Goal: Information Seeking & Learning: Learn about a topic

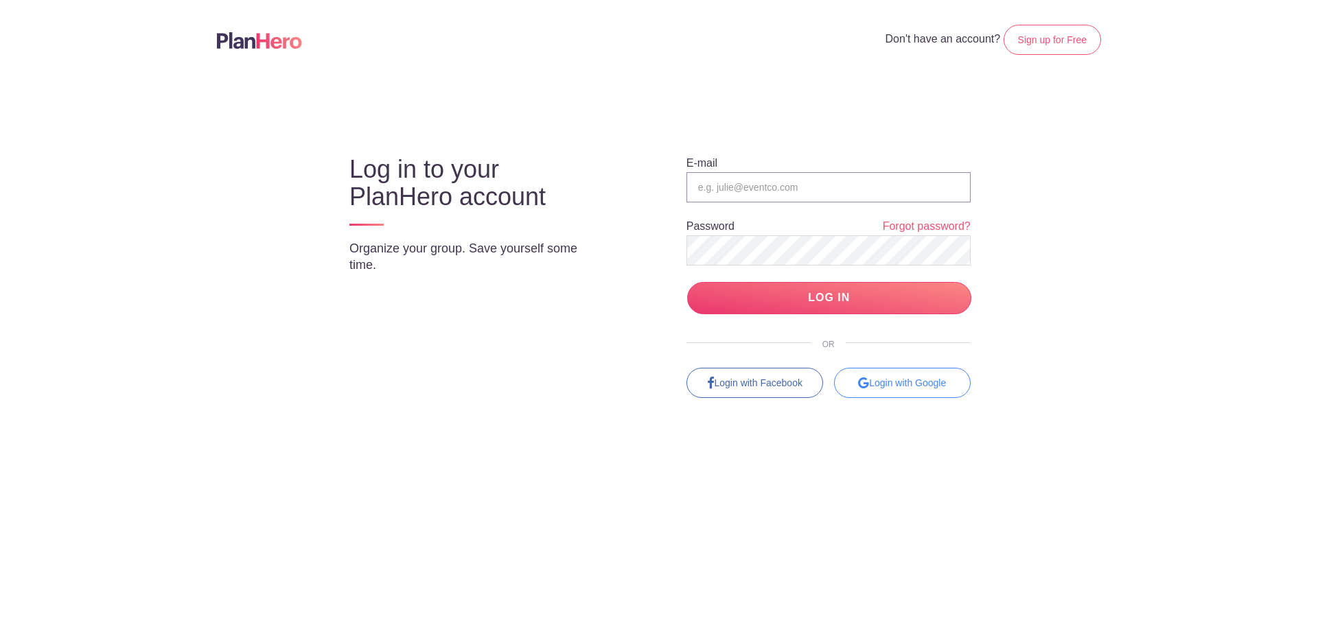
click at [743, 197] on input "email" at bounding box center [828, 187] width 284 height 30
type input "marketing@aransaspass.org"
click at [747, 312] on input "LOG IN" at bounding box center [829, 298] width 284 height 32
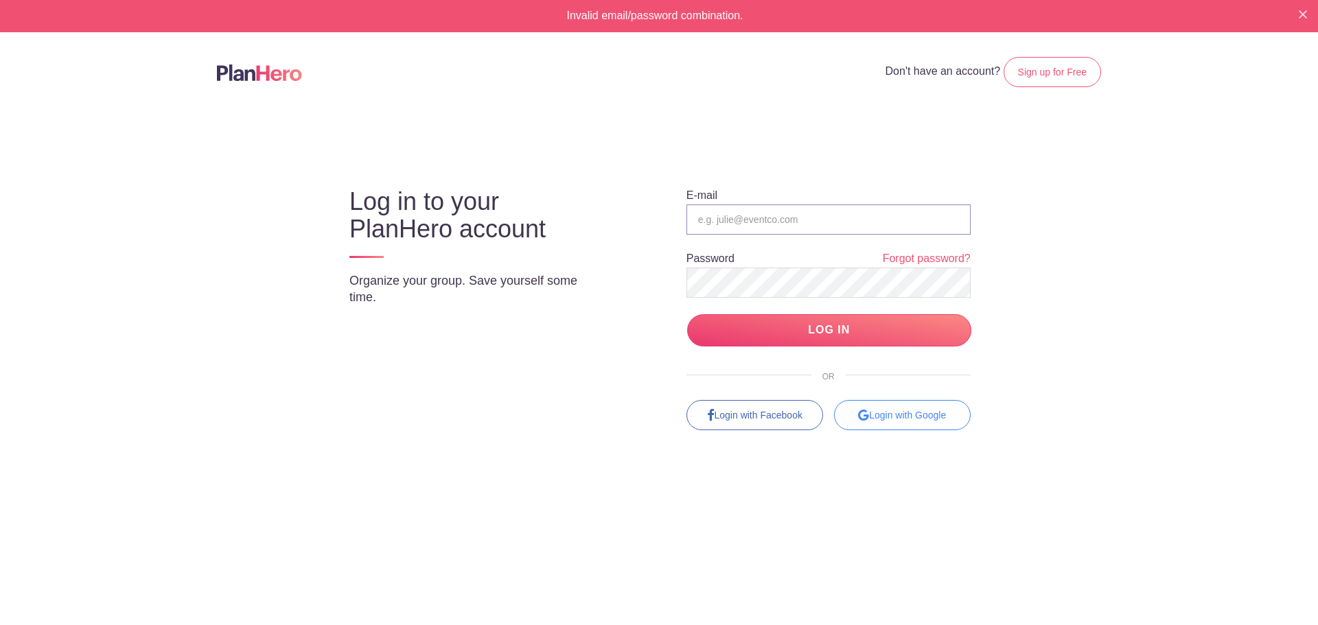
click at [733, 211] on input "email" at bounding box center [828, 220] width 284 height 30
type input "[EMAIL_ADDRESS][DOMAIN_NAME]"
click at [749, 343] on input "LOG IN" at bounding box center [829, 330] width 284 height 32
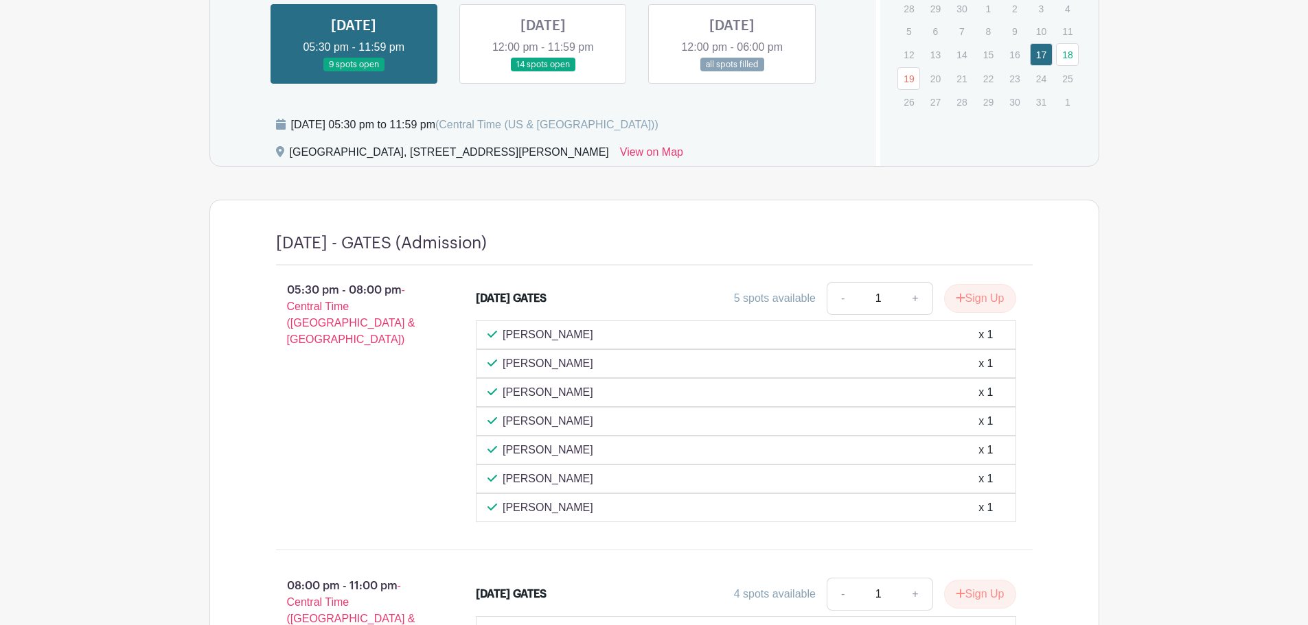
scroll to position [892, 0]
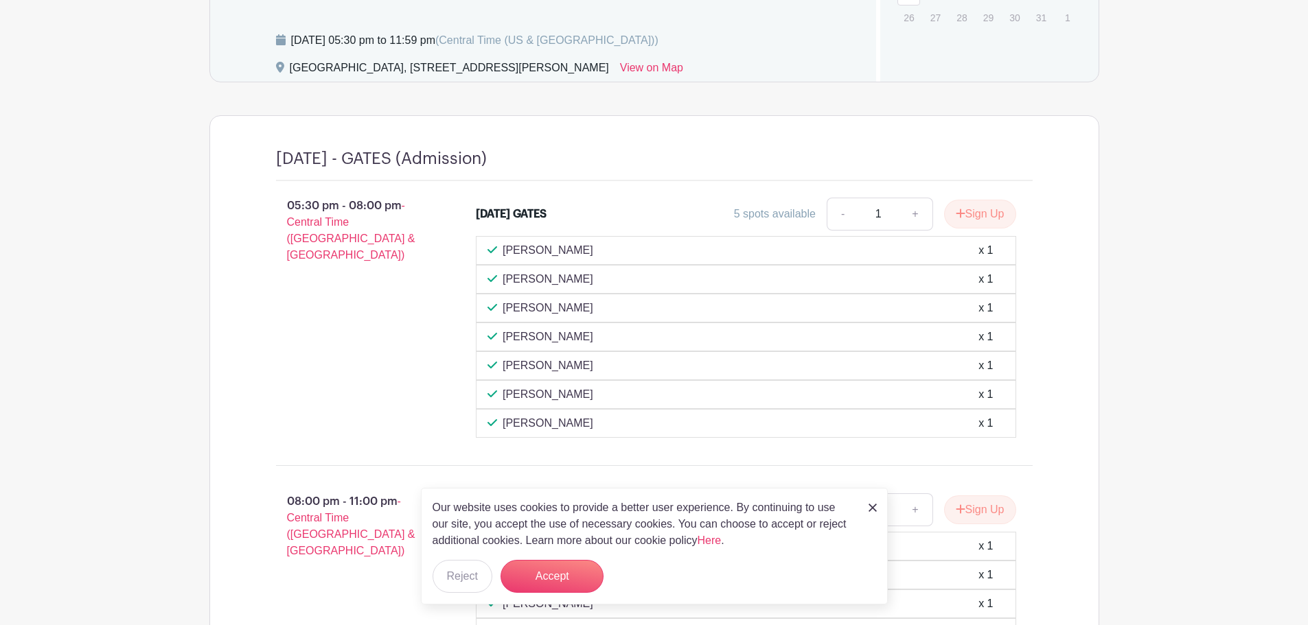
click at [969, 240] on div "MONICA VEGA x 1" at bounding box center [746, 250] width 540 height 29
click at [919, 277] on div "Christina Zapata x 1" at bounding box center [745, 279] width 517 height 16
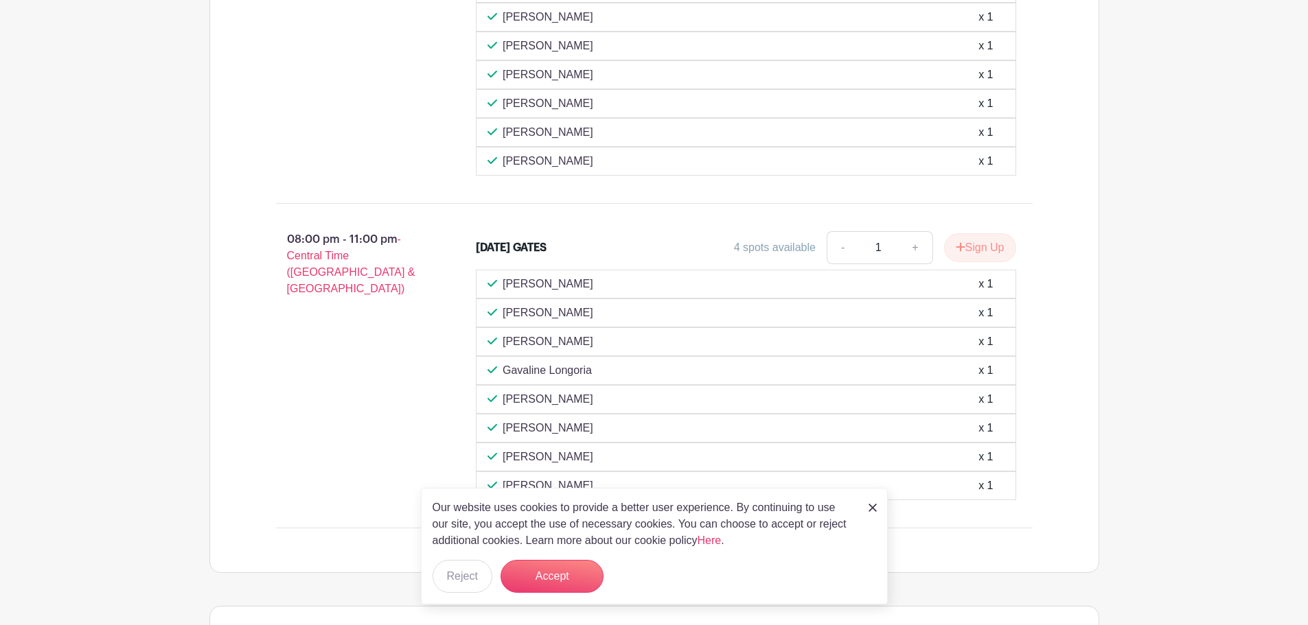
scroll to position [1167, 0]
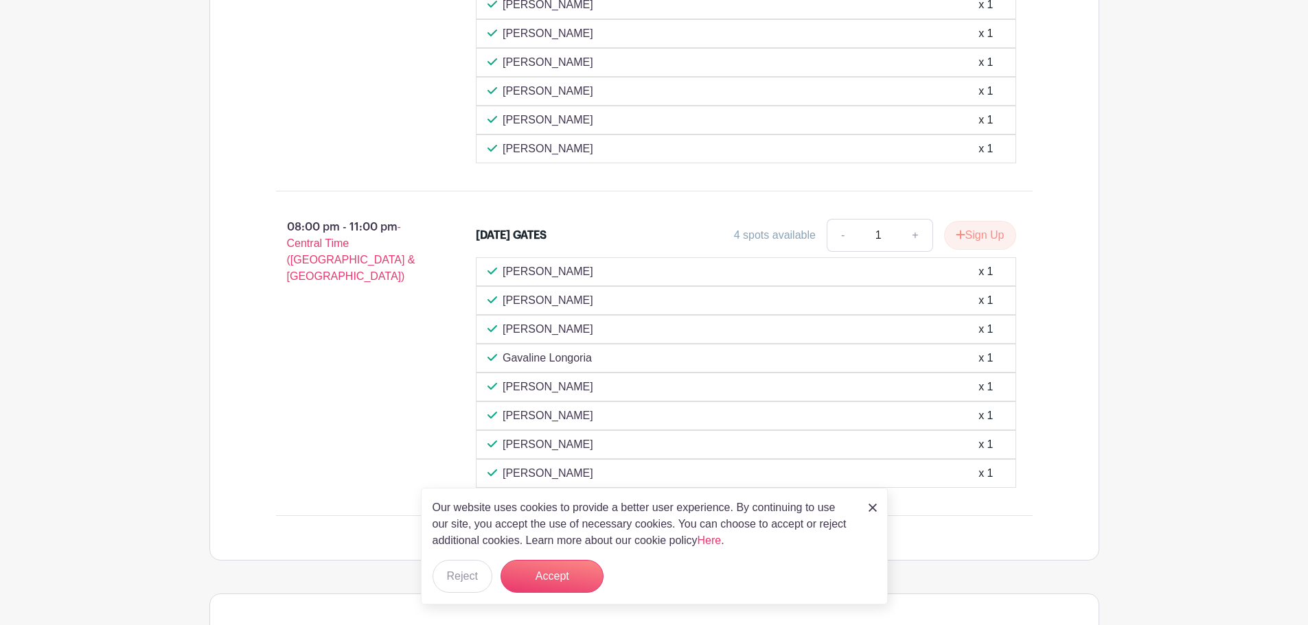
click at [870, 507] on img at bounding box center [872, 508] width 8 height 8
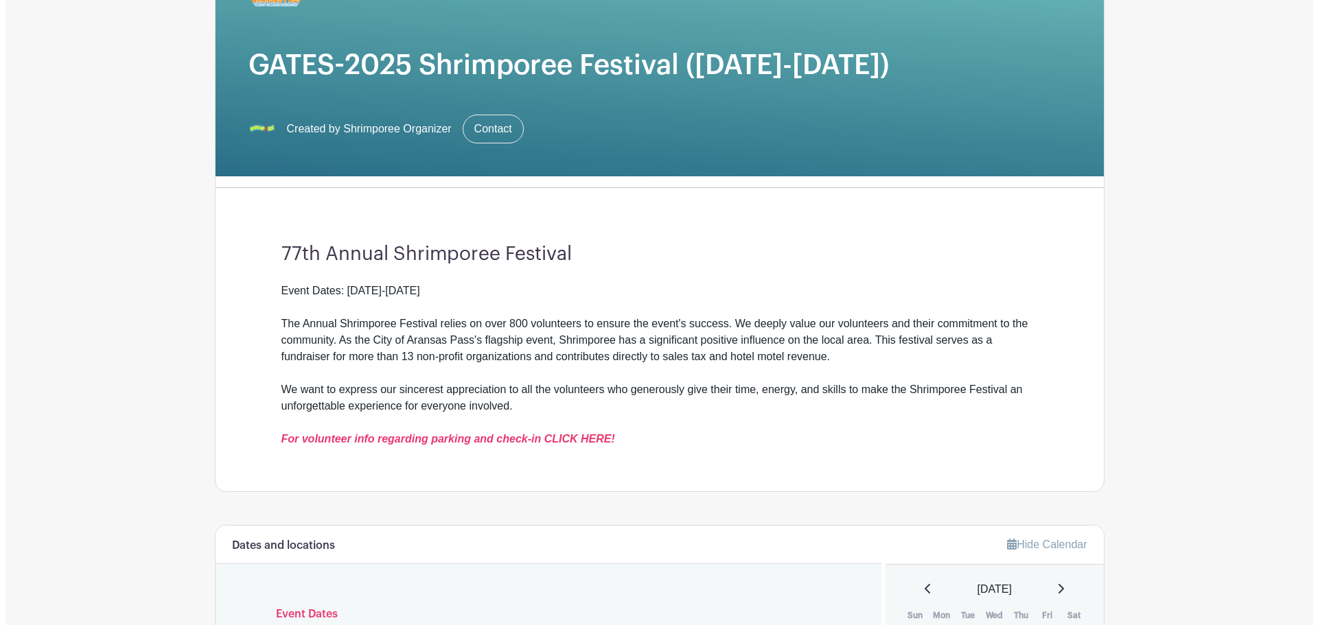
scroll to position [0, 0]
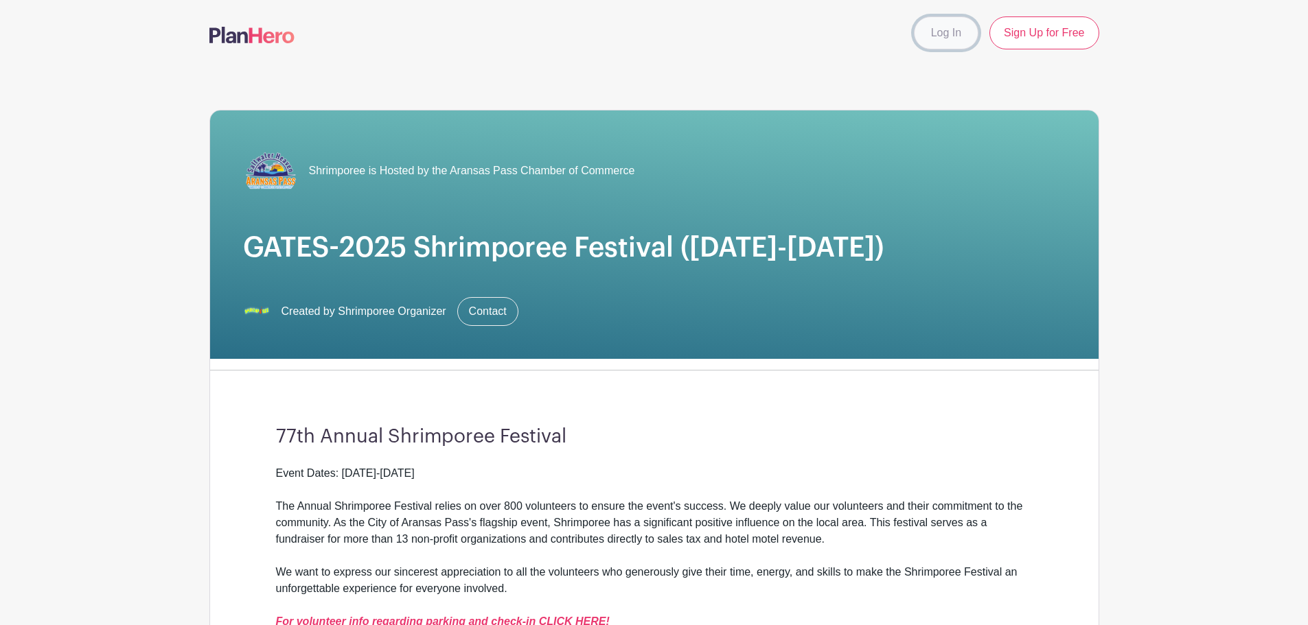
click at [960, 42] on link "Log In" at bounding box center [946, 32] width 65 height 33
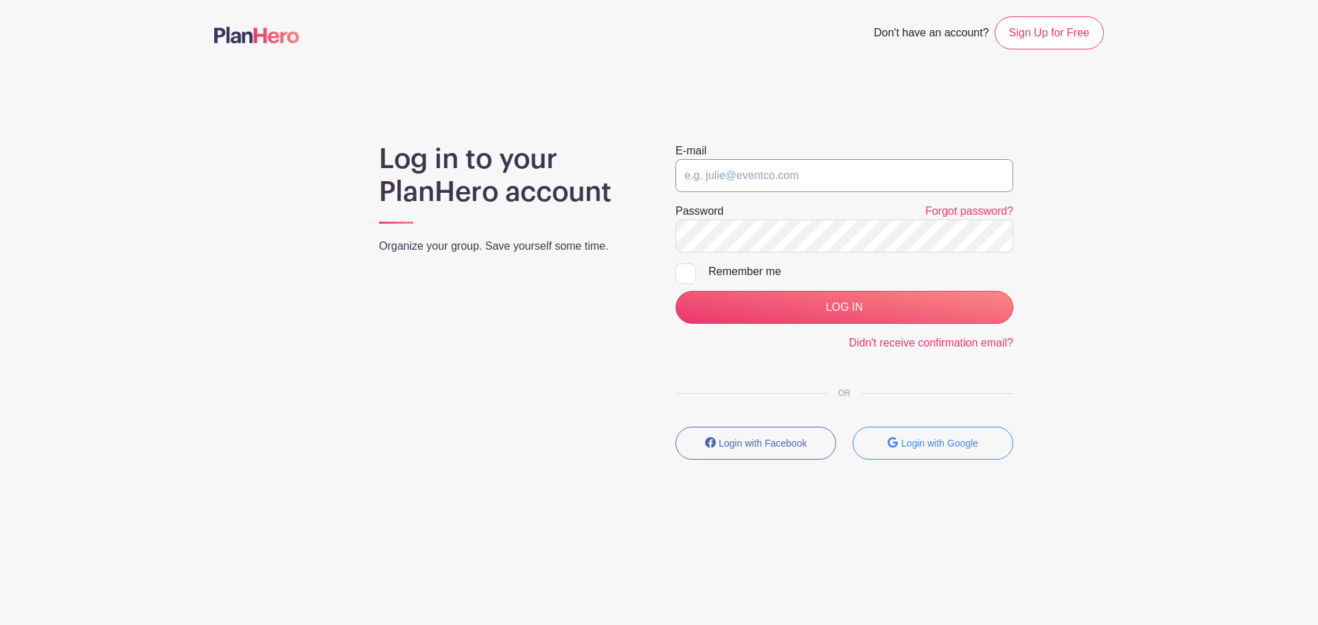
type input "marketing@aransaspass.org"
click at [861, 172] on input "marketing@aransaspass.org" at bounding box center [844, 175] width 338 height 33
click at [971, 214] on link "Forgot password?" at bounding box center [969, 211] width 88 height 12
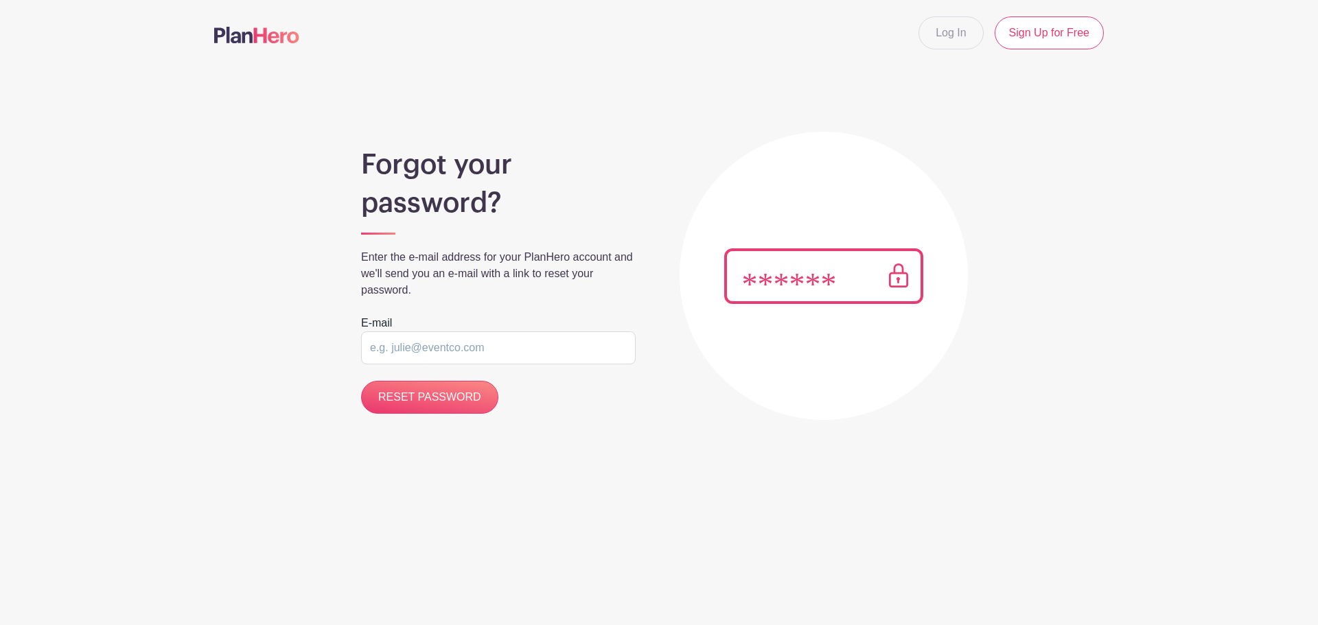
click at [543, 348] on input "email" at bounding box center [498, 348] width 275 height 33
type input "marketing@aransaspass.org"
click at [469, 397] on input "RESET PASSWORD" at bounding box center [429, 397] width 137 height 33
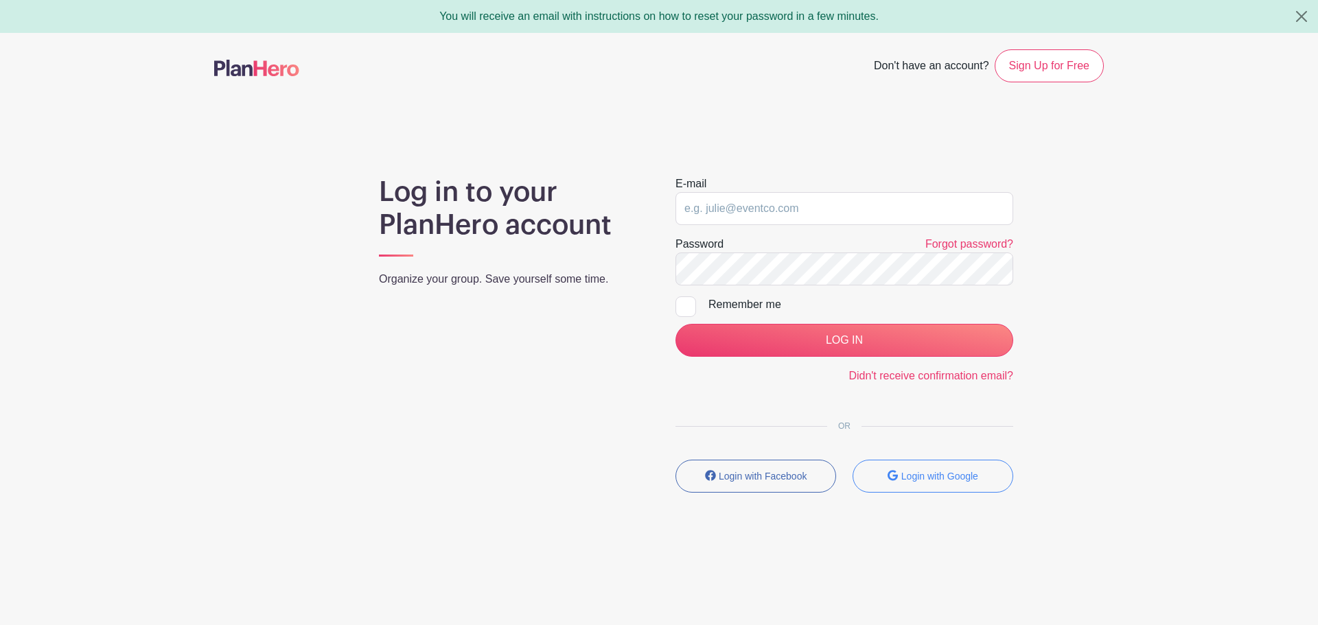
type input "marketing@aransaspass.org"
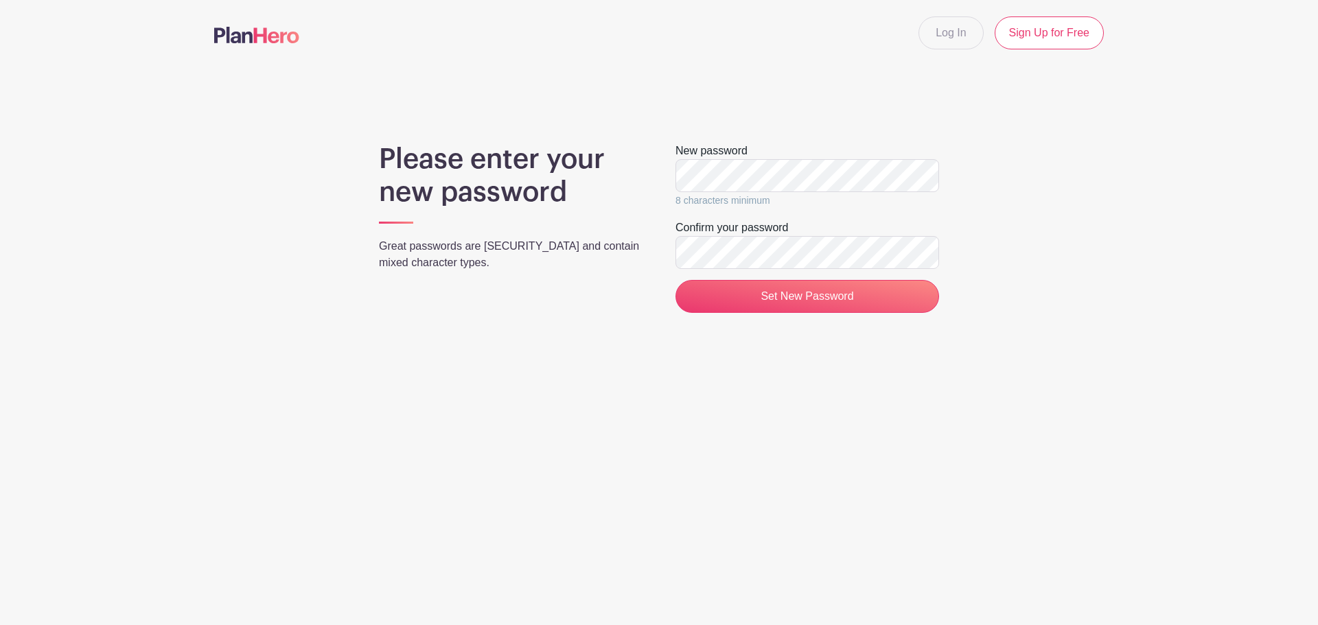
click at [675, 280] on input "Set New Password" at bounding box center [807, 296] width 264 height 33
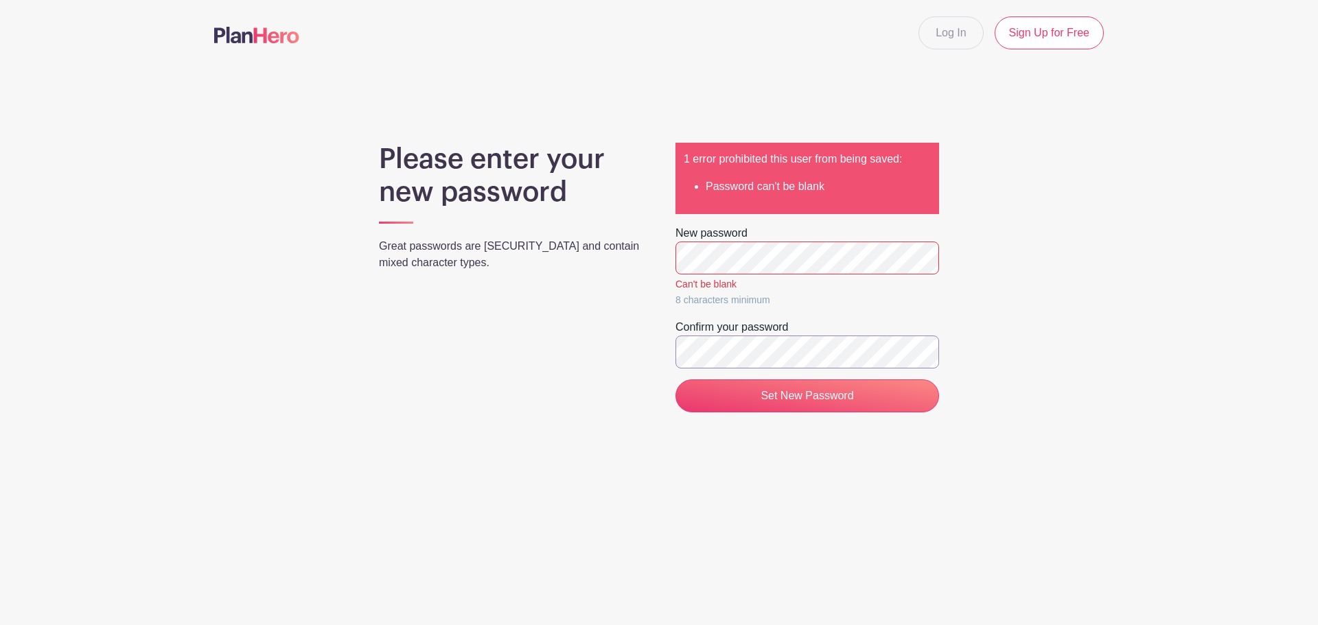
click at [675, 380] on input "Set New Password" at bounding box center [807, 396] width 264 height 33
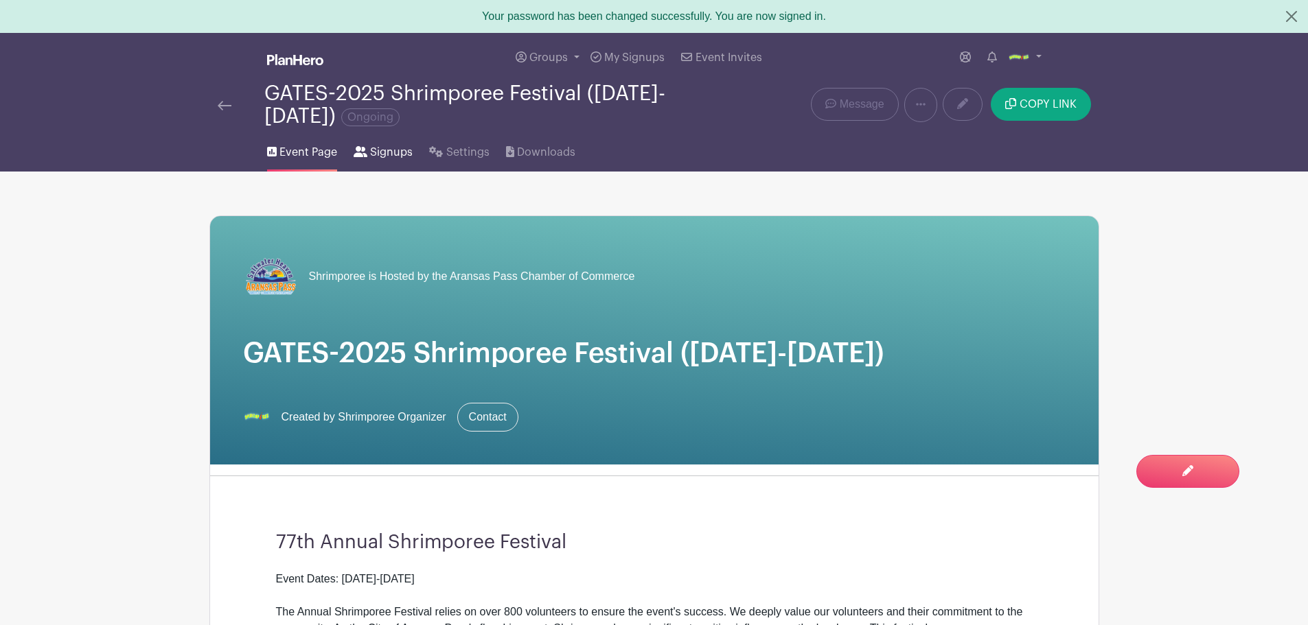
click at [405, 160] on span "Signups" at bounding box center [391, 152] width 43 height 16
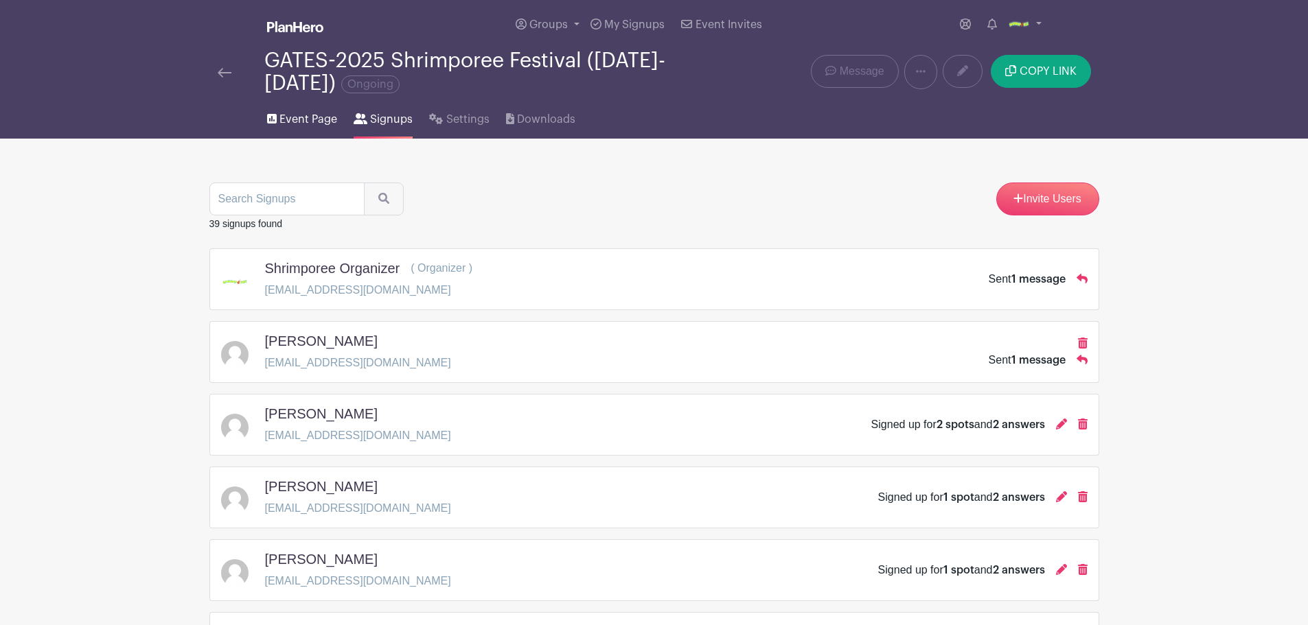
click at [286, 117] on span "Event Page" at bounding box center [308, 119] width 58 height 16
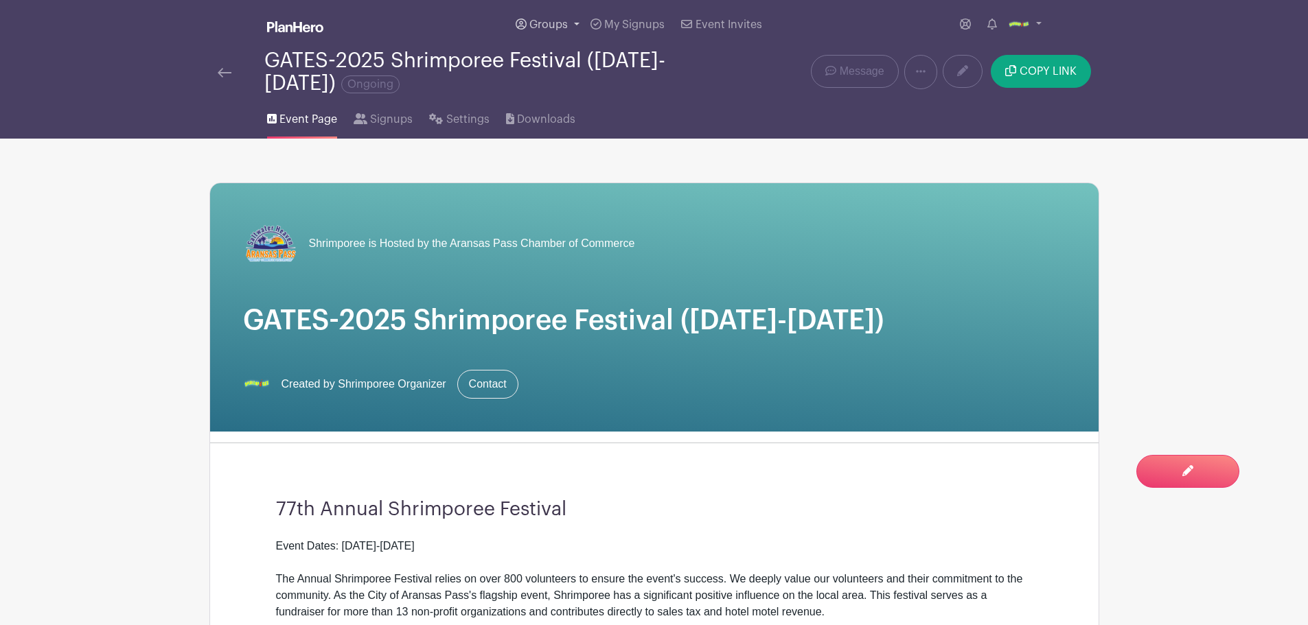
click at [559, 27] on span "Groups" at bounding box center [548, 24] width 38 height 11
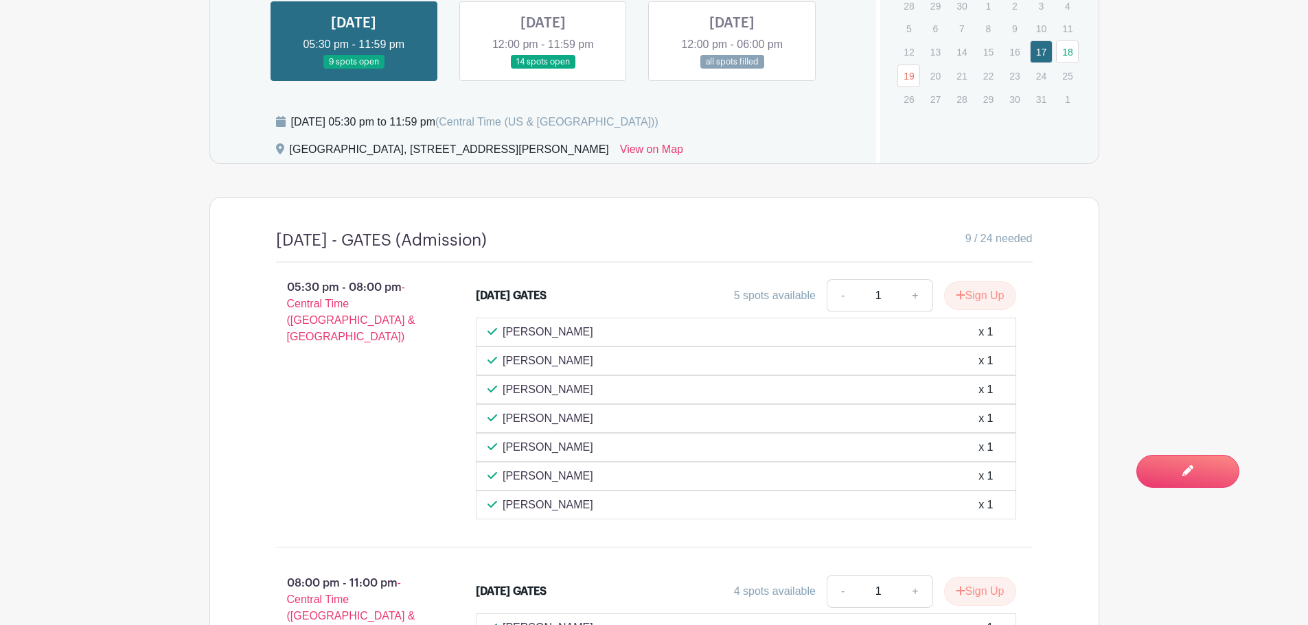
scroll to position [961, 0]
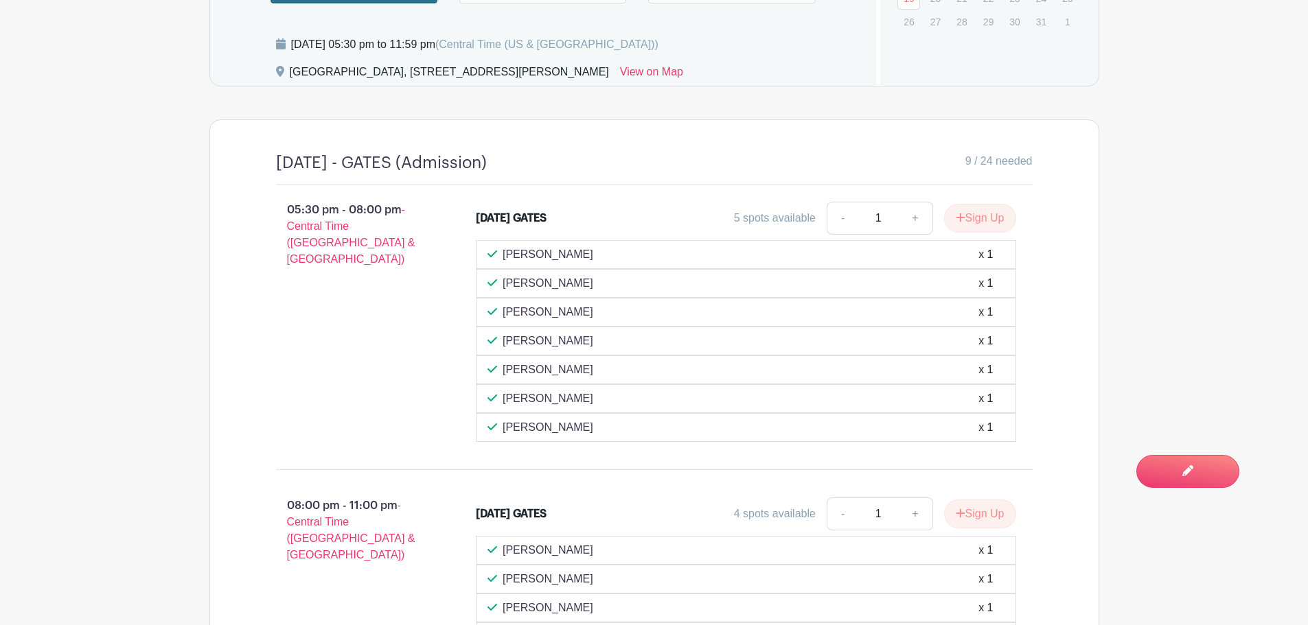
click at [531, 217] on div "FRIDAY GATES" at bounding box center [511, 218] width 71 height 16
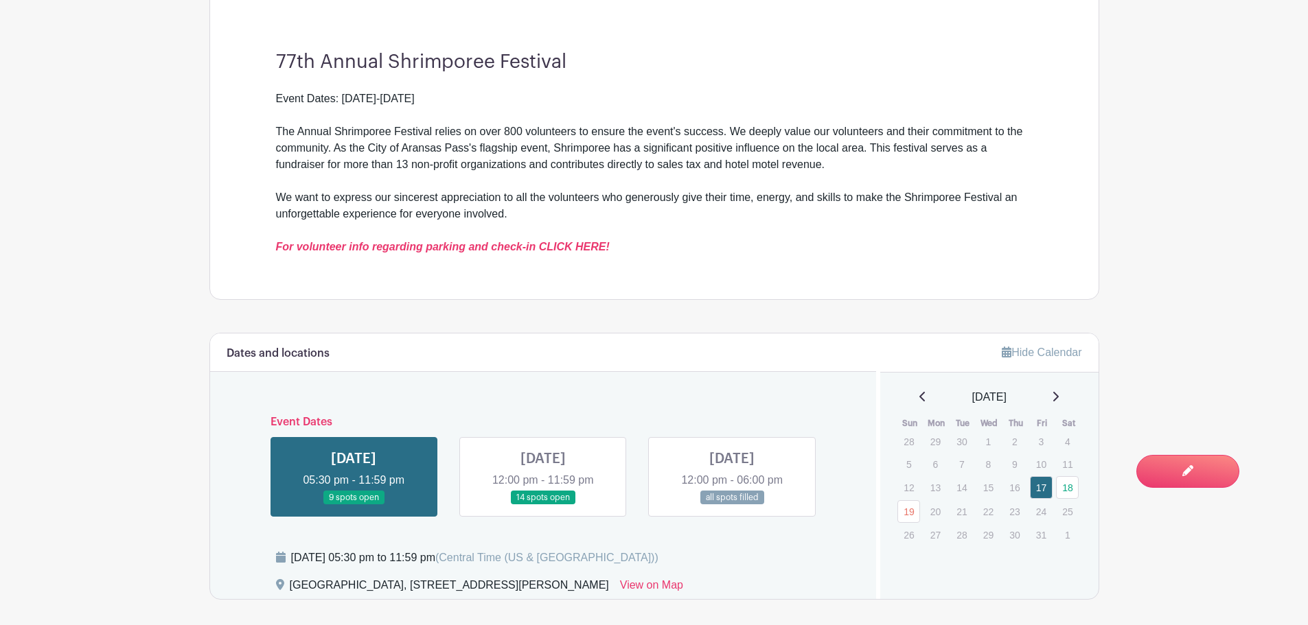
scroll to position [669, 0]
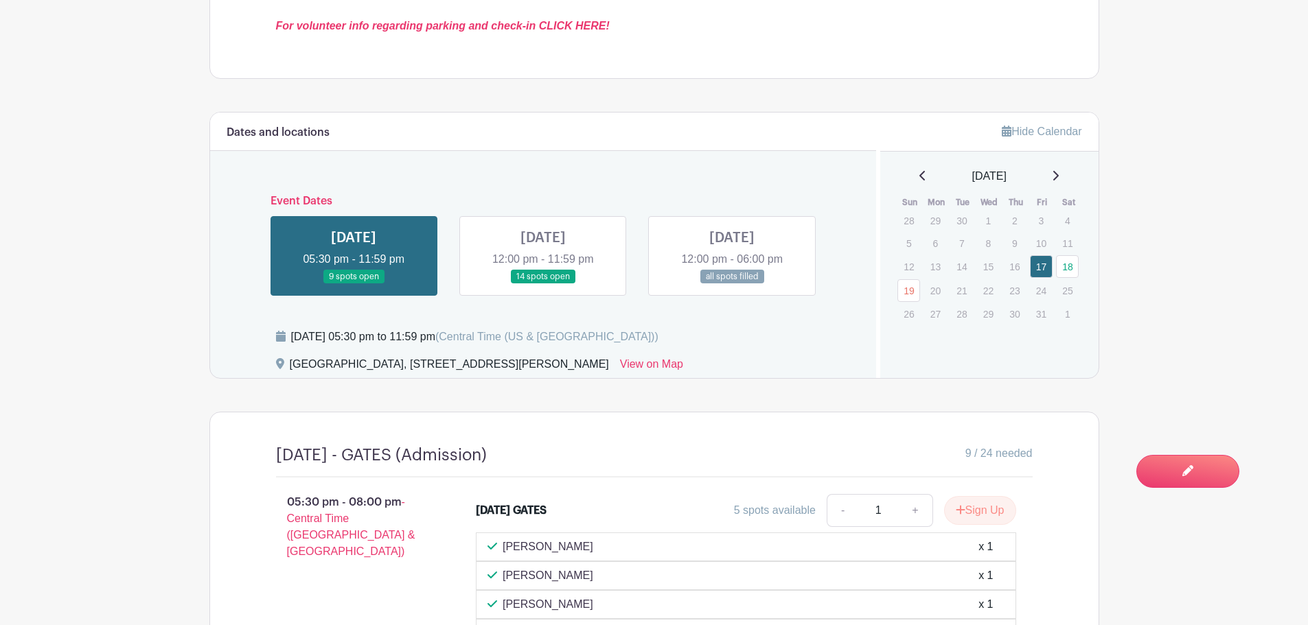
click at [543, 284] on link at bounding box center [543, 284] width 0 height 0
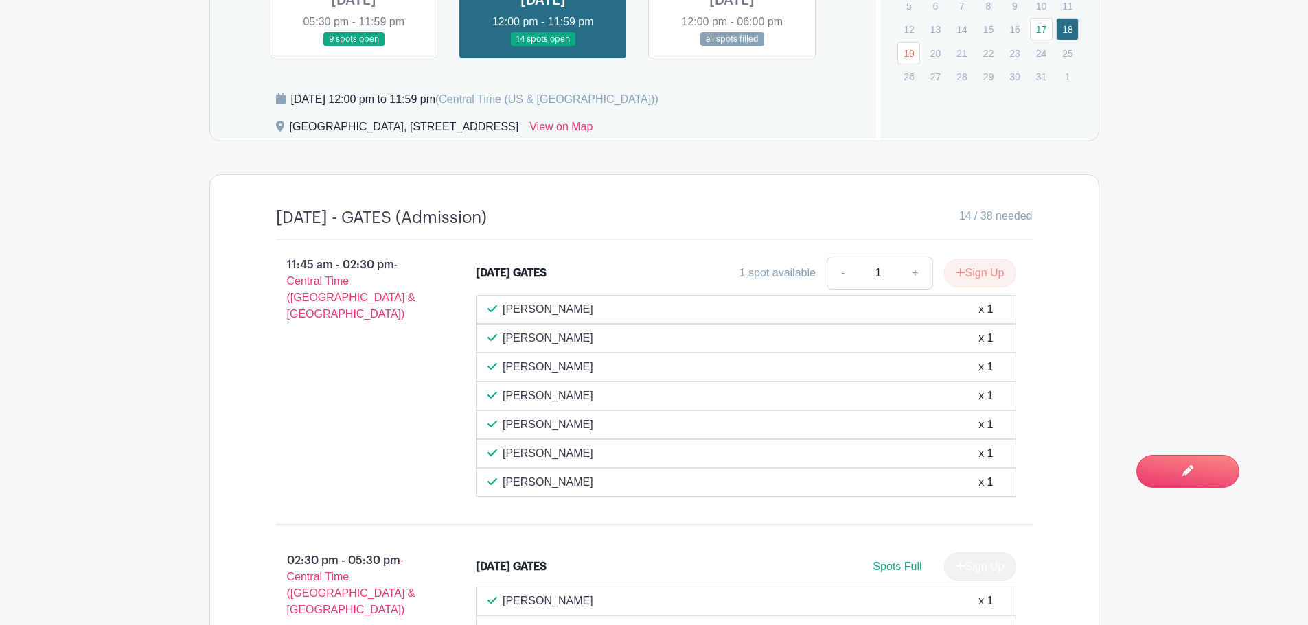
scroll to position [700, 0]
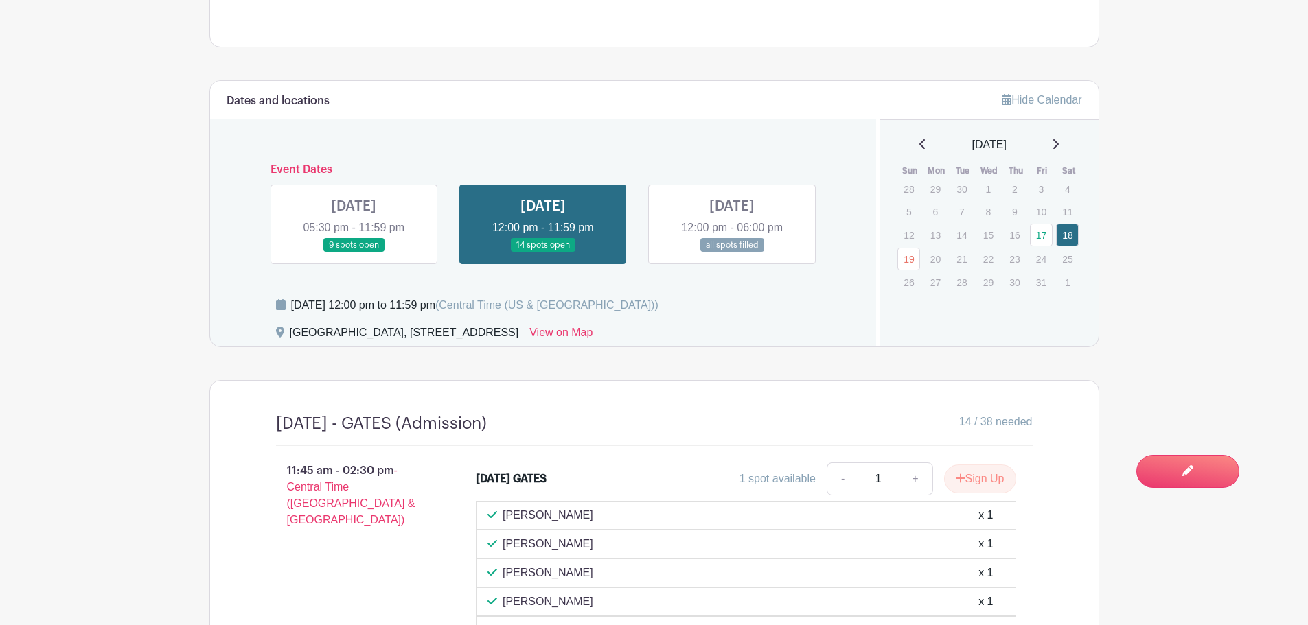
click at [732, 253] on link at bounding box center [732, 253] width 0 height 0
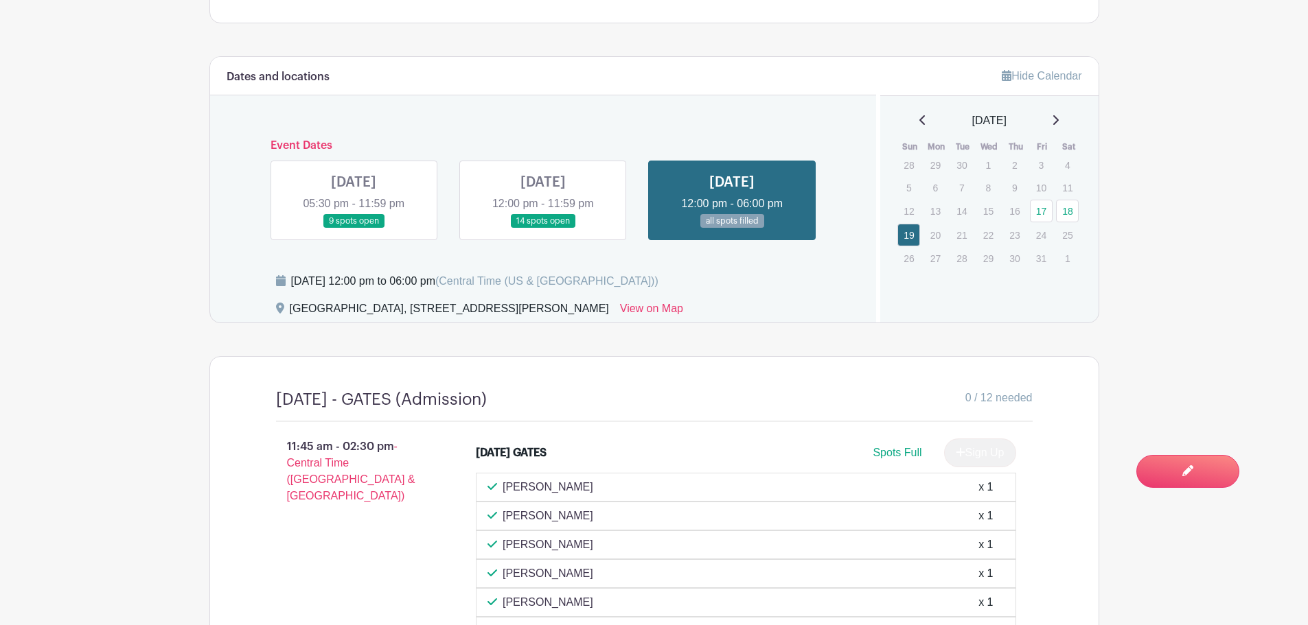
scroll to position [700, 0]
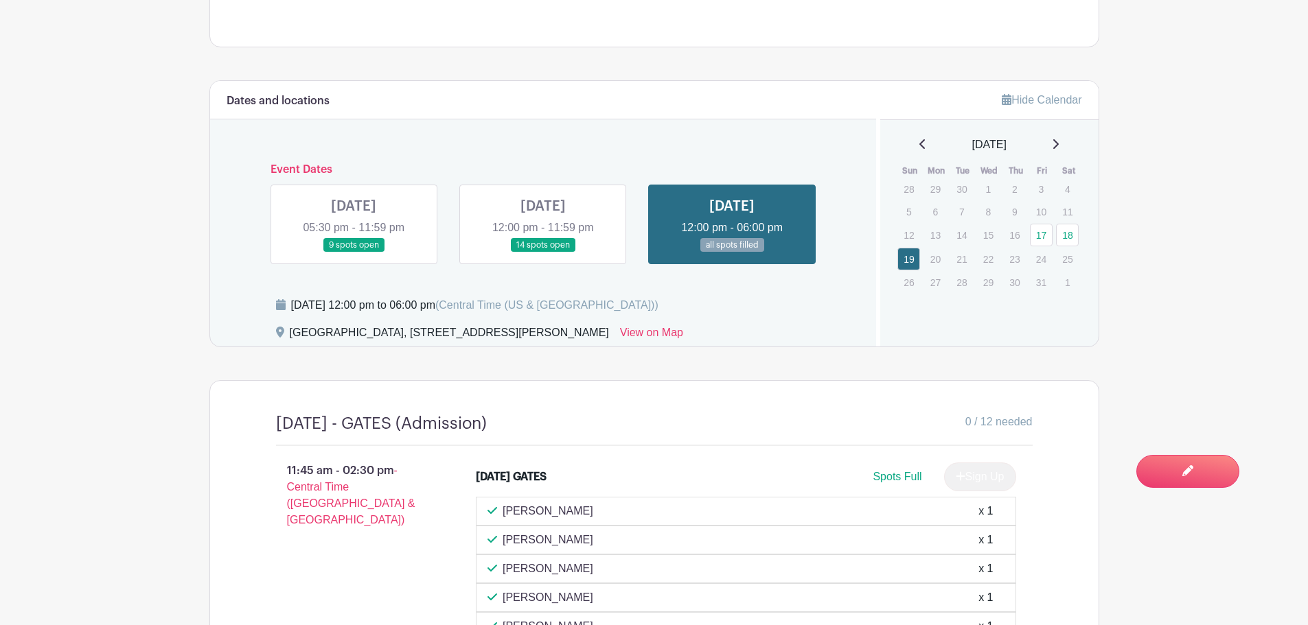
click at [353, 253] on link at bounding box center [353, 253] width 0 height 0
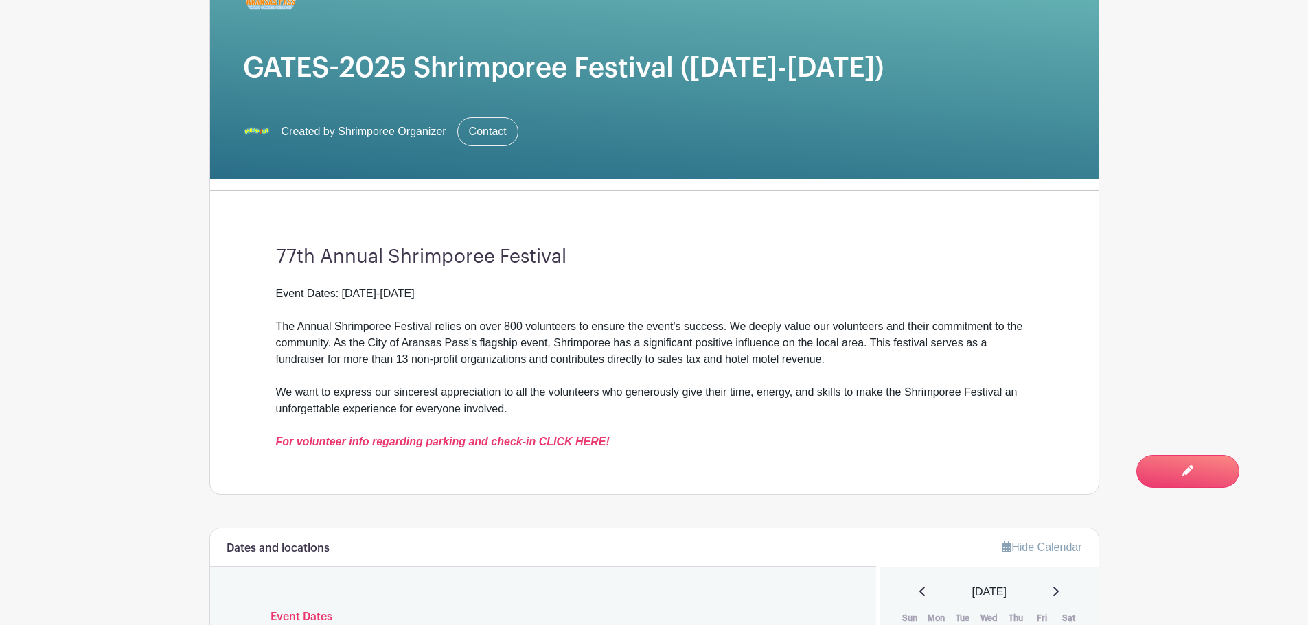
scroll to position [14, 0]
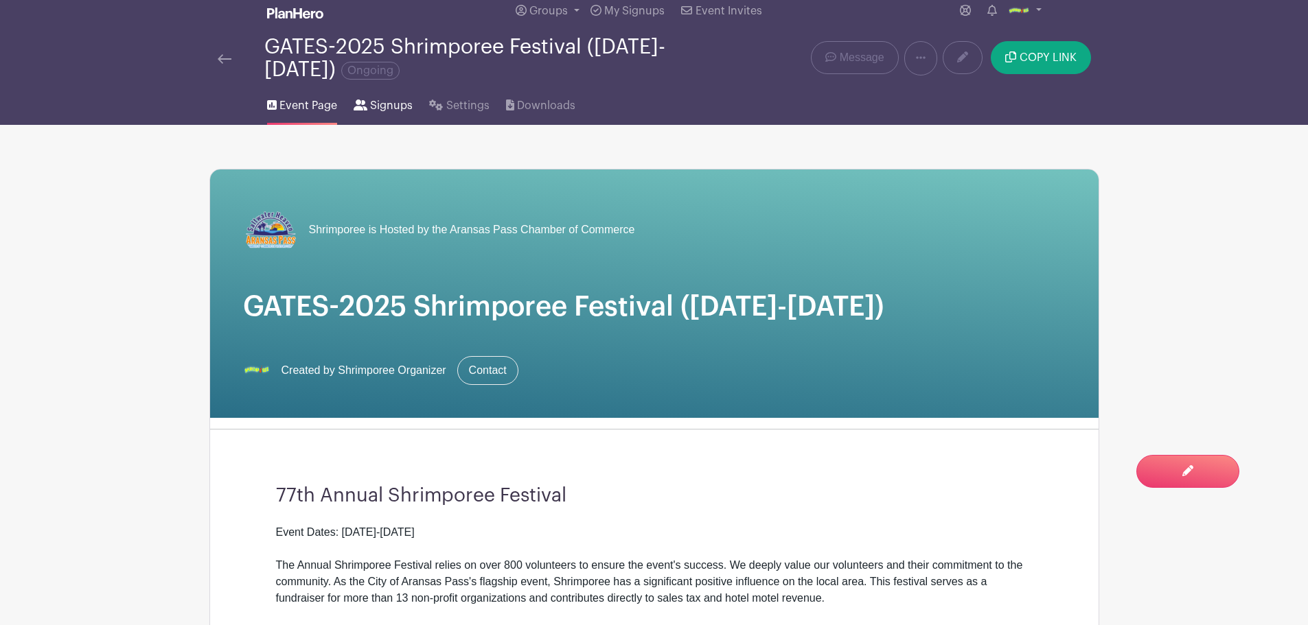
click at [386, 103] on span "Signups" at bounding box center [391, 105] width 43 height 16
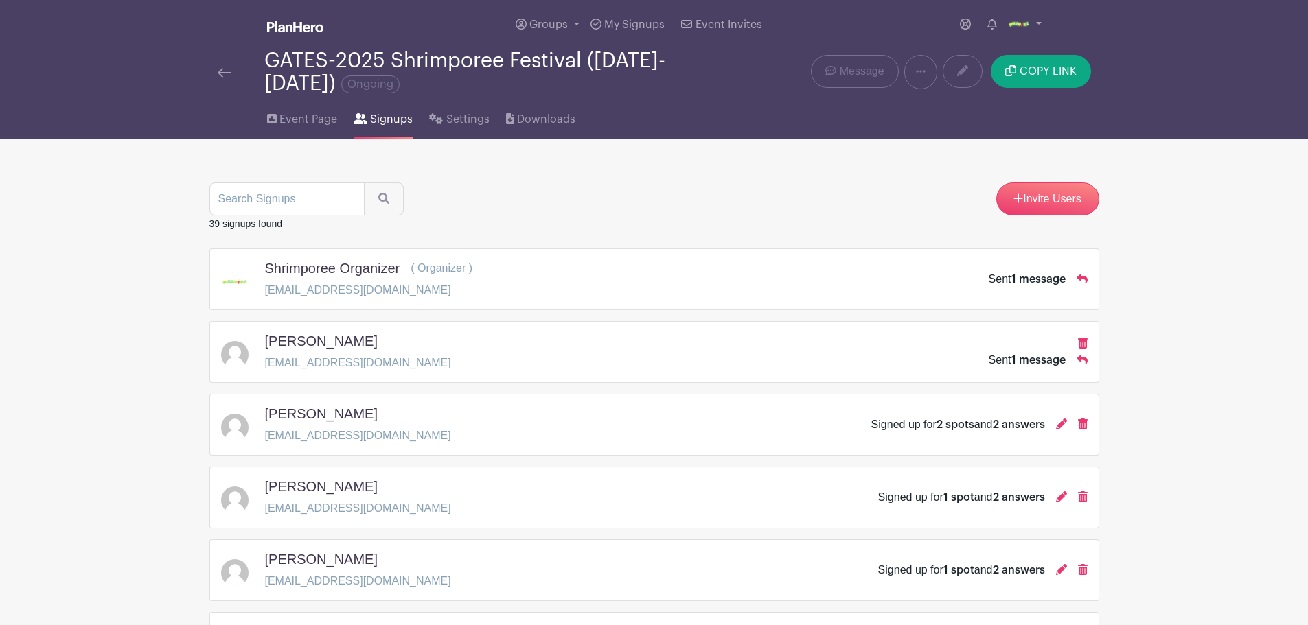
click at [309, 413] on h5 "Greg Cox" at bounding box center [321, 414] width 113 height 16
click at [706, 408] on div "Greg Cox gcoxcarrollton@gmail.com Signed up for 2 spots and 2 answers" at bounding box center [654, 425] width 866 height 38
click at [993, 424] on span "2 answers" at bounding box center [1019, 424] width 52 height 11
click at [1012, 421] on span "2 answers" at bounding box center [1019, 424] width 52 height 11
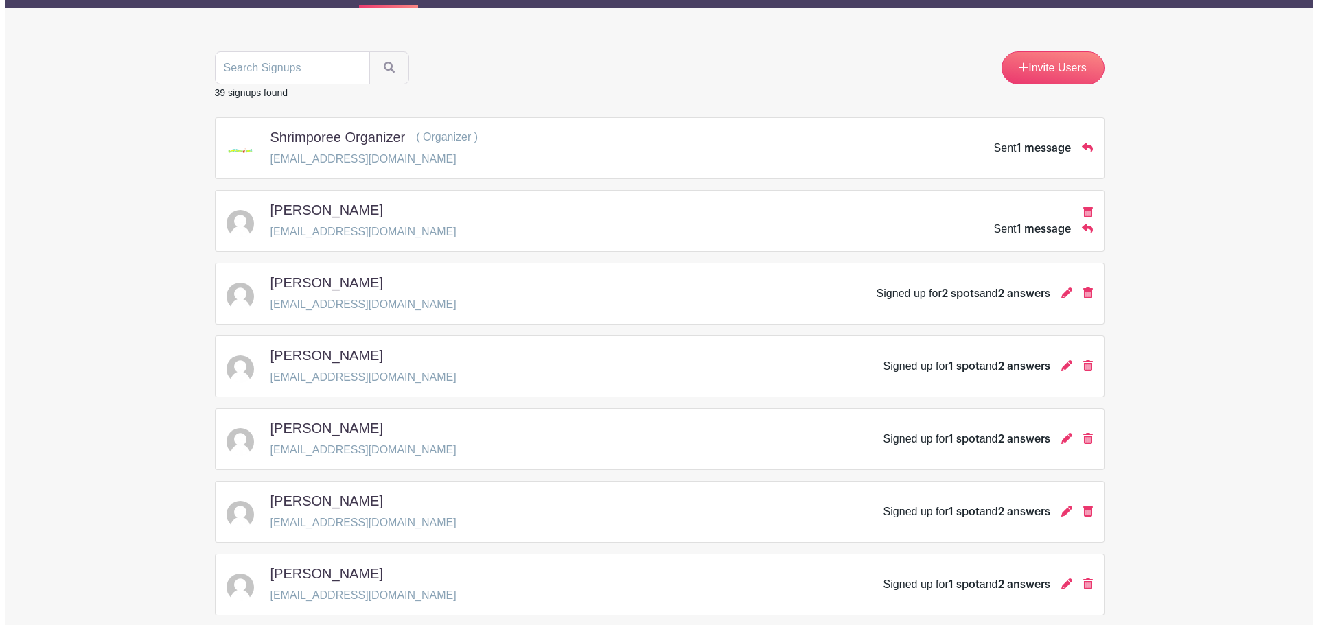
scroll to position [137, 0]
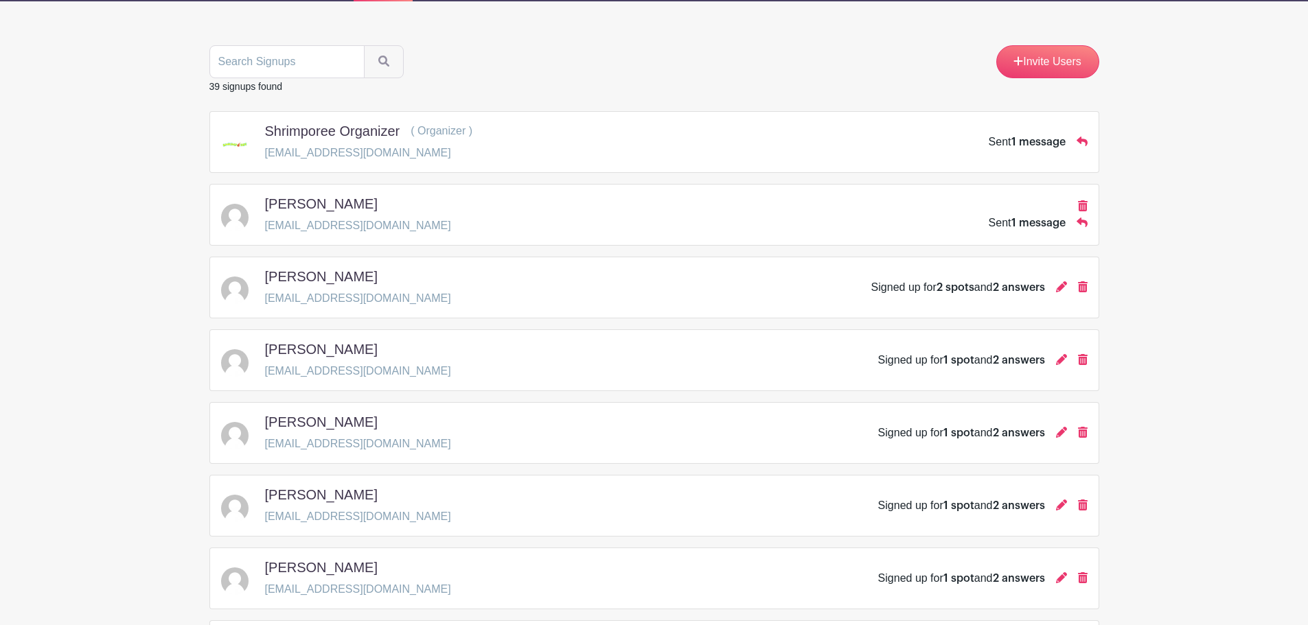
click at [1018, 373] on div "JoAnn Johnson joann_83@gmail.com Signed up for 1 spot and 2 answers" at bounding box center [654, 360] width 866 height 38
click at [1030, 371] on div "JoAnn Johnson joann_83@gmail.com Signed up for 1 spot and 2 answers" at bounding box center [654, 360] width 866 height 38
click at [1060, 360] on icon at bounding box center [1061, 359] width 11 height 11
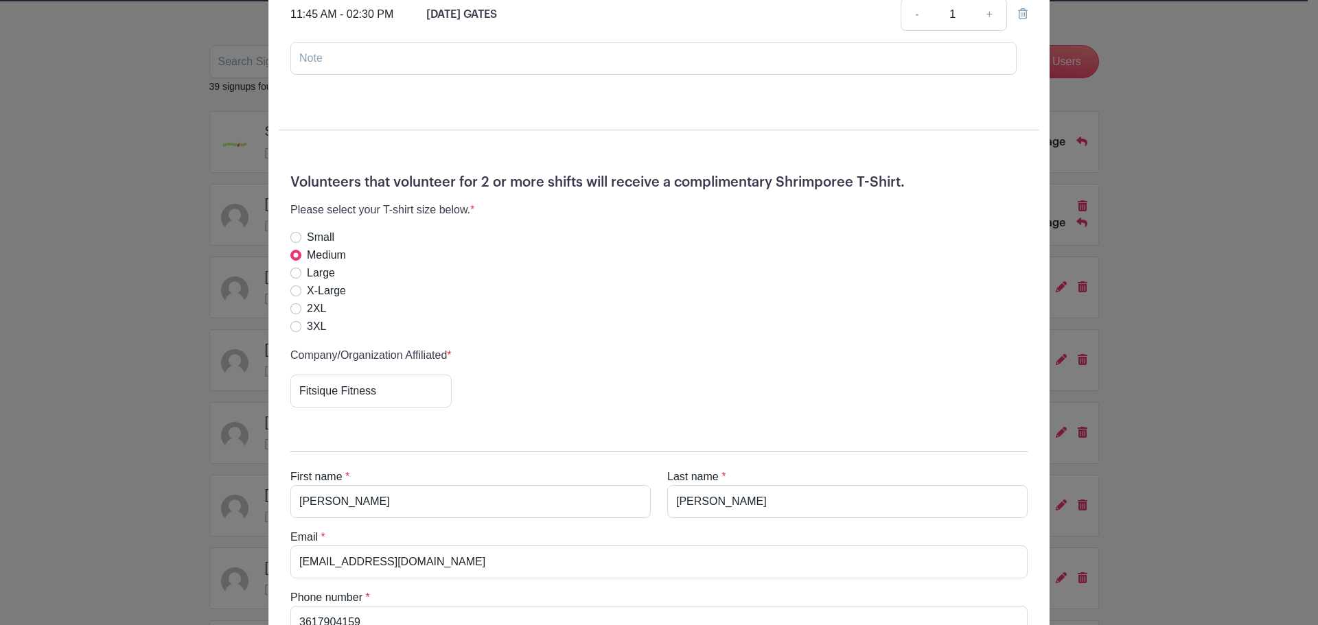
scroll to position [244, 0]
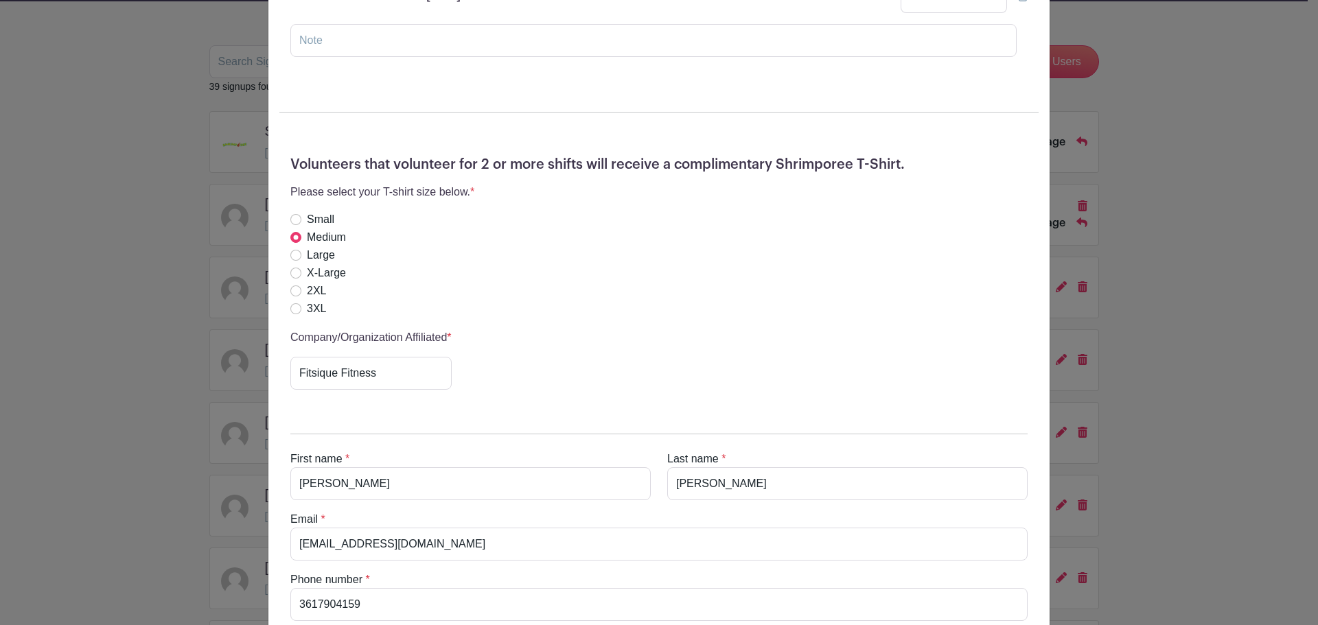
click at [1165, 253] on div "JoAnn Johnson's Signup Sunday, October 19, 2025 from 12:00 pm to 06:00 pm Shrim…" at bounding box center [659, 312] width 1318 height 625
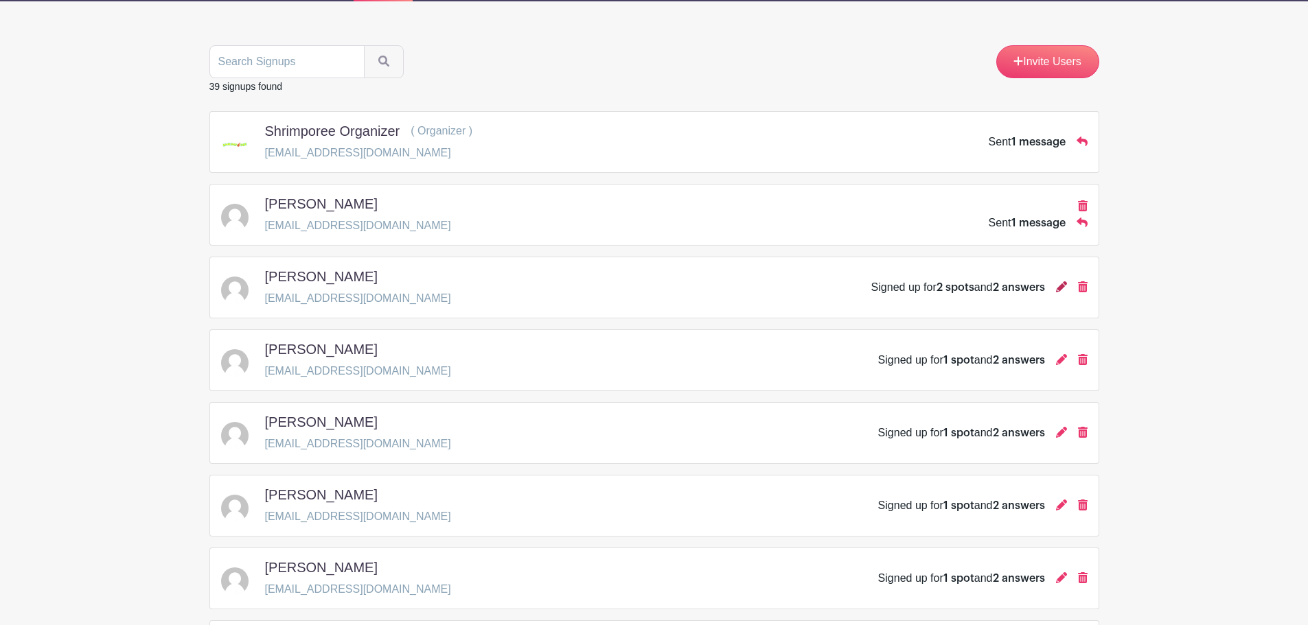
click at [1056, 286] on icon at bounding box center [1061, 286] width 11 height 11
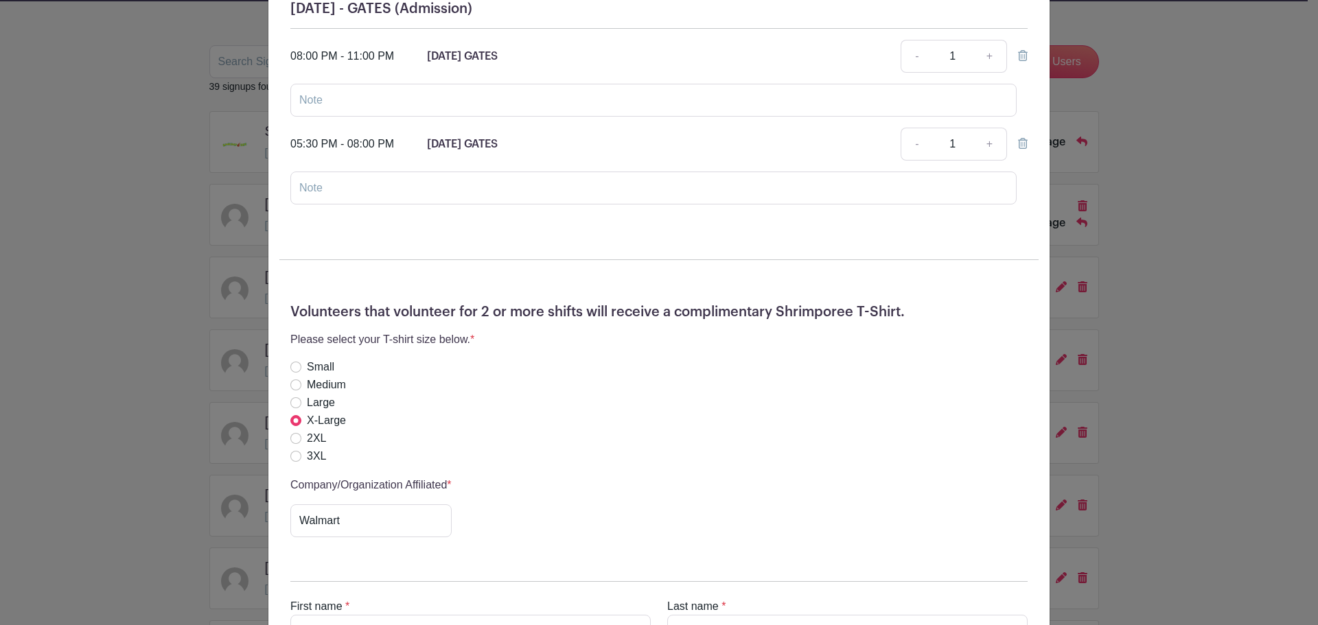
scroll to position [412, 0]
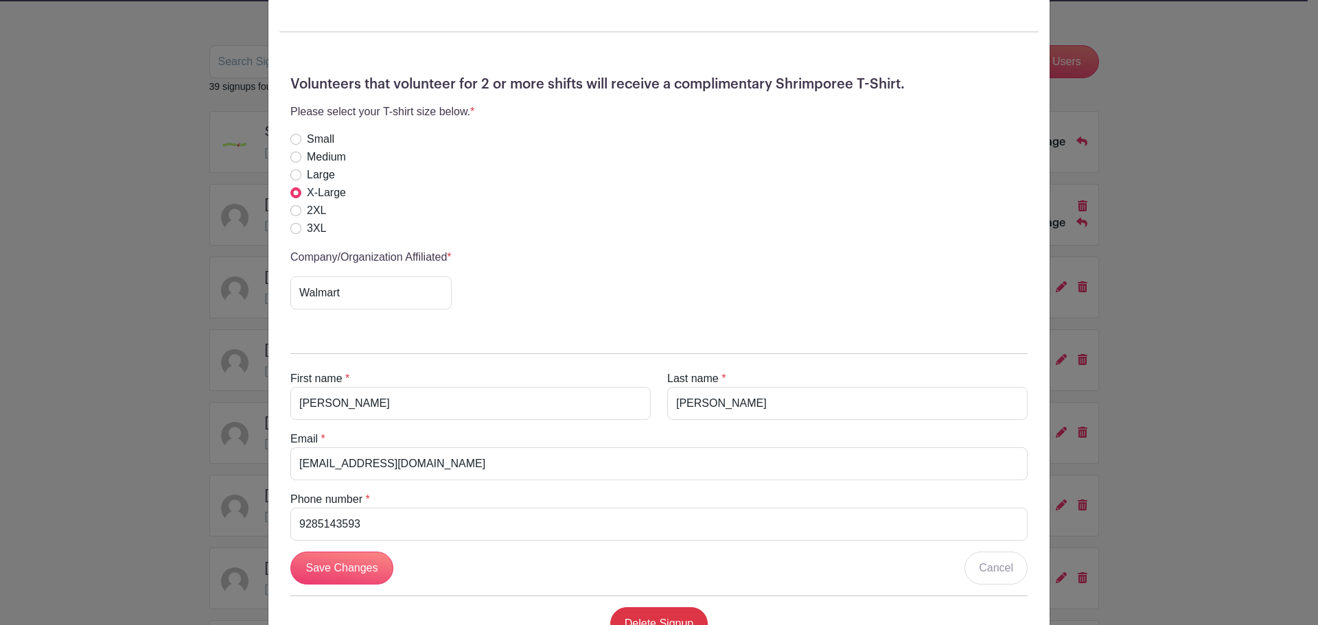
click at [1129, 341] on div "Greg Cox's Signup Saturday, October 18, 2025 from 12:00 pm to 11:59 pm Shrimpor…" at bounding box center [659, 312] width 1318 height 625
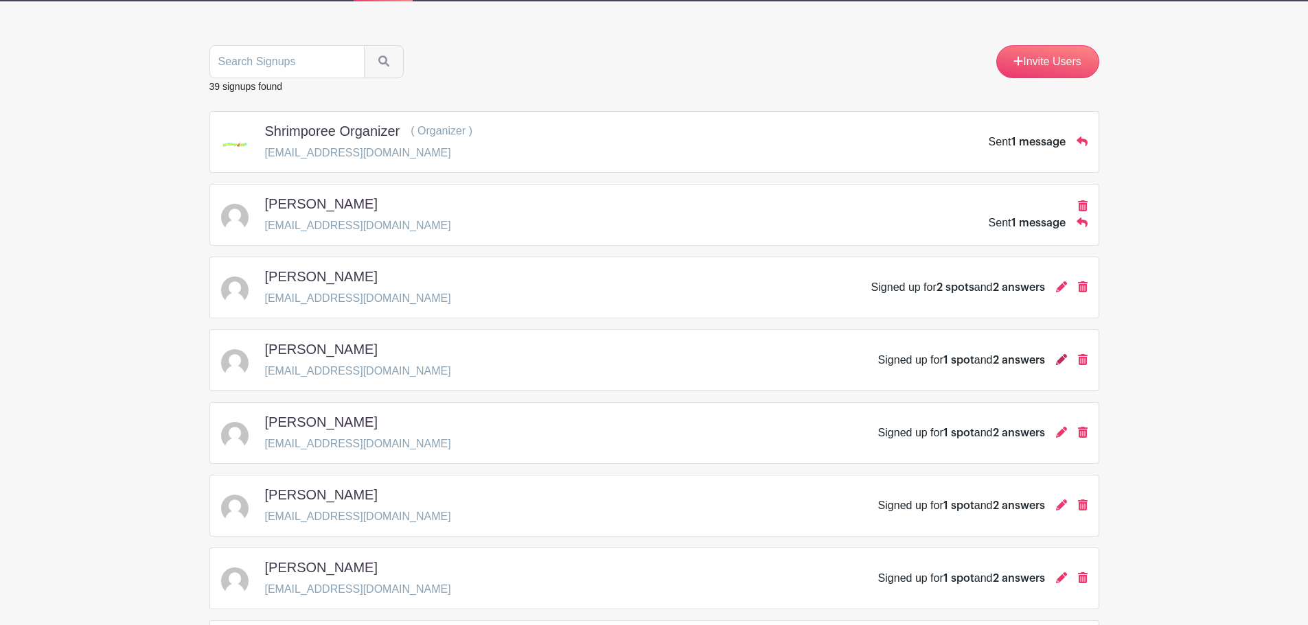
click at [1062, 362] on icon at bounding box center [1061, 359] width 11 height 11
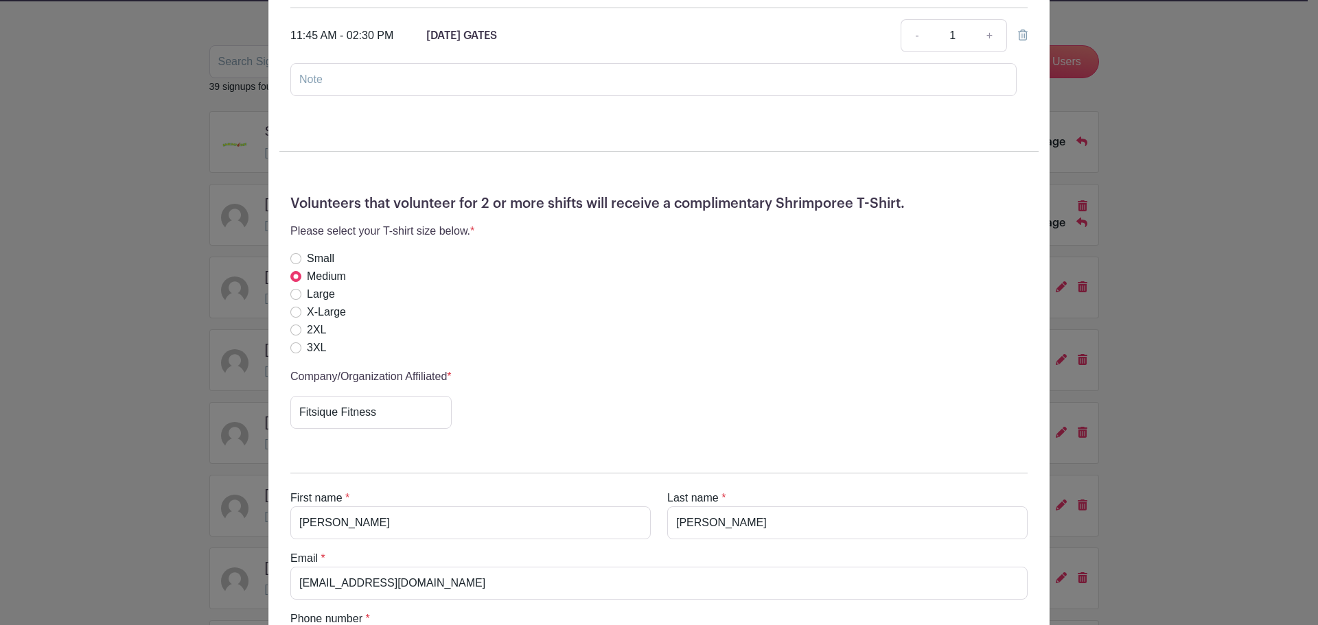
scroll to position [206, 0]
click at [1178, 341] on div "JoAnn Johnson's Signup Sunday, October 19, 2025 from 12:00 pm to 06:00 pm Shrim…" at bounding box center [659, 312] width 1318 height 625
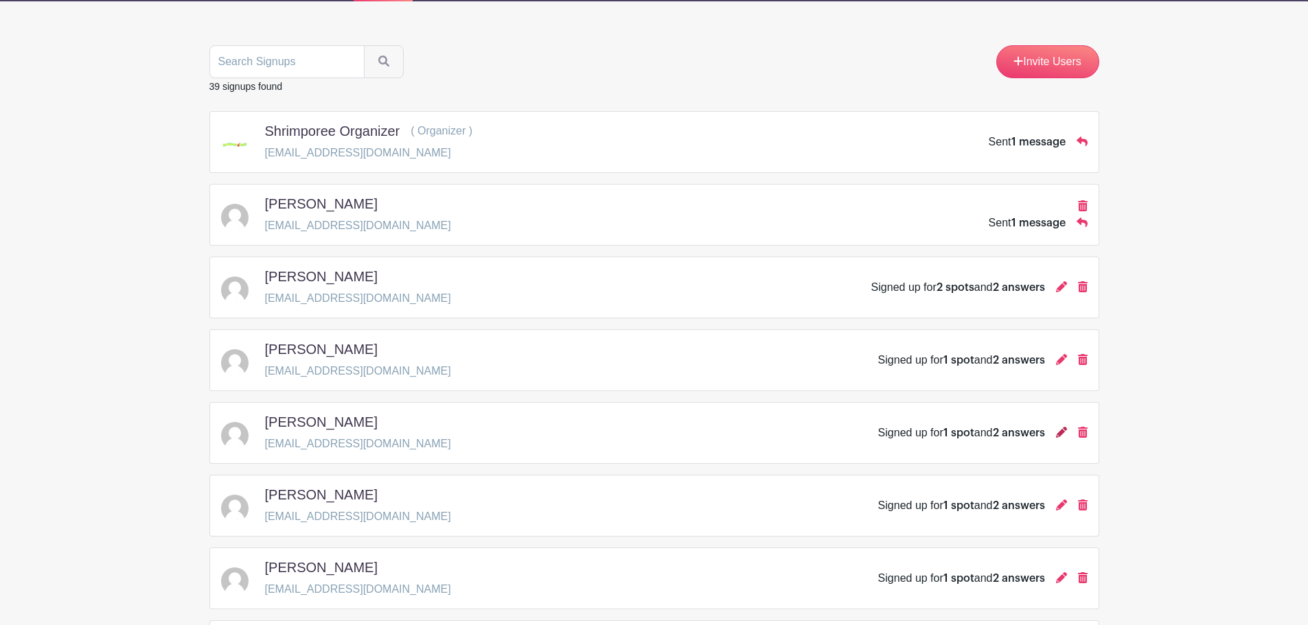
click at [1056, 430] on icon at bounding box center [1061, 432] width 11 height 11
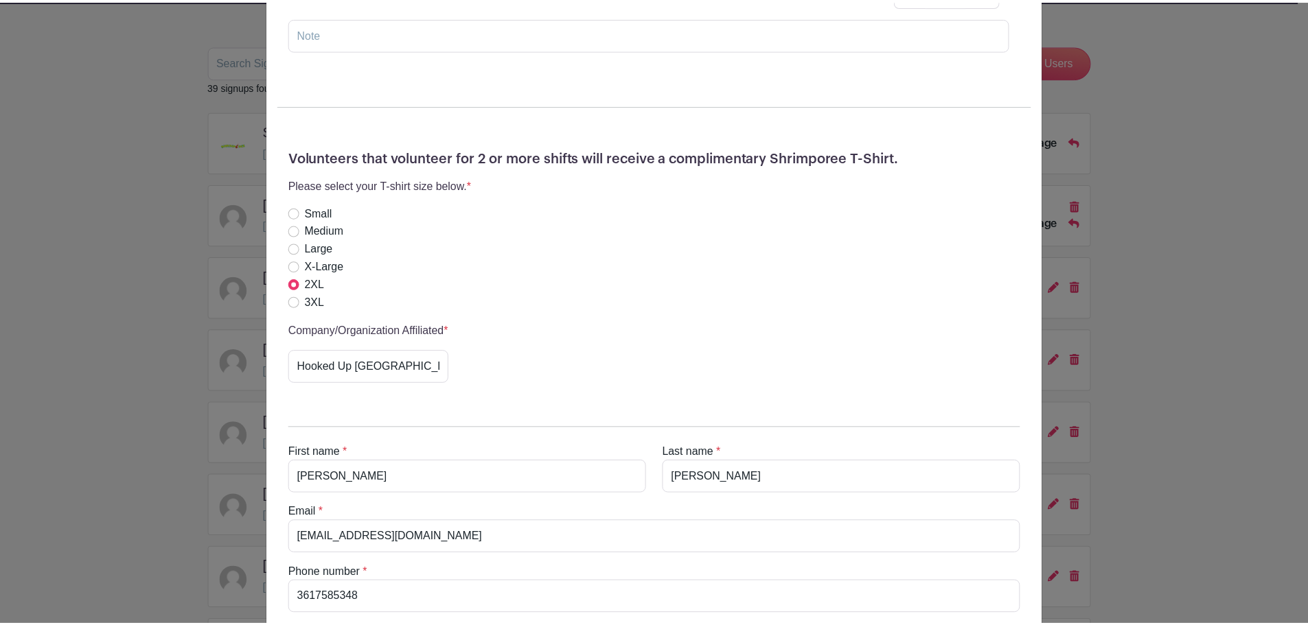
scroll to position [275, 0]
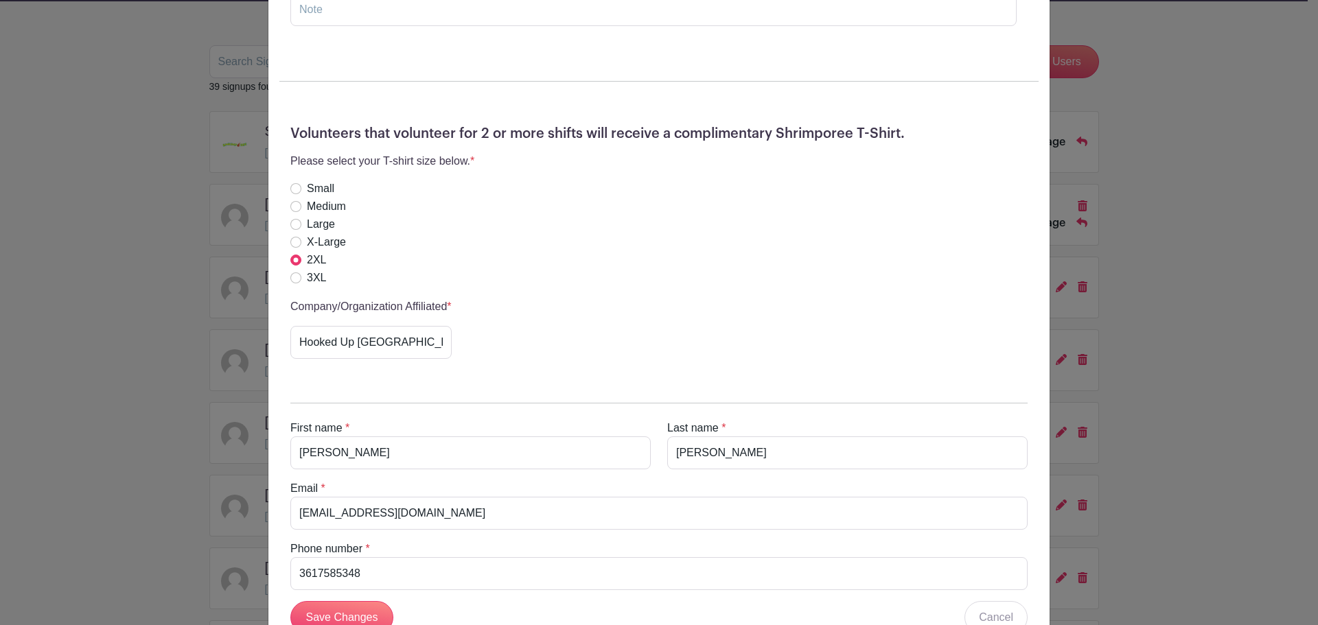
click at [1116, 373] on div "Belinda Martinez's Signup Saturday, October 18, 2025 from 12:00 pm to 11:59 pm …" at bounding box center [659, 312] width 1318 height 625
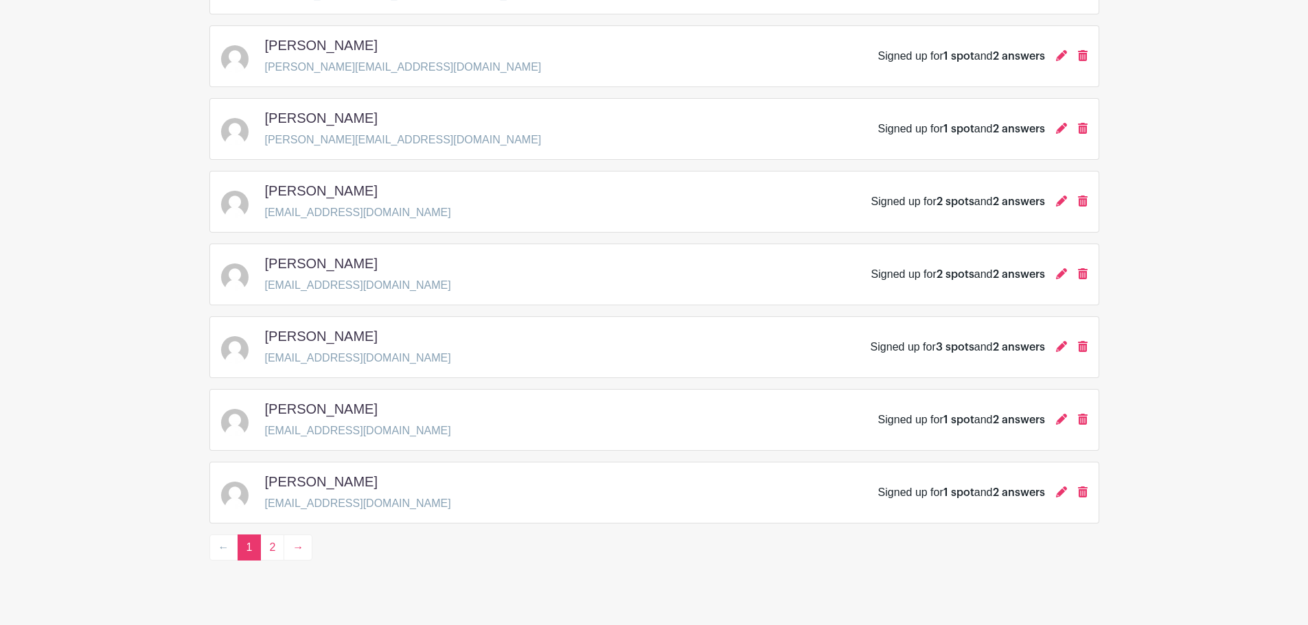
scroll to position [1918, 0]
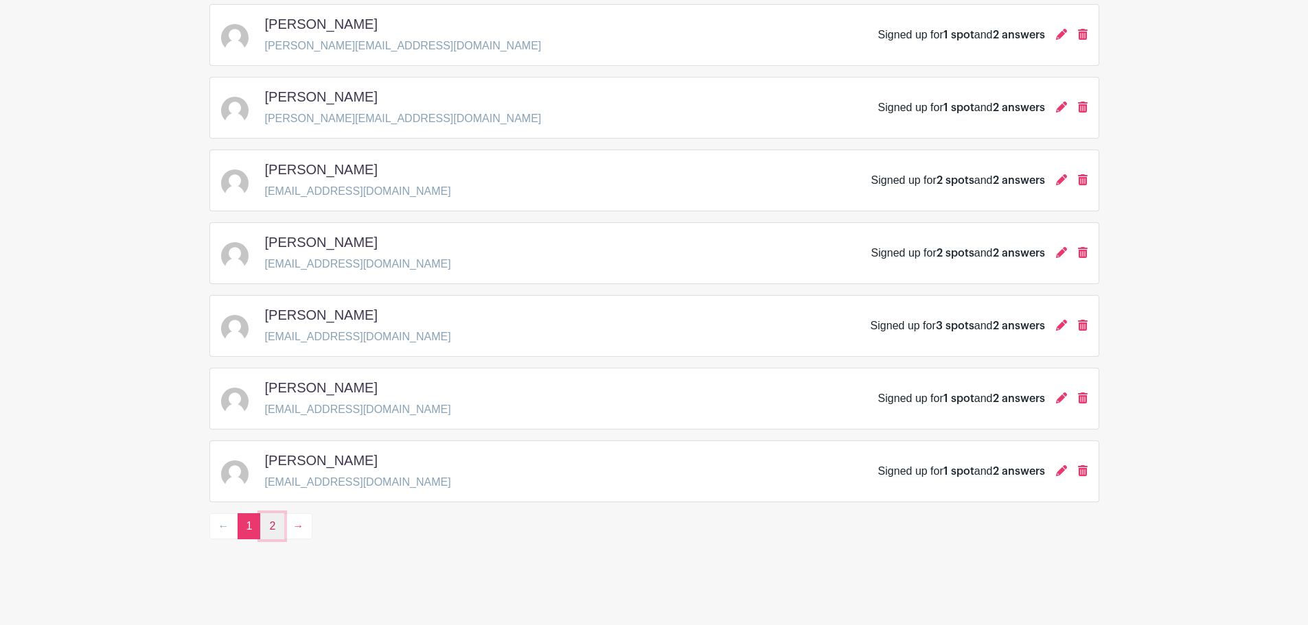
click at [270, 532] on link "2" at bounding box center [272, 526] width 24 height 26
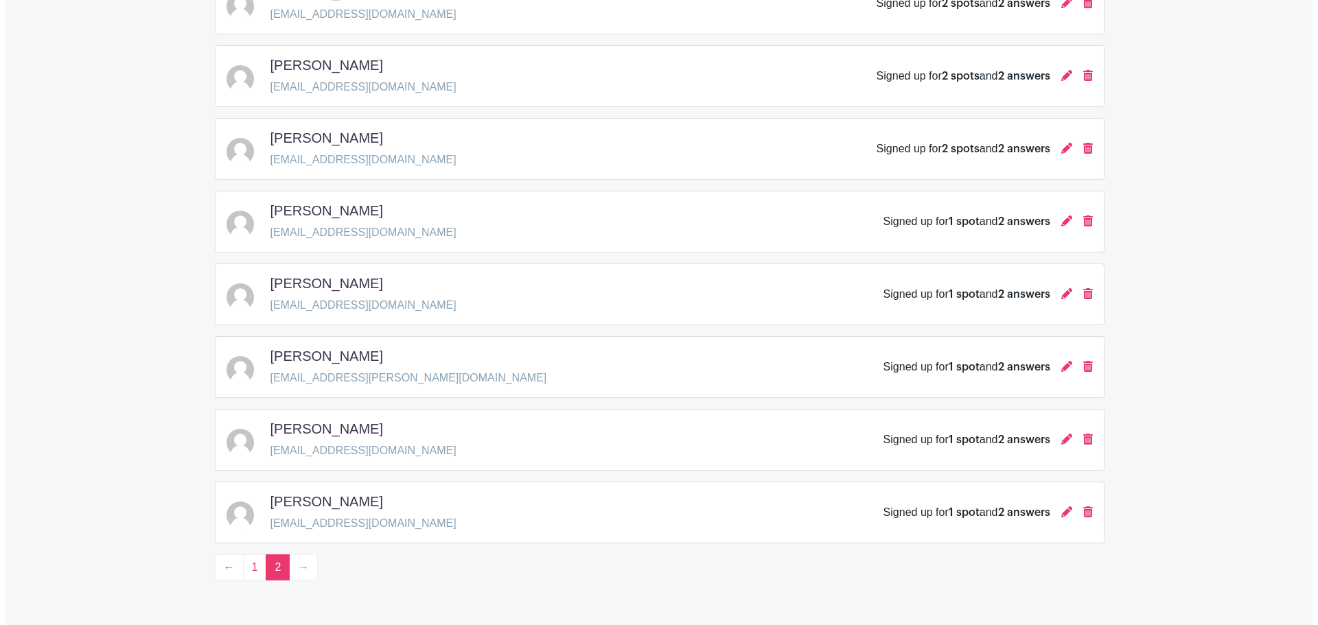
scroll to position [390, 0]
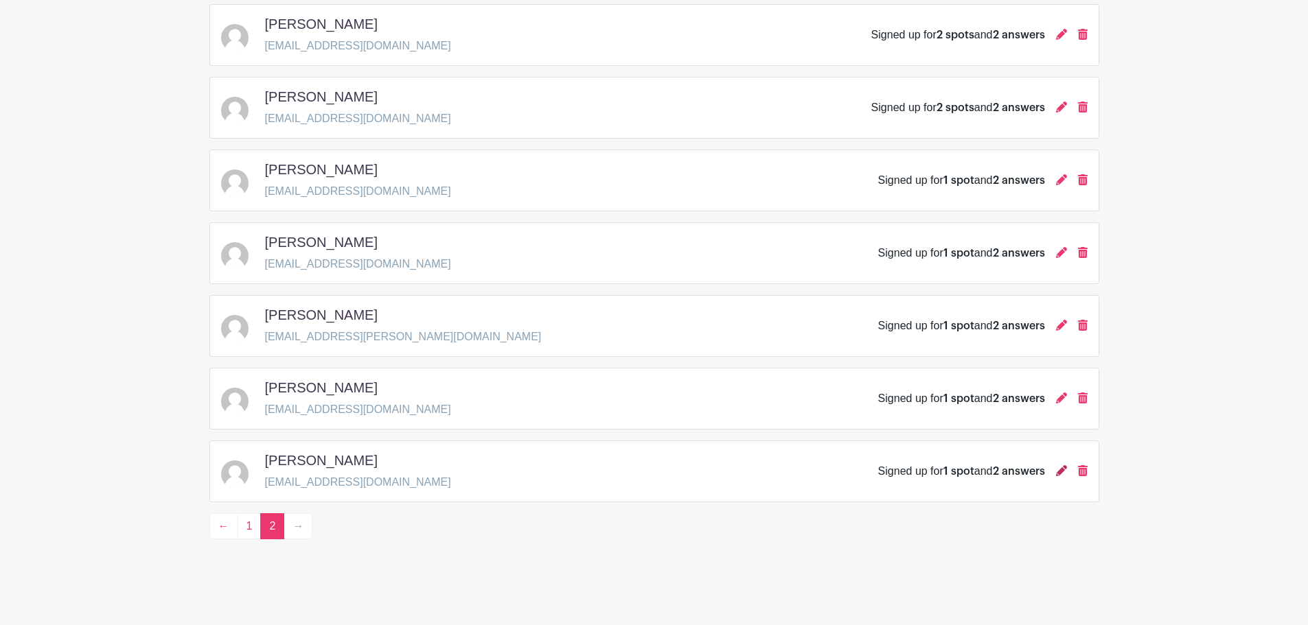
click at [1062, 467] on icon at bounding box center [1061, 470] width 11 height 11
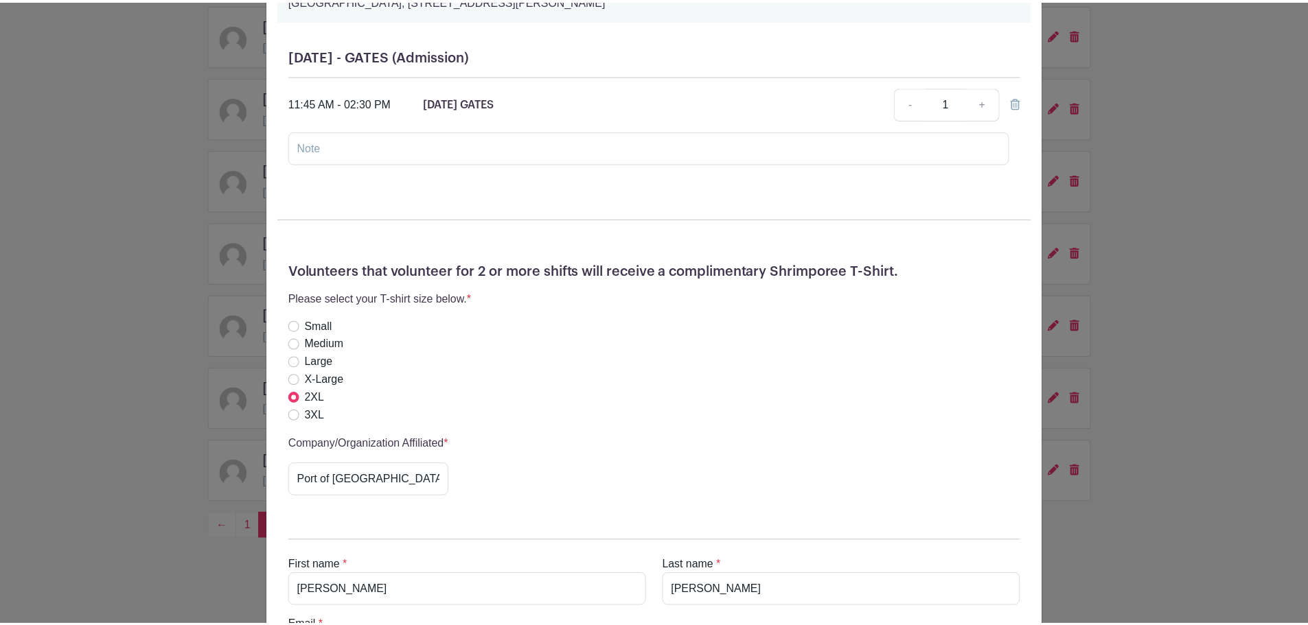
scroll to position [381, 0]
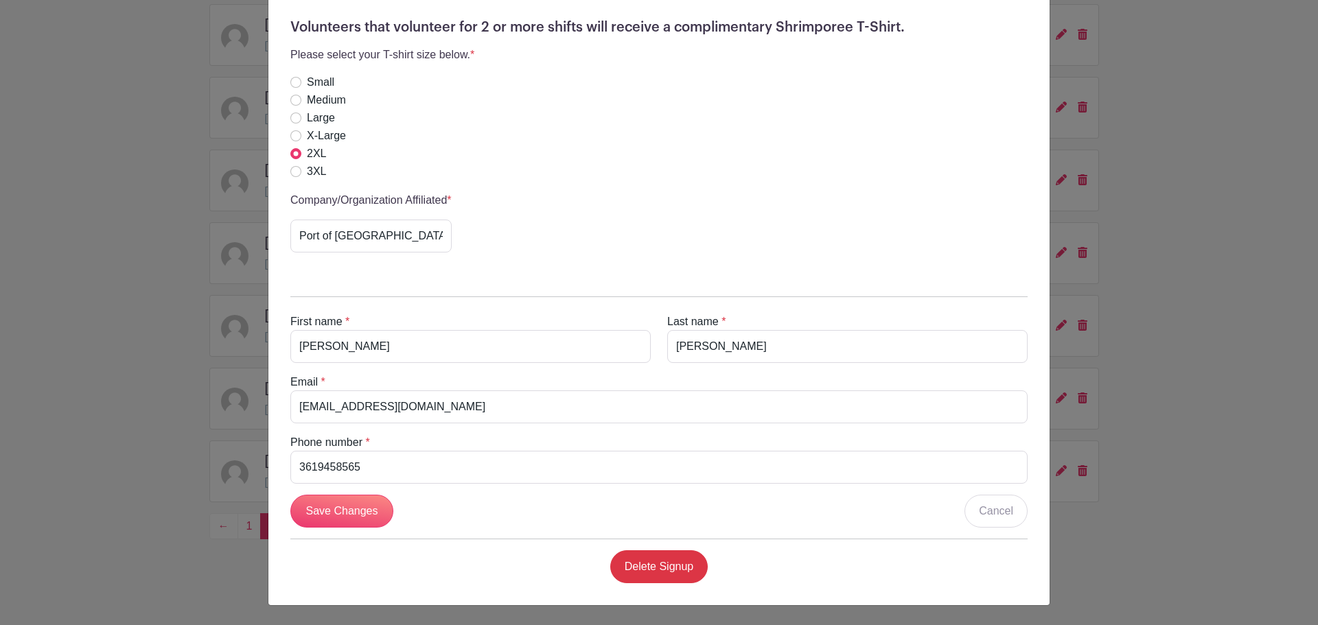
click at [1076, 548] on div "Corina Cordova's Signup Sunday, October 19, 2025 from 12:00 pm to 06:00 pm Shri…" at bounding box center [659, 312] width 1318 height 625
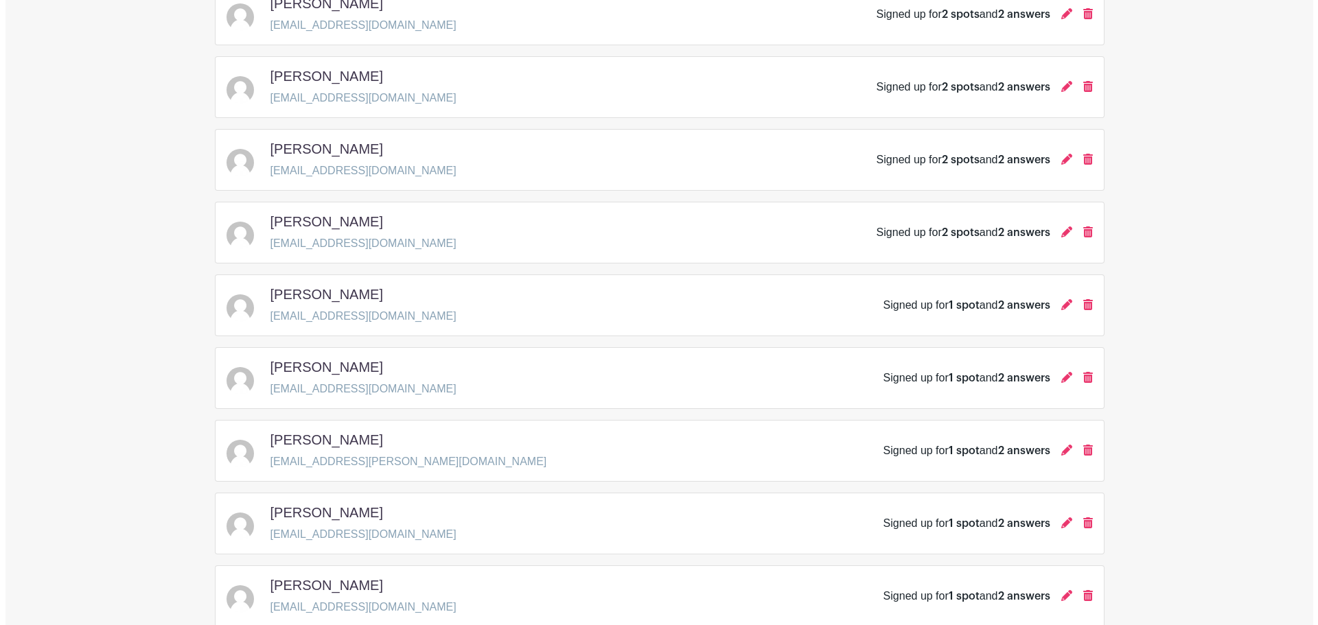
scroll to position [390, 0]
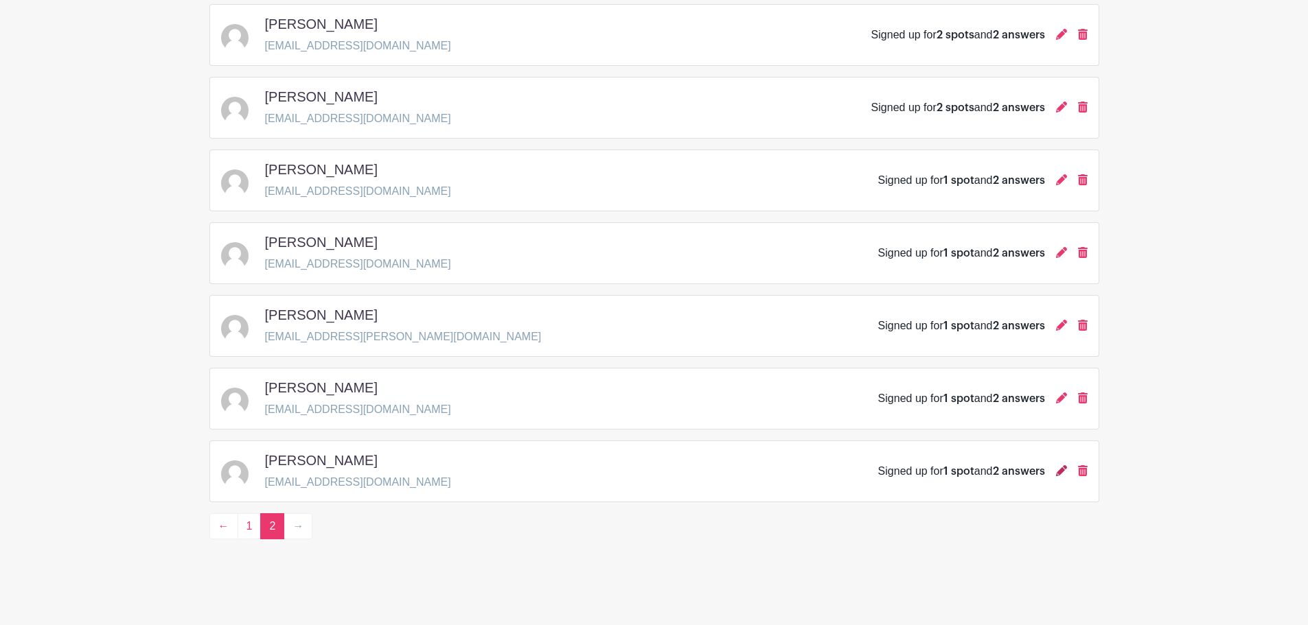
click at [1056, 471] on icon at bounding box center [1061, 470] width 11 height 11
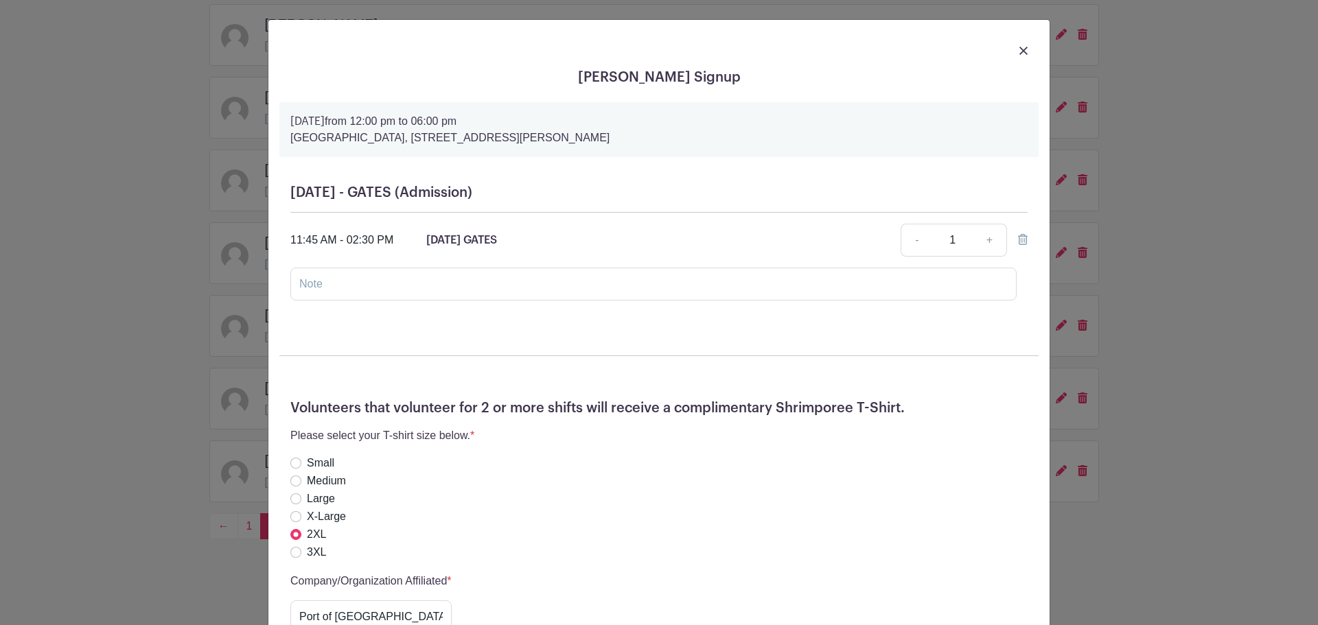
click at [344, 108] on div "Sunday, October 19, 2025 from 12:00 pm to 06:00 pm Shrimporee Festival Grounds,…" at bounding box center [658, 129] width 759 height 55
click at [325, 122] on strong "Sunday, October 19, 2025" at bounding box center [307, 121] width 34 height 11
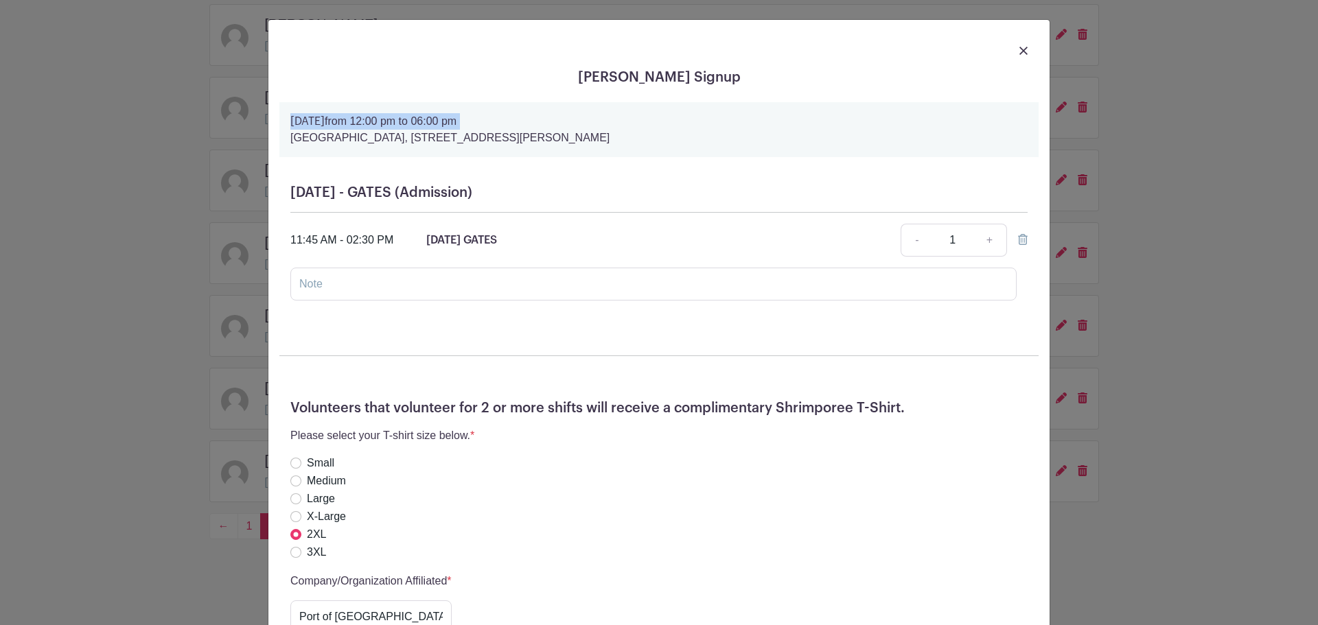
click at [325, 122] on strong "Sunday, October 19, 2025" at bounding box center [307, 121] width 34 height 11
click at [320, 121] on strong "Sunday, October 19, 2025" at bounding box center [307, 121] width 34 height 11
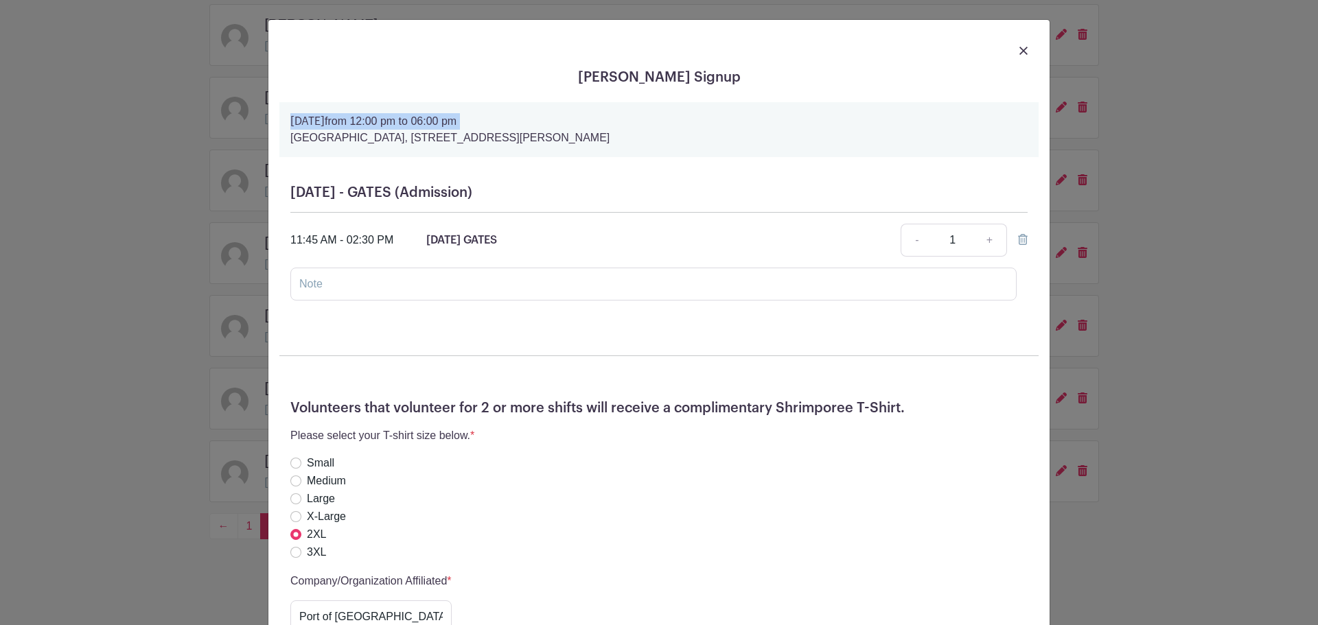
click at [320, 121] on strong "Sunday, October 19, 2025" at bounding box center [307, 121] width 34 height 11
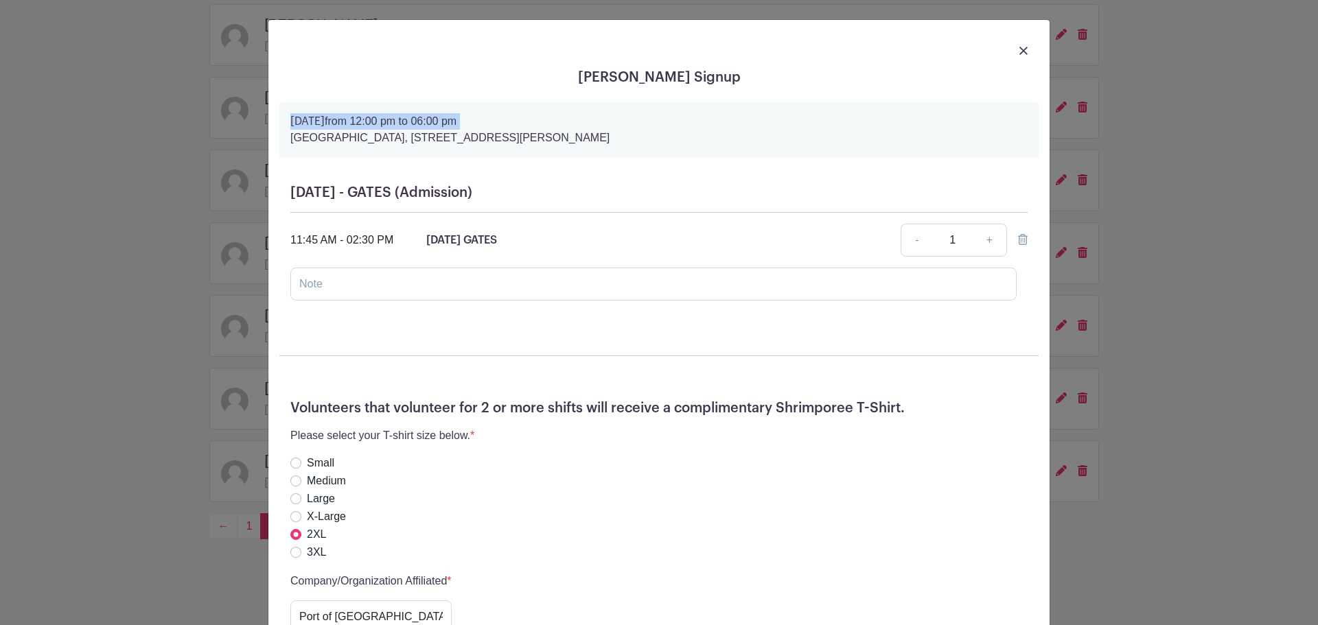
click at [320, 121] on strong "Sunday, October 19, 2025" at bounding box center [307, 121] width 34 height 11
click at [234, 460] on div "Corina Cordova's Signup Sunday, October 19, 2025 from 12:00 pm to 06:00 pm Shri…" at bounding box center [659, 312] width 1318 height 625
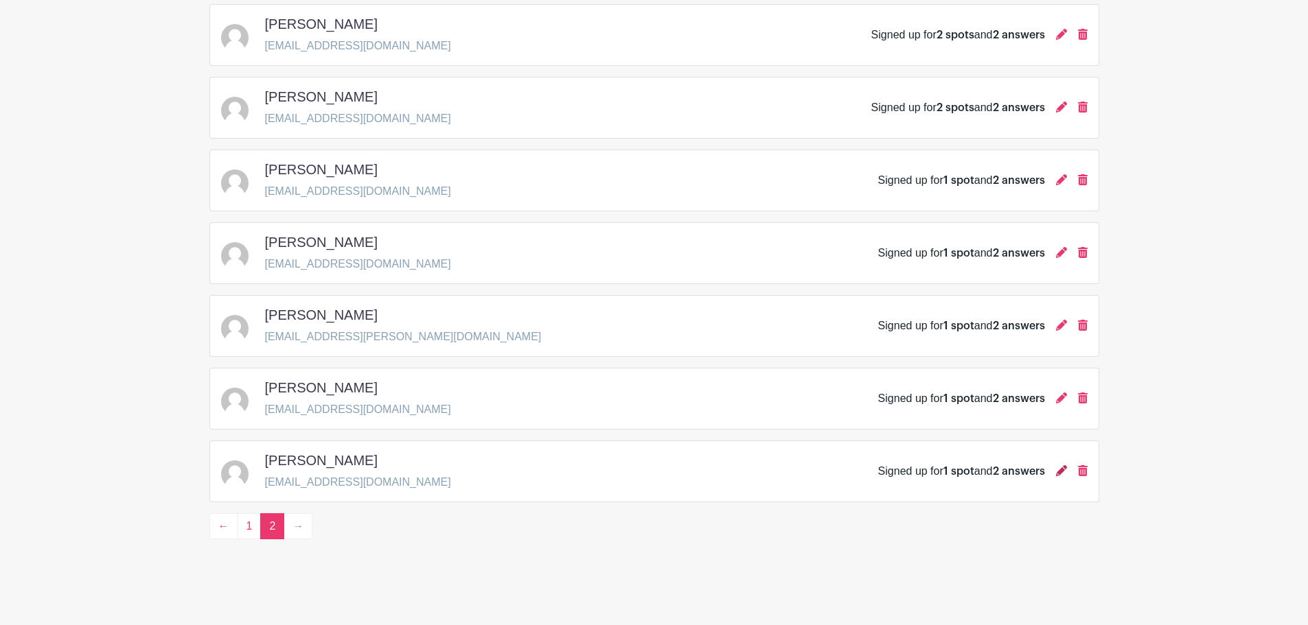
click at [1059, 475] on icon at bounding box center [1061, 470] width 11 height 11
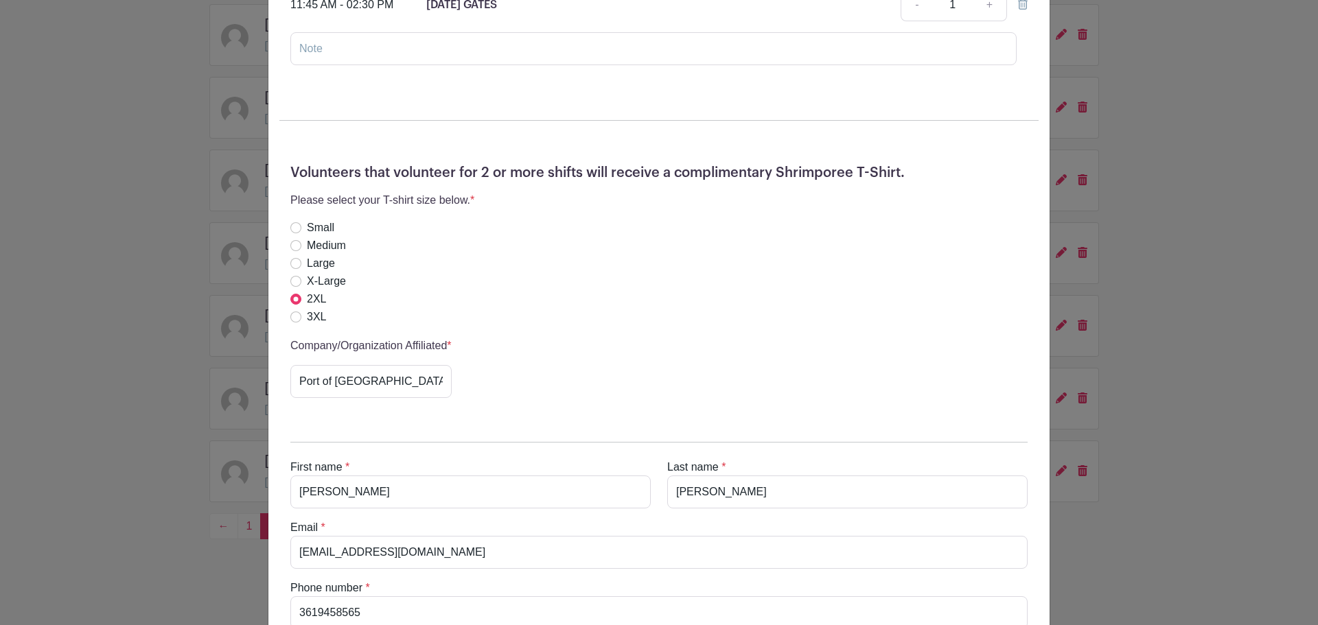
scroll to position [381, 0]
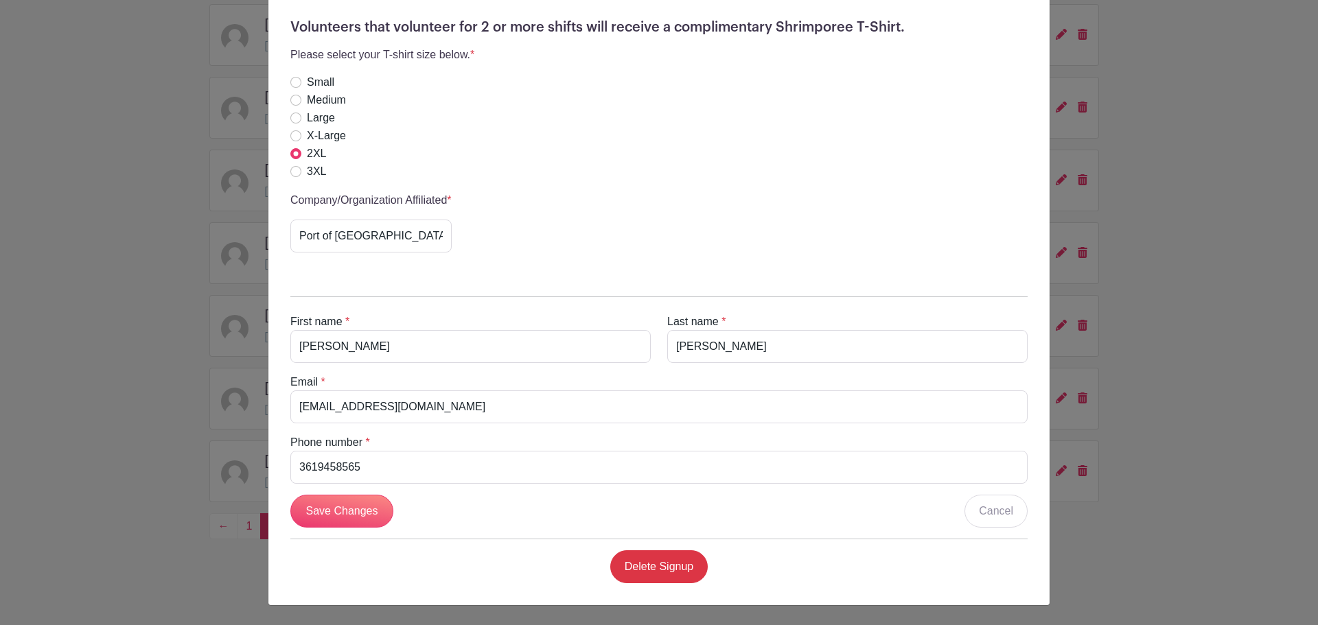
click at [174, 483] on div "Corina Cordova's Signup Sunday, October 19, 2025 from 12:00 pm to 06:00 pm Shri…" at bounding box center [659, 312] width 1318 height 625
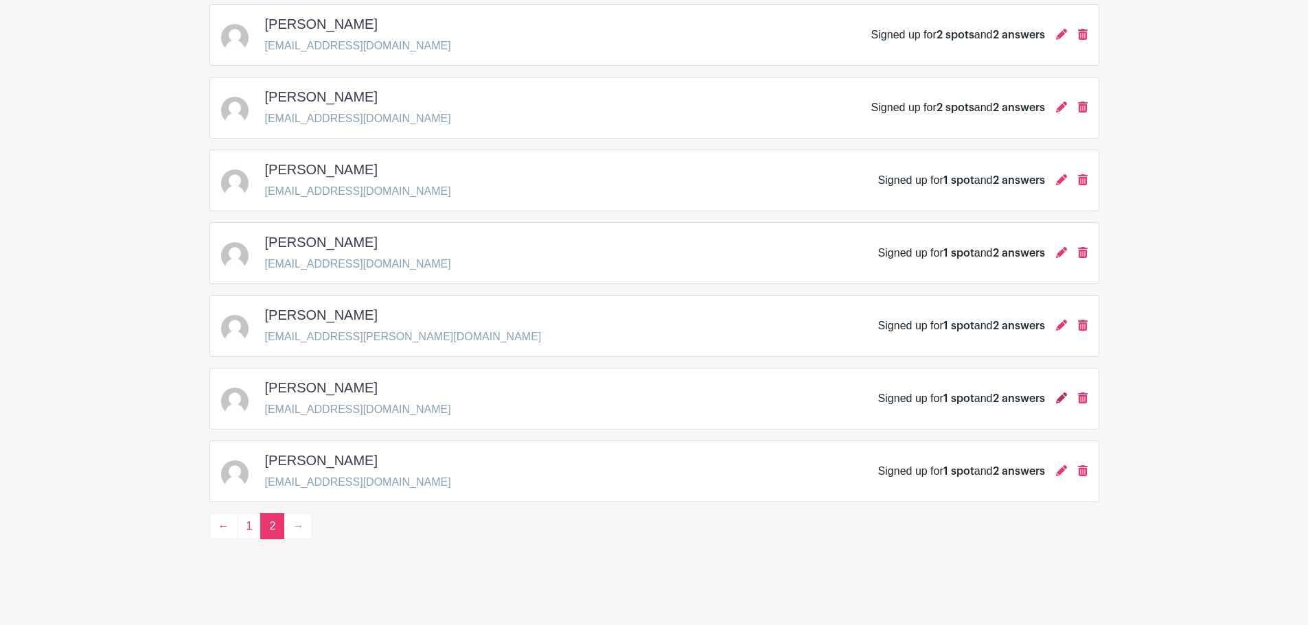
click at [1063, 396] on icon at bounding box center [1061, 398] width 11 height 11
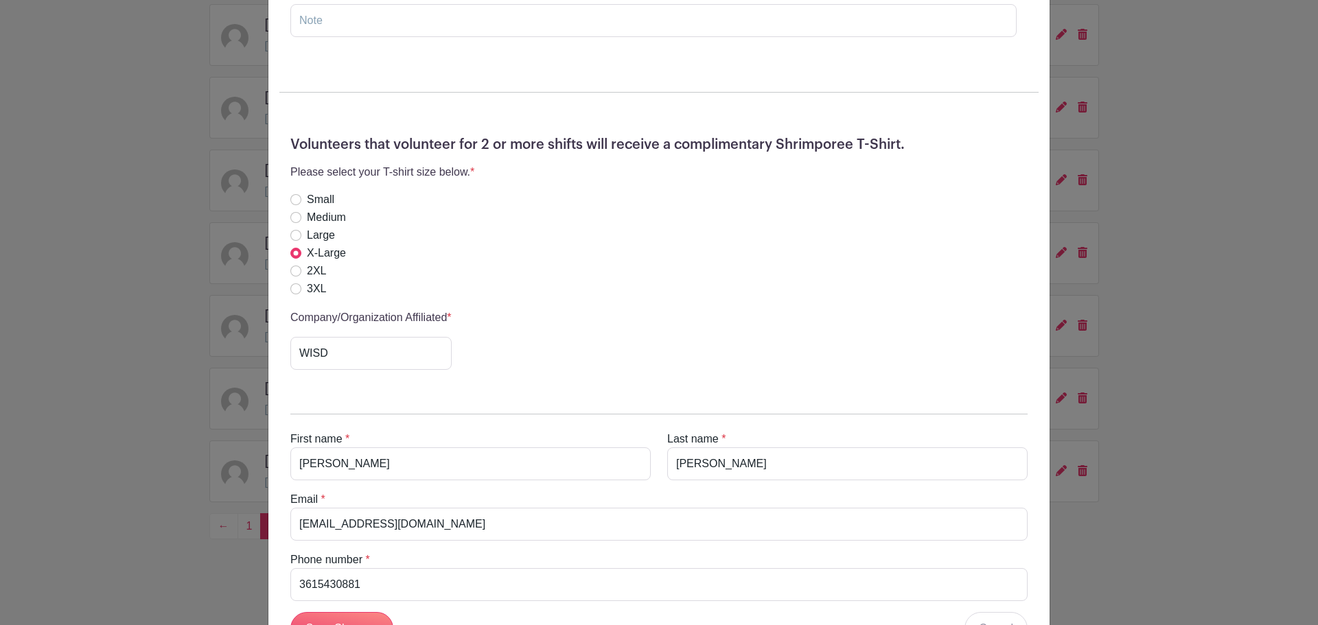
scroll to position [275, 0]
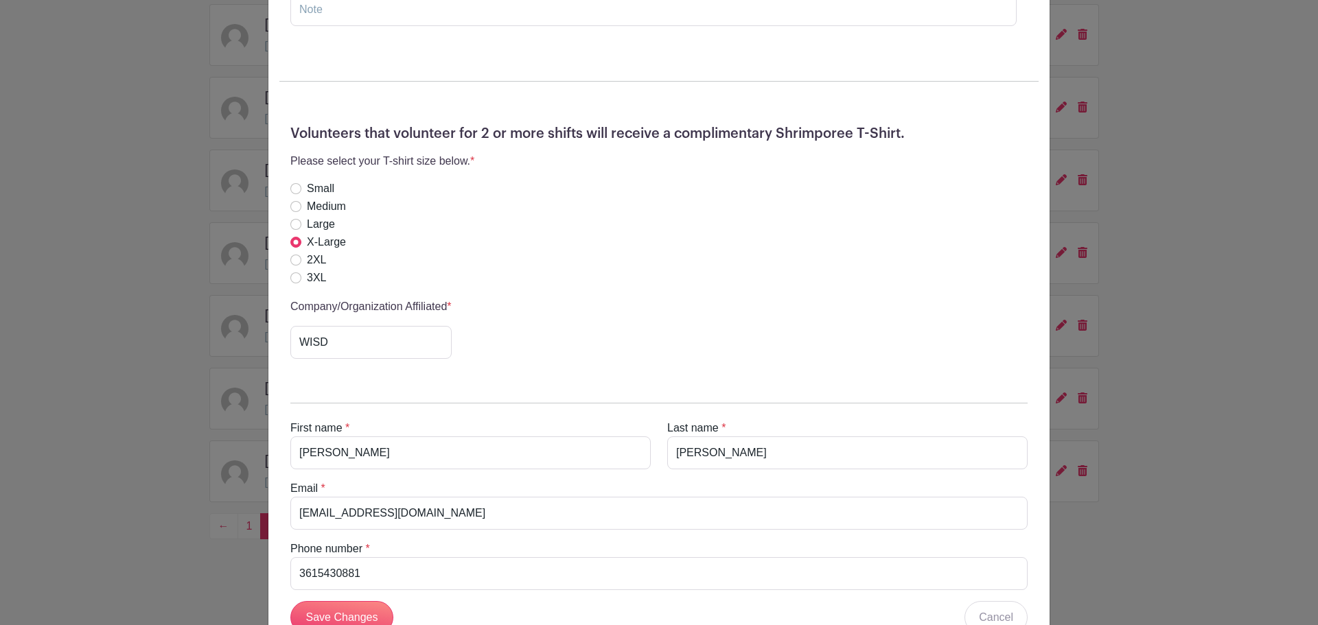
drag, startPoint x: 229, startPoint y: 320, endPoint x: 238, endPoint y: 334, distance: 17.0
click at [229, 320] on div "MONICA VEGA's Signup Friday, October 17, 2025 from 05:30 pm to 11:59 pm Shrimpo…" at bounding box center [659, 312] width 1318 height 625
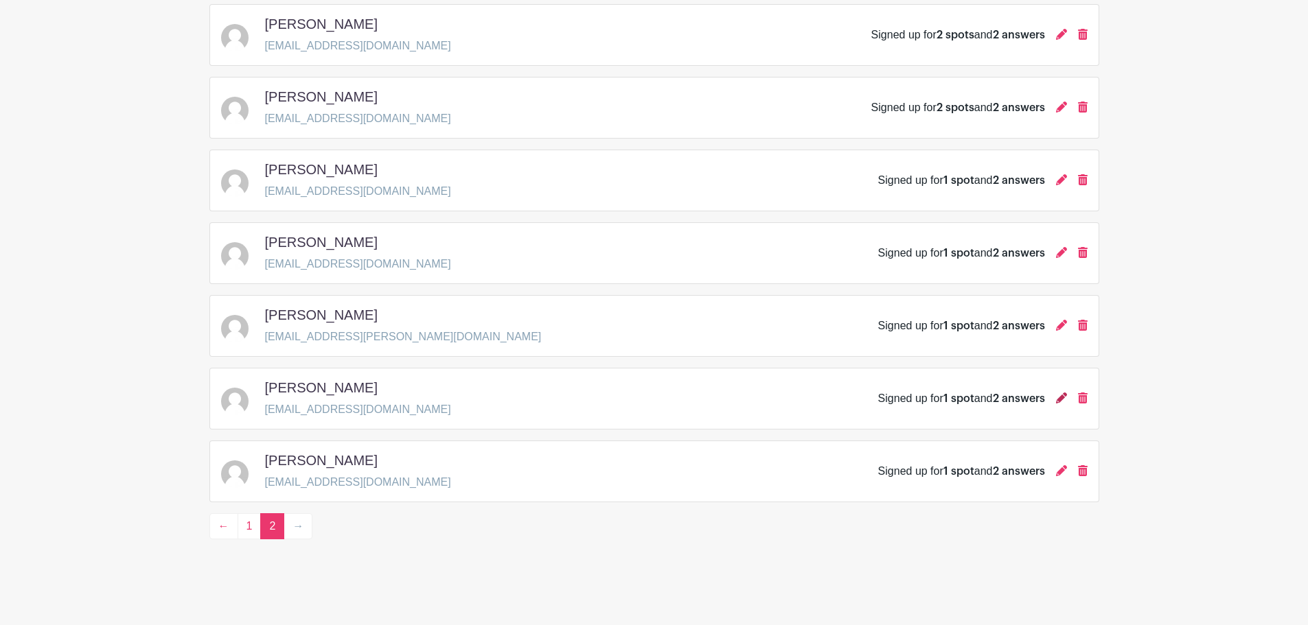
click at [1060, 402] on icon at bounding box center [1061, 398] width 11 height 11
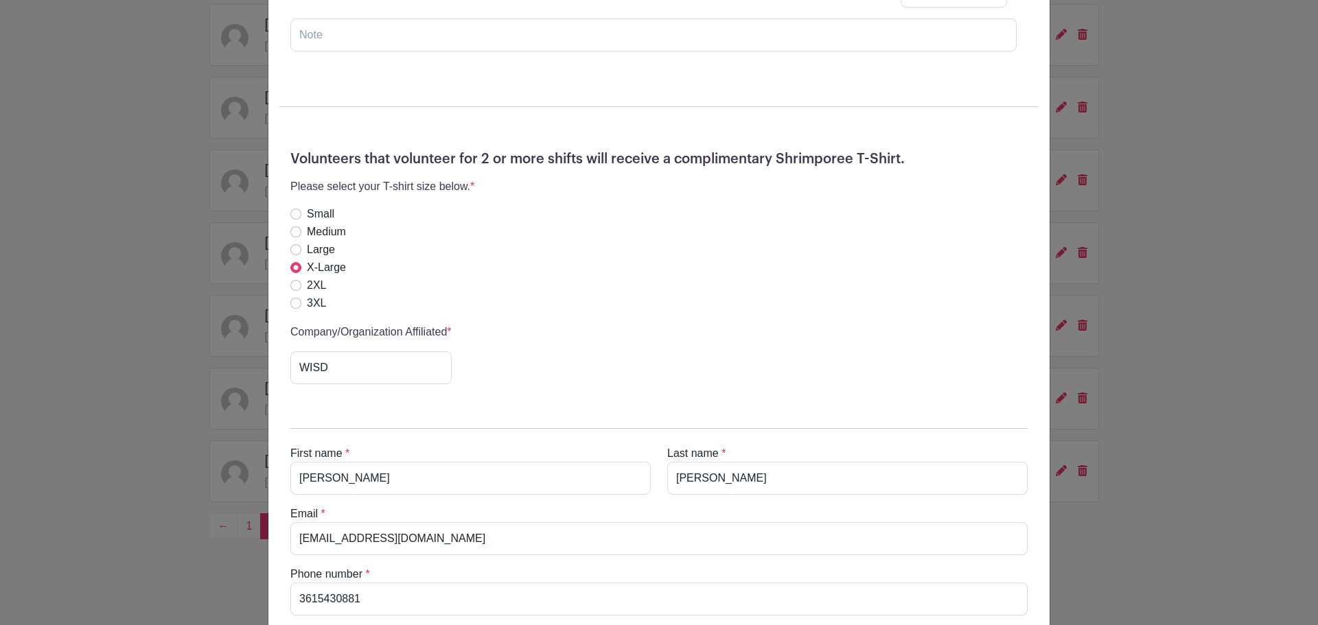
scroll to position [381, 0]
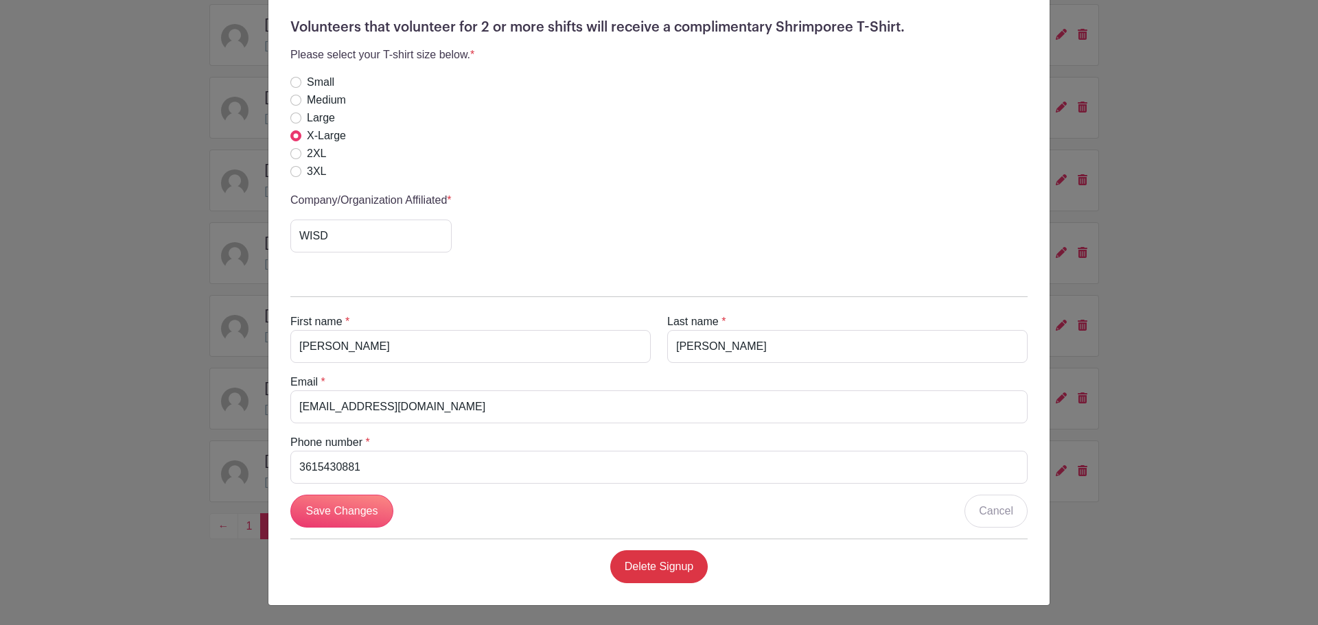
click at [194, 353] on div "MONICA VEGA's Signup Friday, October 17, 2025 from 05:30 pm to 11:59 pm Shrimpo…" at bounding box center [659, 312] width 1318 height 625
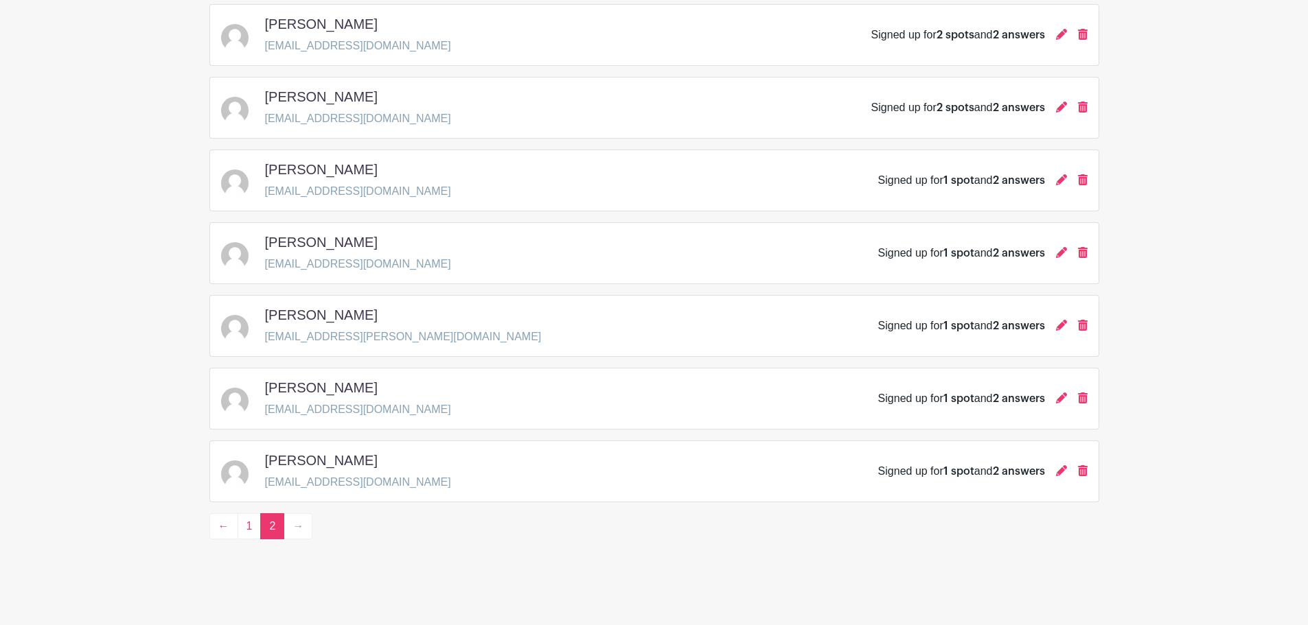
click at [1043, 323] on span "2 answers" at bounding box center [1019, 326] width 52 height 11
click at [1062, 322] on icon at bounding box center [1061, 325] width 11 height 11
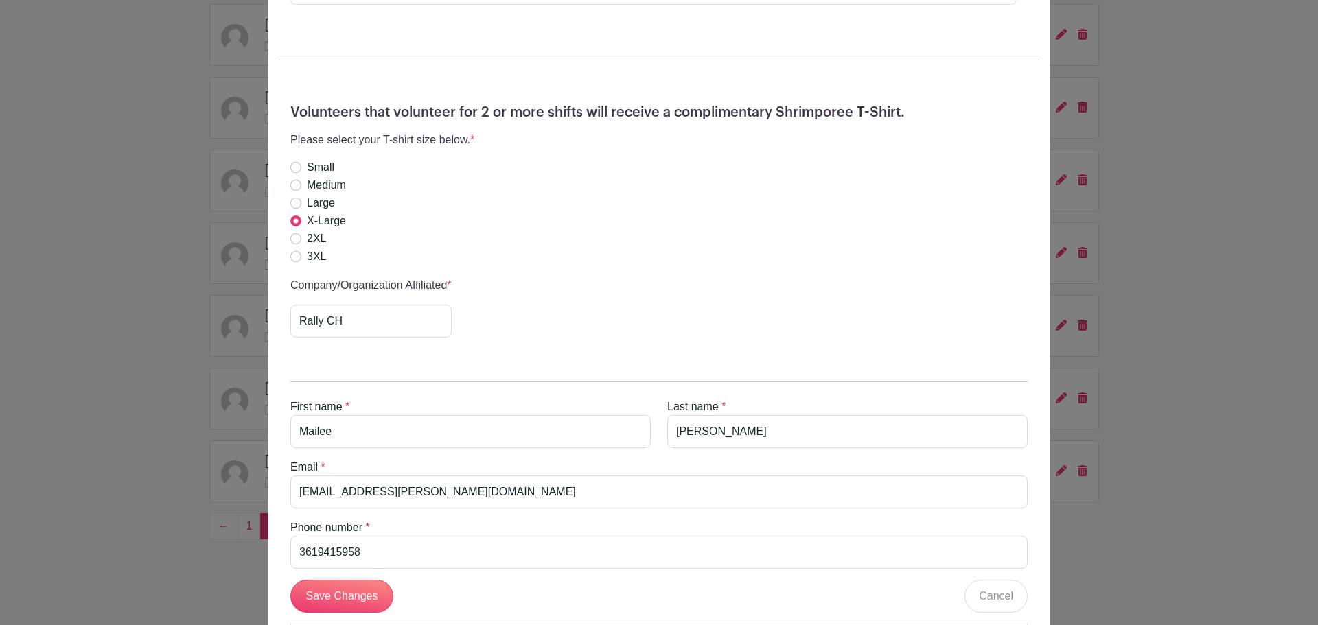
scroll to position [0, 0]
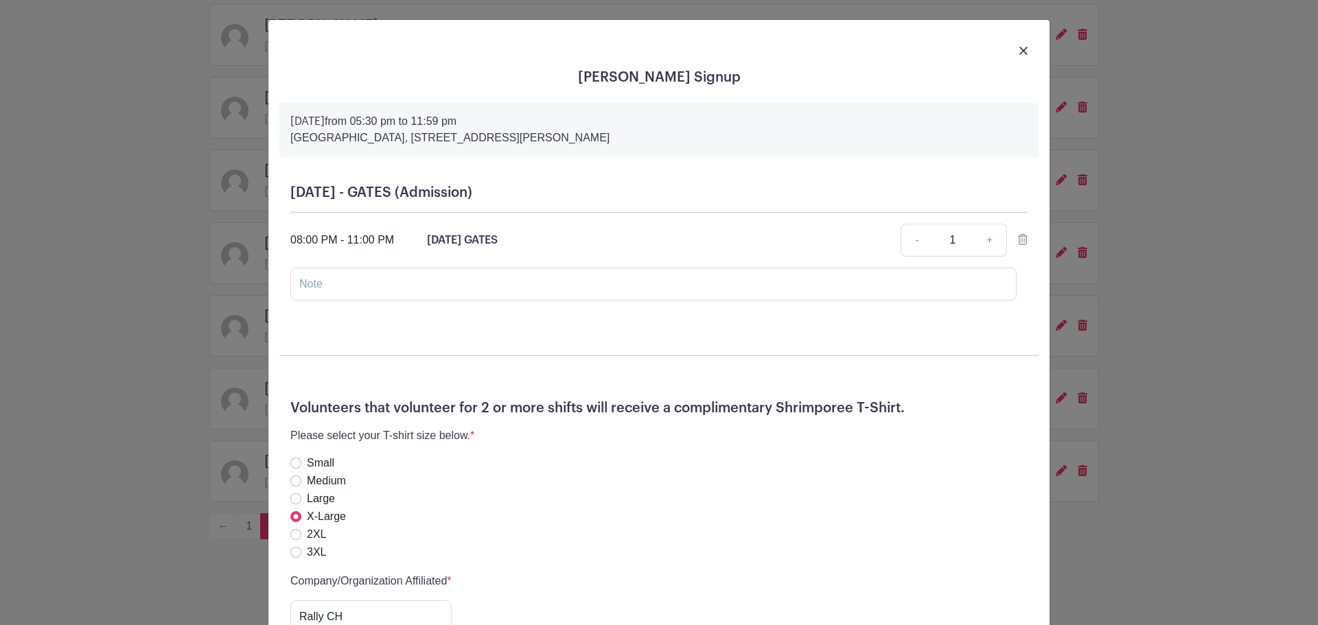
click at [544, 428] on div "Please select your T-shirt size below. * Small Medium Large X-Large 2XL 3XL" at bounding box center [658, 495] width 737 height 135
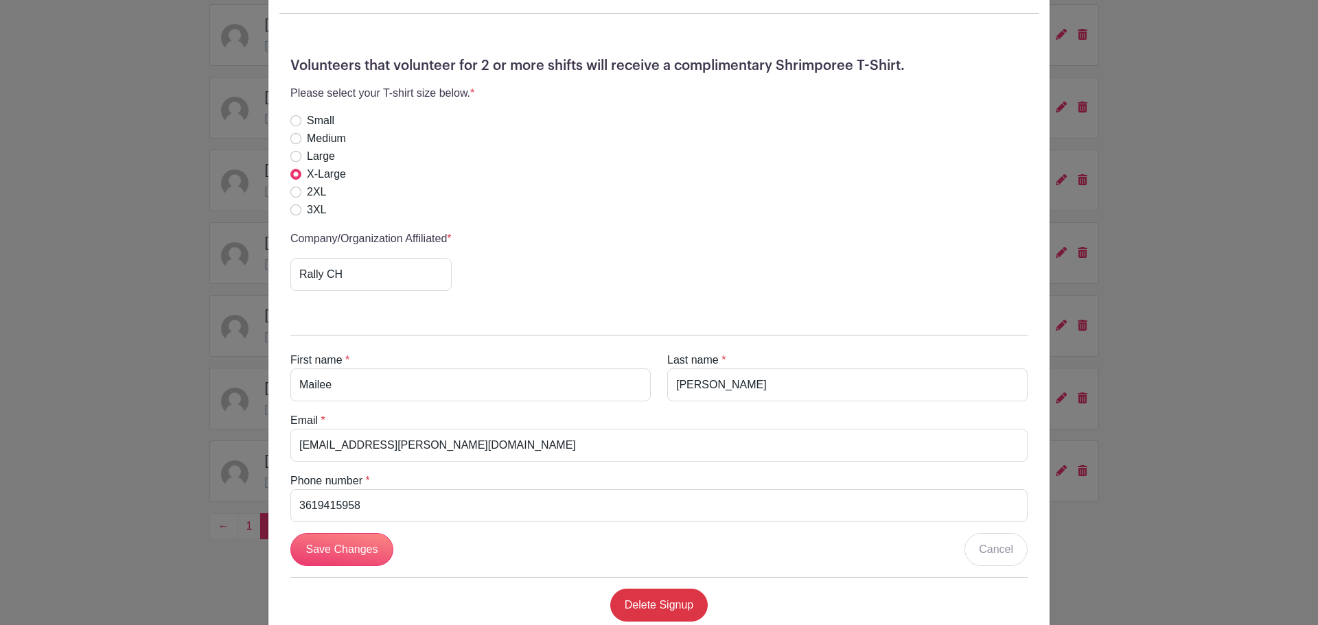
scroll to position [343, 0]
click at [159, 364] on div "Mailee Garcia's Signup Friday, October 17, 2025 from 05:30 pm to 11:59 pm Shrim…" at bounding box center [659, 312] width 1318 height 625
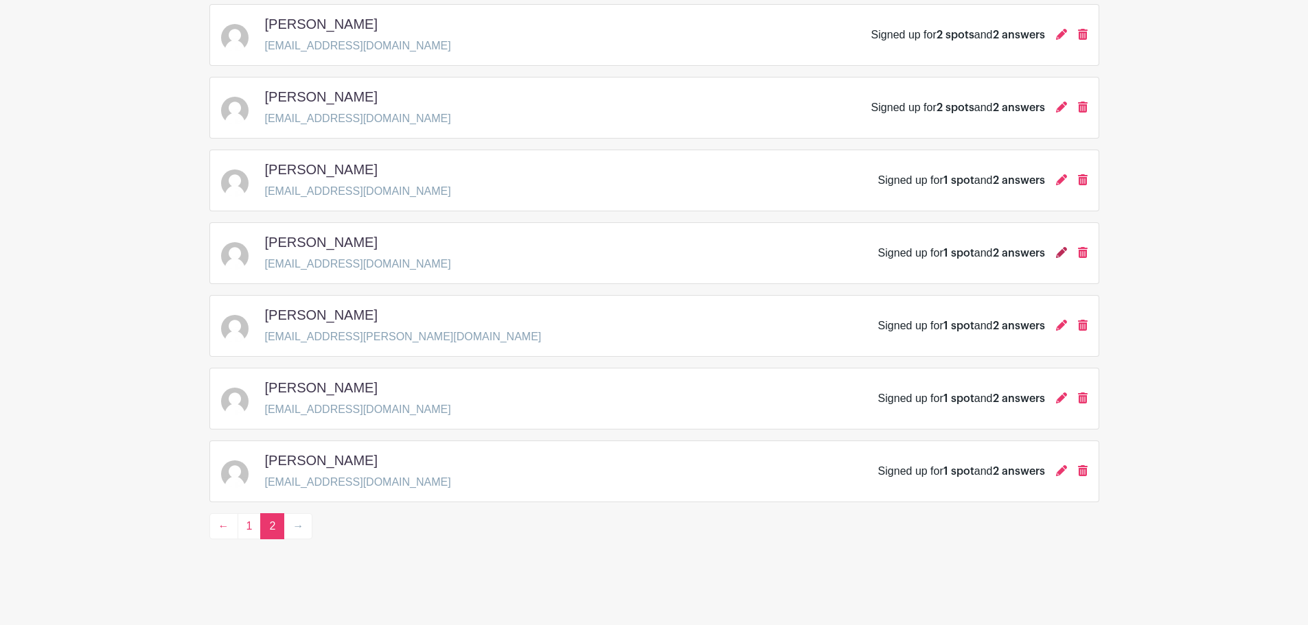
click at [1056, 253] on icon at bounding box center [1061, 252] width 11 height 11
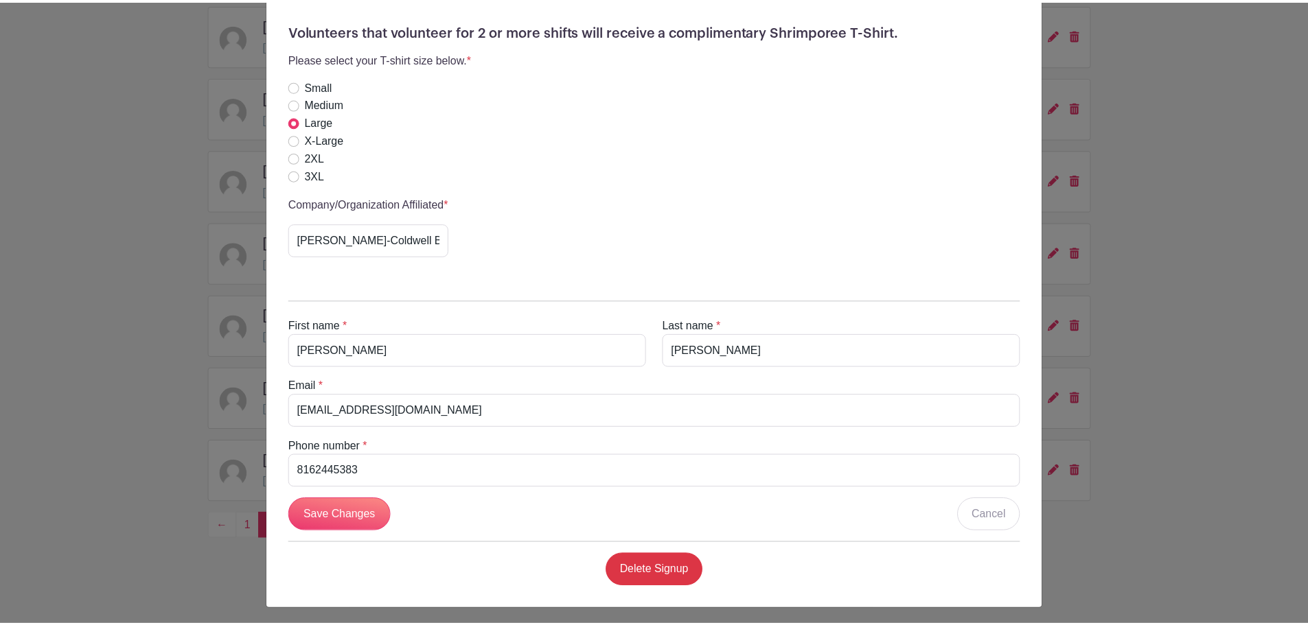
scroll to position [381, 0]
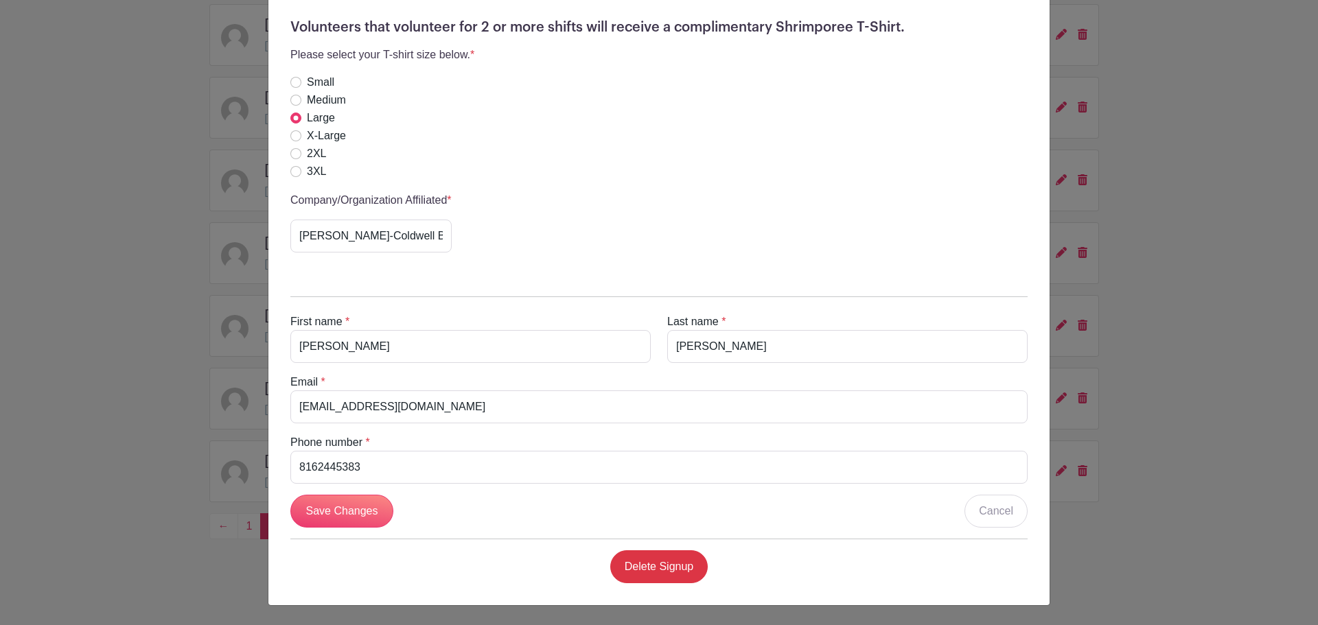
click at [93, 406] on div "Rhonda Hance's Signup Saturday, October 18, 2025 from 12:00 pm to 11:59 pm Shri…" at bounding box center [659, 312] width 1318 height 625
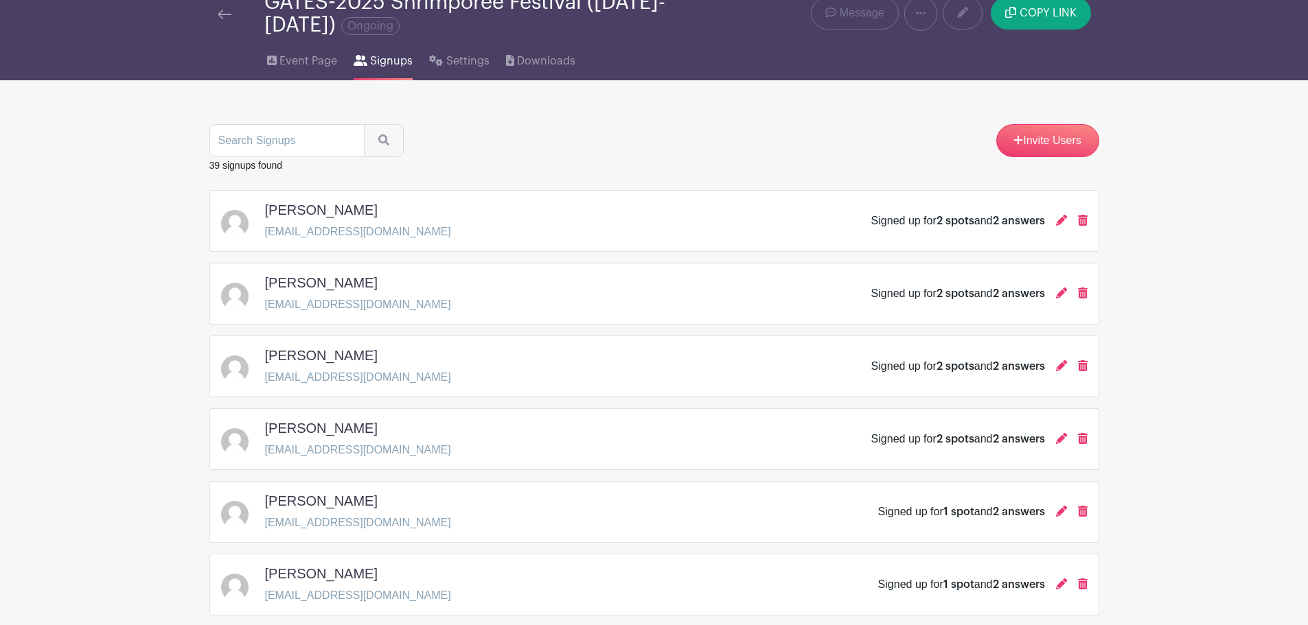
scroll to position [0, 0]
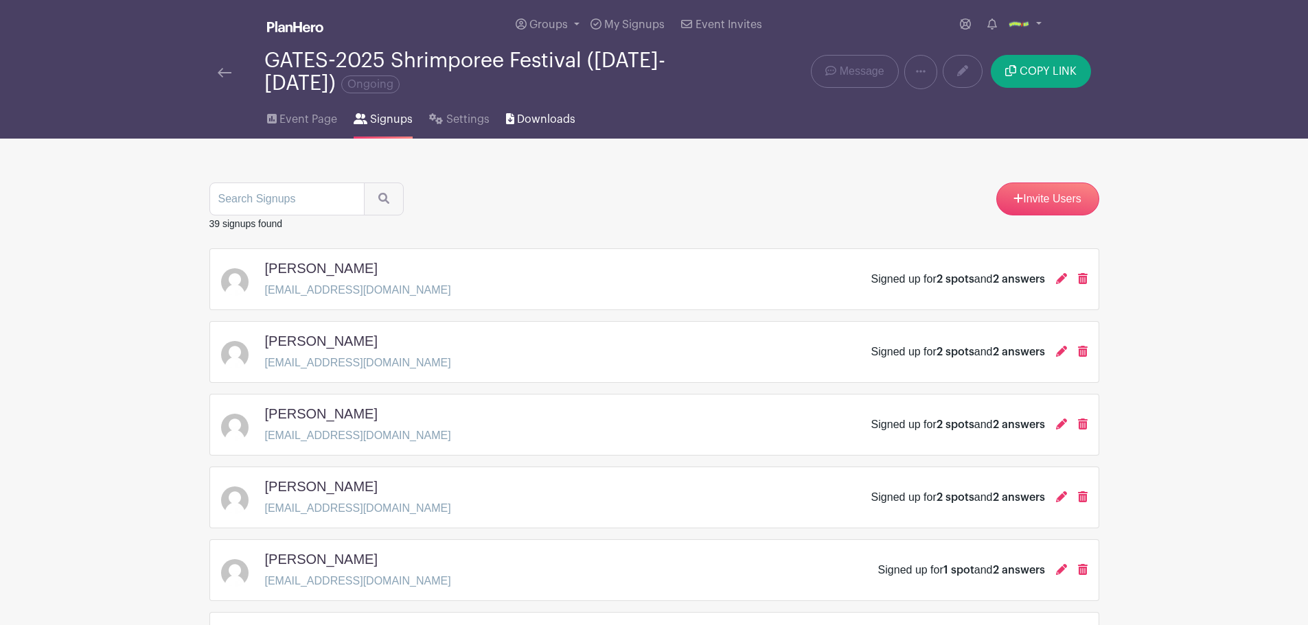
click at [551, 122] on span "Downloads" at bounding box center [546, 119] width 58 height 16
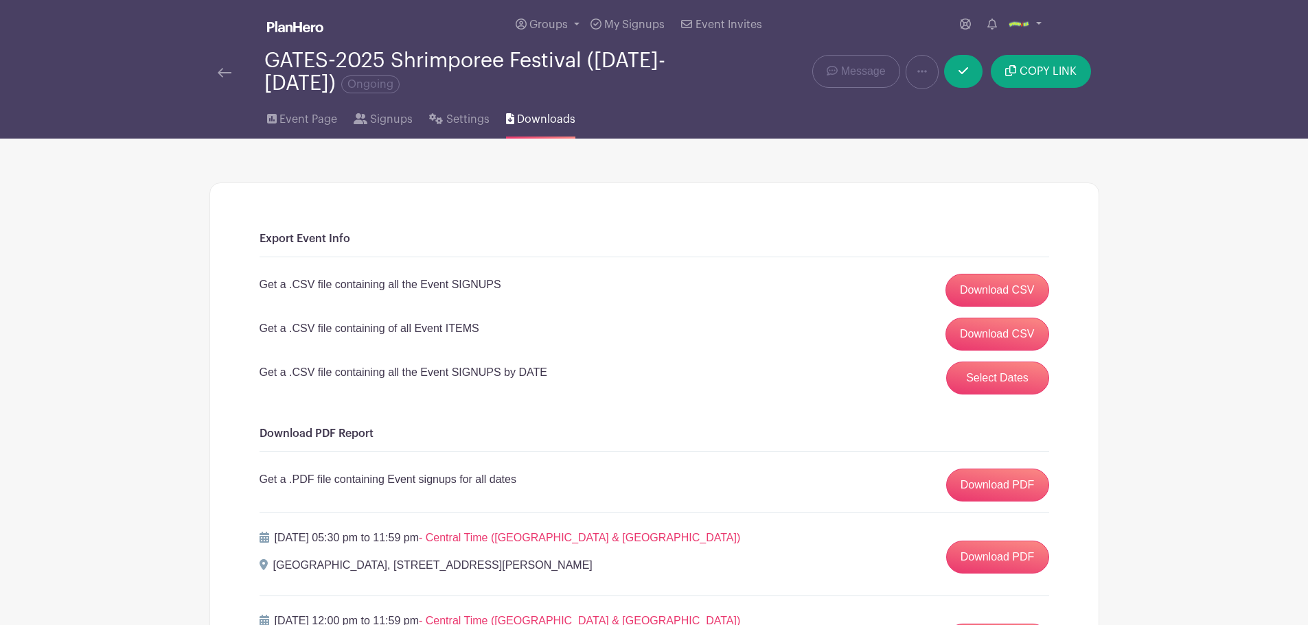
click at [485, 294] on div "Get a .CSV file containing all the Event SIGNUPS Download CSV" at bounding box center [653, 290] width 789 height 33
click at [478, 333] on p "Get a .CSV file containing of all Event ITEMS" at bounding box center [369, 329] width 220 height 16
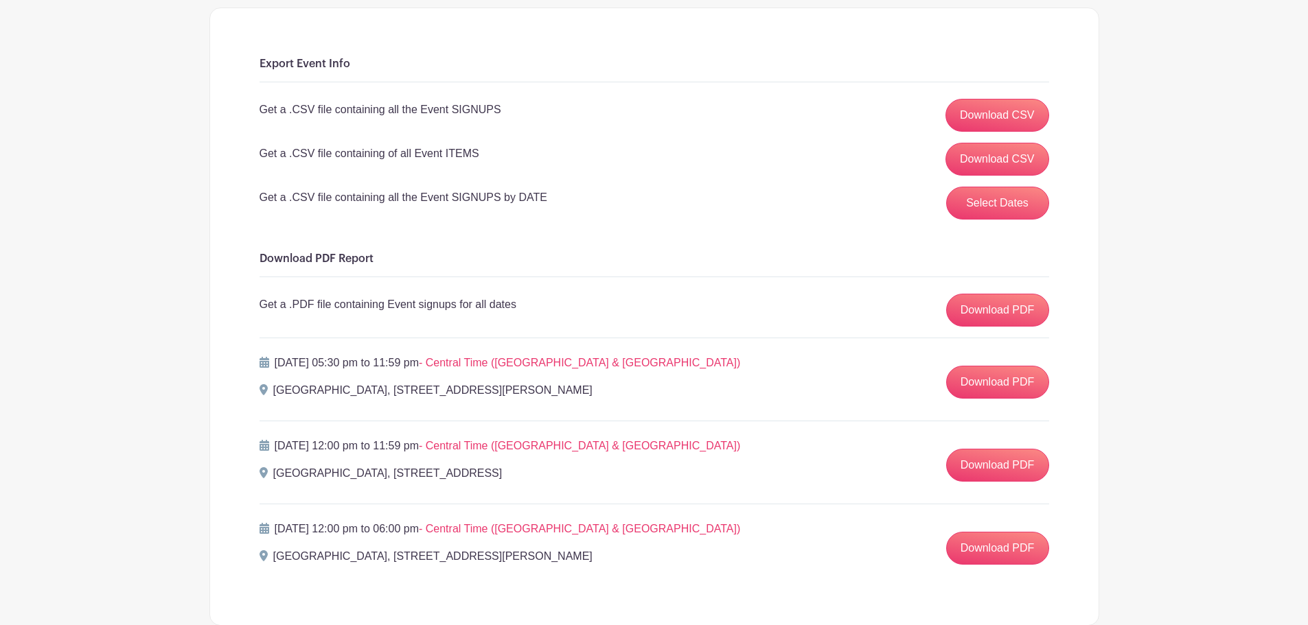
scroll to position [206, 0]
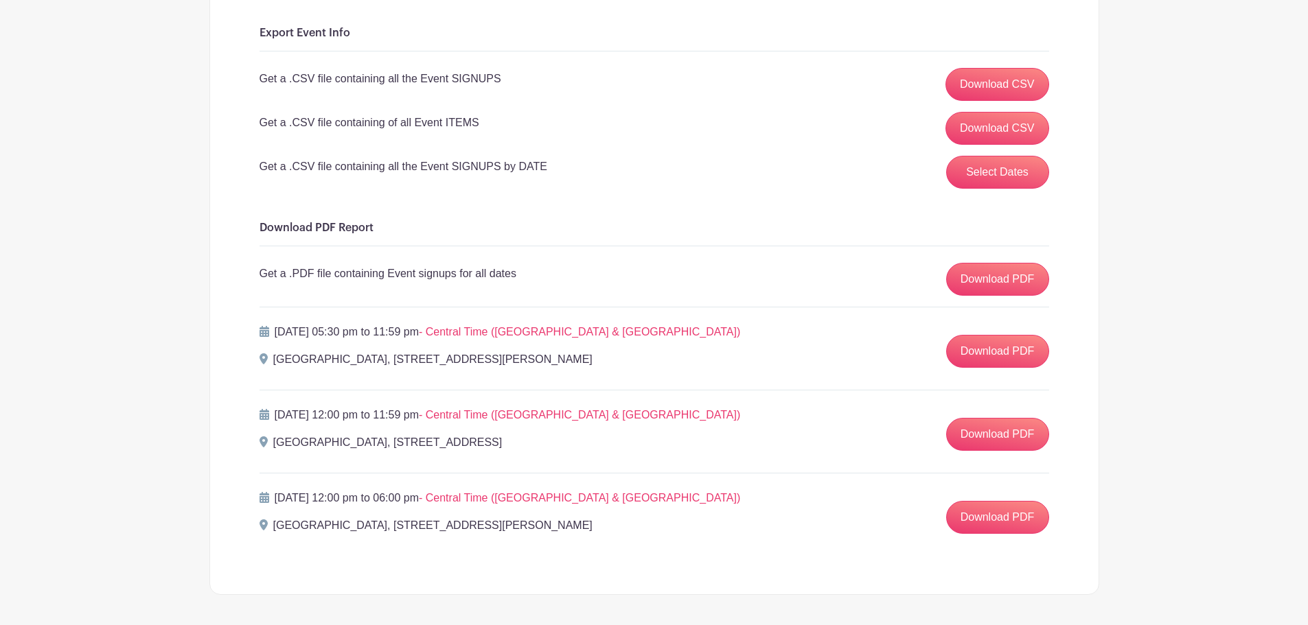
click at [404, 78] on p "Get a .CSV file containing all the Event SIGNUPS" at bounding box center [380, 79] width 242 height 16
click at [530, 90] on div "Get a .CSV file containing all the Event SIGNUPS Download CSV" at bounding box center [653, 84] width 789 height 33
click at [428, 130] on p "Get a .CSV file containing of all Event ITEMS" at bounding box center [369, 123] width 220 height 16
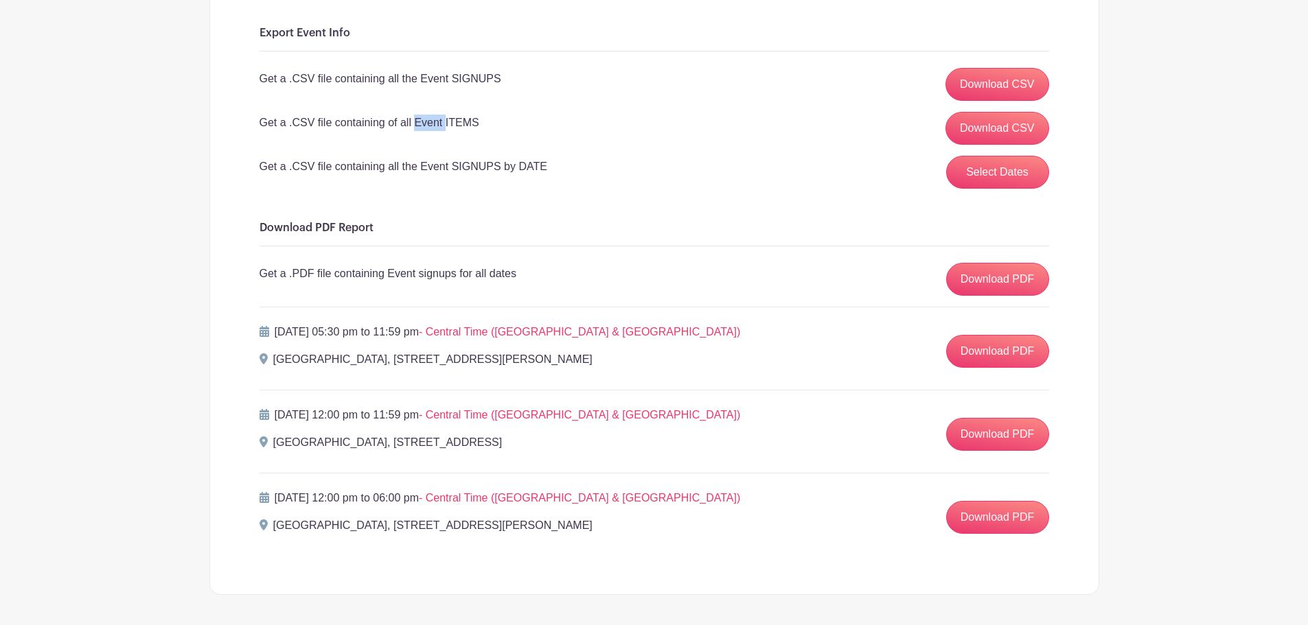
click at [428, 130] on p "Get a .CSV file containing of all Event ITEMS" at bounding box center [369, 123] width 220 height 16
click at [453, 129] on p "Get a .CSV file containing of all Event ITEMS" at bounding box center [369, 123] width 220 height 16
click at [429, 166] on p "Get a .CSV file containing all the Event SIGNUPS by DATE" at bounding box center [403, 167] width 288 height 16
click at [429, 167] on p "Get a .CSV file containing all the Event SIGNUPS by DATE" at bounding box center [403, 167] width 288 height 16
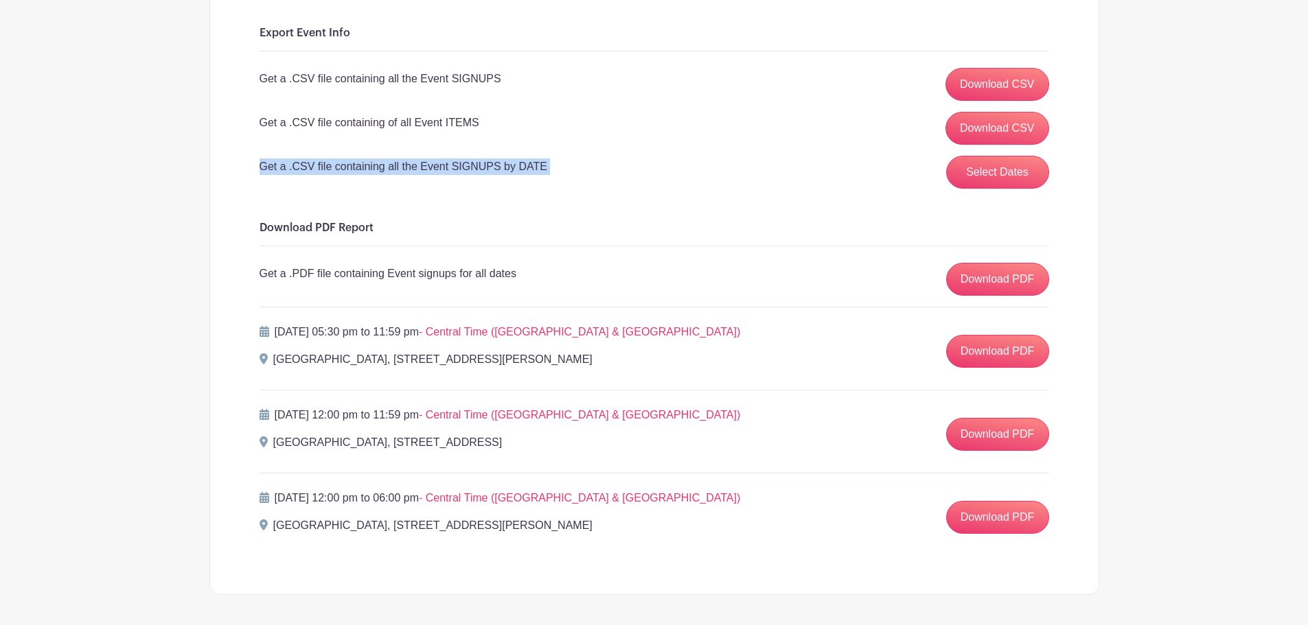
click at [429, 167] on p "Get a .CSV file containing all the Event SIGNUPS by DATE" at bounding box center [403, 167] width 288 height 16
click at [428, 120] on p "Get a .CSV file containing of all Event ITEMS" at bounding box center [369, 123] width 220 height 16
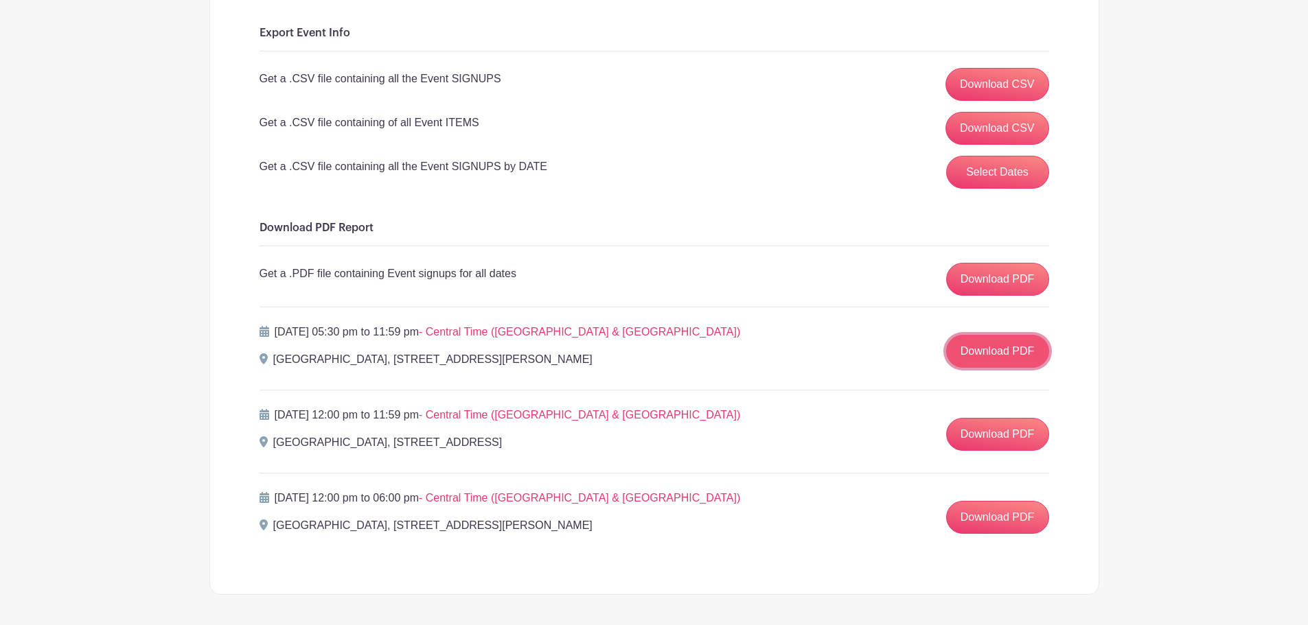
click at [985, 340] on link "Download PDF" at bounding box center [997, 351] width 103 height 33
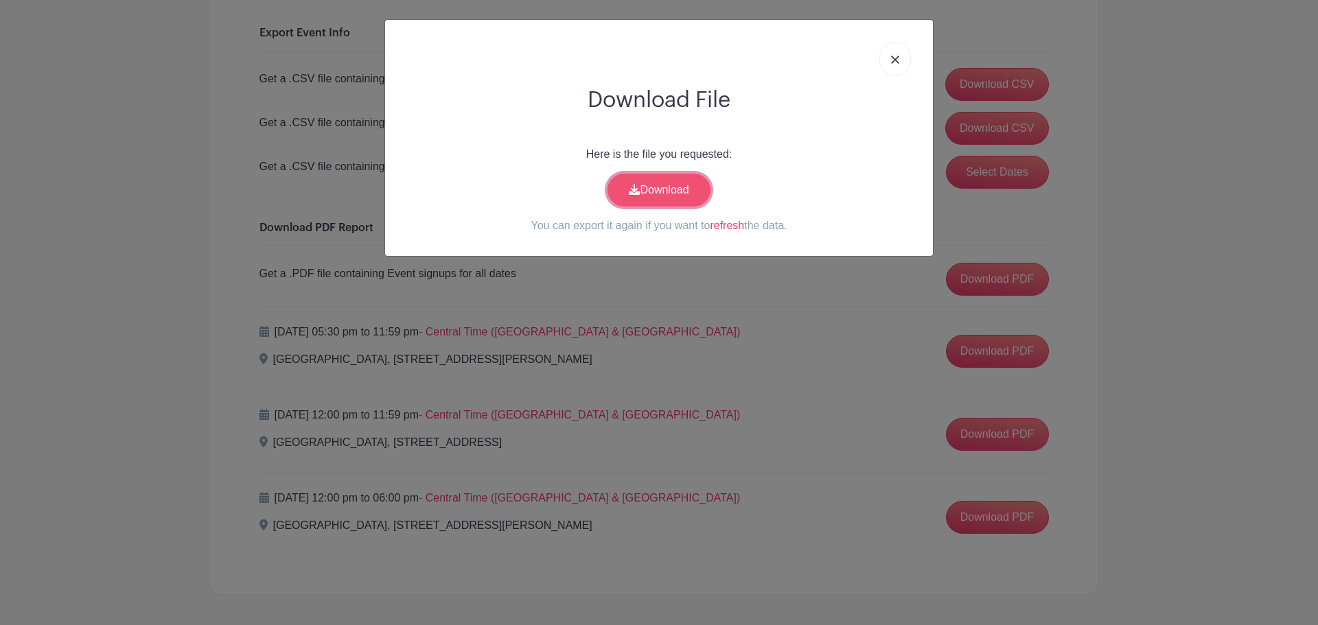
click at [697, 194] on link "Download" at bounding box center [658, 190] width 103 height 33
click at [910, 59] on div at bounding box center [659, 59] width 526 height 56
drag, startPoint x: 904, startPoint y: 59, endPoint x: 861, endPoint y: 41, distance: 46.1
click at [904, 59] on link at bounding box center [895, 59] width 32 height 34
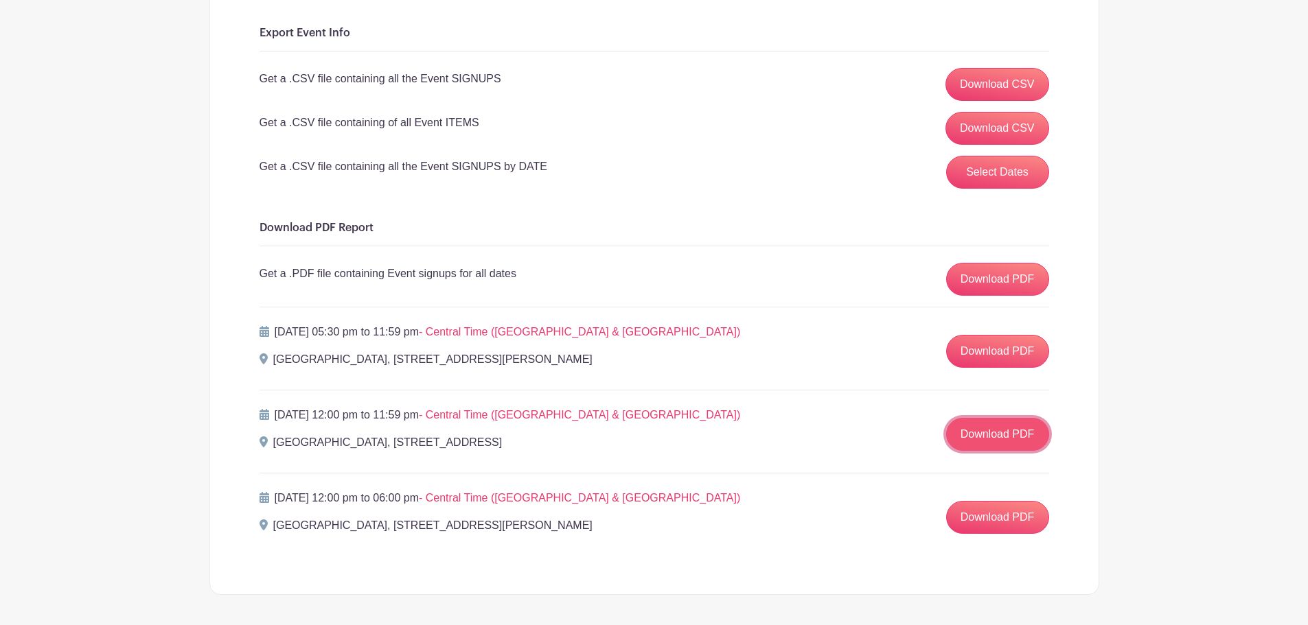
click at [1019, 439] on link "Download PDF" at bounding box center [997, 434] width 103 height 33
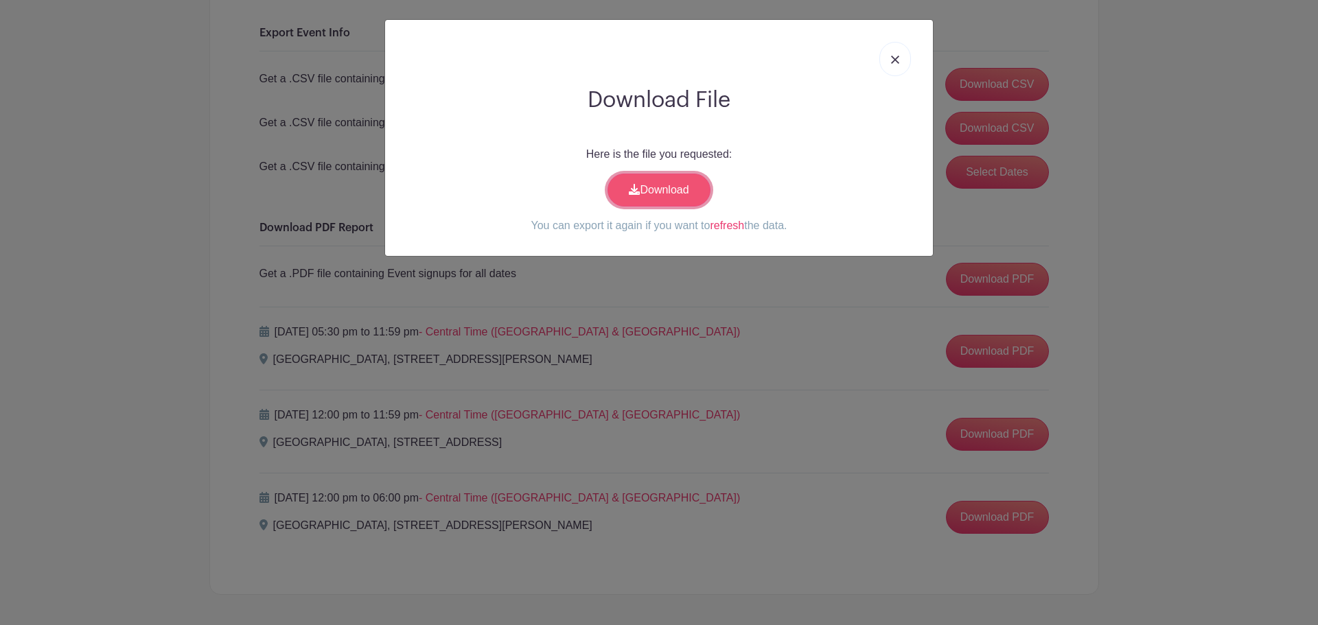
click at [663, 198] on link "Download" at bounding box center [658, 190] width 103 height 33
click at [726, 2] on div "Download File Here is the file you requested: Download You can export it again …" at bounding box center [659, 312] width 1318 height 625
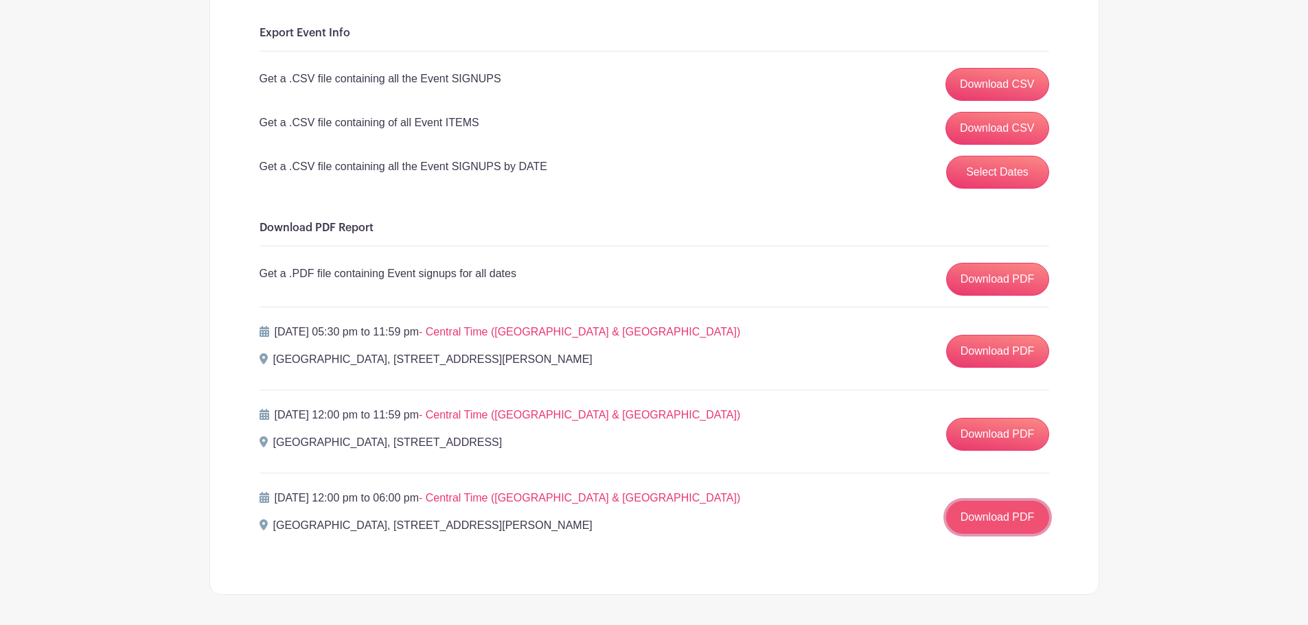
click at [1020, 509] on link "Download PDF" at bounding box center [997, 517] width 103 height 33
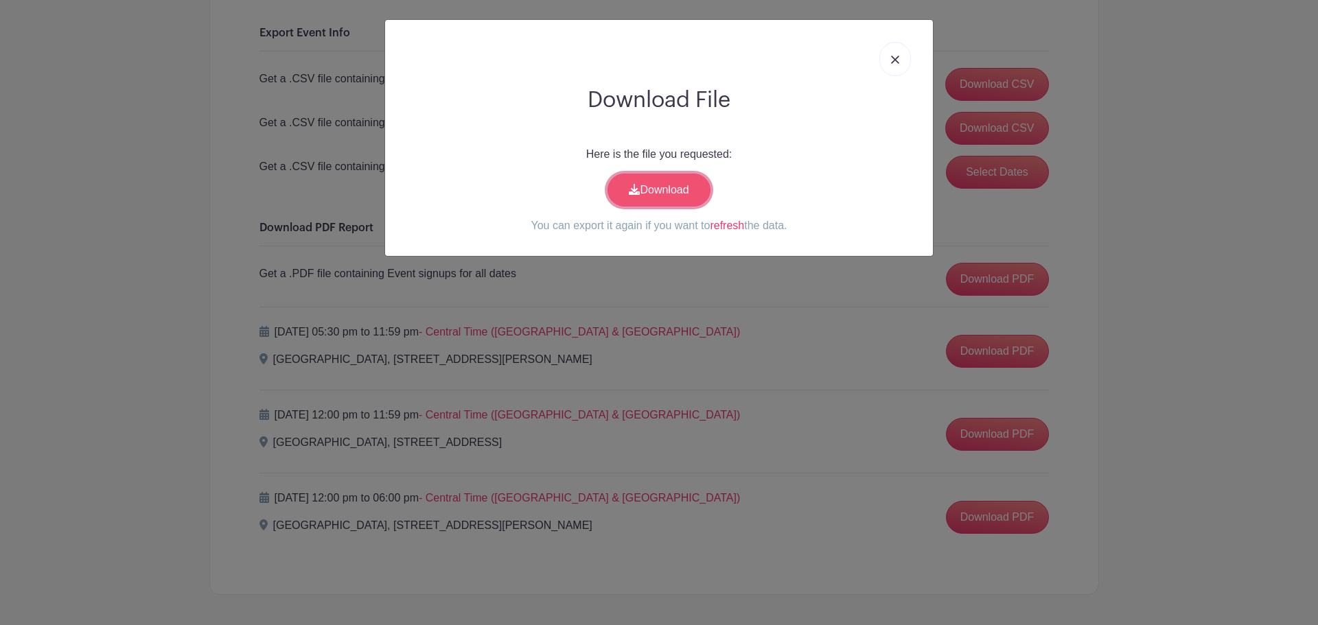
click at [614, 178] on link "Download" at bounding box center [658, 190] width 103 height 33
click at [898, 56] on img at bounding box center [895, 60] width 8 height 8
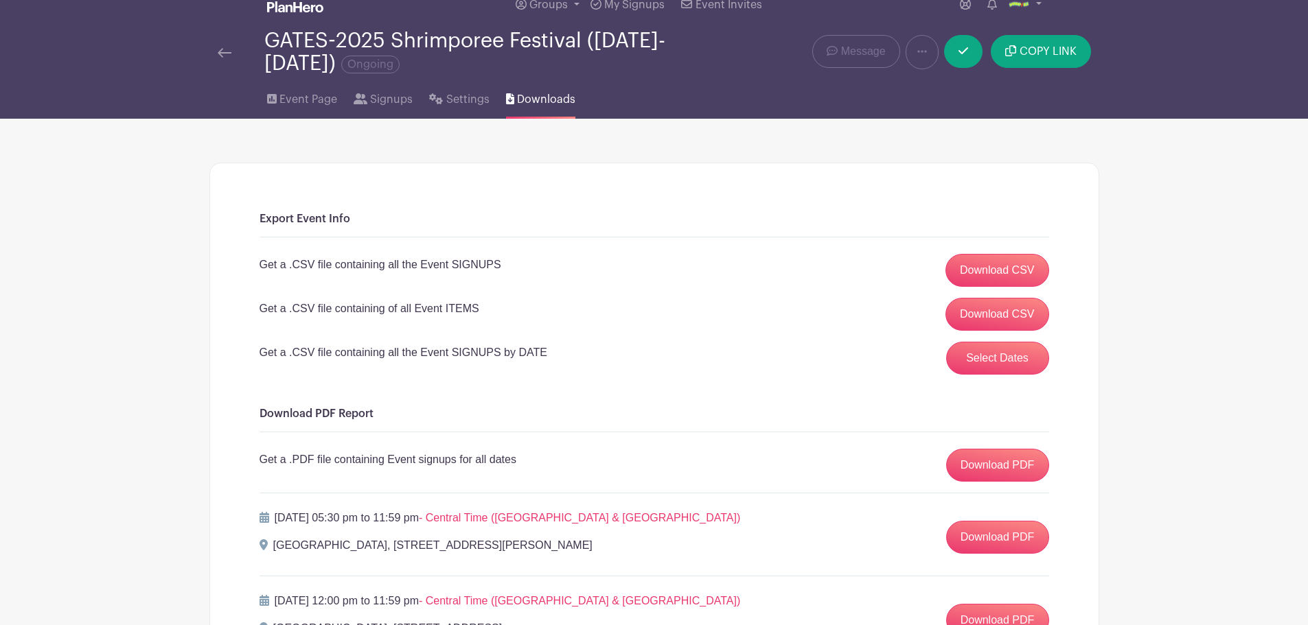
scroll to position [0, 0]
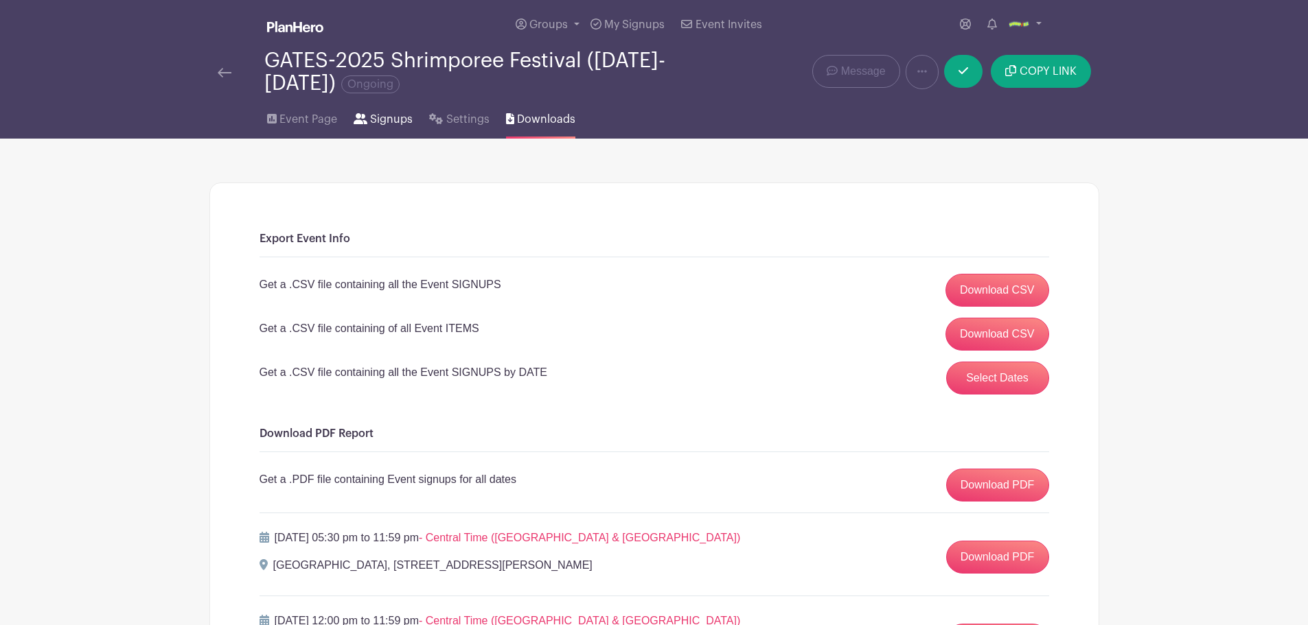
click at [410, 120] on span "Signups" at bounding box center [391, 119] width 43 height 16
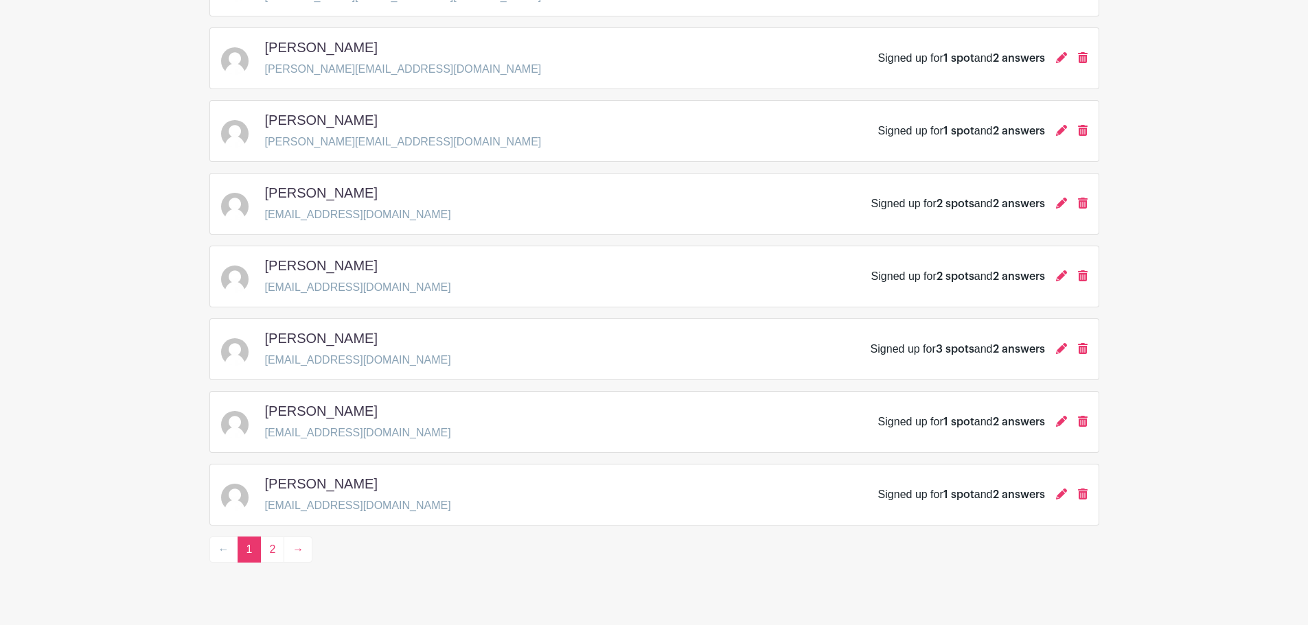
scroll to position [1918, 0]
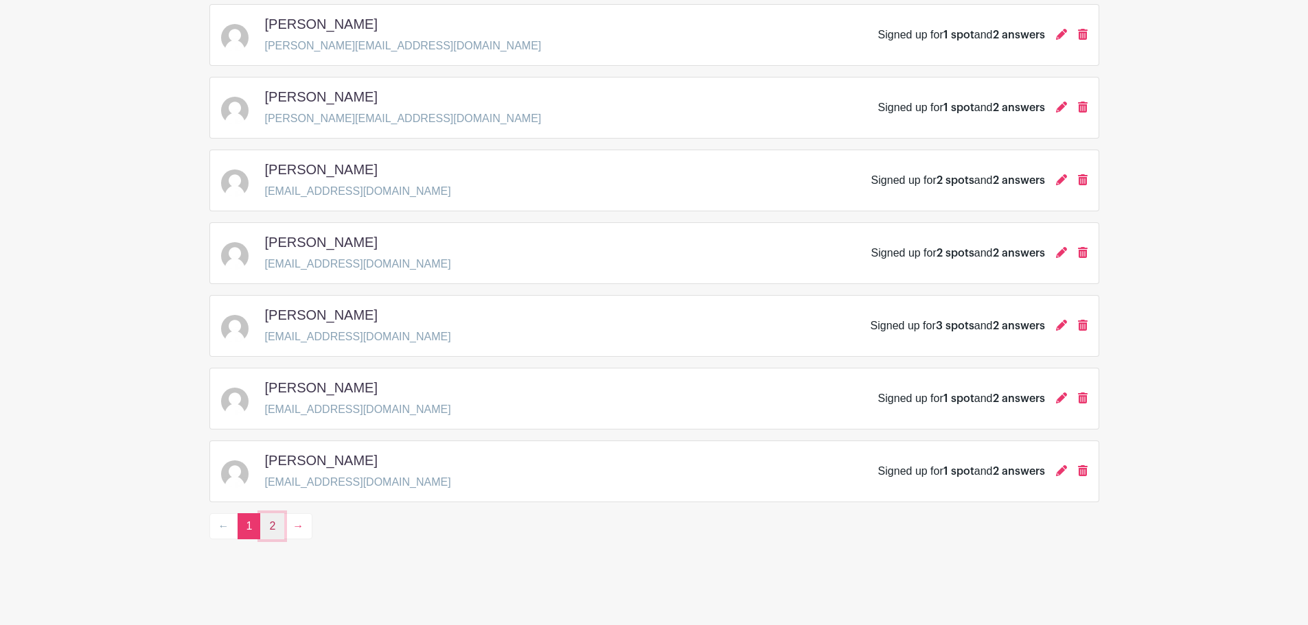
click at [268, 535] on link "2" at bounding box center [272, 526] width 24 height 26
click at [988, 469] on div "Signed up for 1 spot and 2 answers" at bounding box center [961, 471] width 167 height 16
click at [1057, 472] on icon at bounding box center [1061, 470] width 11 height 11
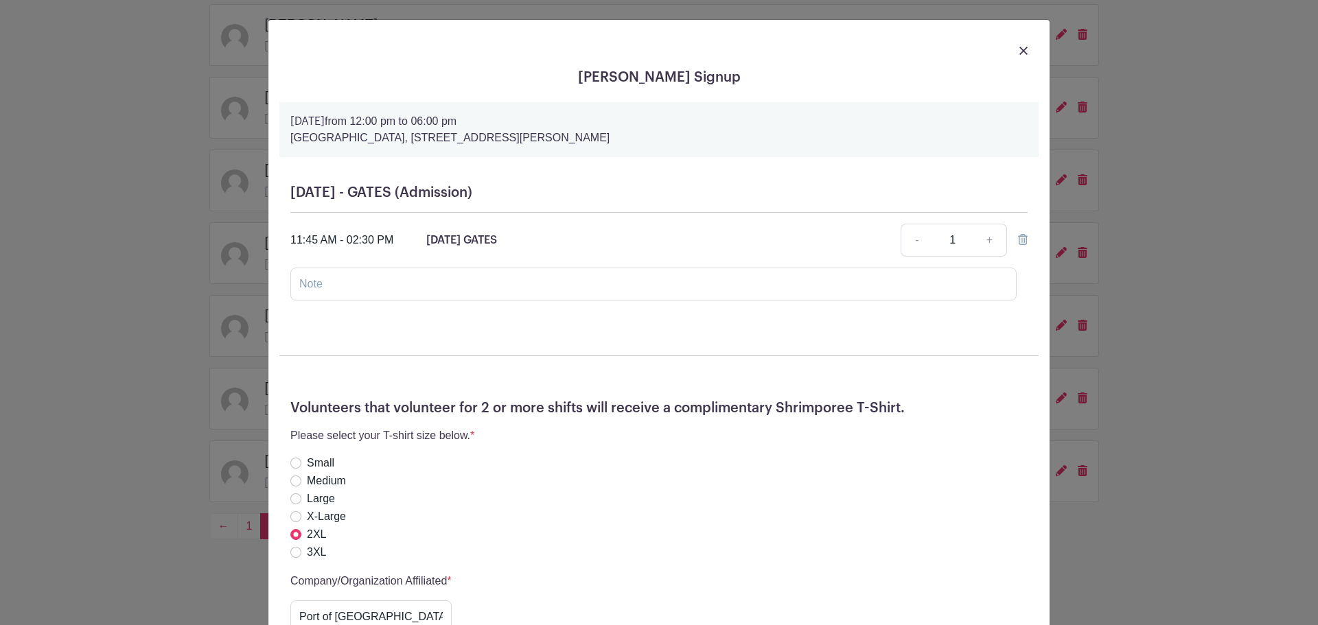
click at [1014, 48] on div at bounding box center [658, 50] width 759 height 38
click at [1022, 47] on img at bounding box center [1023, 51] width 8 height 8
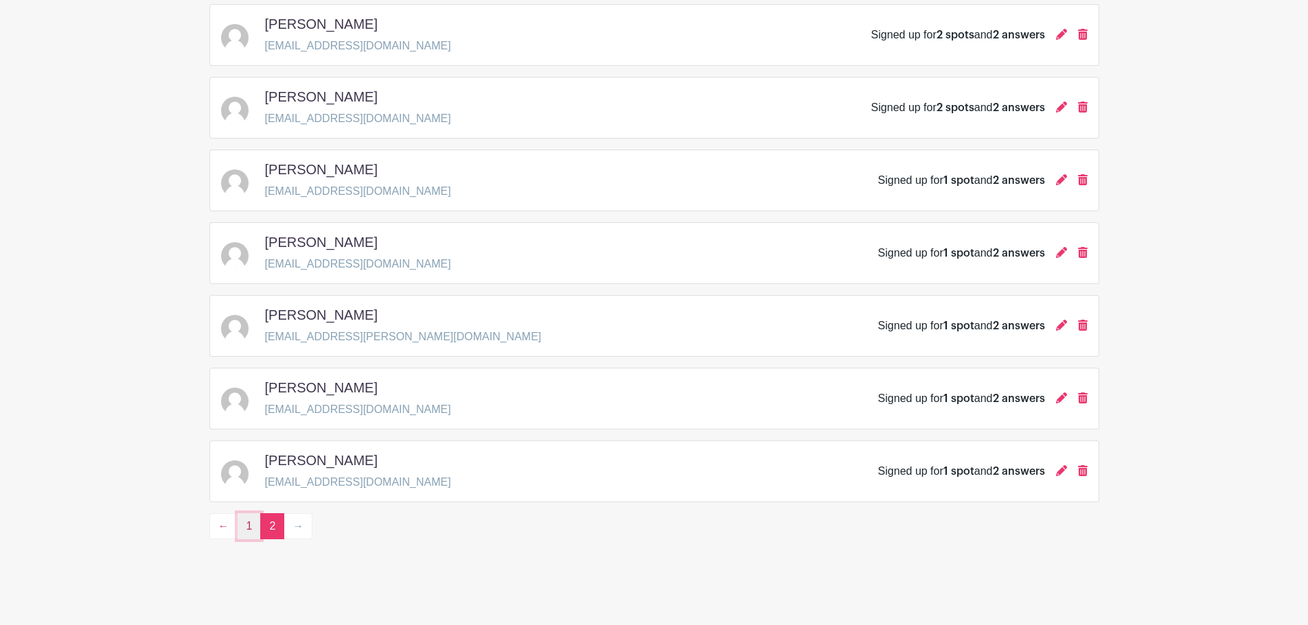
click at [250, 531] on link "1" at bounding box center [249, 526] width 24 height 26
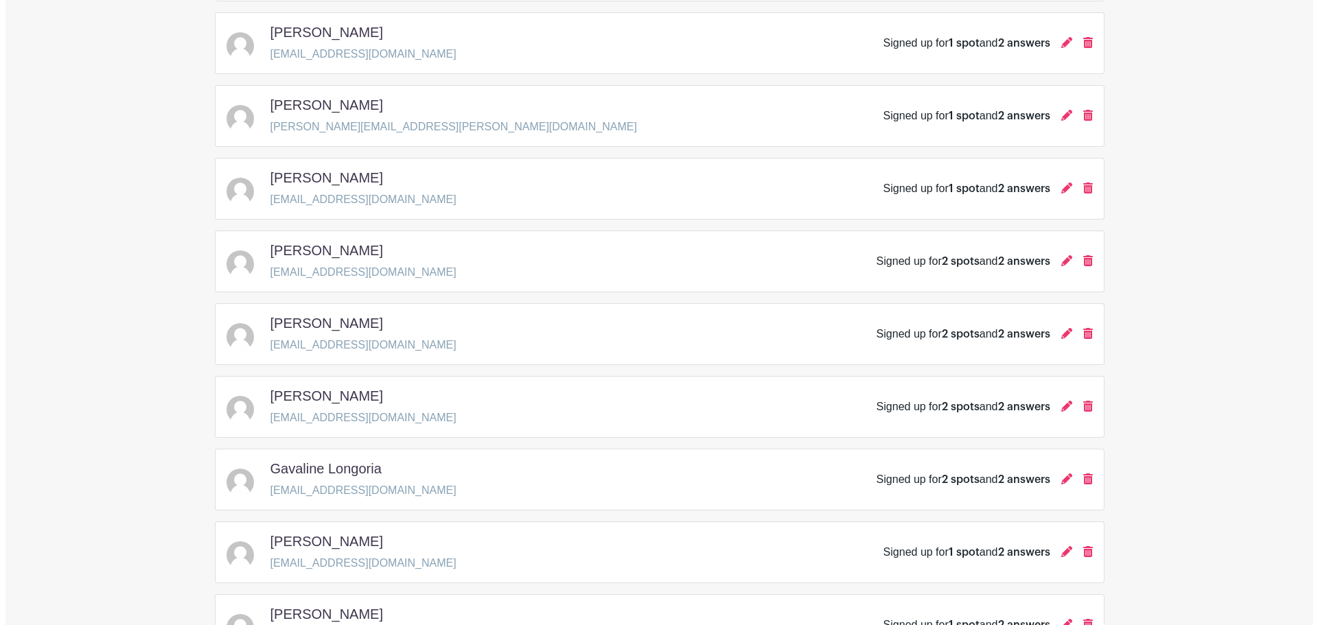
scroll to position [870, 0]
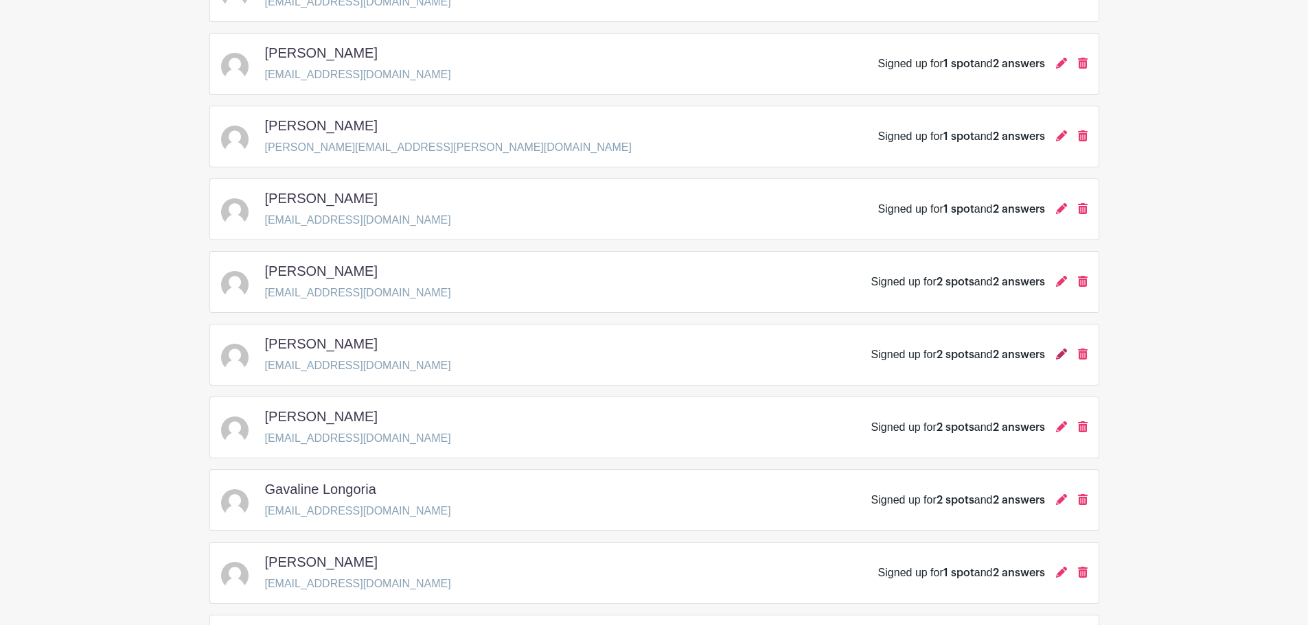
click at [1060, 356] on icon at bounding box center [1061, 354] width 11 height 11
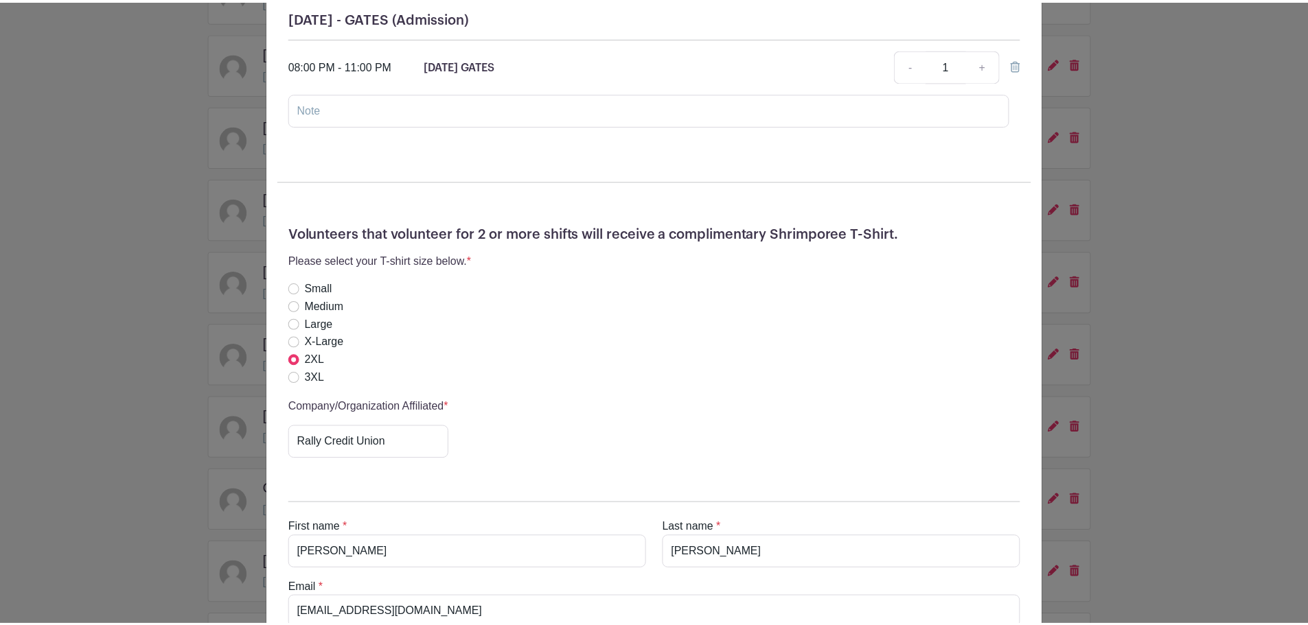
scroll to position [618, 0]
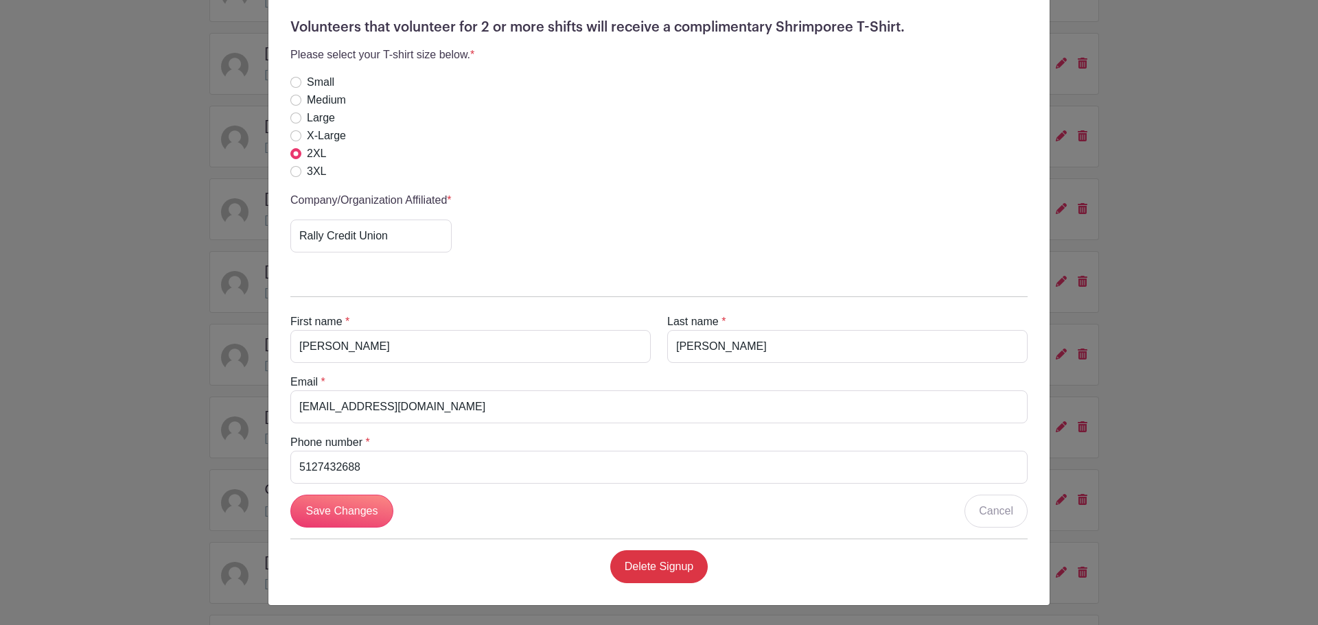
click at [1182, 262] on div "julia jennings's Signup Sunday, October 19, 2025 from 12:00 pm to 06:00 pm Shri…" at bounding box center [659, 312] width 1318 height 625
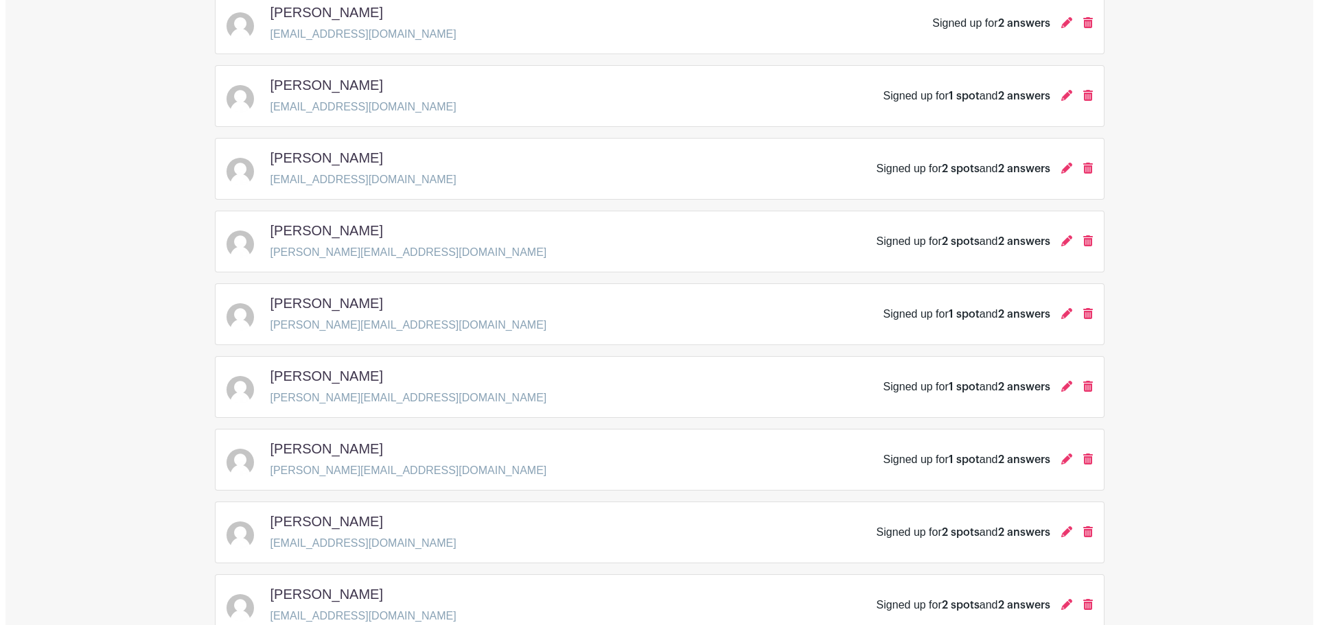
scroll to position [1579, 0]
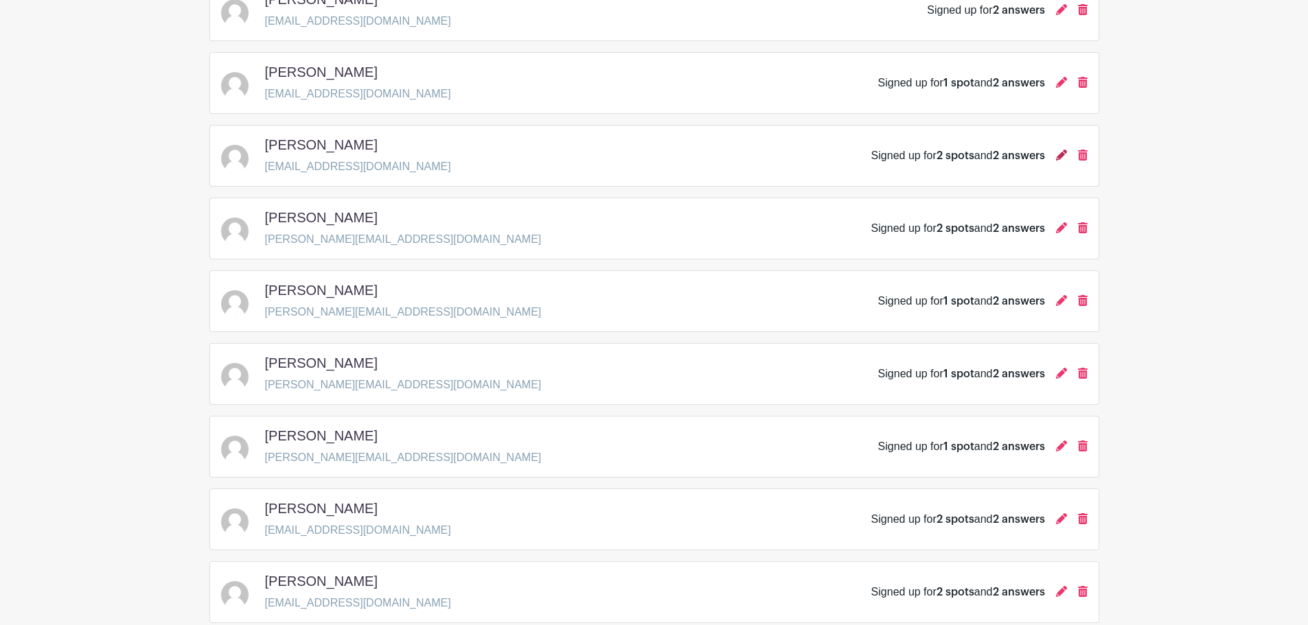
click at [1065, 159] on icon at bounding box center [1061, 155] width 11 height 11
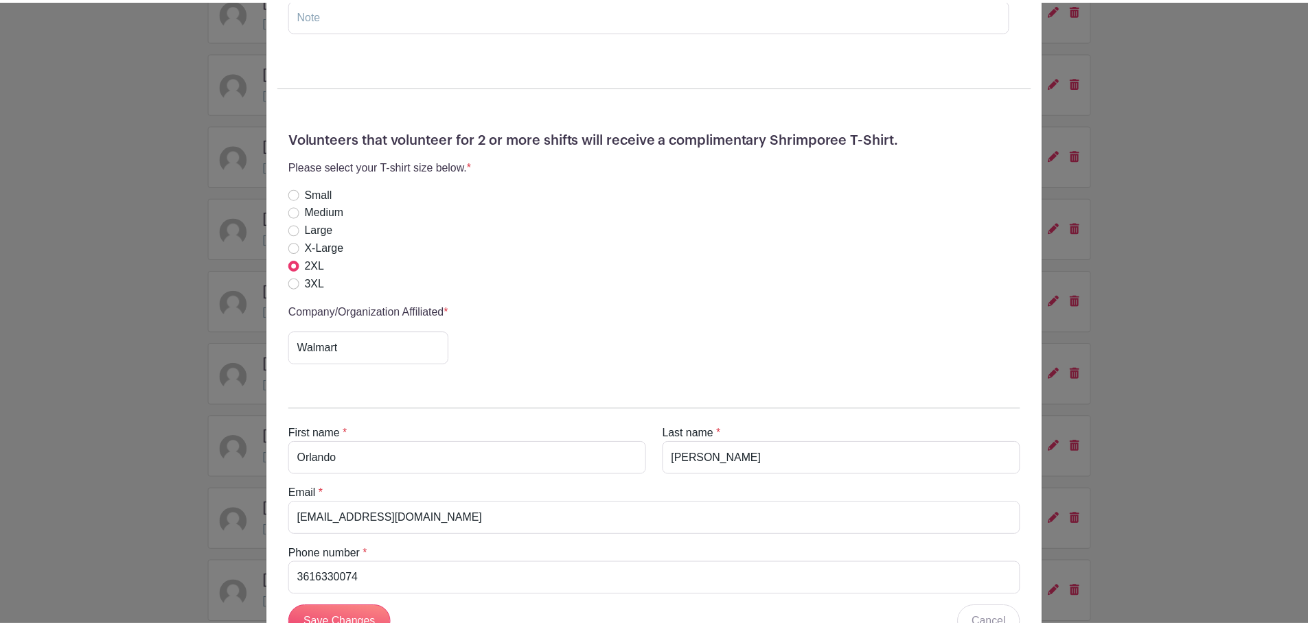
scroll to position [412, 0]
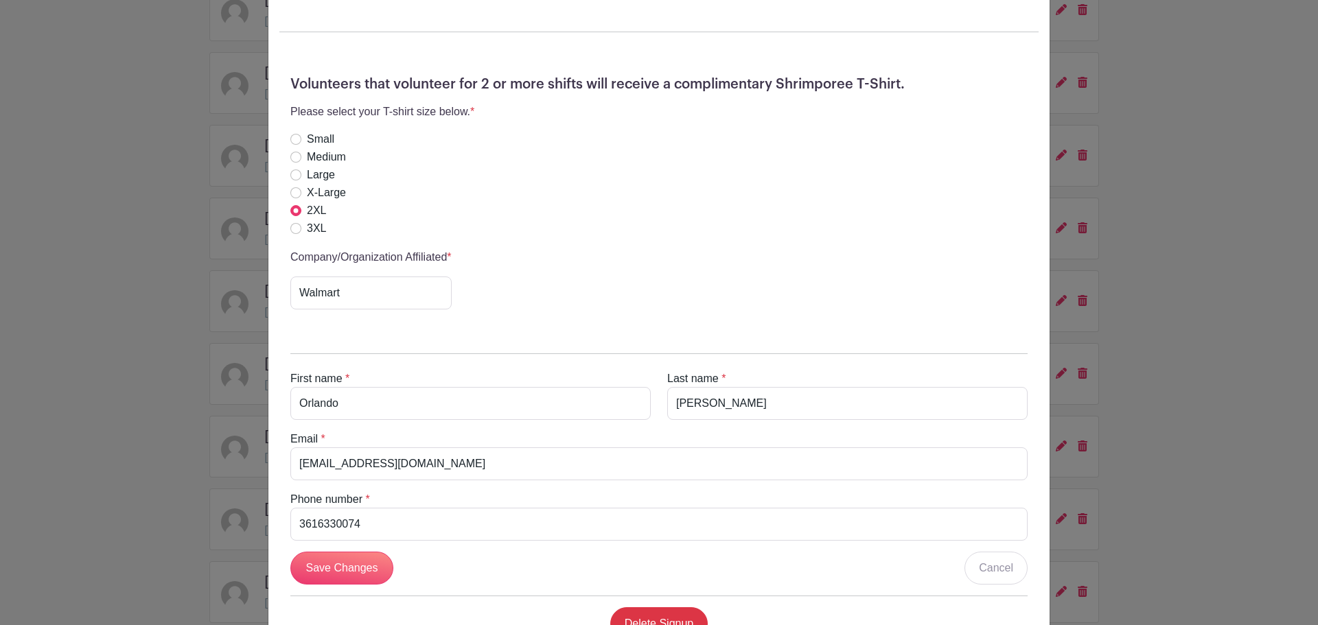
click at [3, 233] on div "Orlando Hernandez's Signup Sunday, October 19, 2025 from 12:00 pm to 06:00 pm S…" at bounding box center [659, 312] width 1318 height 625
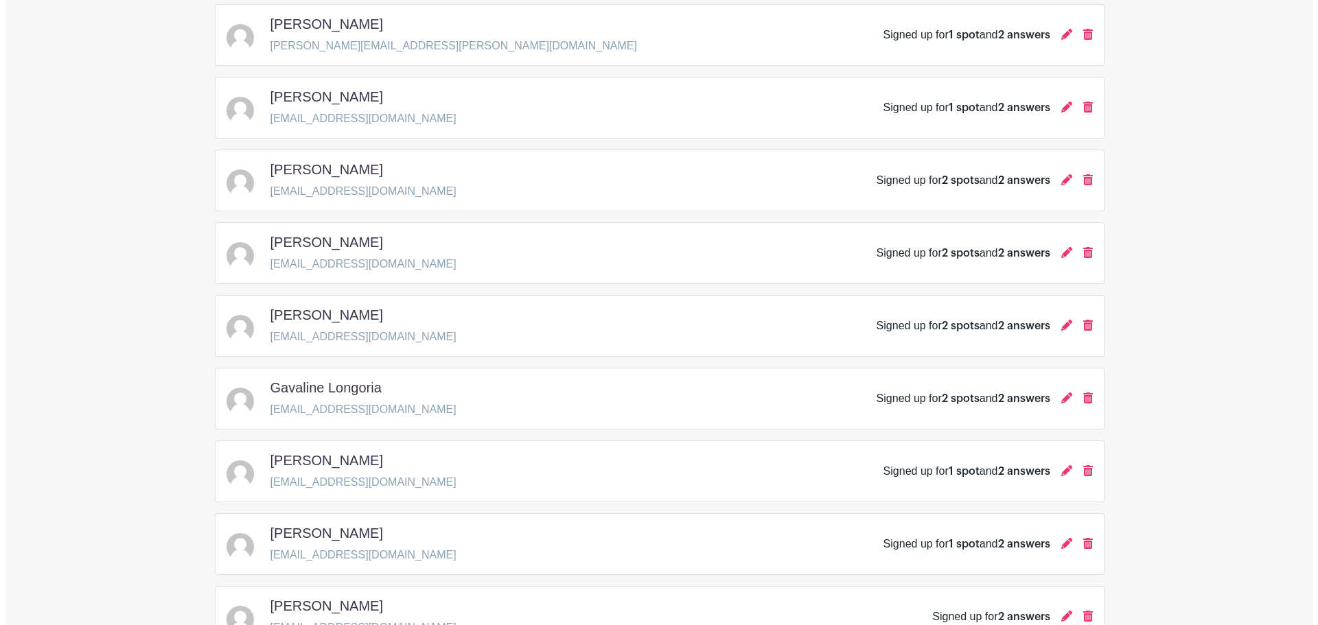
scroll to position [961, 0]
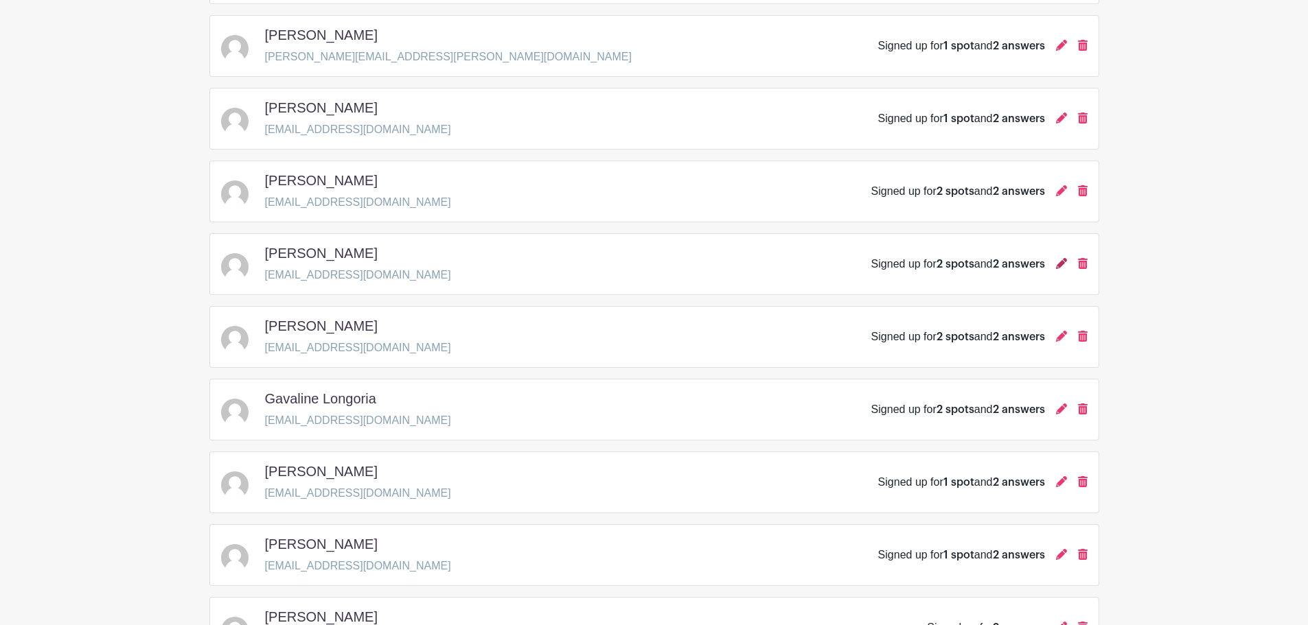
click at [1060, 265] on icon at bounding box center [1061, 263] width 11 height 11
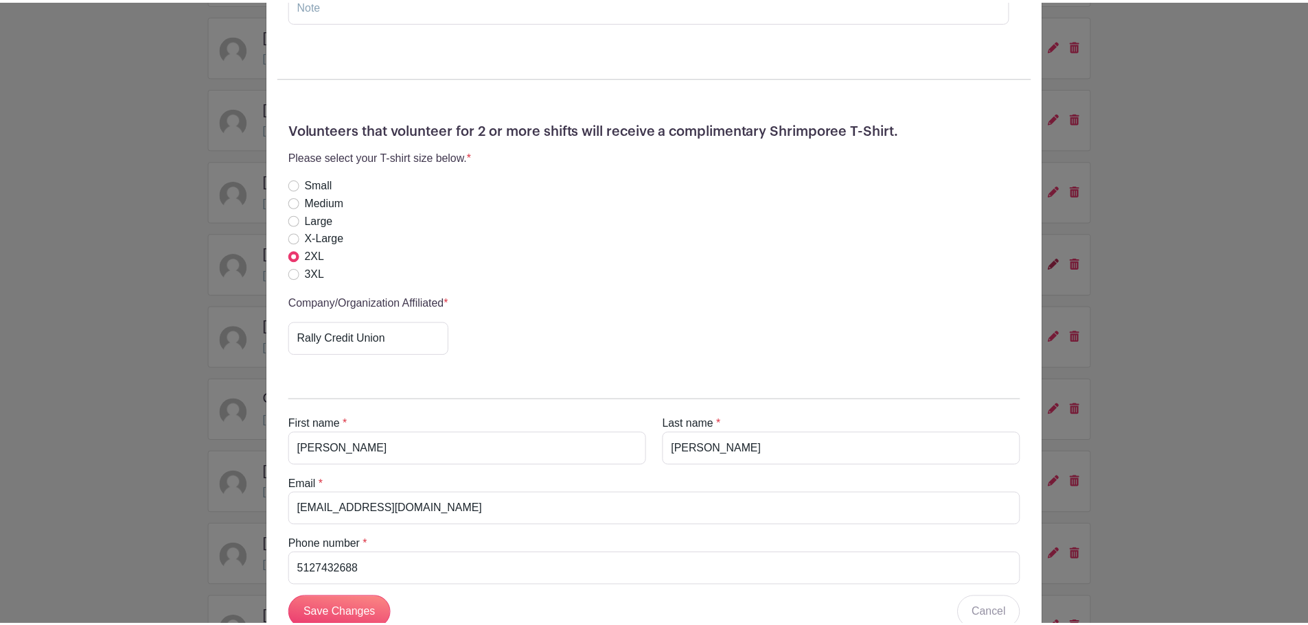
scroll to position [549, 0]
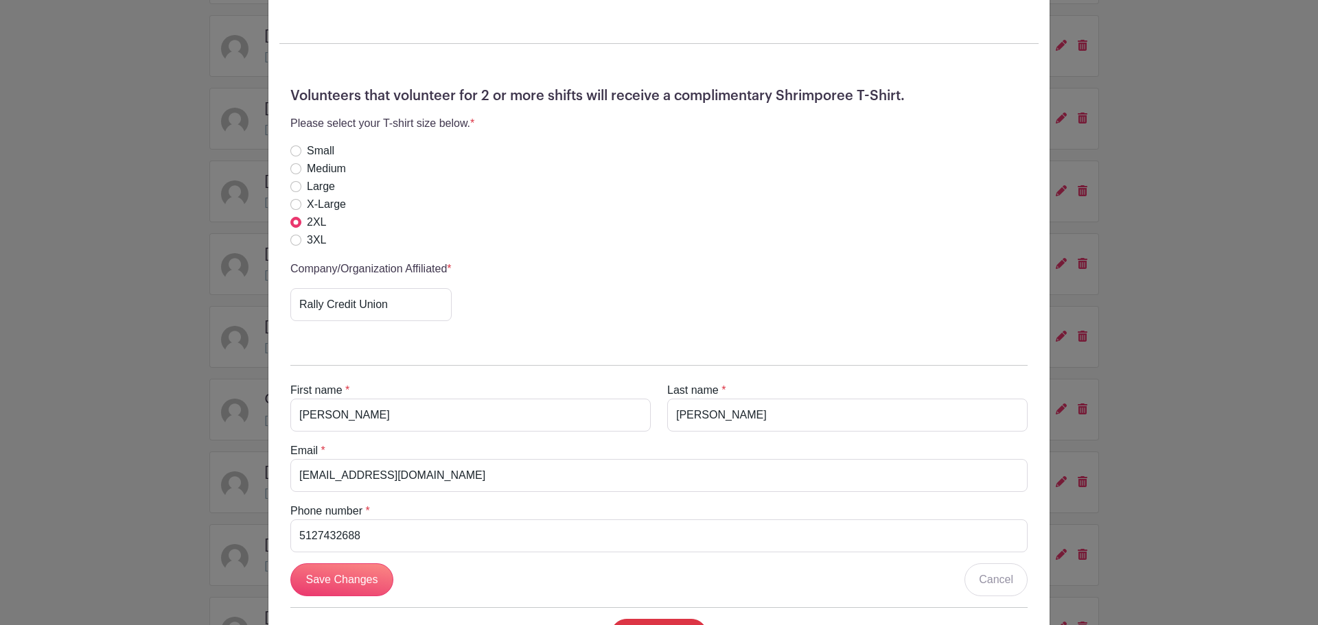
click at [216, 508] on div "julia jennings's Signup Sunday, October 19, 2025 from 12:00 pm to 06:00 pm Shri…" at bounding box center [659, 312] width 1318 height 625
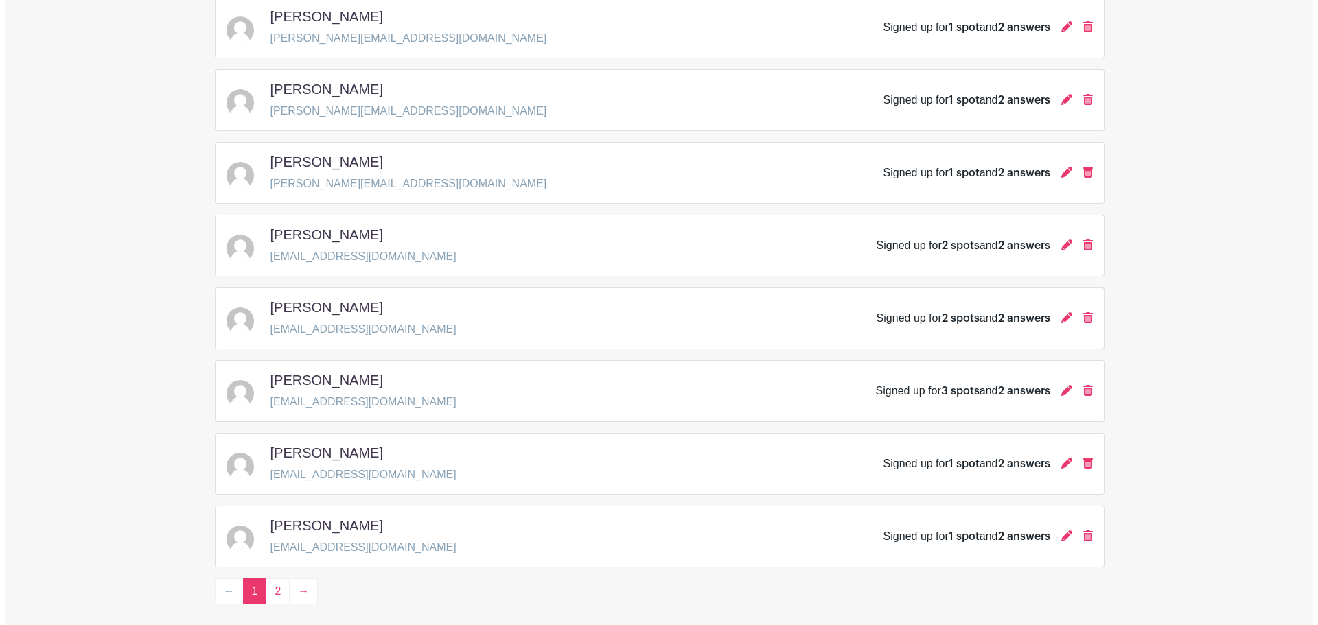
scroll to position [1918, 0]
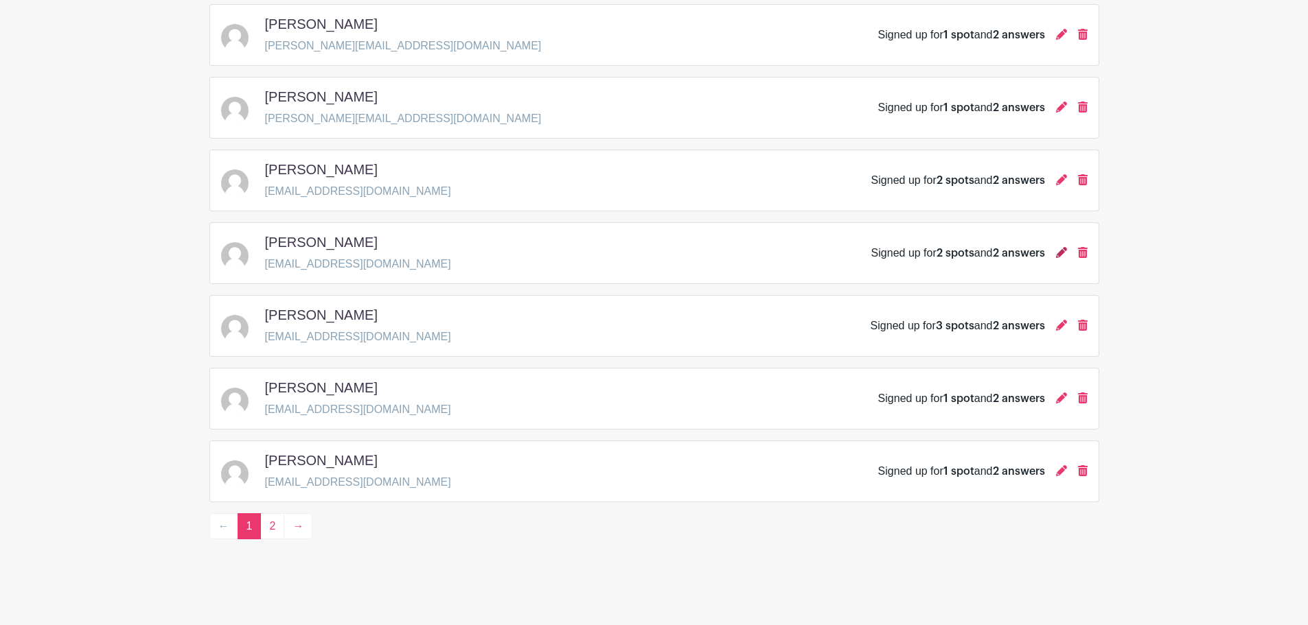
click at [1065, 255] on icon at bounding box center [1061, 252] width 11 height 11
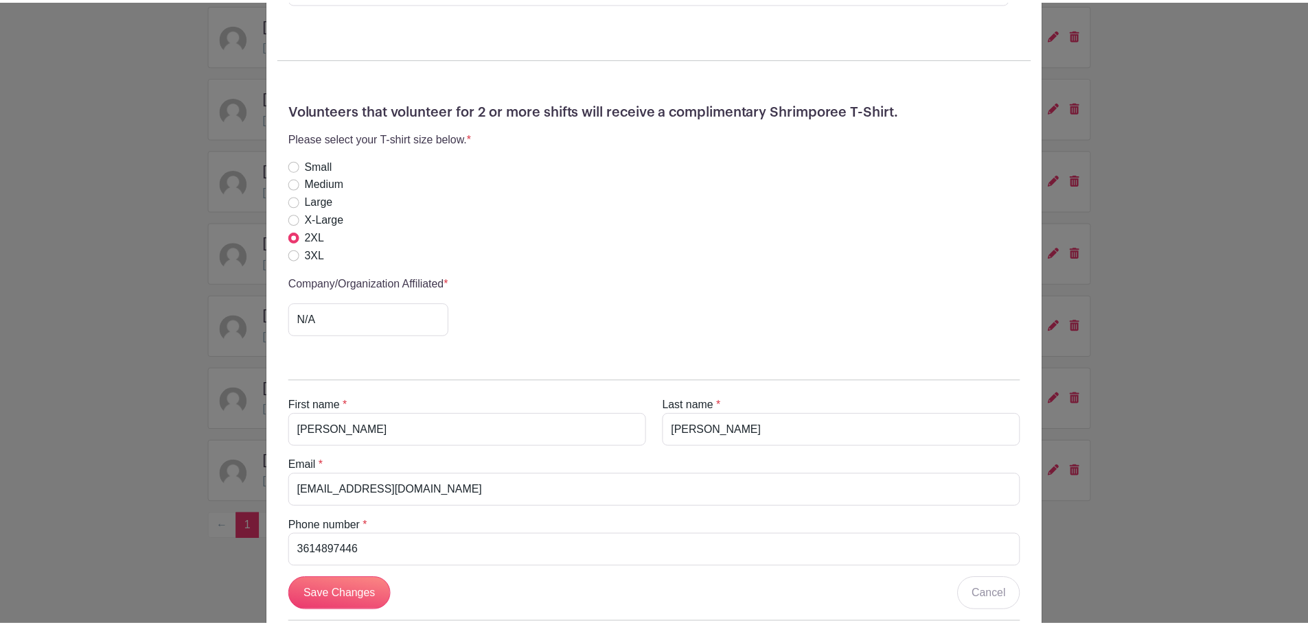
scroll to position [412, 0]
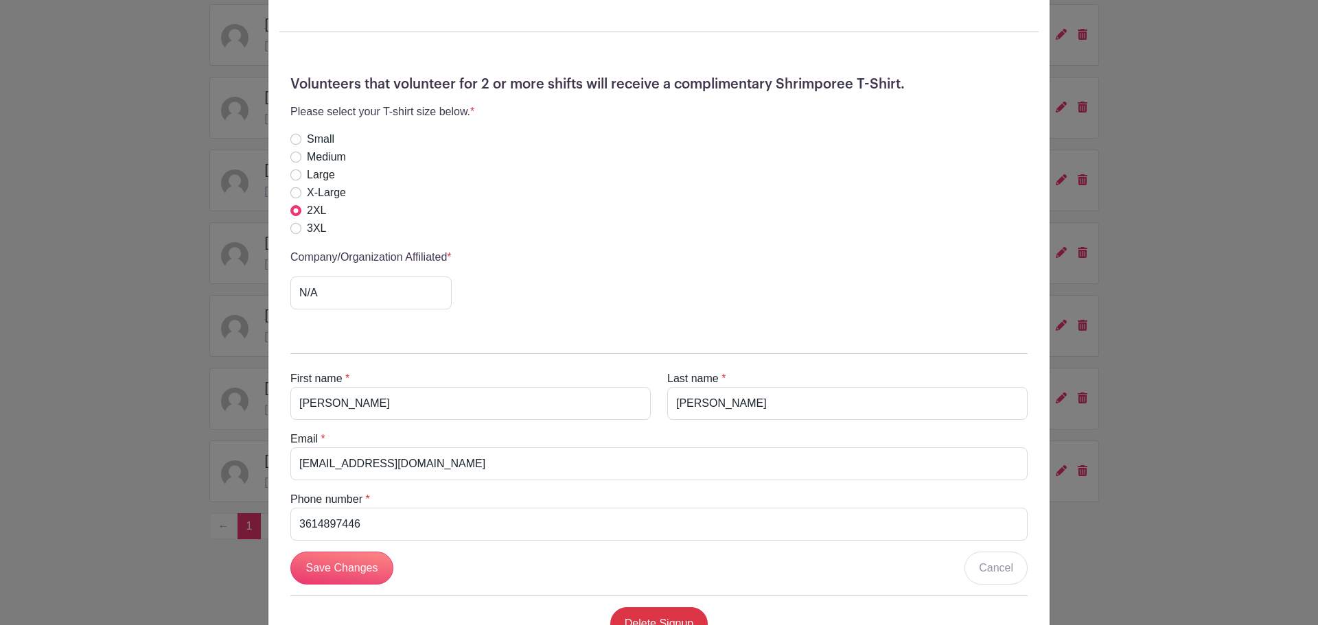
click at [0, 427] on div "Ethan Smith's Signup Sunday, October 19, 2025 from 12:00 pm to 06:00 pm Shrimpo…" at bounding box center [659, 312] width 1318 height 625
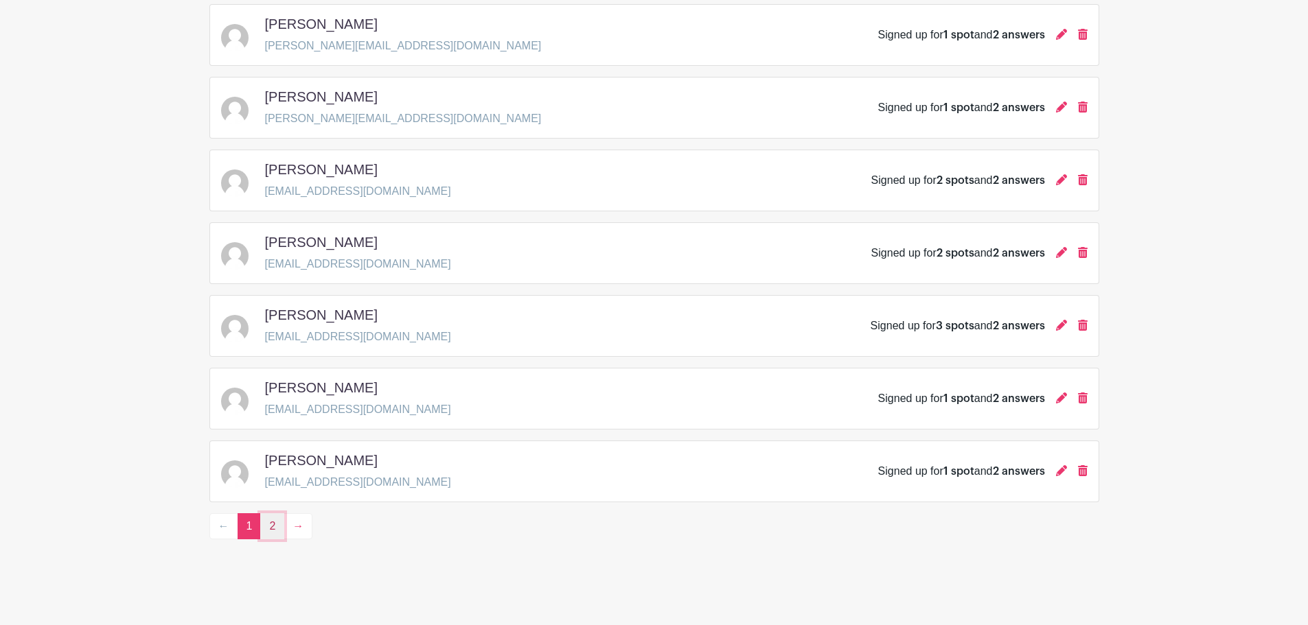
click at [277, 528] on link "2" at bounding box center [272, 526] width 24 height 26
click at [1060, 476] on link at bounding box center [1061, 471] width 11 height 12
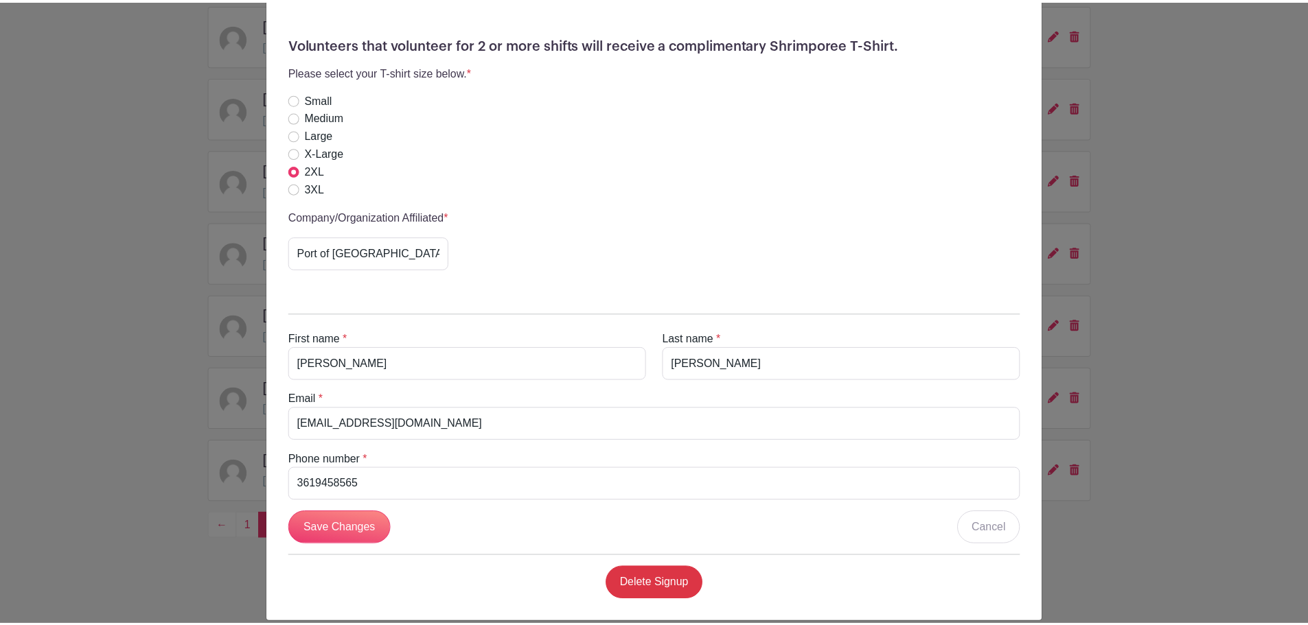
scroll to position [381, 0]
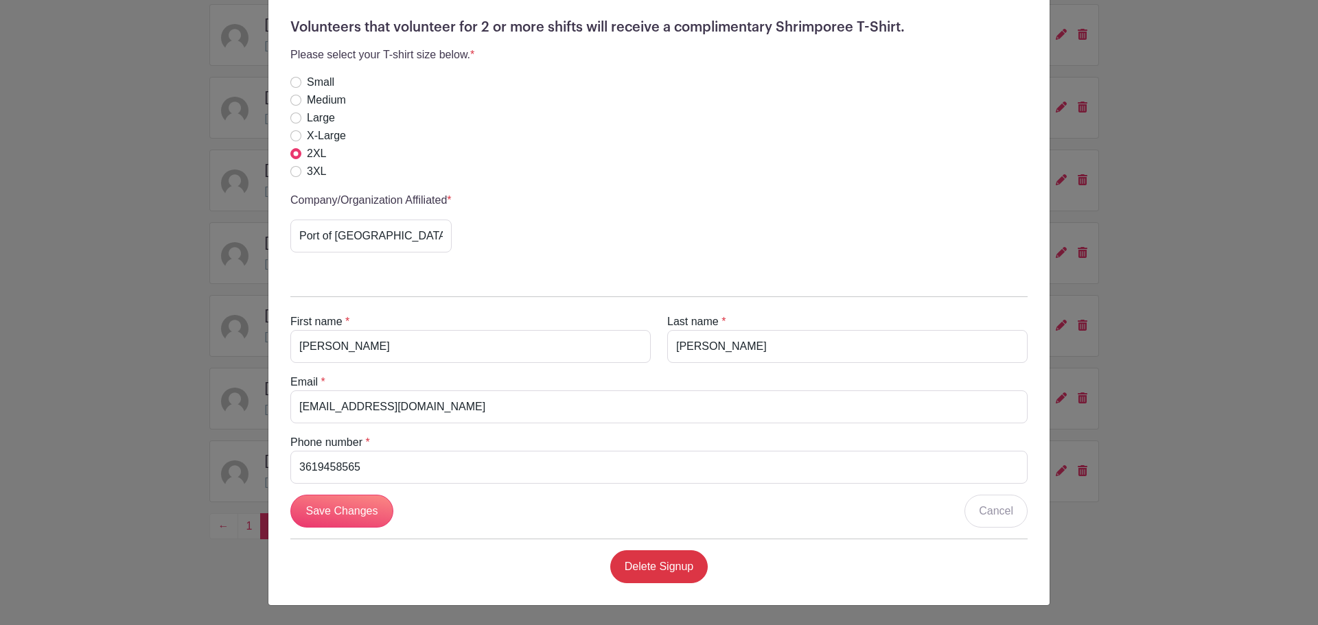
click at [1101, 352] on div "Corina Cordova's Signup Sunday, October 19, 2025 from 12:00 pm to 06:00 pm Shri…" at bounding box center [659, 312] width 1318 height 625
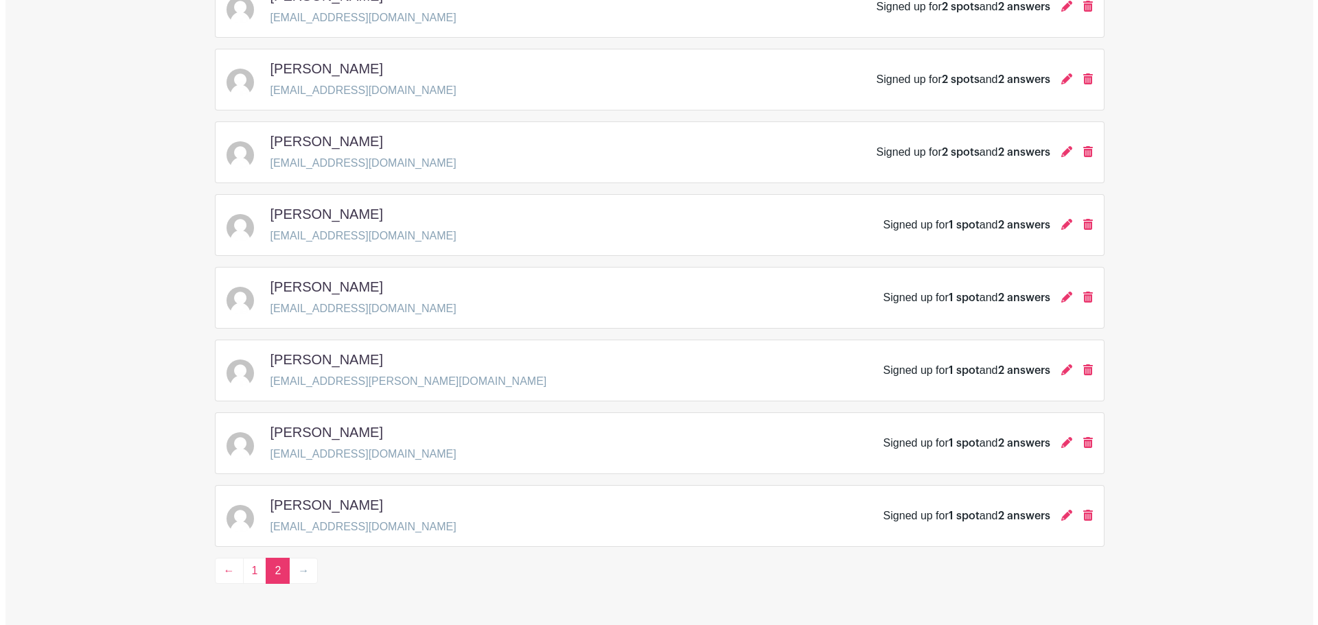
scroll to position [321, 0]
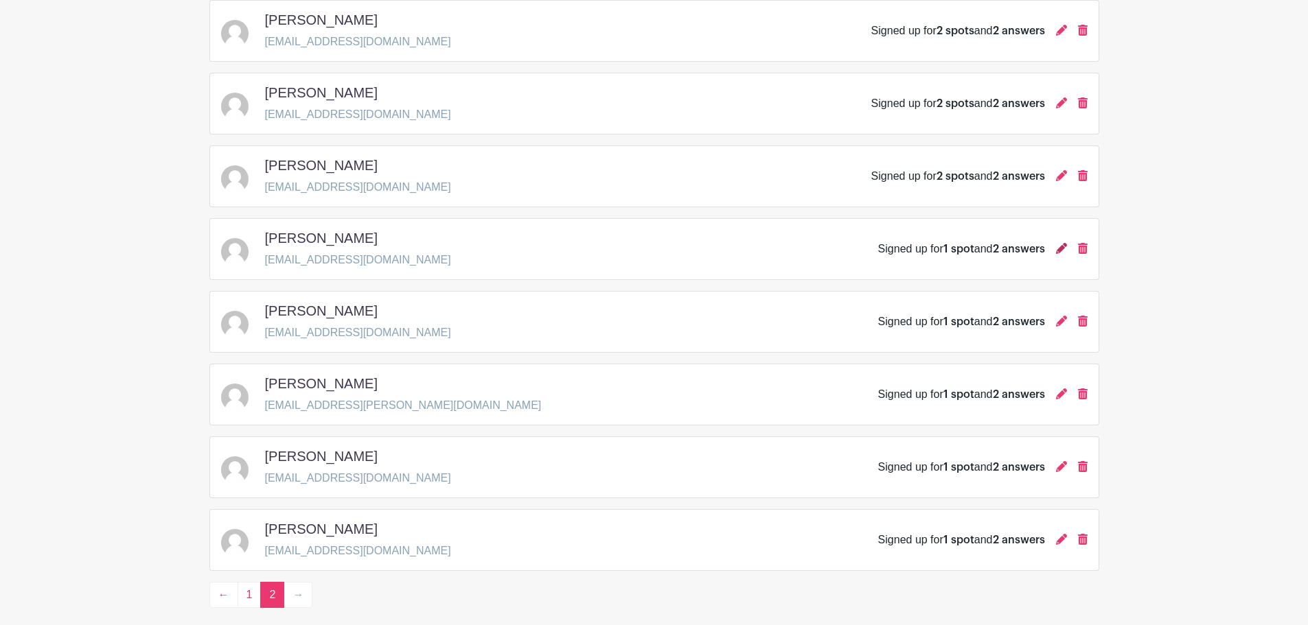
click at [1063, 246] on icon at bounding box center [1061, 248] width 11 height 11
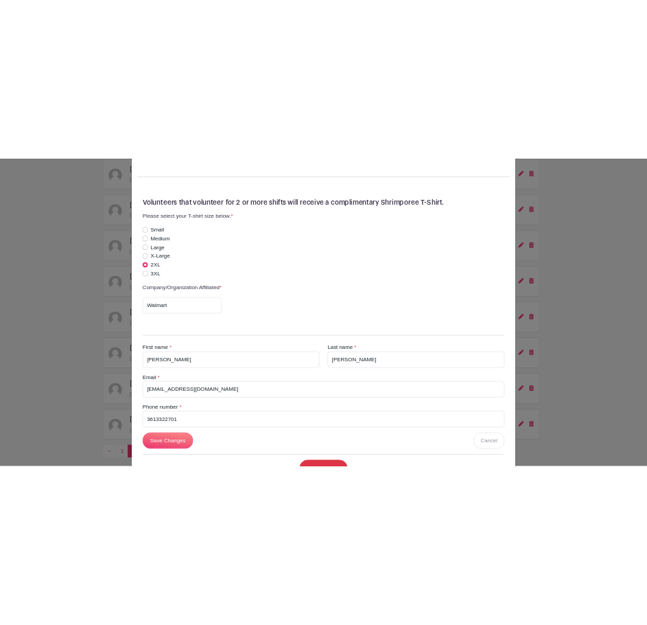
scroll to position [343, 0]
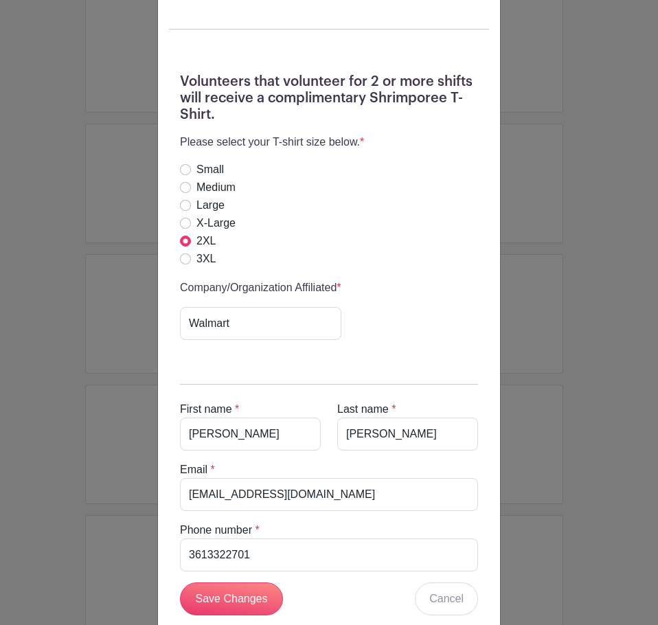
click at [572, 303] on div "SARAH BENAVIDES's Signup Sunday, October 19, 2025 from 12:00 pm to 06:00 pm Shr…" at bounding box center [329, 312] width 658 height 625
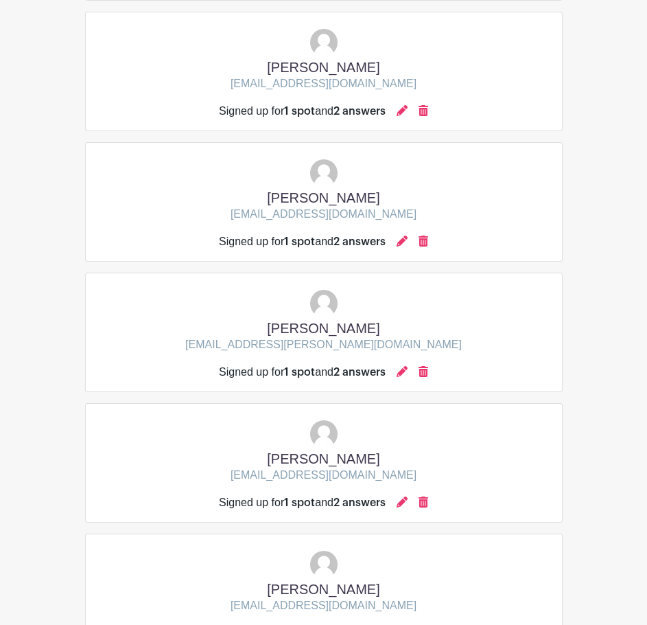
scroll to position [975, 0]
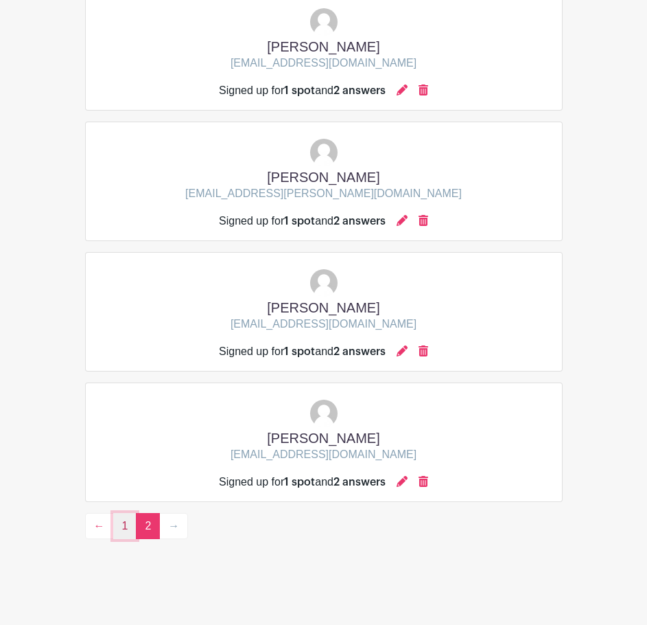
click at [128, 528] on link "1" at bounding box center [125, 526] width 24 height 26
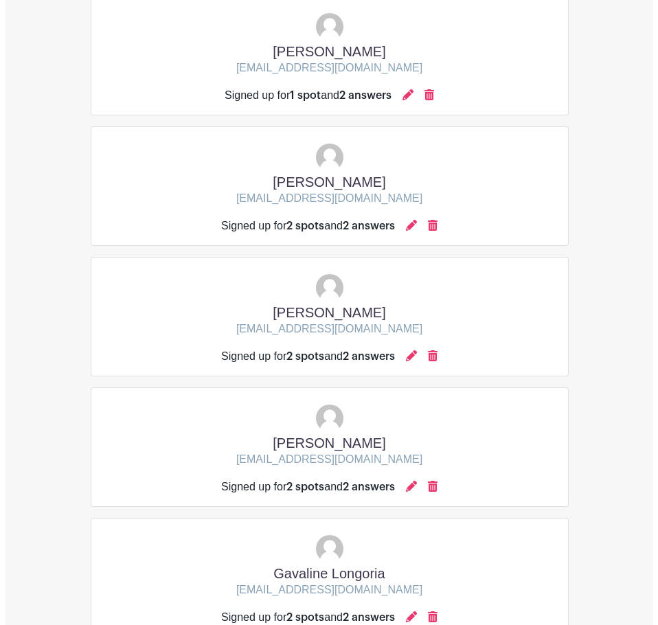
scroll to position [1799, 0]
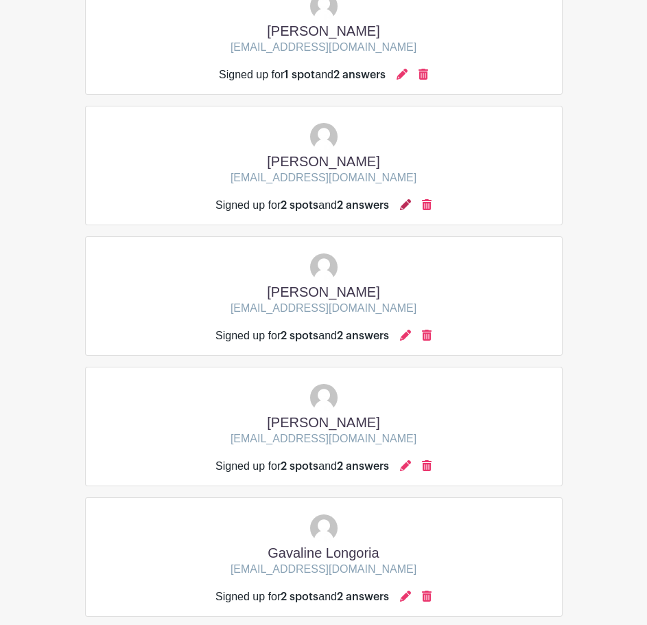
click at [408, 200] on icon at bounding box center [405, 204] width 11 height 11
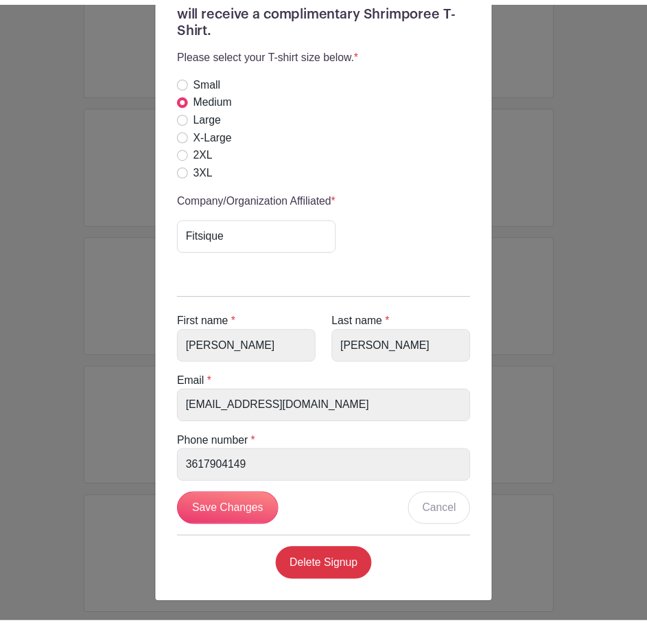
scroll to position [684, 0]
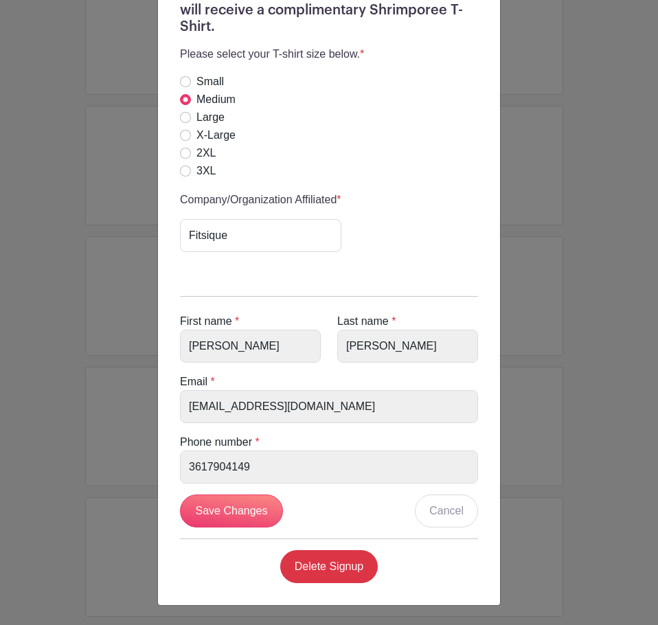
click at [577, 216] on div "Shrimporee Organizer's Signup Sunday, October 19, 2025 from 12:00 pm to 06:00 p…" at bounding box center [329, 312] width 658 height 625
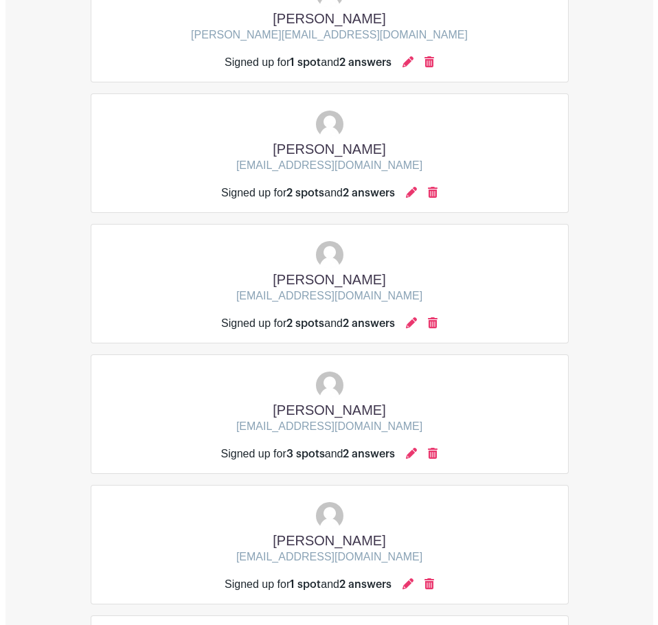
scroll to position [3515, 0]
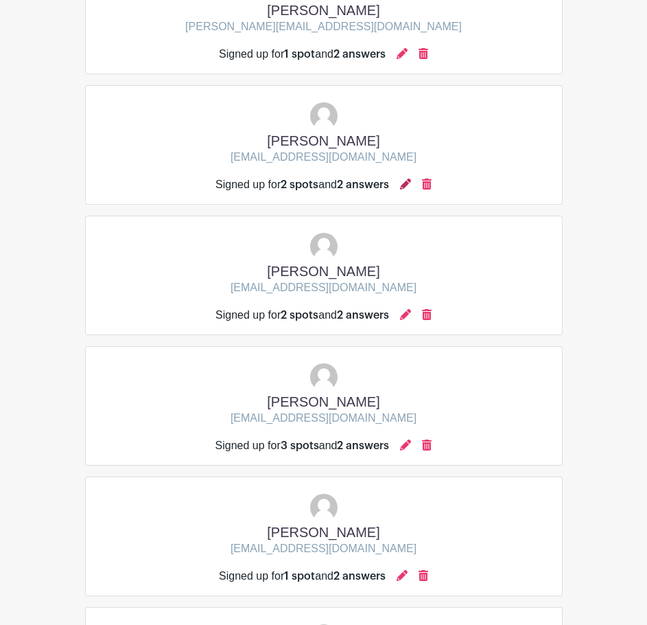
click at [410, 188] on icon at bounding box center [405, 183] width 11 height 11
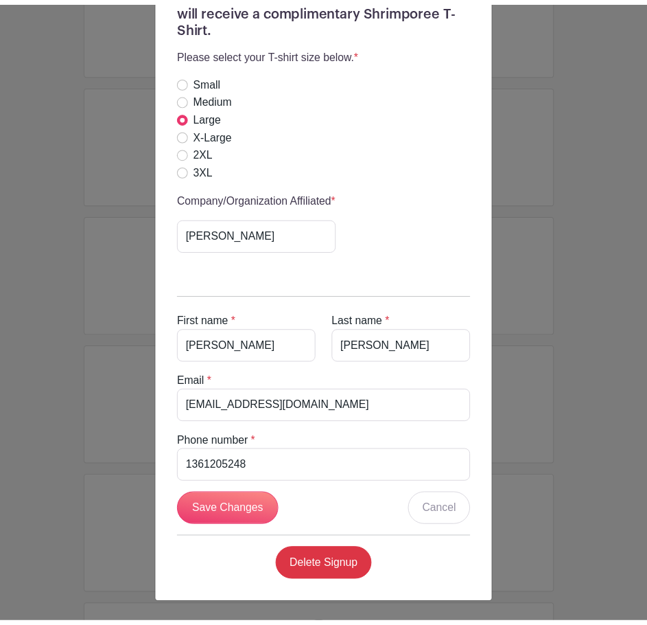
scroll to position [684, 0]
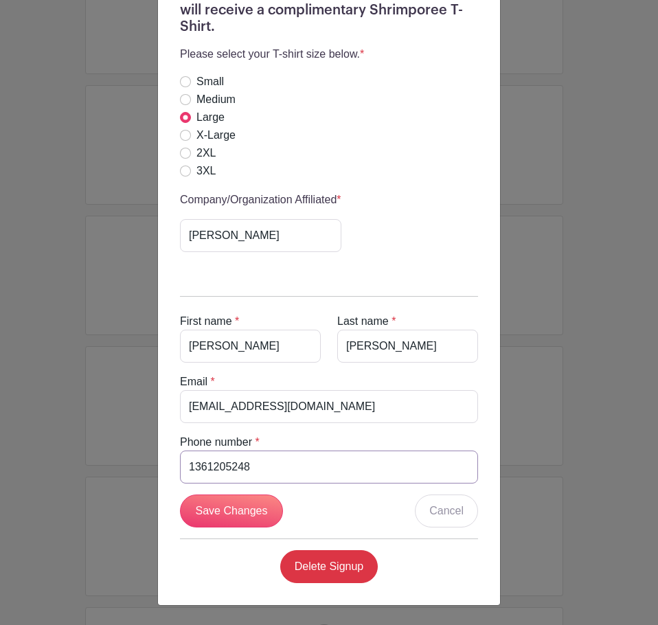
click at [279, 467] on input "1361205248" at bounding box center [329, 466] width 298 height 33
click at [400, 185] on div "Volunteers that volunteer for 2 or more shifts will receive a complimentary Shr…" at bounding box center [329, 124] width 320 height 299
click at [576, 421] on div "Samantha McCord's Signup Sunday, October 19, 2025 from 12:00 pm to 06:00 pm Shr…" at bounding box center [329, 312] width 658 height 625
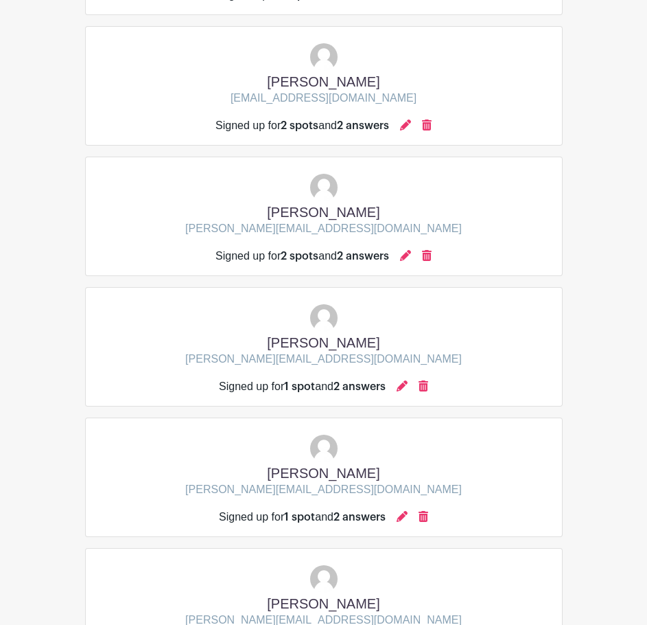
scroll to position [3739, 0]
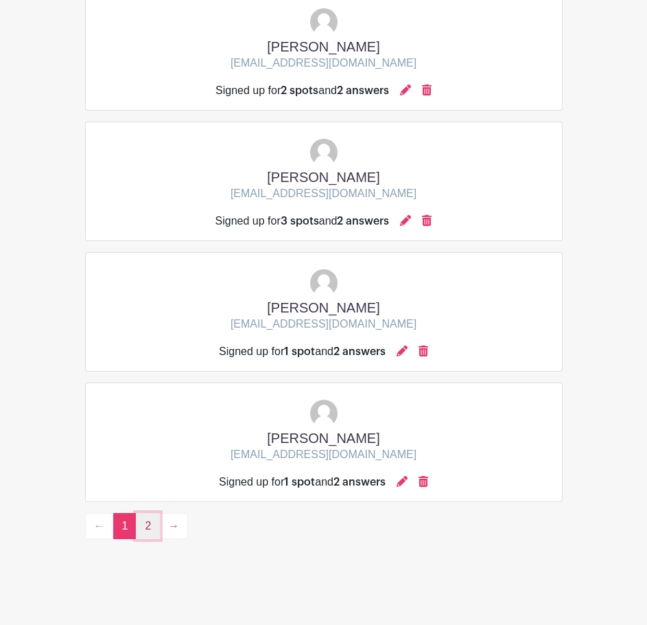
click at [155, 522] on link "2" at bounding box center [148, 526] width 24 height 26
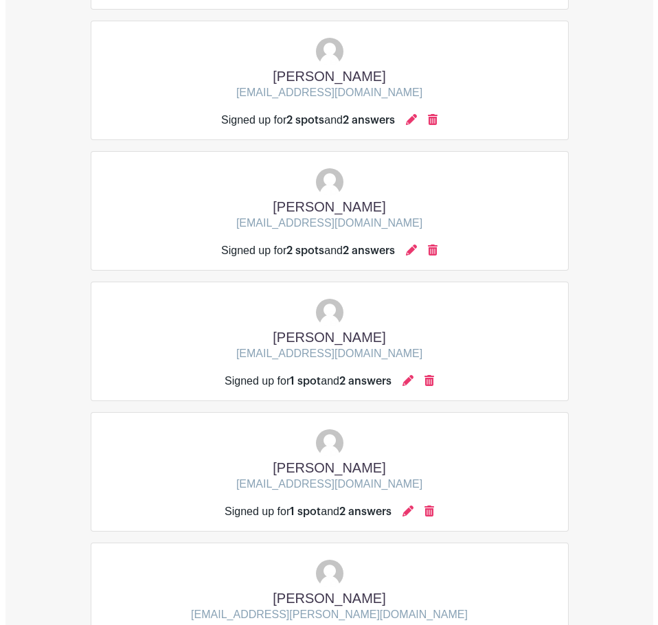
scroll to position [426, 0]
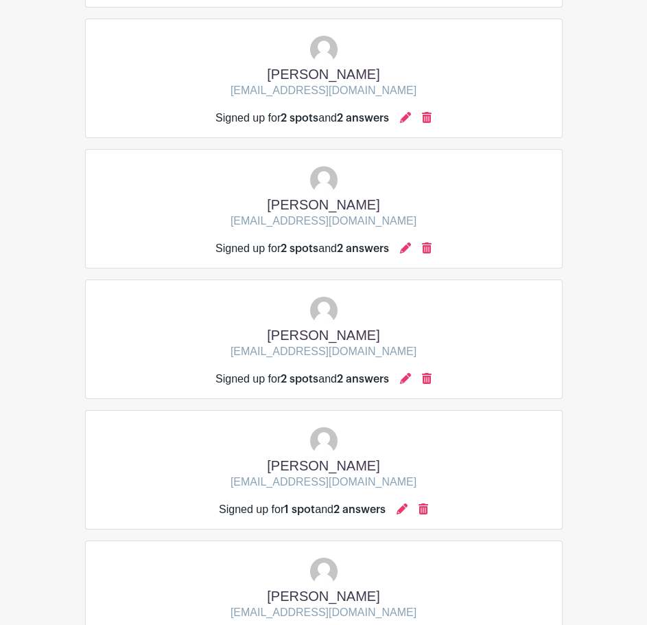
click at [402, 377] on div "Signed up for 2 spots and 2 answers" at bounding box center [324, 379] width 216 height 16
click at [409, 384] on div at bounding box center [405, 379] width 11 height 16
click at [409, 382] on icon at bounding box center [405, 378] width 11 height 11
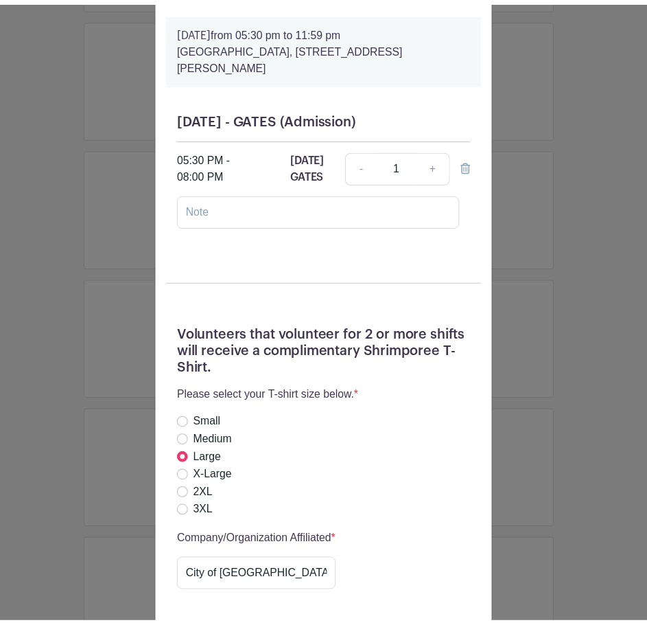
scroll to position [549, 0]
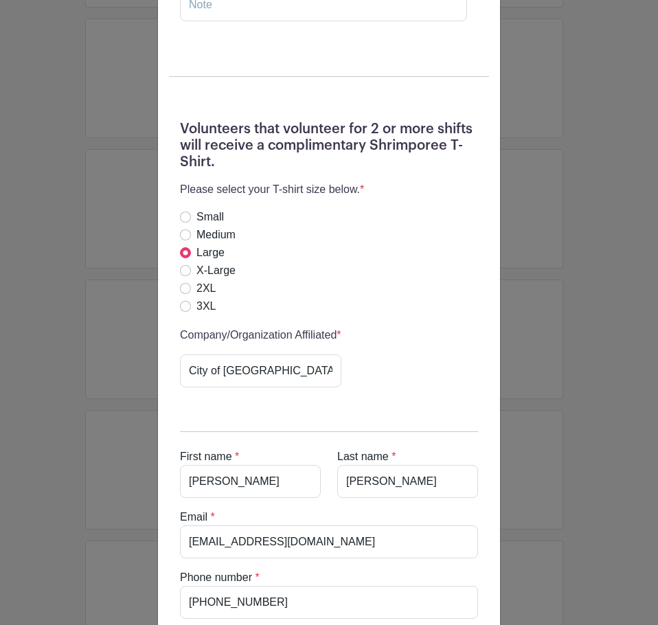
click at [591, 137] on div "Christina Zapata's Signup Sunday, October 19, 2025 from 12:00 pm to 06:00 pm Sh…" at bounding box center [329, 312] width 658 height 625
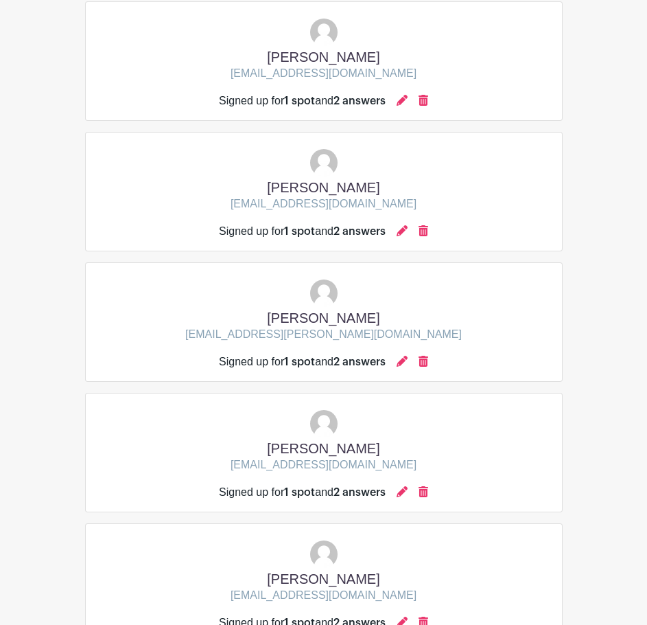
scroll to position [975, 0]
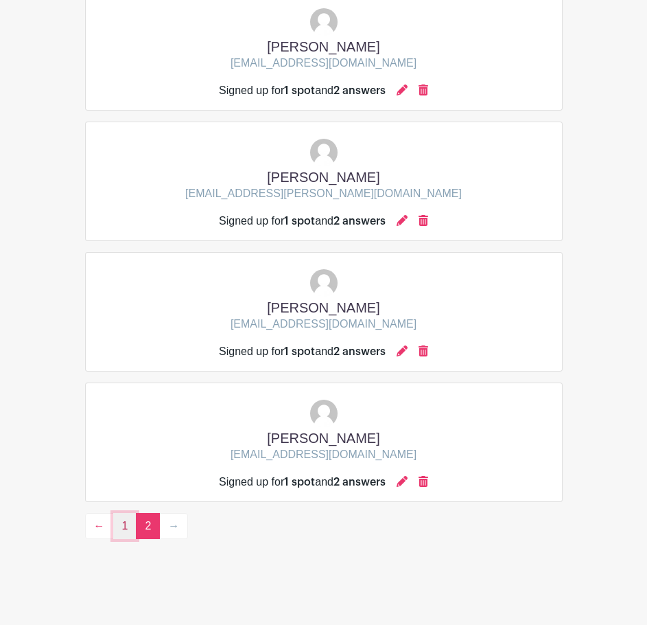
click at [121, 528] on link "1" at bounding box center [125, 526] width 24 height 26
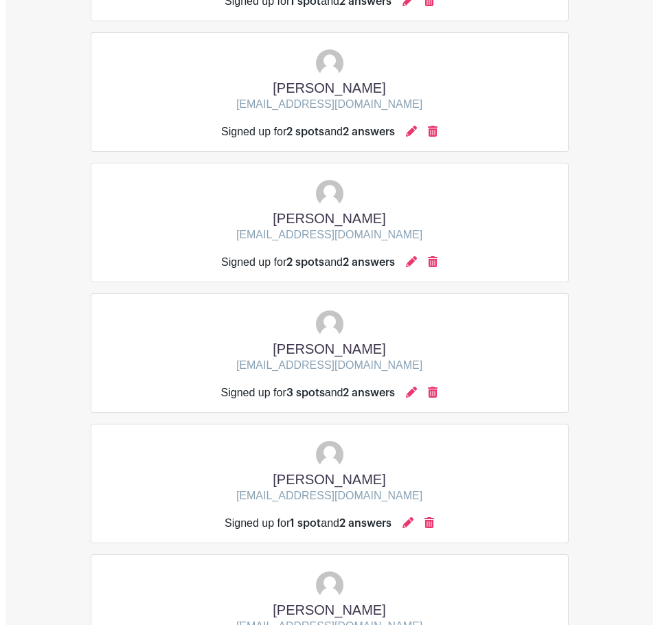
scroll to position [3652, 0]
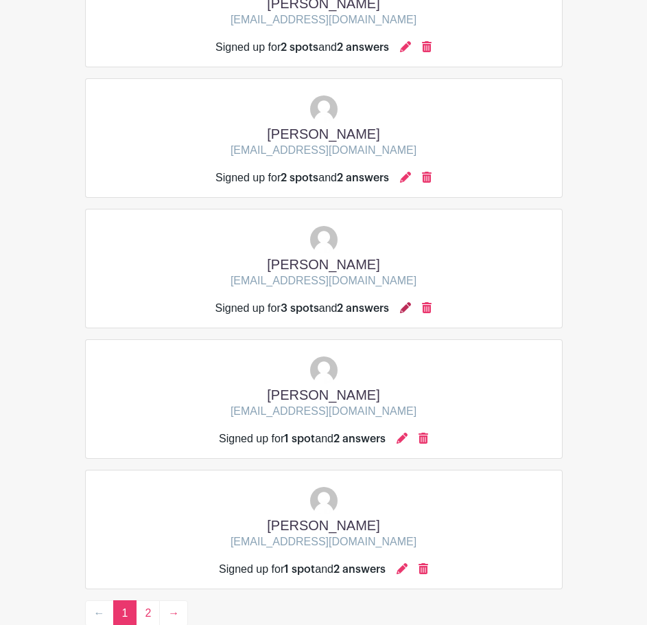
click at [409, 305] on icon at bounding box center [405, 307] width 11 height 11
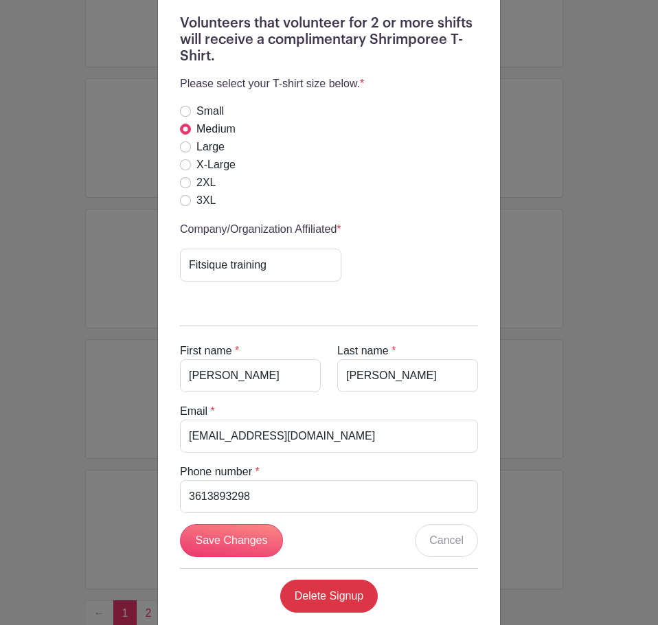
scroll to position [755, 0]
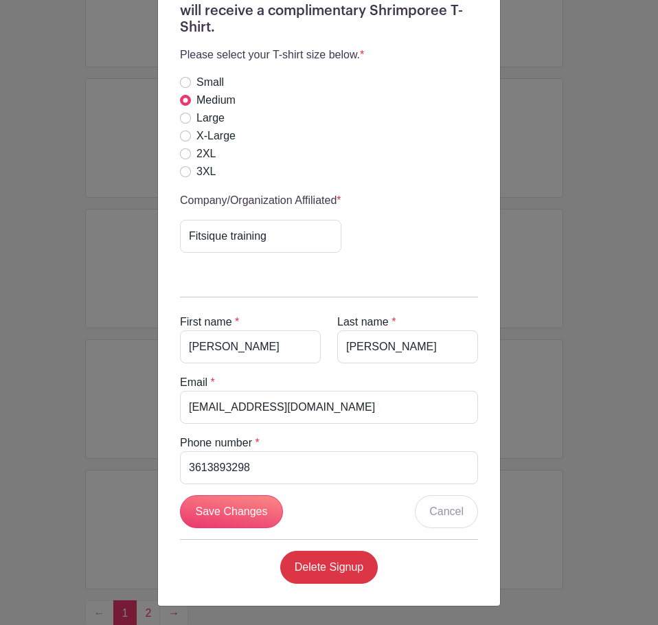
click at [515, 459] on div "Danielle Koerth's Signup Sunday, October 19, 2025 from 12:00 pm to 06:00 pm Shr…" at bounding box center [329, 312] width 658 height 625
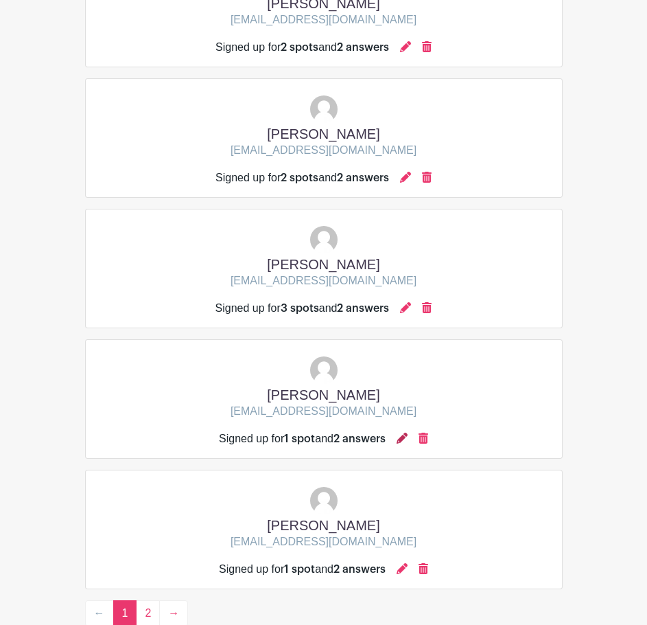
click at [402, 437] on icon at bounding box center [402, 437] width 11 height 11
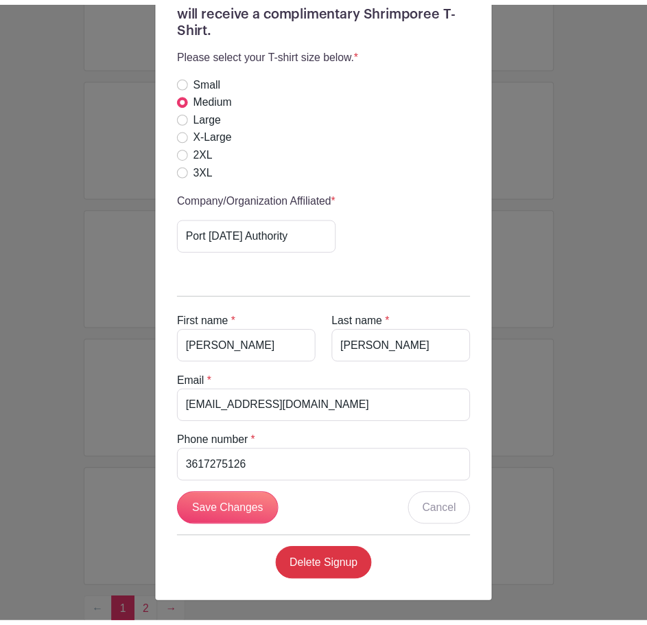
scroll to position [431, 0]
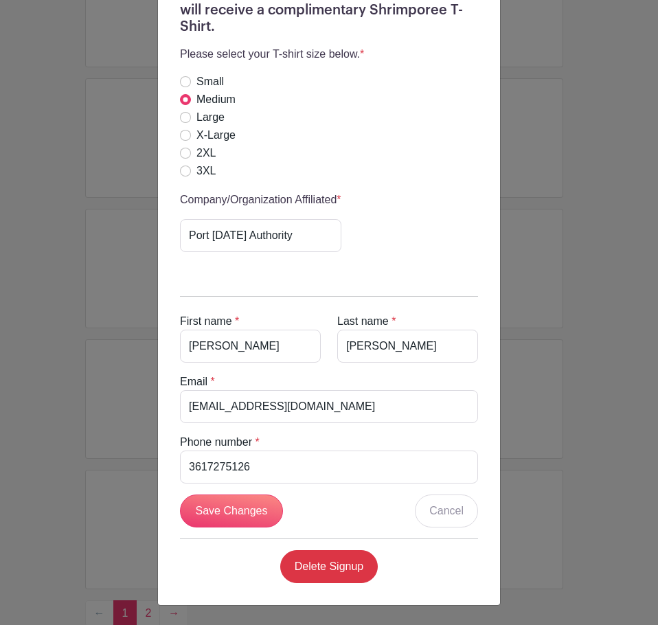
click at [82, 465] on div "Diana Torres's Signup Saturday, October 18, 2025 from 12:00 pm to 11:59 pm Shri…" at bounding box center [329, 312] width 658 height 625
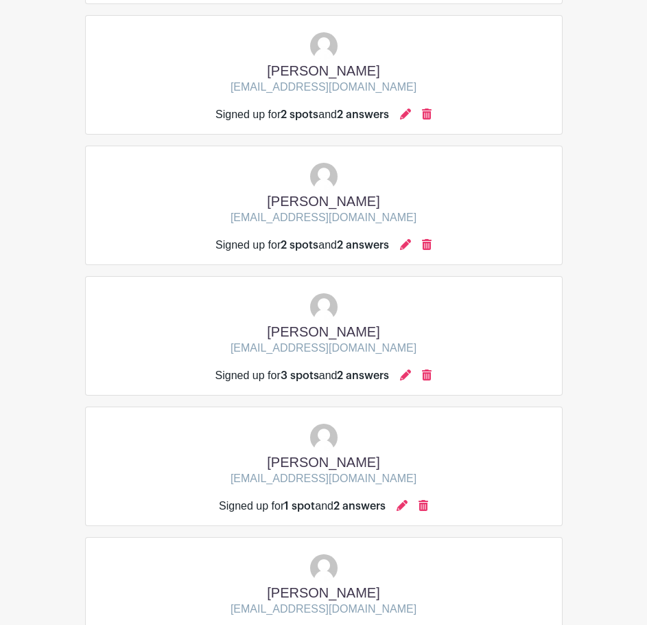
scroll to position [3739, 0]
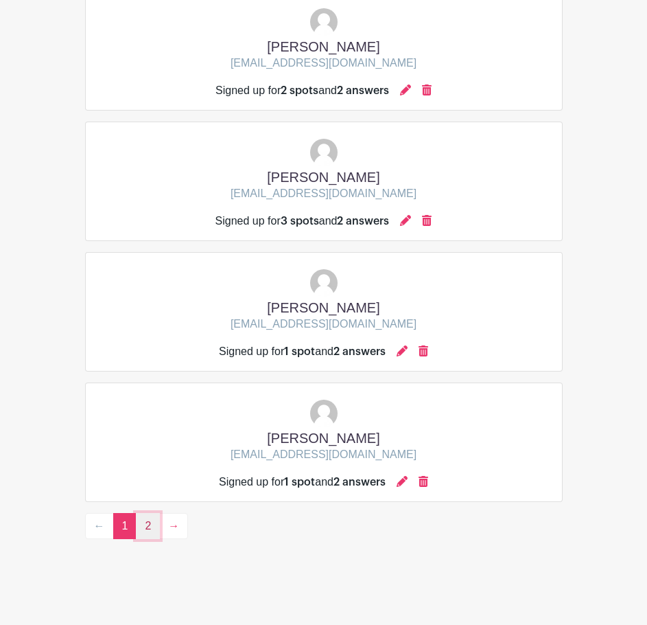
click at [149, 533] on link "2" at bounding box center [148, 526] width 24 height 26
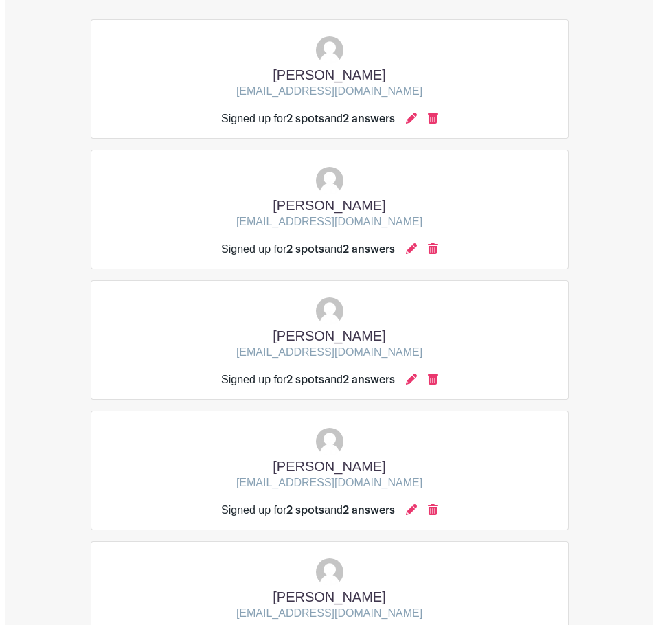
scroll to position [289, 0]
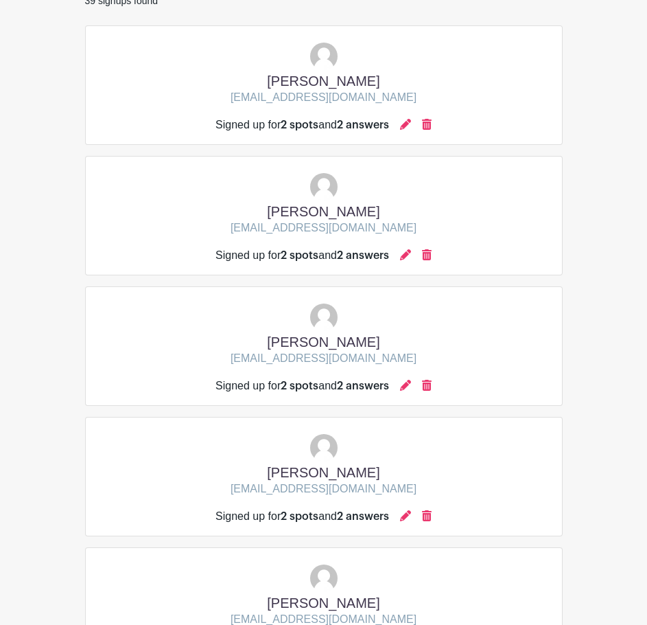
click at [404, 254] on div "Signed up for 2 spots and 2 answers" at bounding box center [324, 255] width 216 height 16
click at [407, 259] on icon at bounding box center [405, 254] width 11 height 11
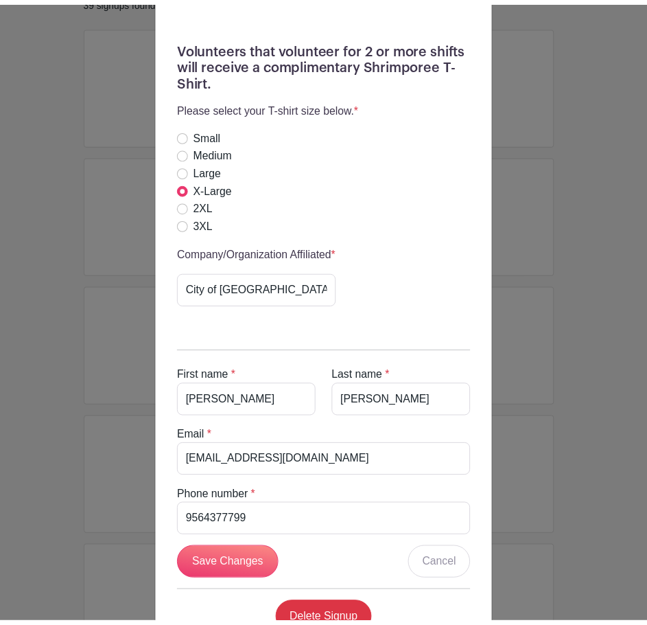
scroll to position [618, 0]
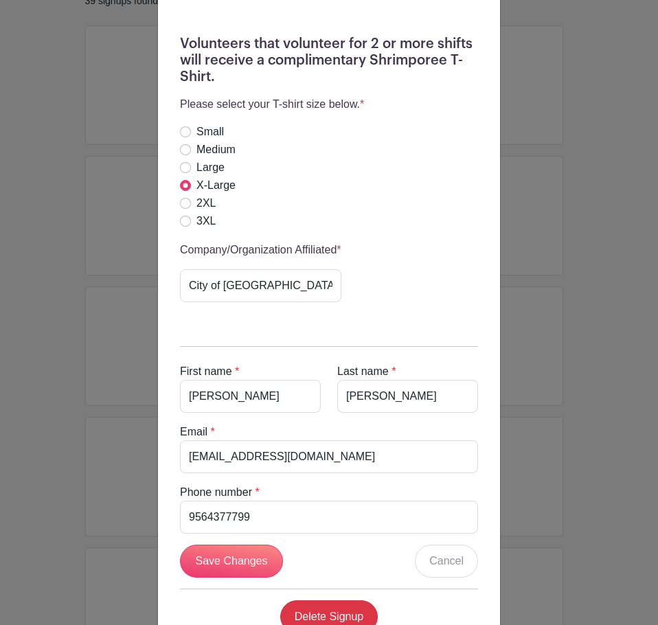
click at [576, 338] on div "Sandra Garcia's Signup Saturday, October 18, 2025 from 12:00 pm to 11:59 pm Shr…" at bounding box center [329, 312] width 658 height 625
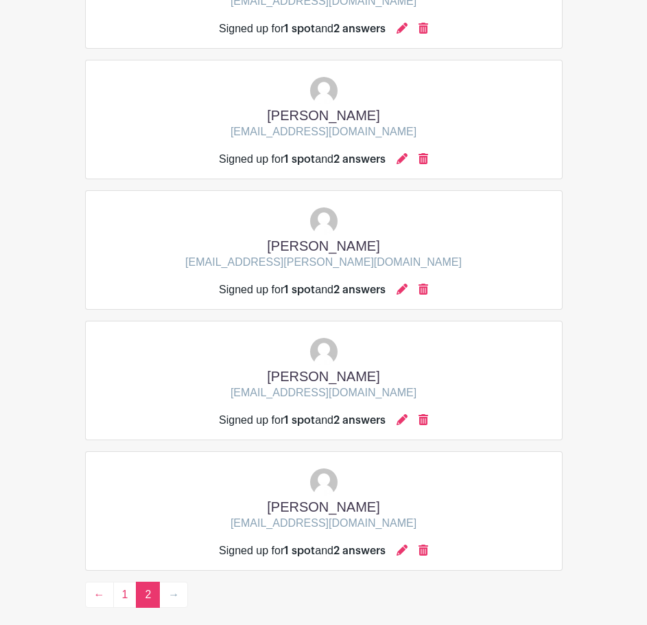
scroll to position [975, 0]
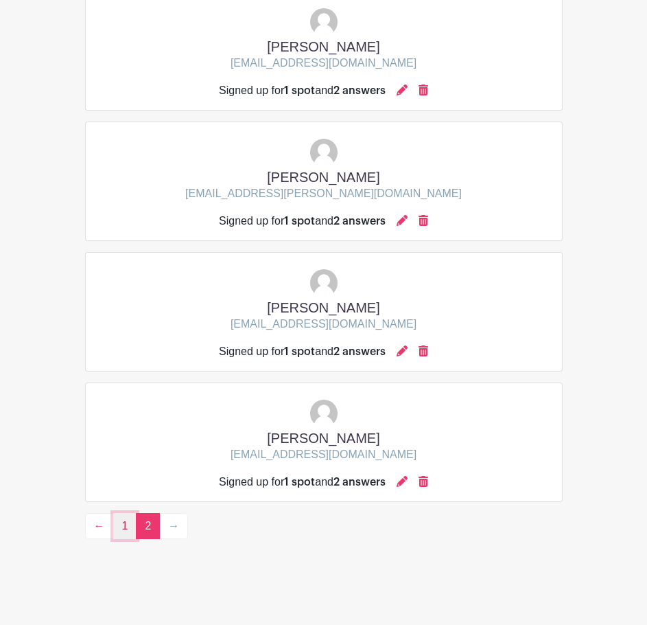
click at [132, 528] on link "1" at bounding box center [125, 526] width 24 height 26
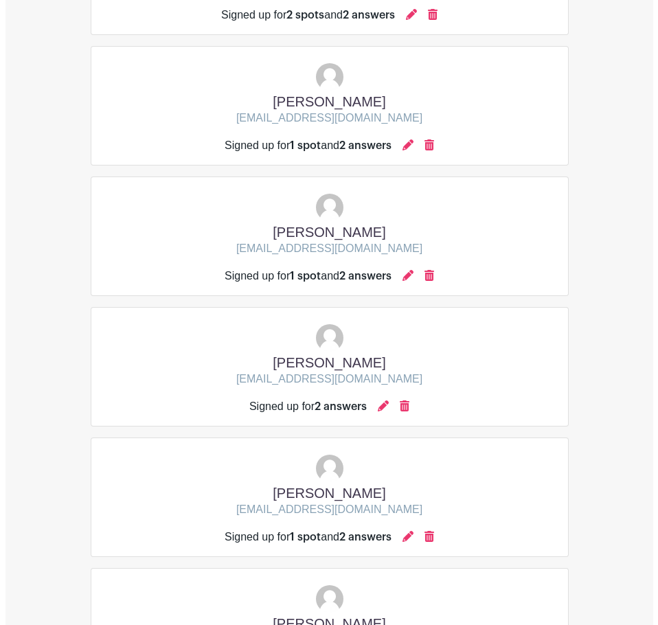
scroll to position [2417, 0]
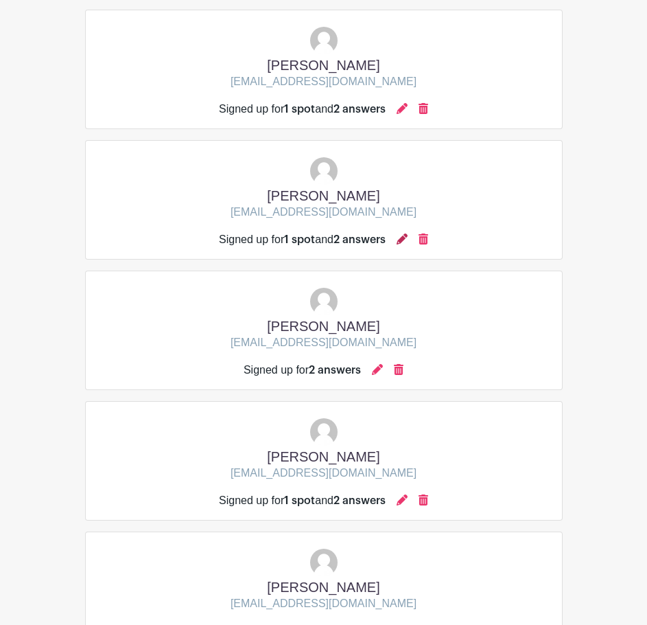
click at [408, 242] on icon at bounding box center [402, 238] width 11 height 11
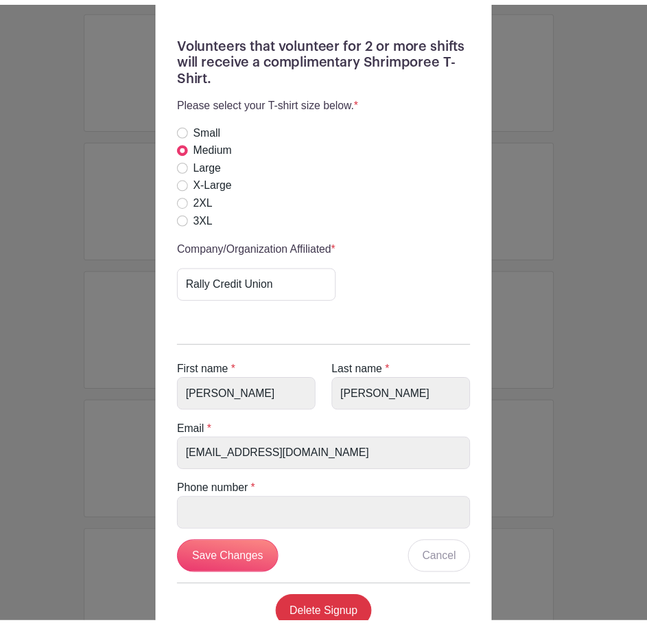
scroll to position [431, 0]
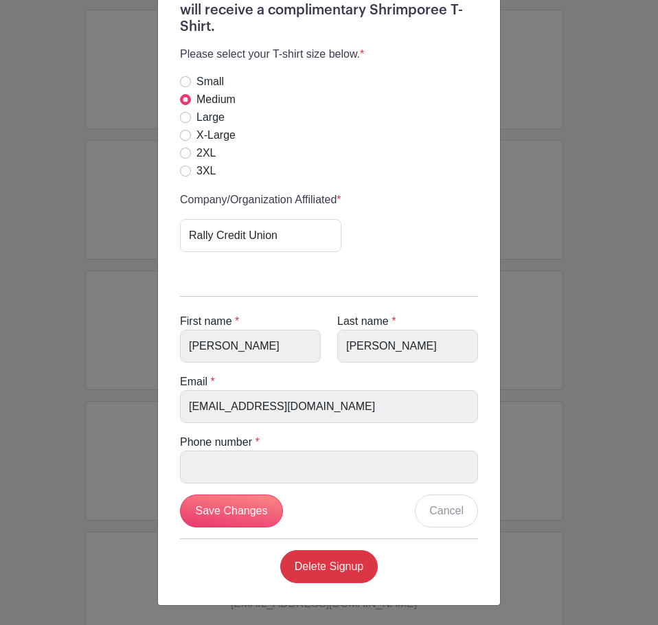
click at [82, 211] on div "Shrimporee Organizer's Signup Saturday, October 18, 2025 from 12:00 pm to 11:59…" at bounding box center [329, 312] width 658 height 625
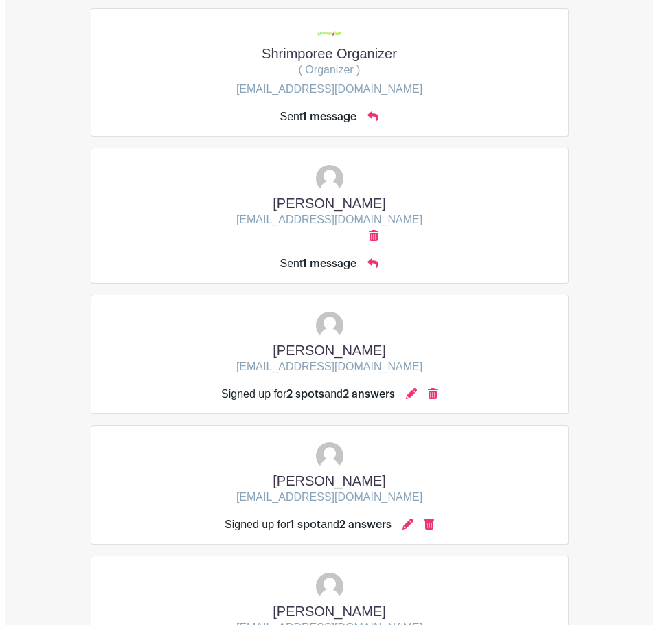
scroll to position [170, 0]
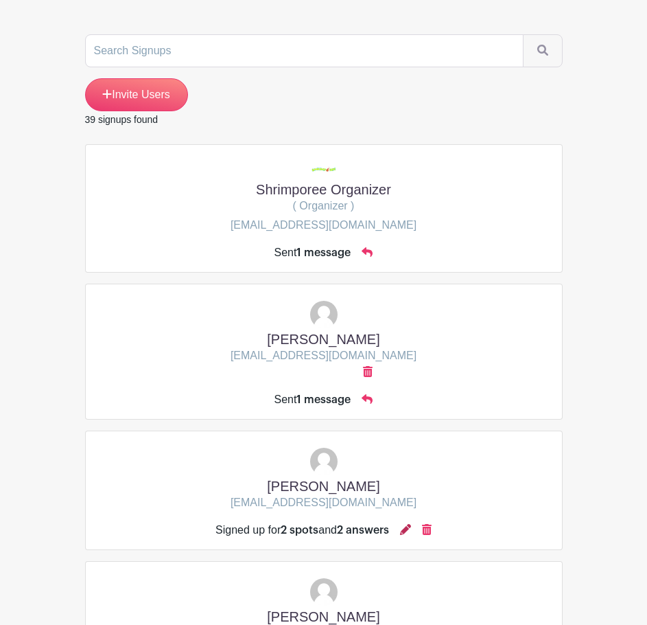
click at [411, 533] on icon at bounding box center [405, 529] width 11 height 11
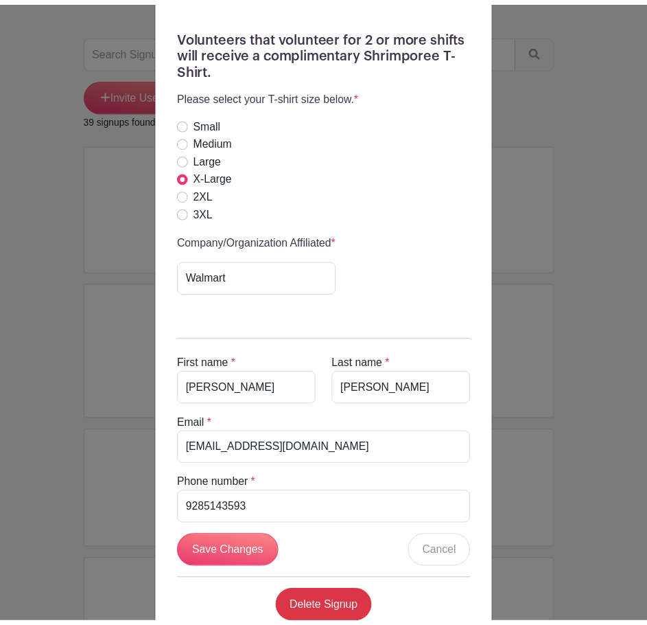
scroll to position [480, 0]
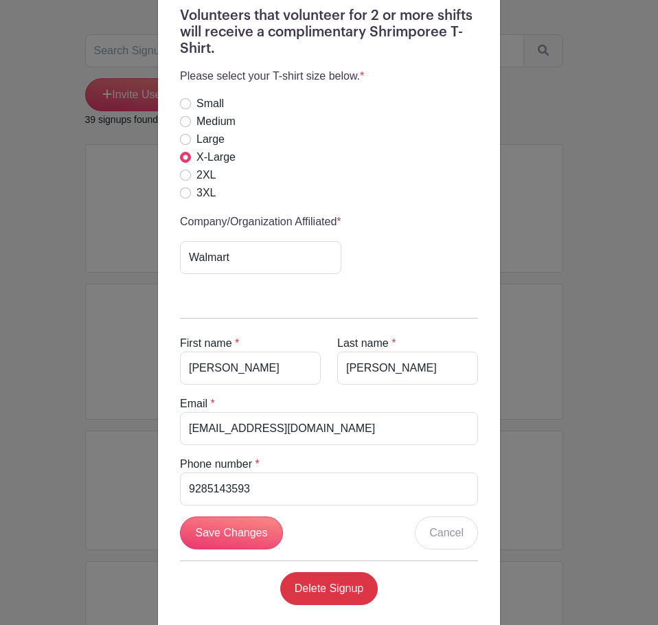
click at [500, 461] on div "Greg Cox's Signup Saturday, October 18, 2025 from 12:00 pm to 11:59 pm Shrimpor…" at bounding box center [329, 312] width 658 height 625
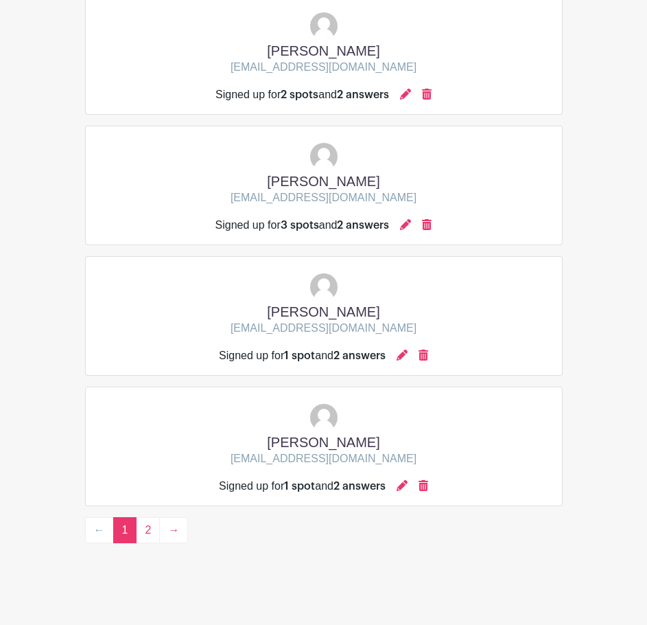
scroll to position [3739, 0]
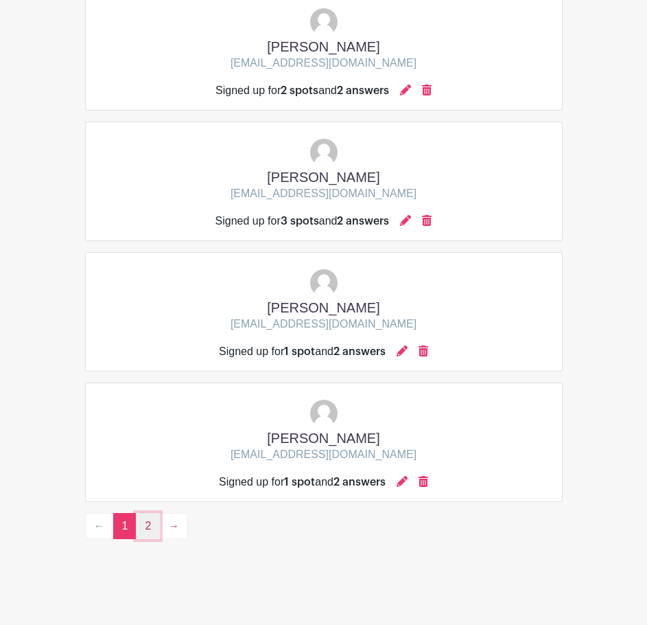
click at [150, 521] on link "2" at bounding box center [148, 526] width 24 height 26
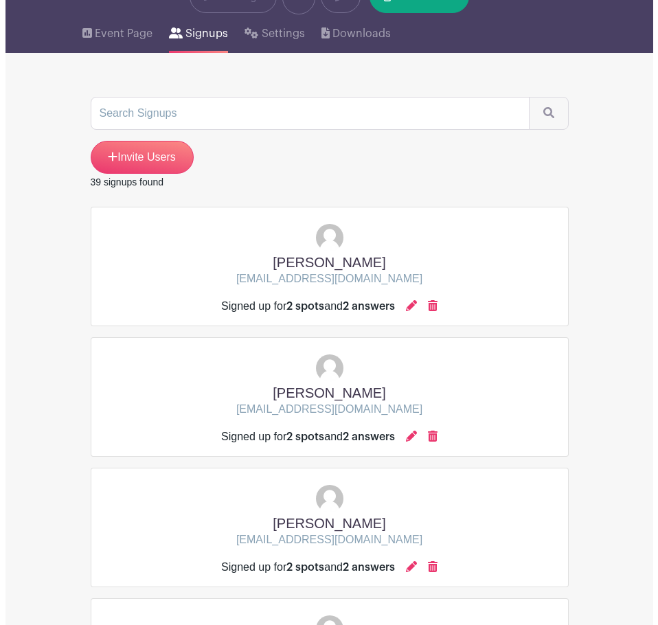
scroll to position [83, 0]
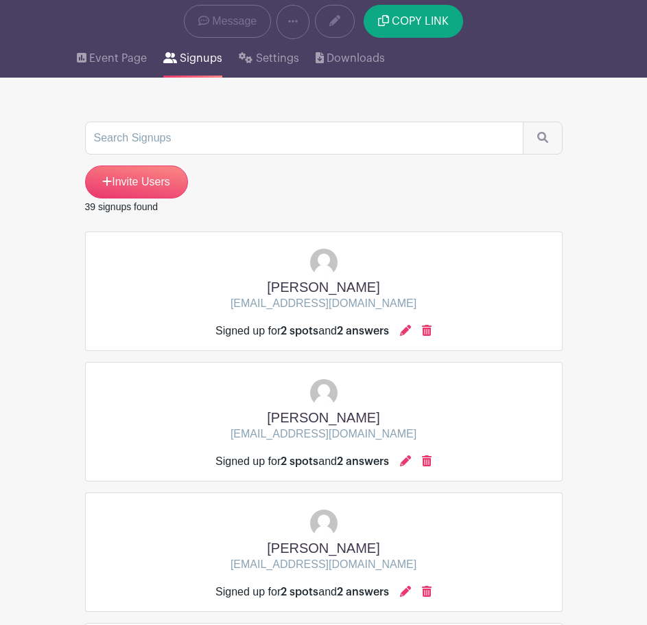
click at [416, 334] on div "Signed up for 2 spots and 2 answers" at bounding box center [324, 331] width 216 height 16
click at [408, 329] on icon at bounding box center [405, 330] width 11 height 11
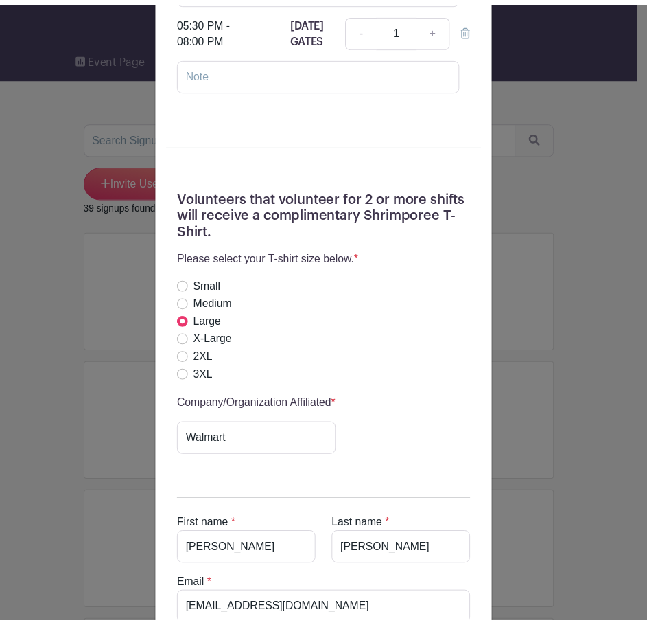
scroll to position [412, 0]
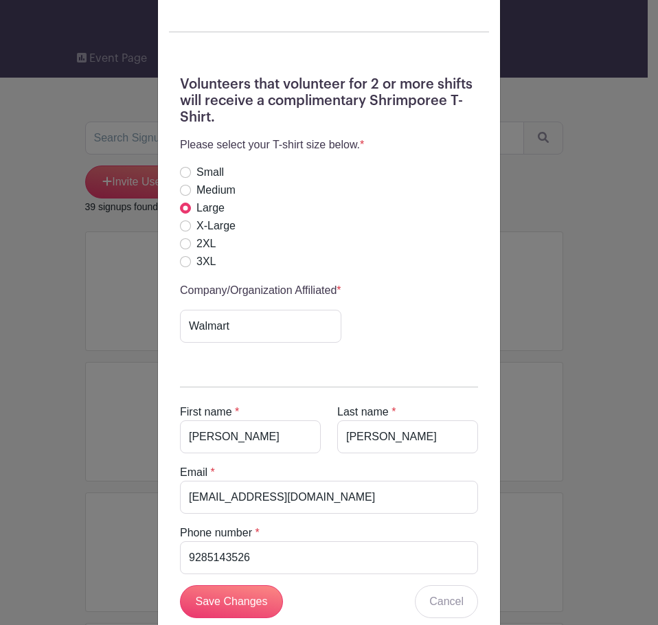
click at [38, 417] on div "Felicia Murray's Signup Saturday, October 18, 2025 from 12:00 pm to 11:59 pm Sh…" at bounding box center [329, 312] width 658 height 625
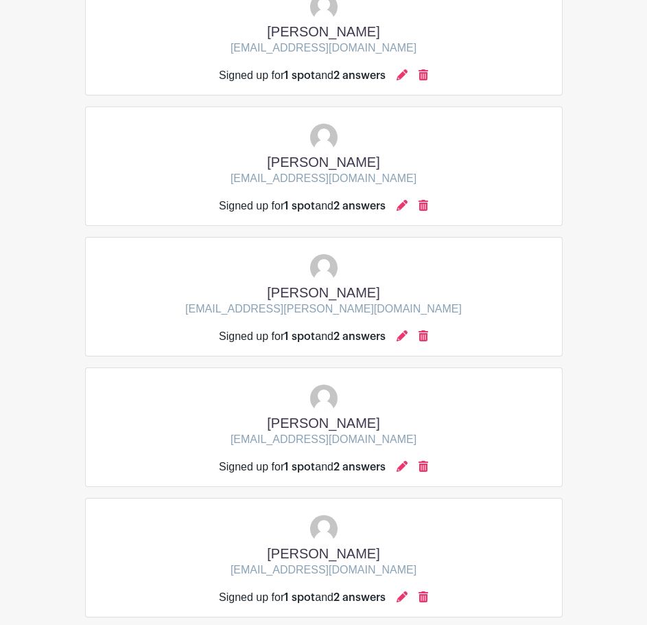
scroll to position [975, 0]
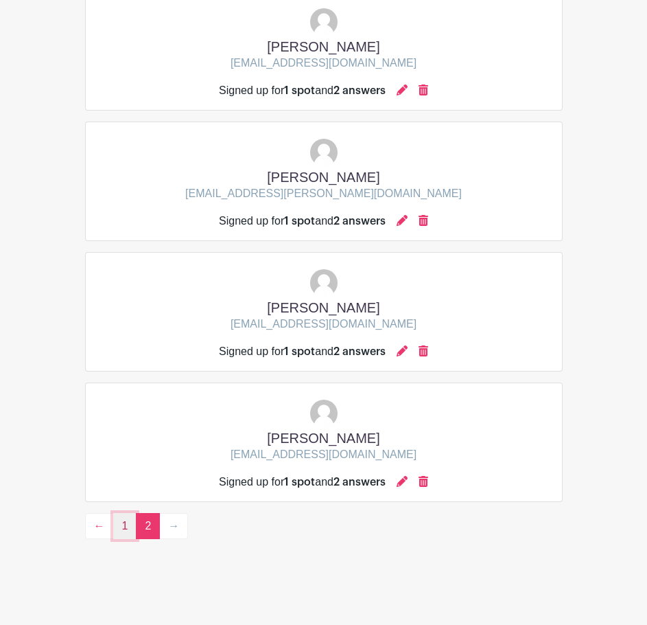
click at [130, 524] on link "1" at bounding box center [125, 526] width 24 height 26
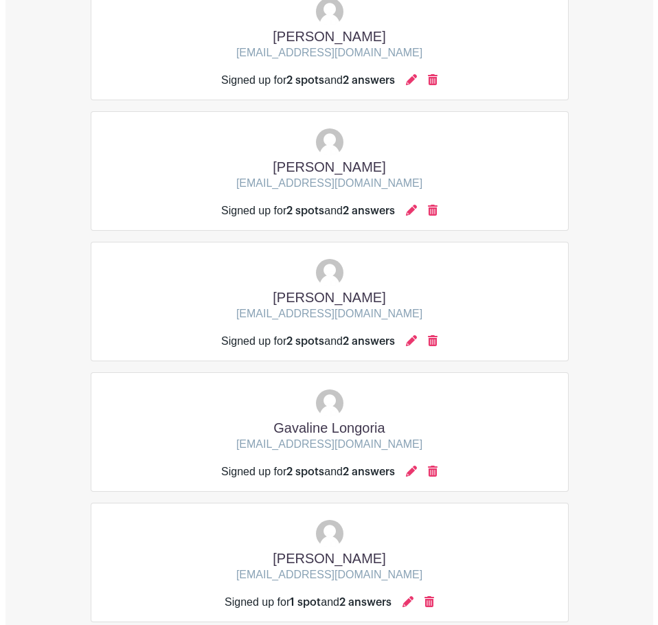
scroll to position [1936, 0]
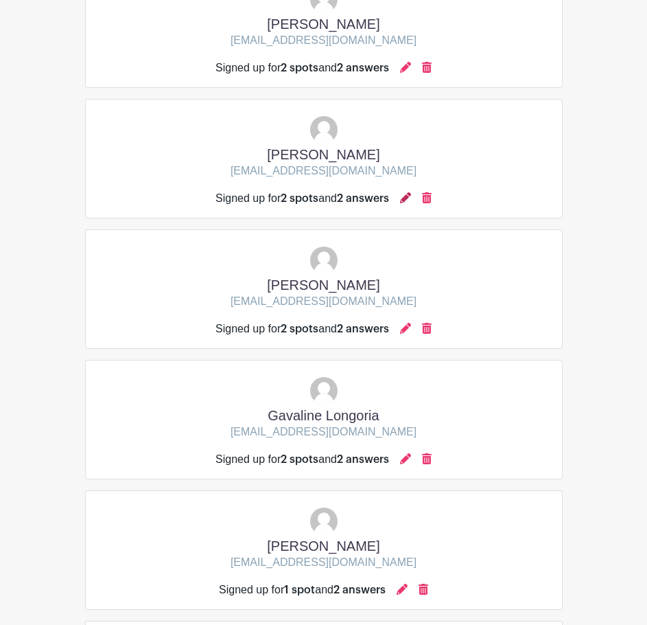
click at [408, 195] on icon at bounding box center [405, 197] width 11 height 11
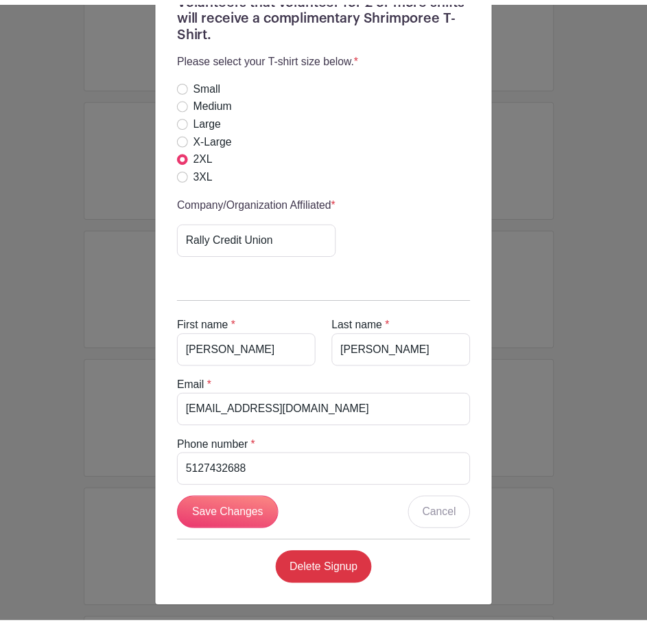
scroll to position [684, 0]
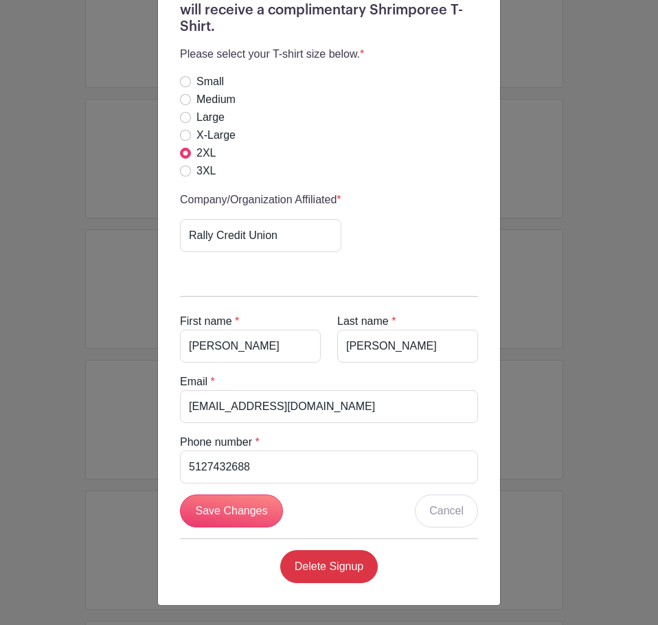
click at [572, 290] on div "julia jennings's Signup Sunday, October 19, 2025 from 12:00 pm to 06:00 pm Shri…" at bounding box center [329, 312] width 658 height 625
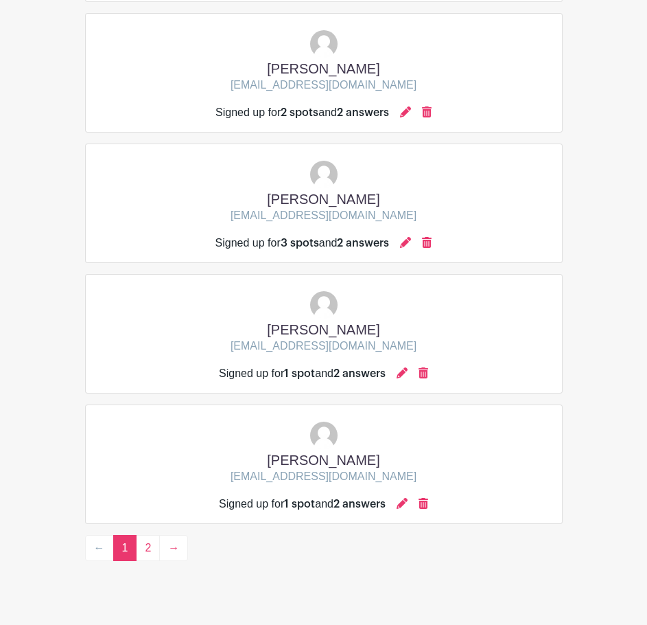
scroll to position [3739, 0]
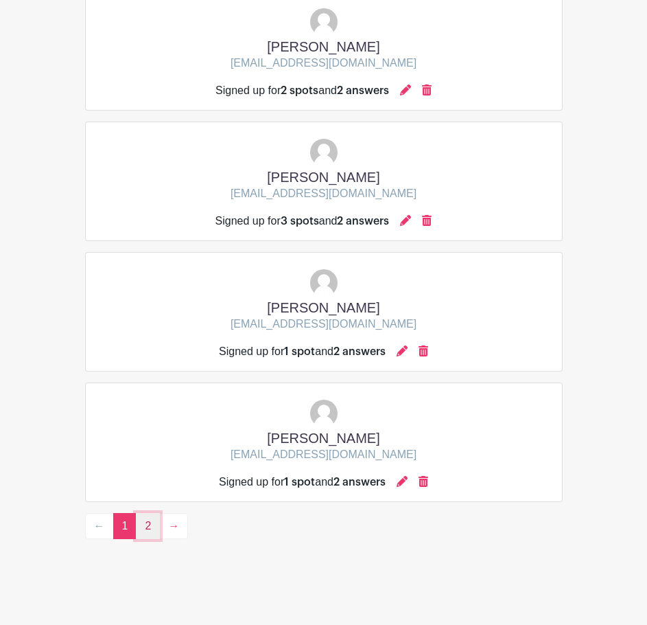
click at [156, 530] on link "2" at bounding box center [148, 526] width 24 height 26
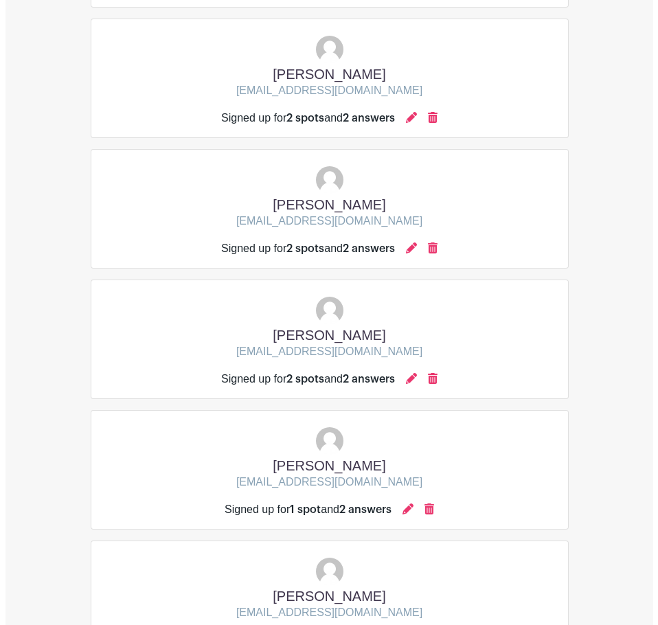
scroll to position [289, 0]
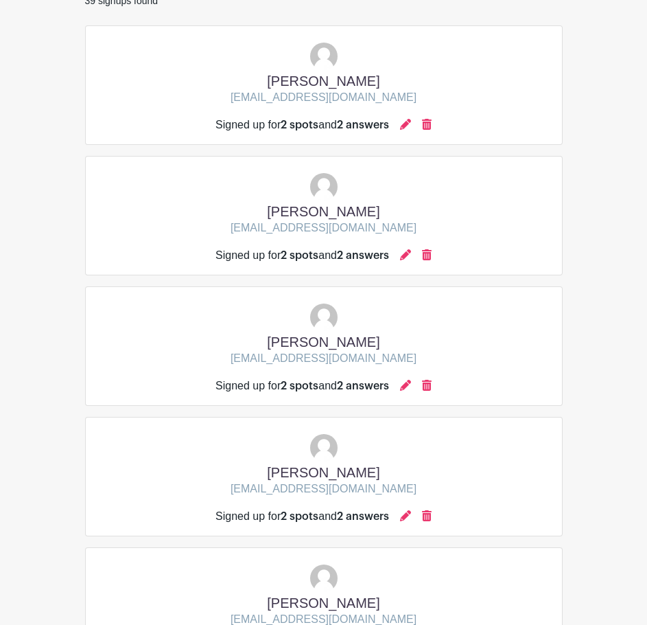
click at [406, 392] on div at bounding box center [405, 386] width 11 height 16
click at [408, 386] on icon at bounding box center [405, 385] width 11 height 11
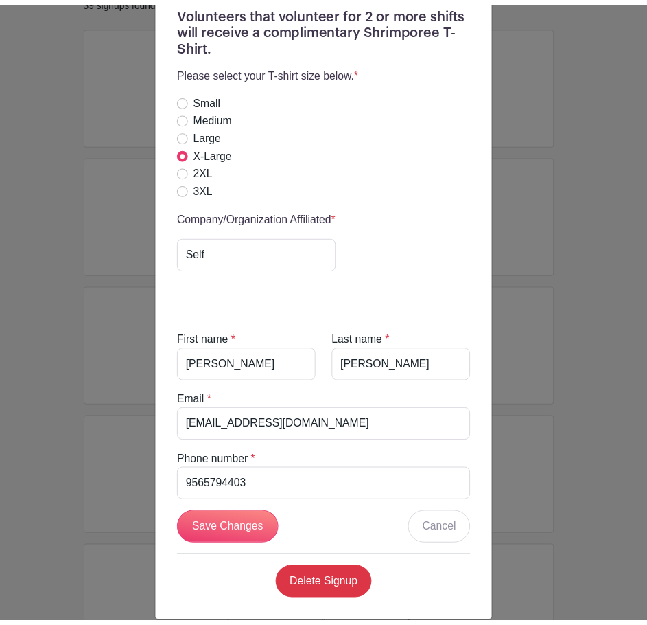
scroll to position [684, 0]
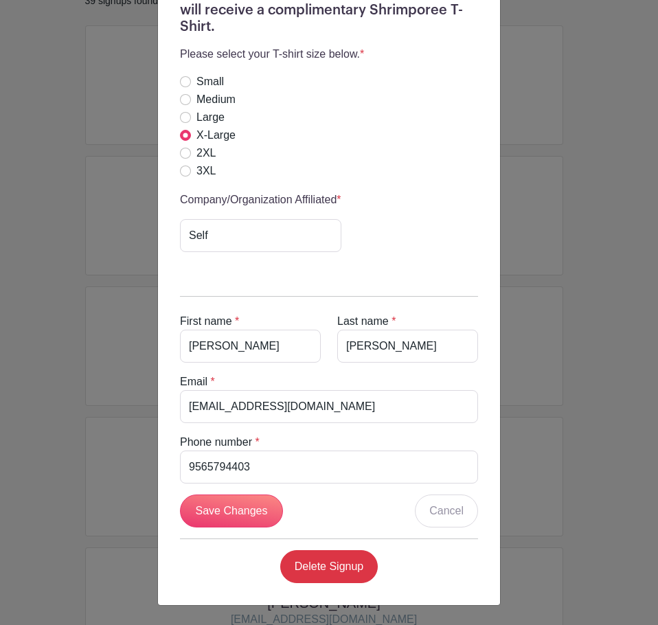
click at [84, 404] on div "Andrea Garcia's Signup Saturday, October 18, 2025 from 12:00 pm to 11:59 pm Shr…" at bounding box center [329, 312] width 658 height 625
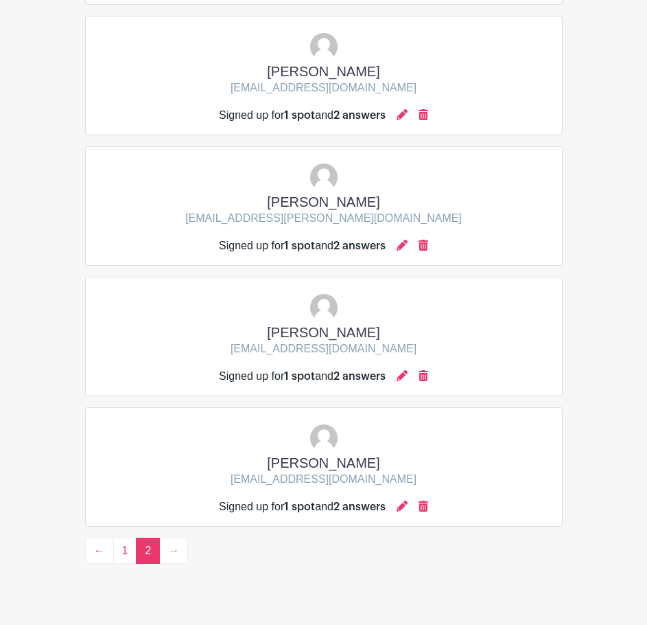
scroll to position [975, 0]
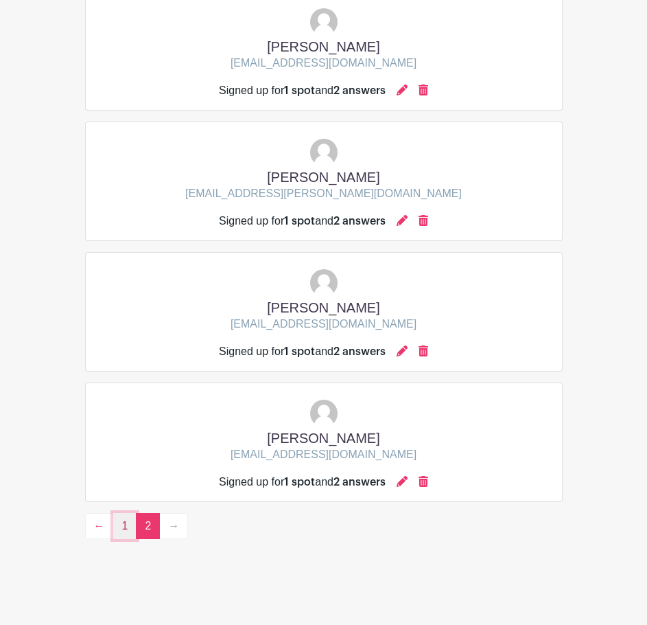
click at [126, 522] on link "1" at bounding box center [125, 526] width 24 height 26
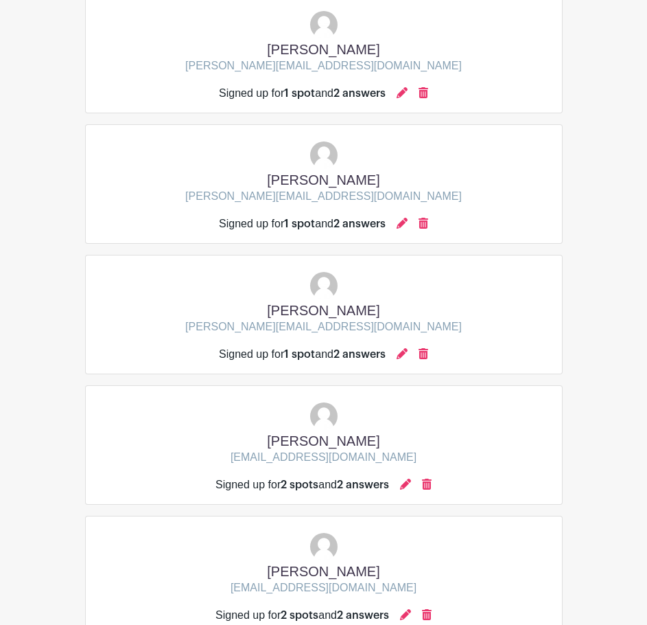
scroll to position [3739, 0]
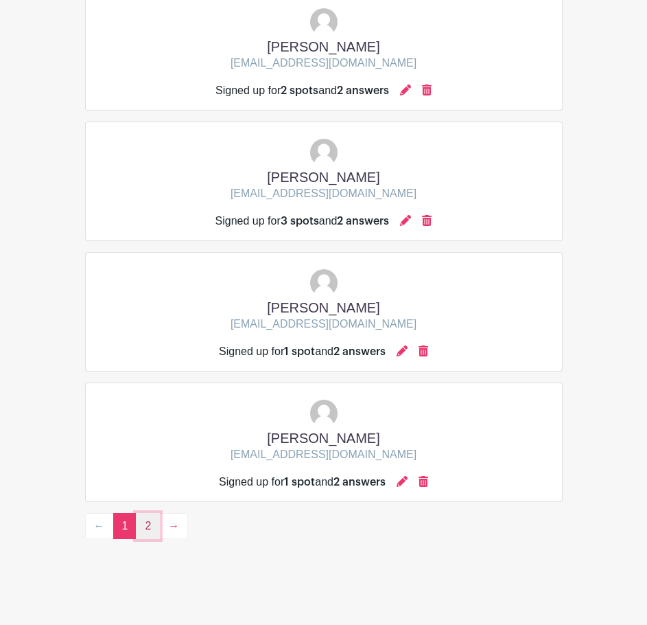
click at [149, 531] on link "2" at bounding box center [148, 526] width 24 height 26
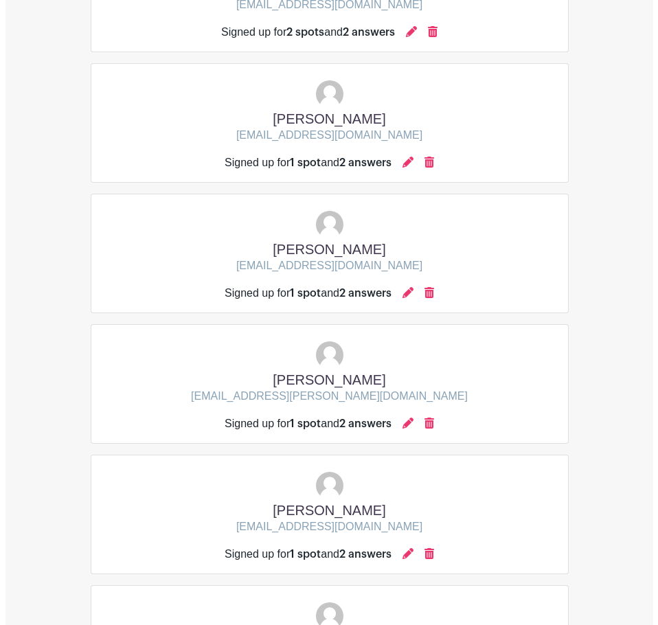
scroll to position [769, 0]
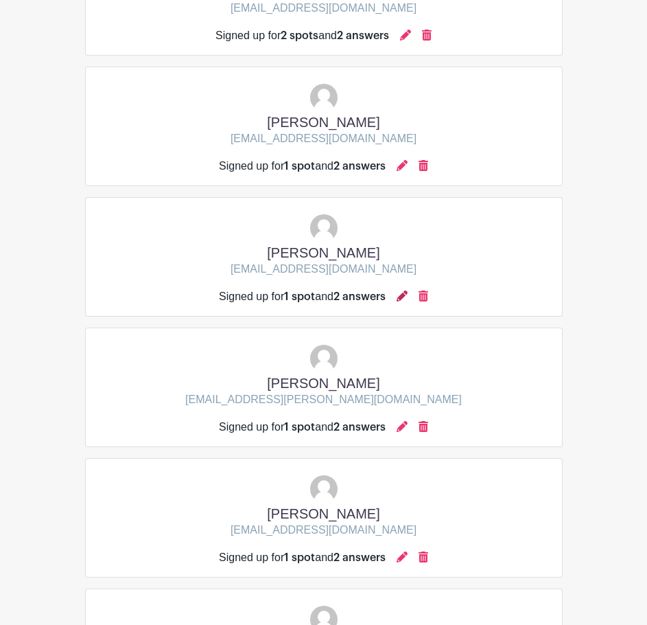
click at [408, 299] on icon at bounding box center [402, 295] width 11 height 11
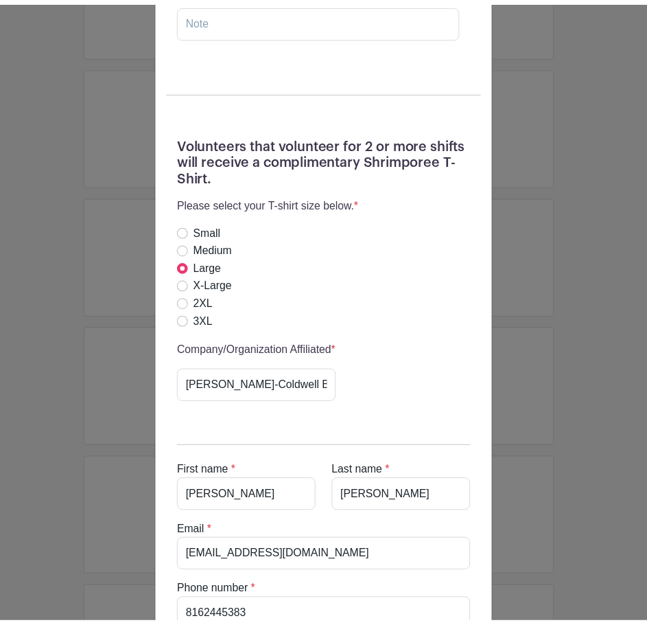
scroll to position [343, 0]
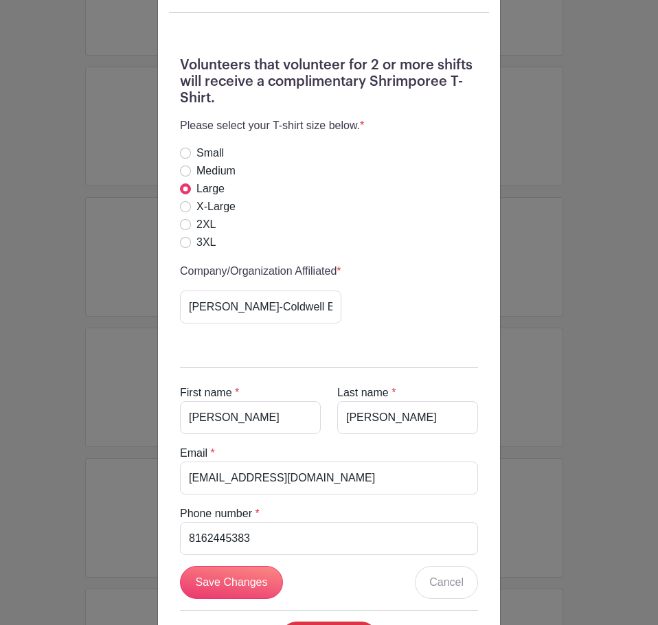
click at [493, 310] on div "Rhonda Hance's Signup Saturday, October 18, 2025 from 12:00 pm to 11:59 pm Shri…" at bounding box center [329, 176] width 342 height 999
click at [534, 309] on div "Rhonda Hance's Signup Saturday, October 18, 2025 from 12:00 pm to 11:59 pm Shri…" at bounding box center [329, 312] width 658 height 625
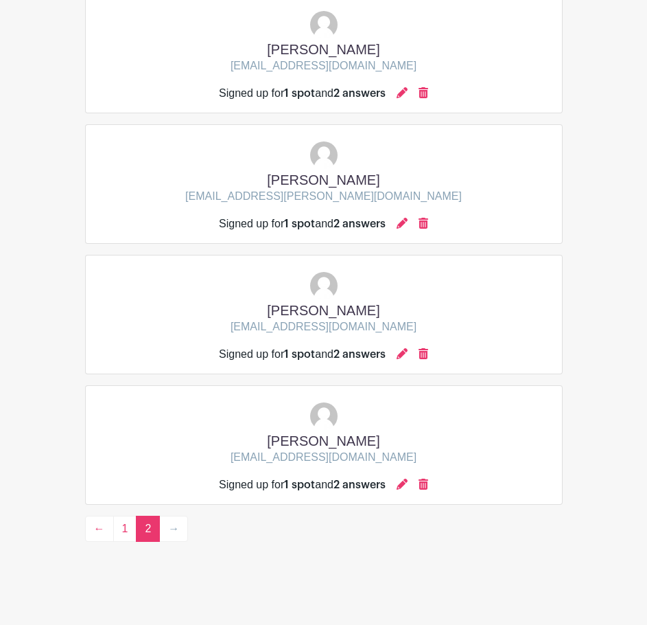
scroll to position [975, 0]
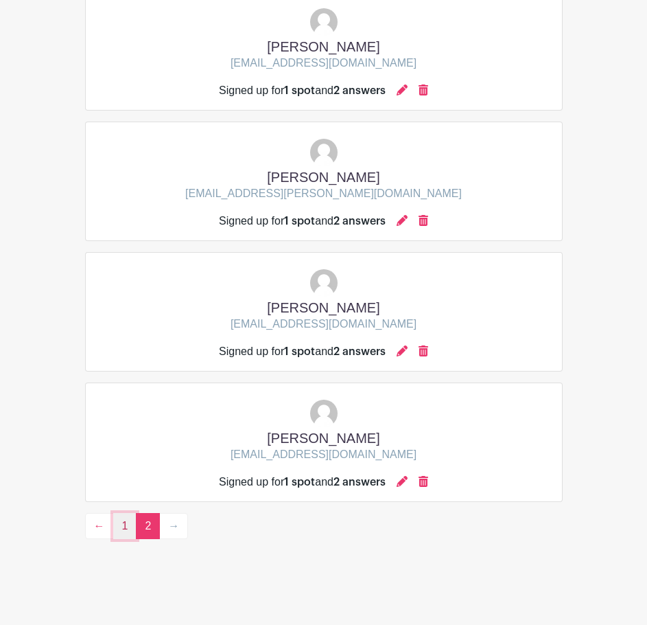
click at [128, 529] on link "1" at bounding box center [125, 526] width 24 height 26
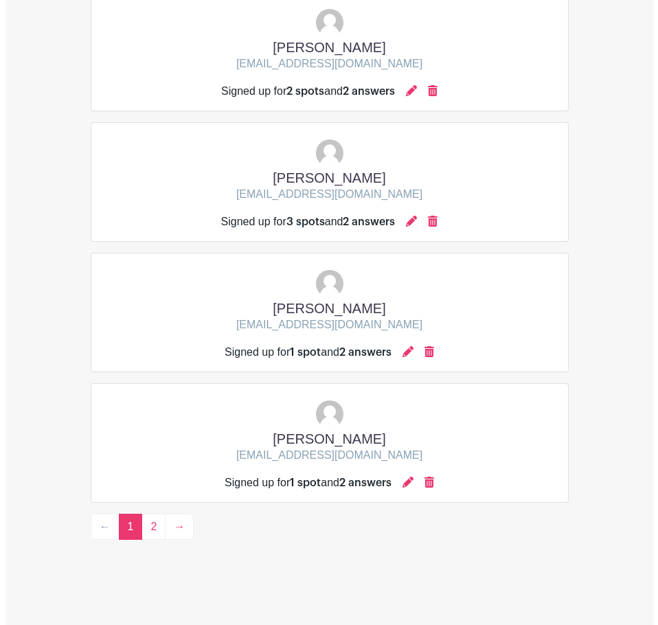
scroll to position [3739, 0]
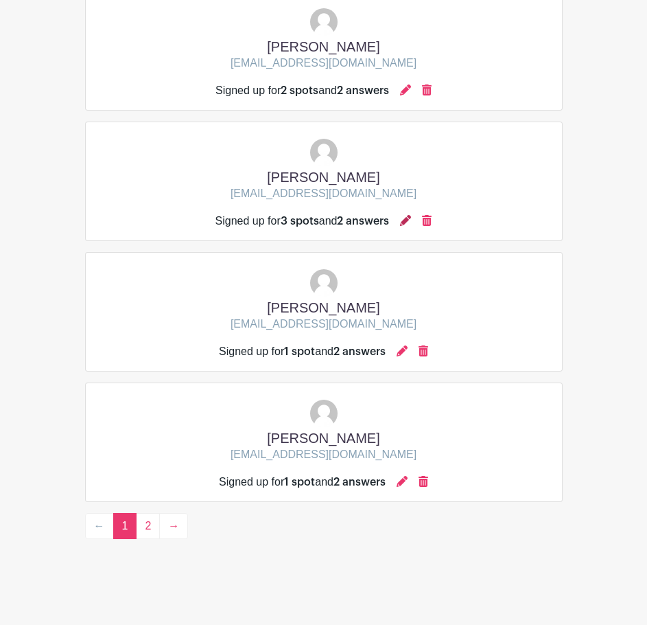
click at [411, 216] on icon at bounding box center [405, 220] width 11 height 11
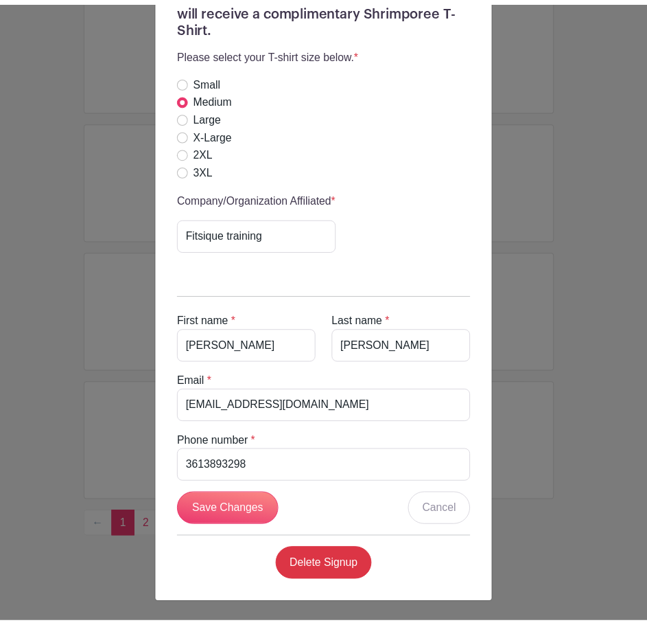
scroll to position [772, 0]
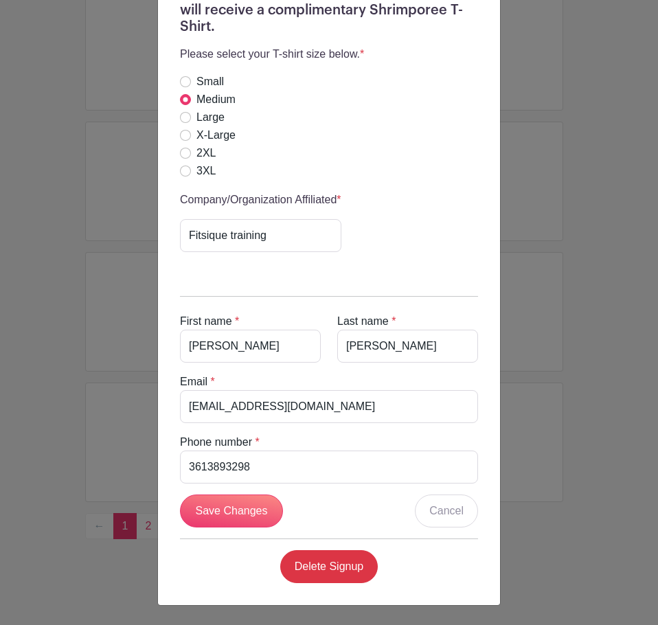
click at [569, 458] on div "Danielle Koerth's Signup Sunday, October 19, 2025 from 12:00 pm to 06:00 pm Shr…" at bounding box center [329, 312] width 658 height 625
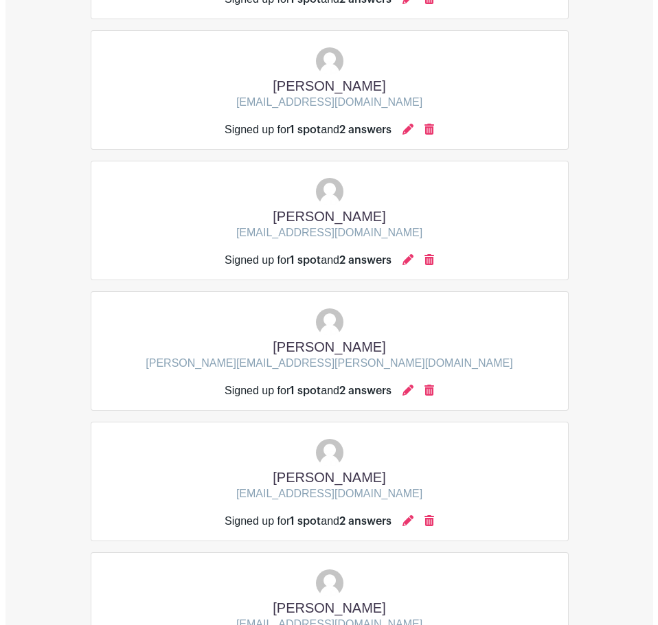
scroll to position [1337, 0]
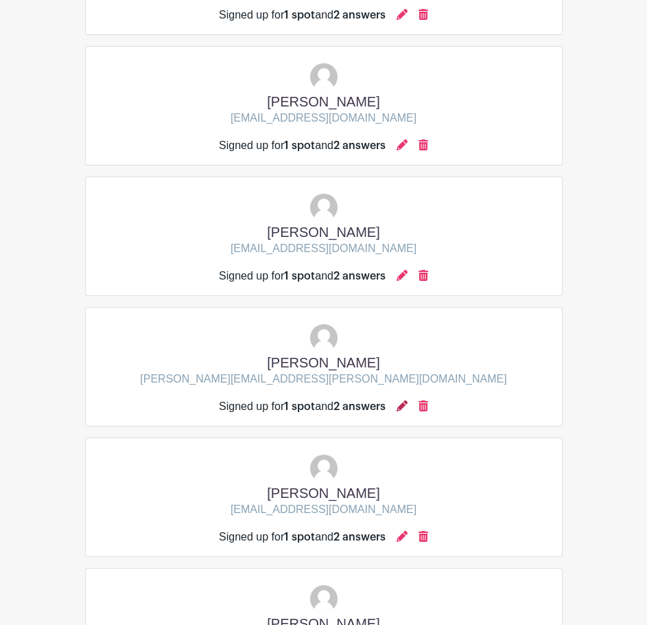
click at [408, 407] on icon at bounding box center [402, 405] width 11 height 11
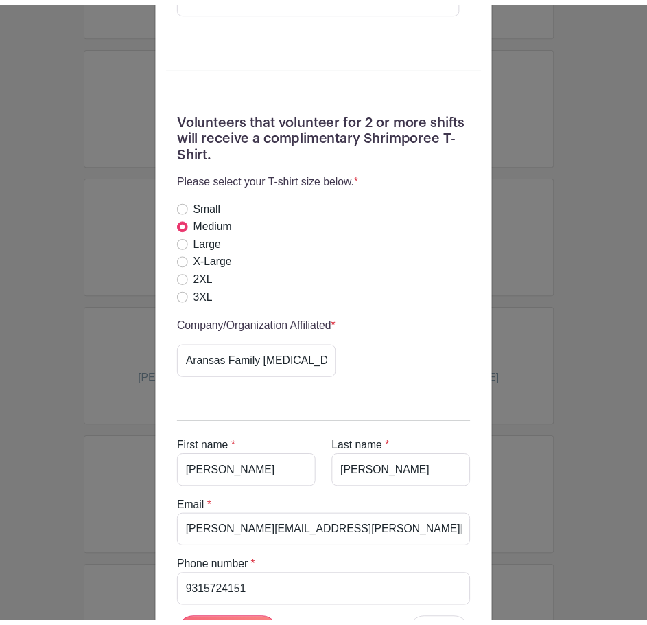
scroll to position [412, 0]
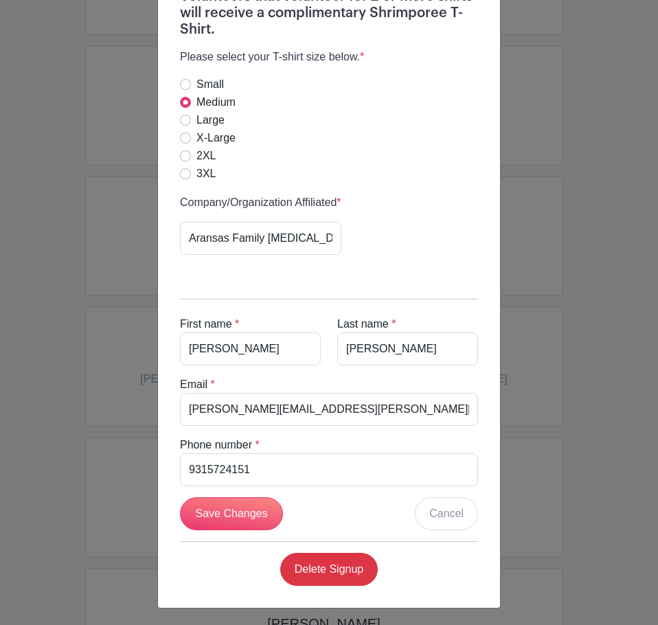
click at [587, 242] on div "Brandi Fulton's Signup Saturday, October 18, 2025 from 12:00 pm to 11:59 pm Shr…" at bounding box center [329, 312] width 658 height 625
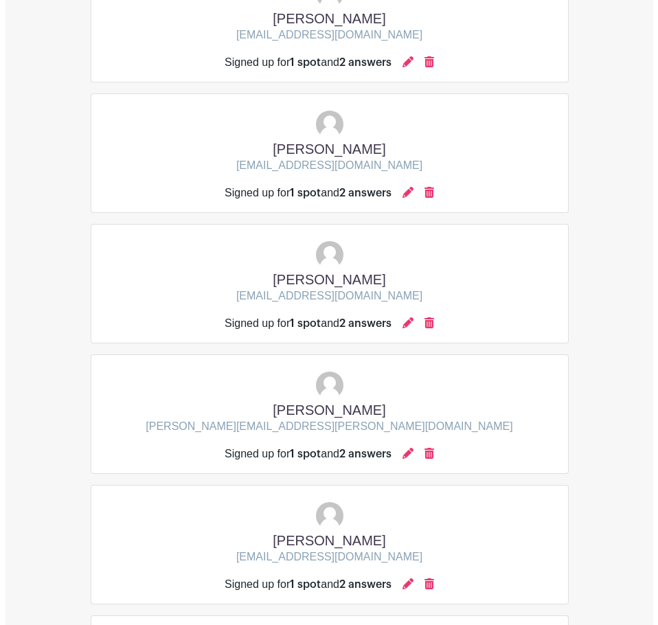
scroll to position [1474, 0]
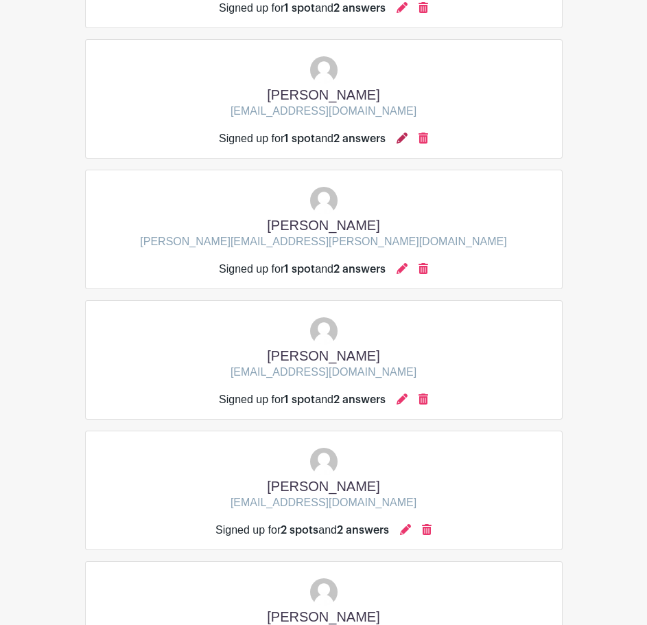
click at [408, 138] on icon at bounding box center [402, 137] width 11 height 11
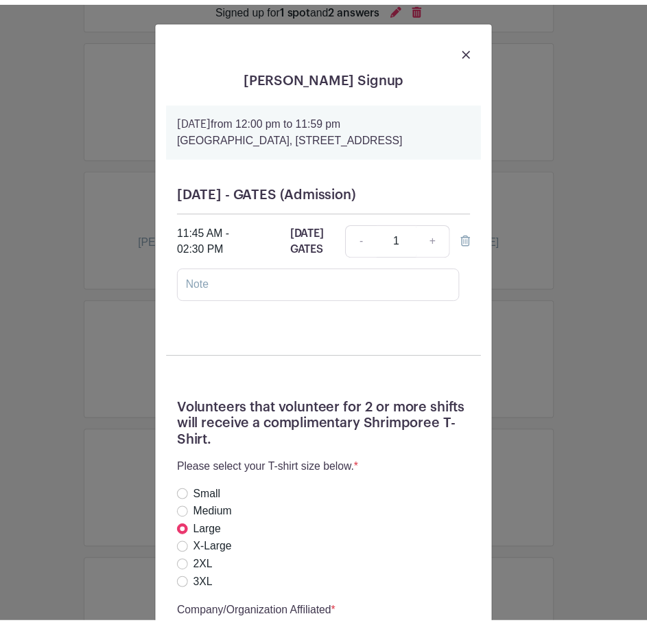
scroll to position [343, 0]
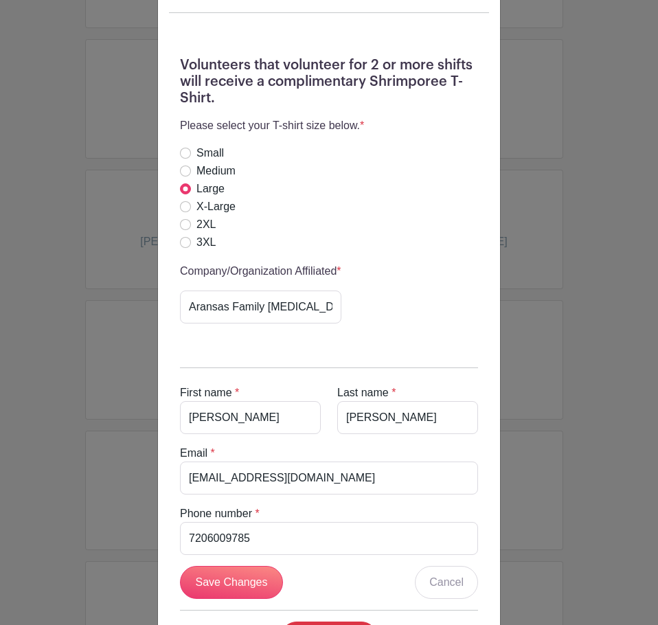
click at [122, 216] on div "Michele Munoz's Signup Saturday, October 18, 2025 from 12:00 pm to 11:59 pm Shr…" at bounding box center [329, 312] width 658 height 625
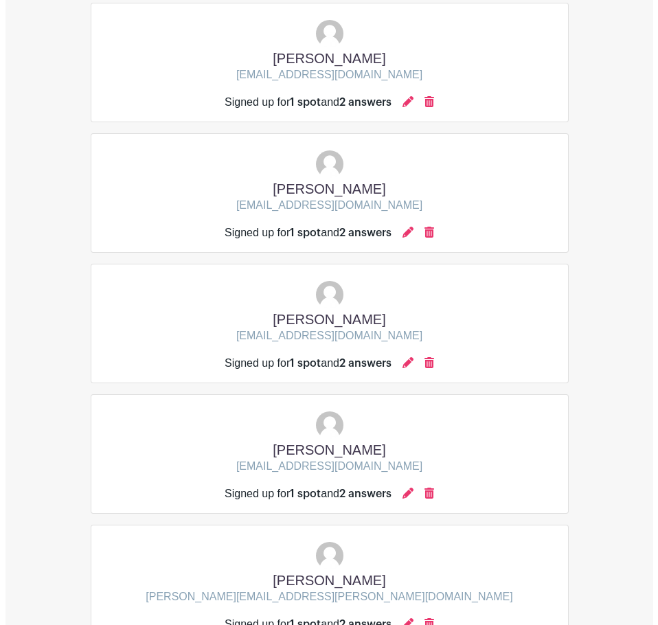
scroll to position [1063, 0]
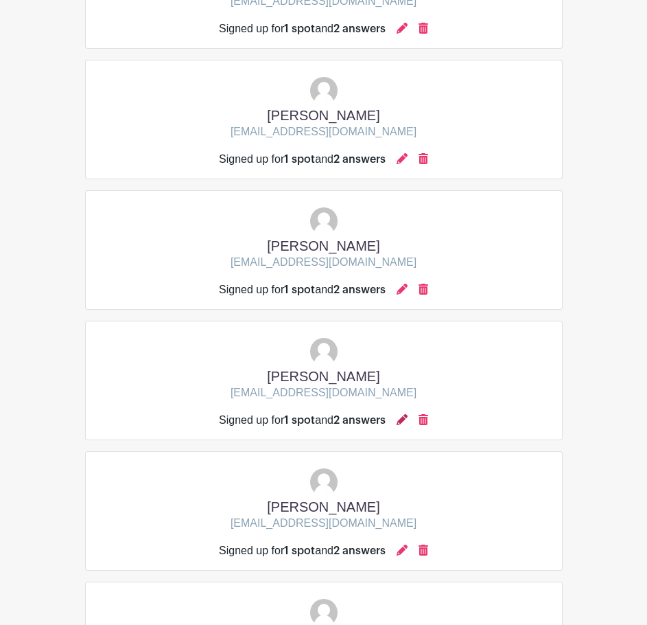
click at [405, 419] on icon at bounding box center [402, 419] width 11 height 11
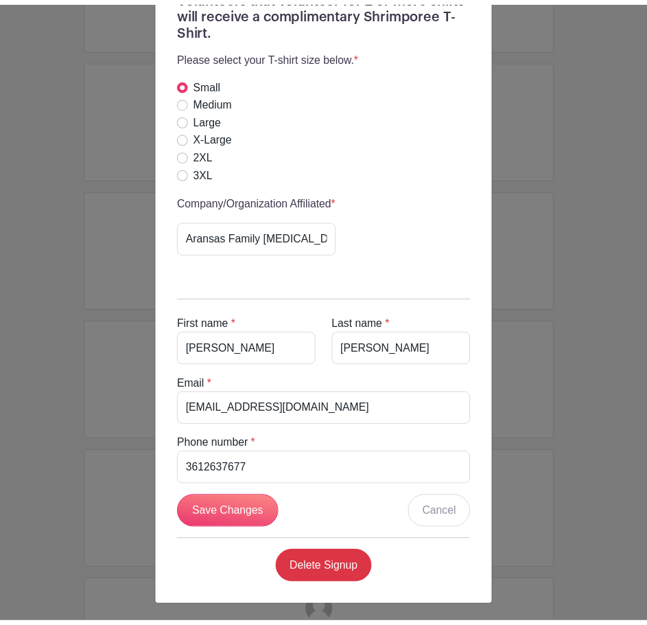
scroll to position [431, 0]
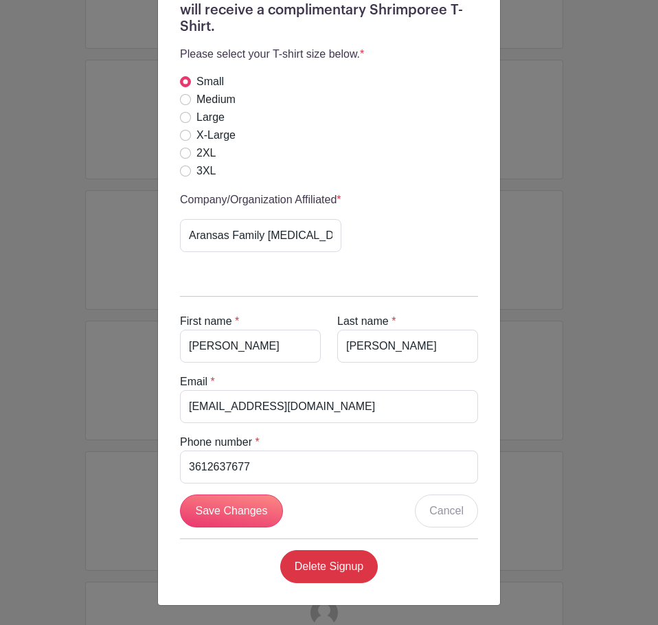
click at [555, 352] on div "Carron Carmichael's Signup Saturday, October 18, 2025 from 12:00 pm to 11:59 pm…" at bounding box center [329, 312] width 658 height 625
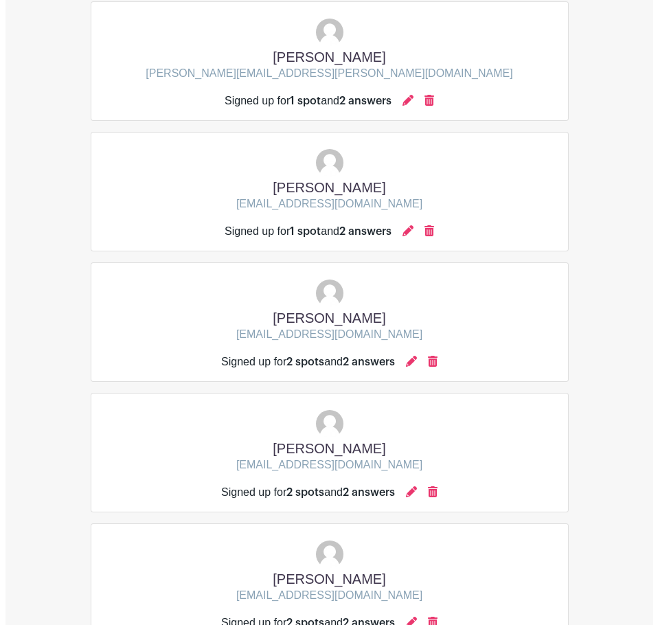
scroll to position [1749, 0]
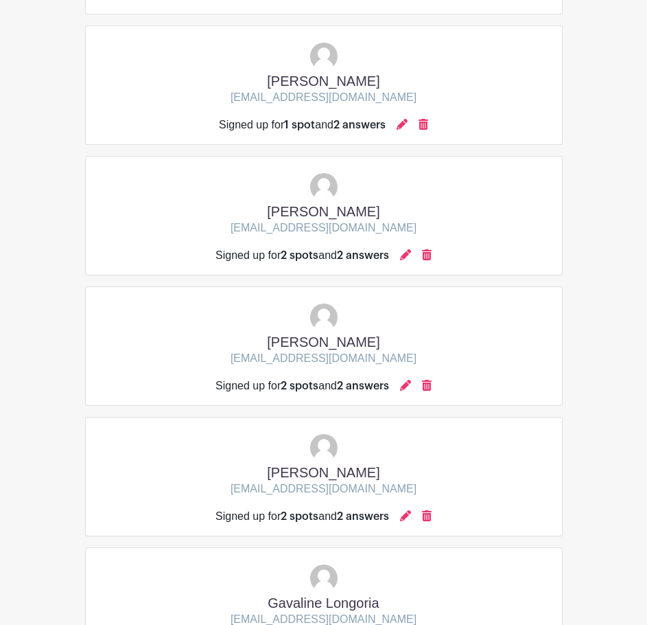
click at [403, 132] on div at bounding box center [402, 125] width 11 height 16
click at [408, 125] on icon at bounding box center [402, 124] width 11 height 11
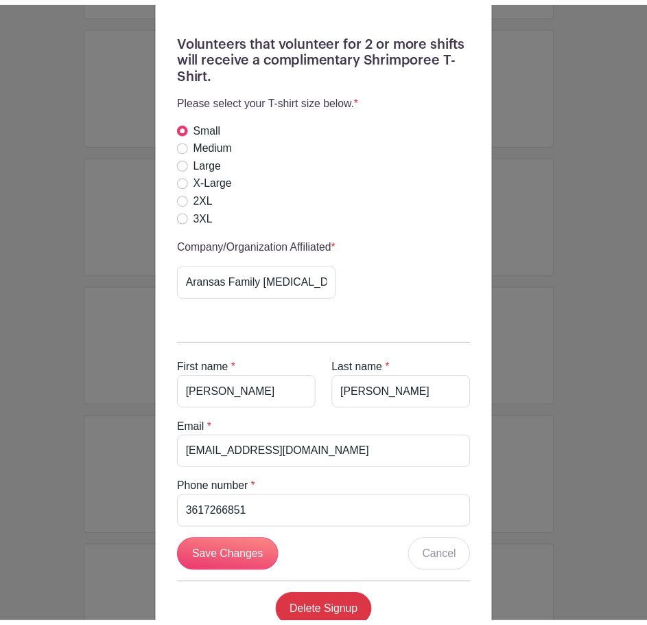
scroll to position [431, 0]
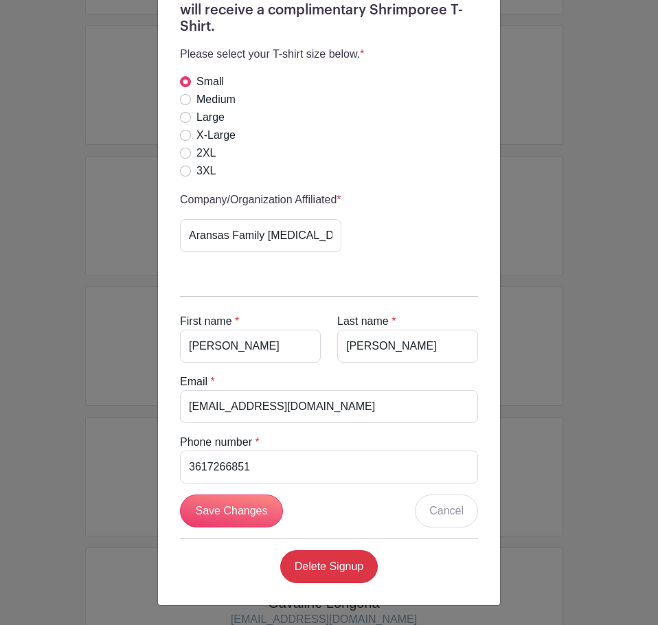
click at [109, 240] on div "Jennifer Risner's Signup Saturday, October 18, 2025 from 12:00 pm to 11:59 pm S…" at bounding box center [329, 312] width 658 height 625
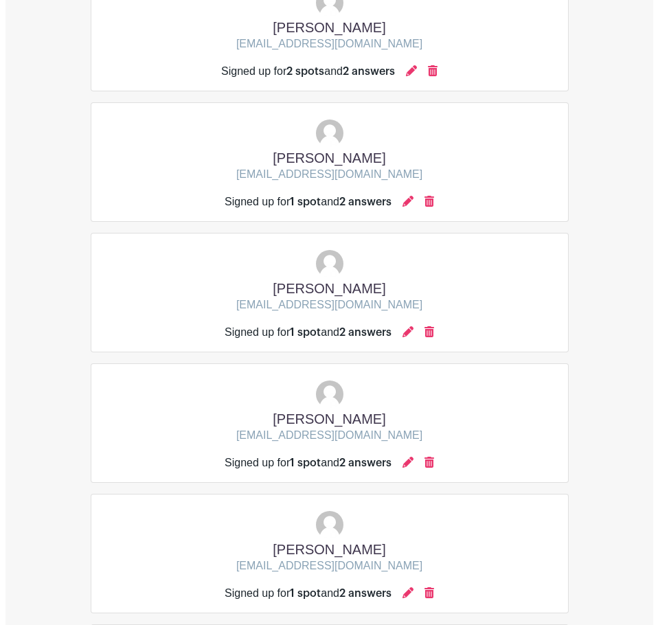
scroll to position [582, 0]
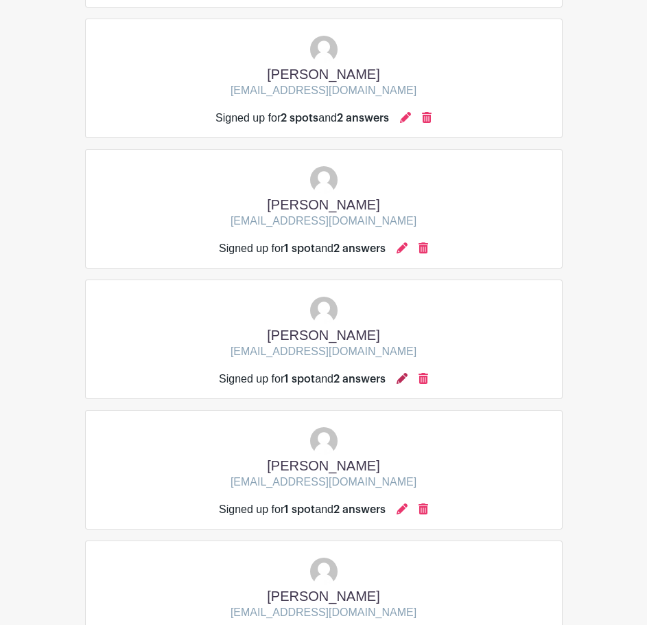
click at [404, 383] on icon at bounding box center [402, 378] width 11 height 11
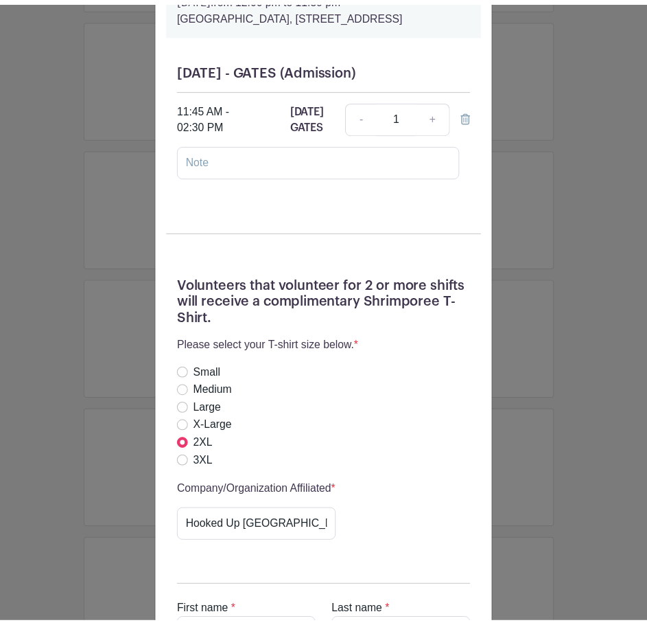
scroll to position [412, 0]
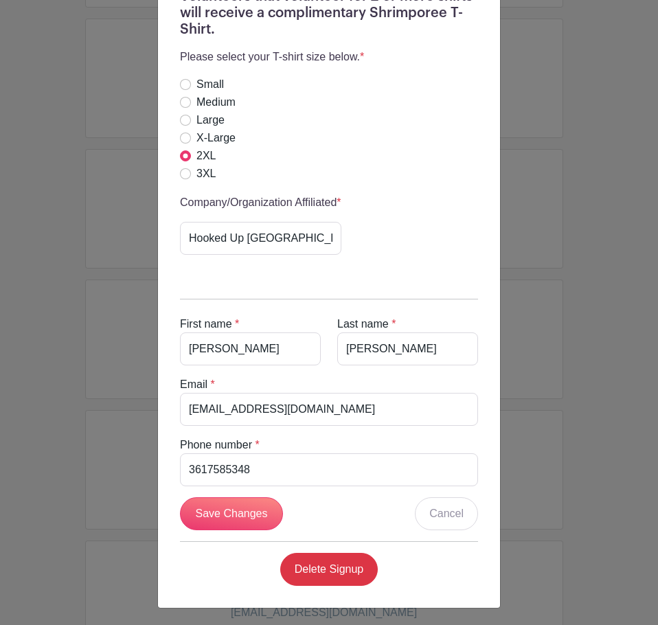
click at [515, 313] on div "Belinda Martinez's Signup Saturday, October 18, 2025 from 12:00 pm to 11:59 pm …" at bounding box center [329, 312] width 658 height 625
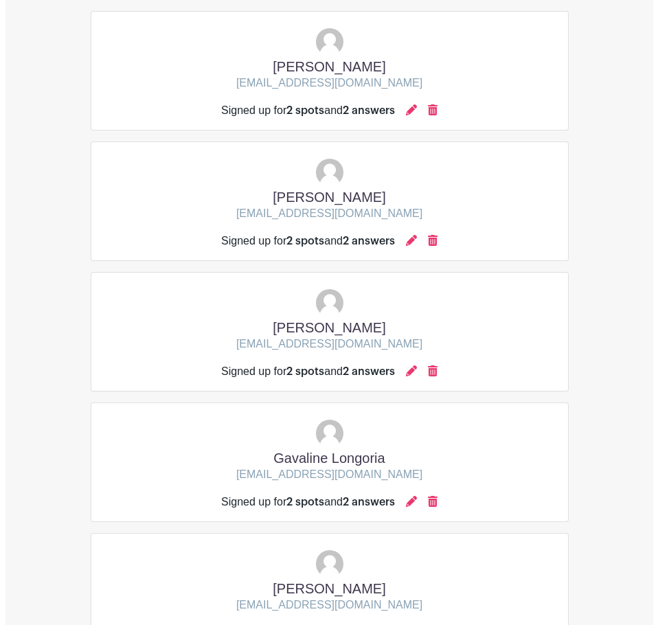
scroll to position [1922, 0]
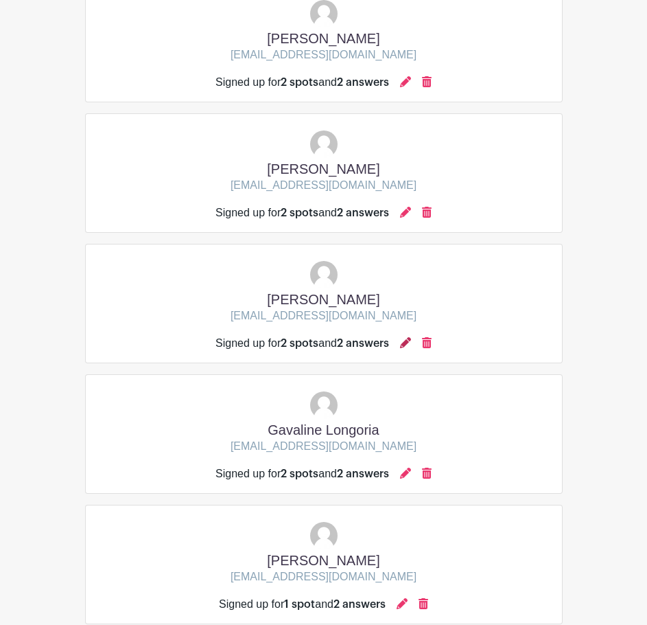
click at [406, 340] on icon at bounding box center [405, 342] width 11 height 11
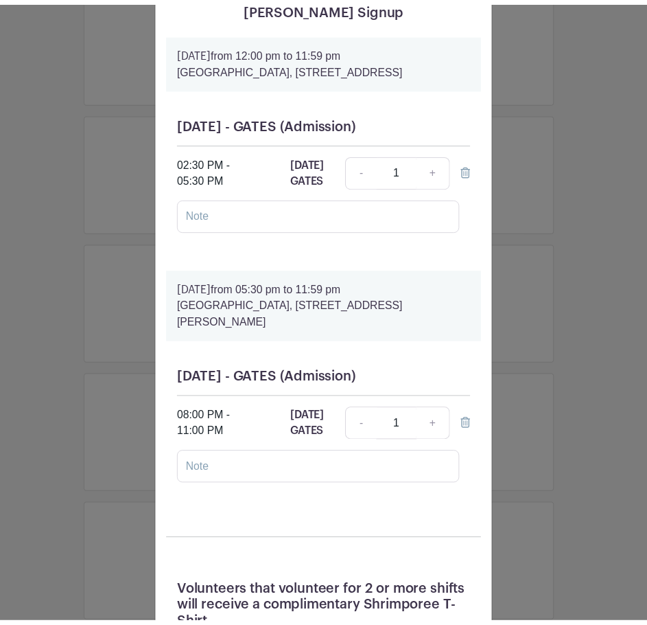
scroll to position [69, 0]
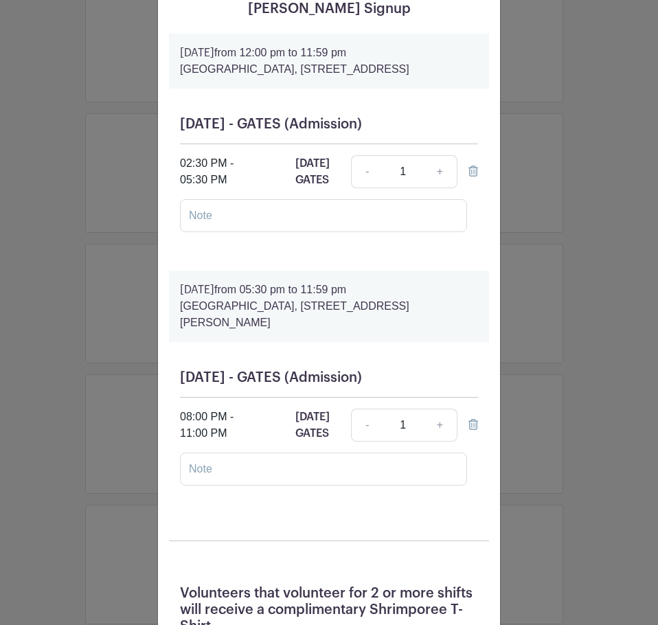
click at [598, 295] on div "amy abrego's Signup Saturday, October 18, 2025 from 12:00 pm to 11:59 pm Shrimp…" at bounding box center [329, 312] width 658 height 625
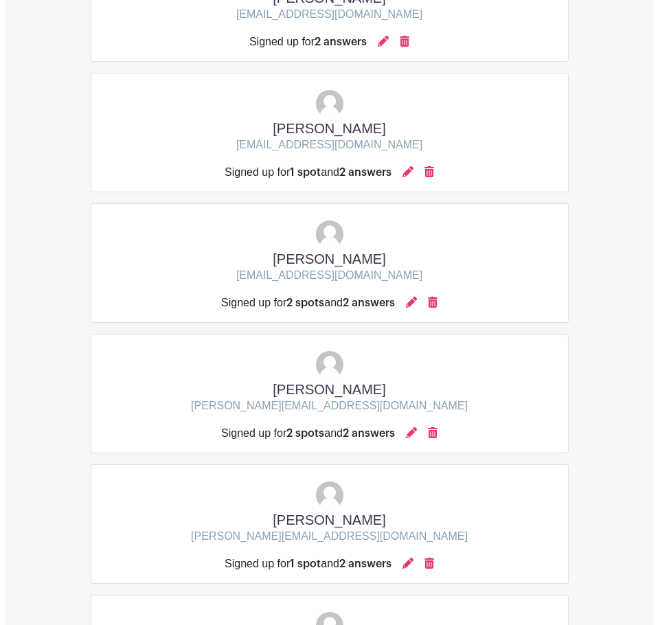
scroll to position [2746, 0]
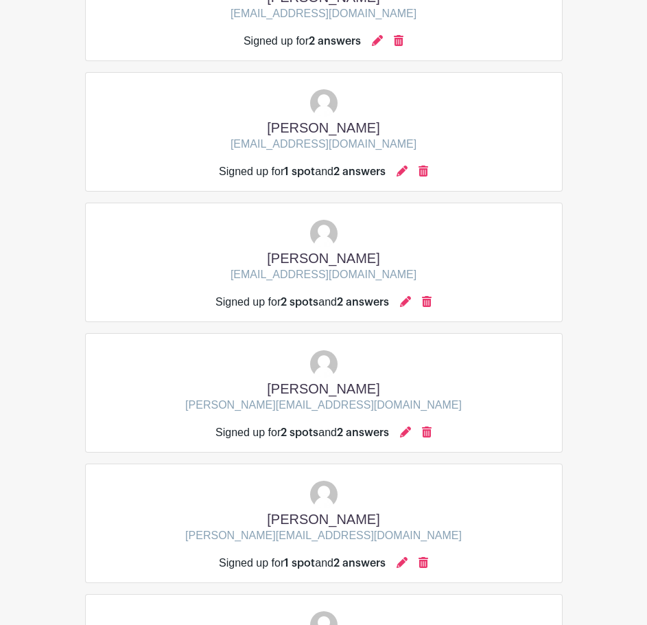
click at [408, 438] on div at bounding box center [405, 432] width 11 height 16
click at [408, 432] on icon at bounding box center [405, 431] width 11 height 11
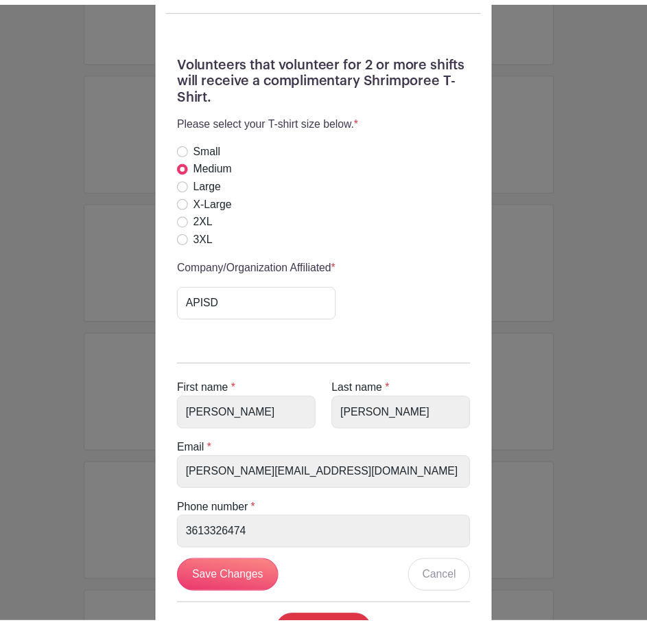
scroll to position [618, 0]
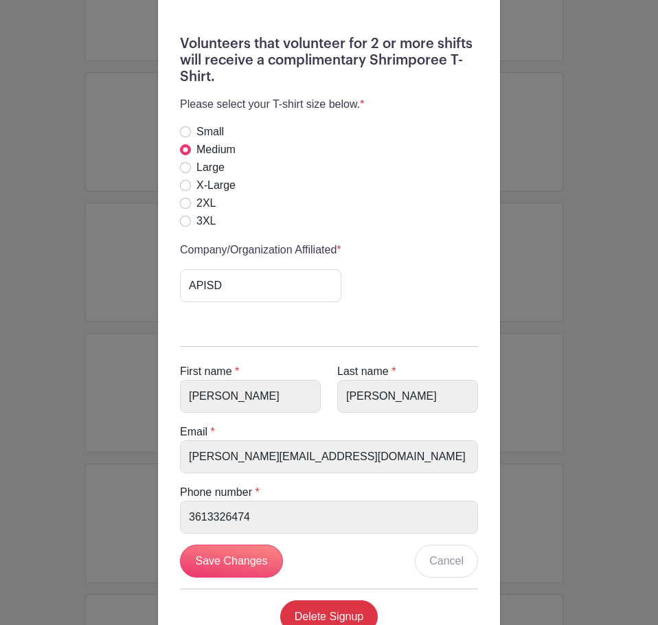
click at [522, 416] on div "Shrimporee Organizer's Signup Saturday, October 18, 2025 from 12:00 pm to 11:59…" at bounding box center [329, 312] width 658 height 625
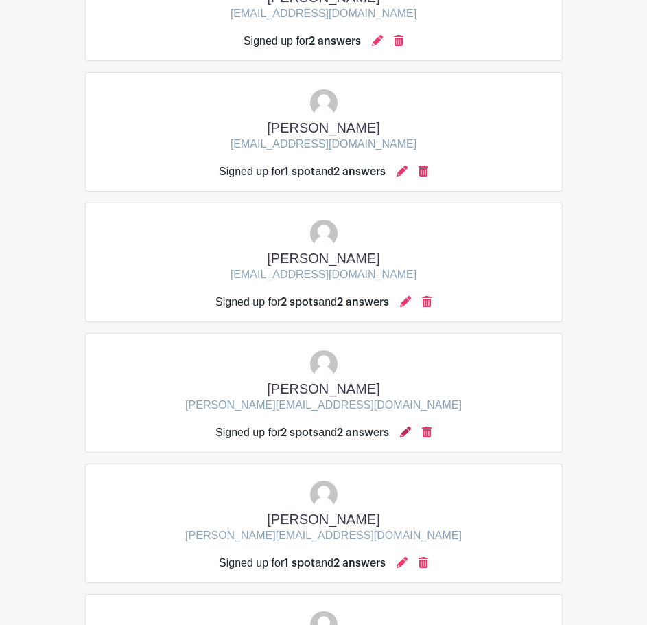
click at [411, 436] on icon at bounding box center [405, 431] width 11 height 11
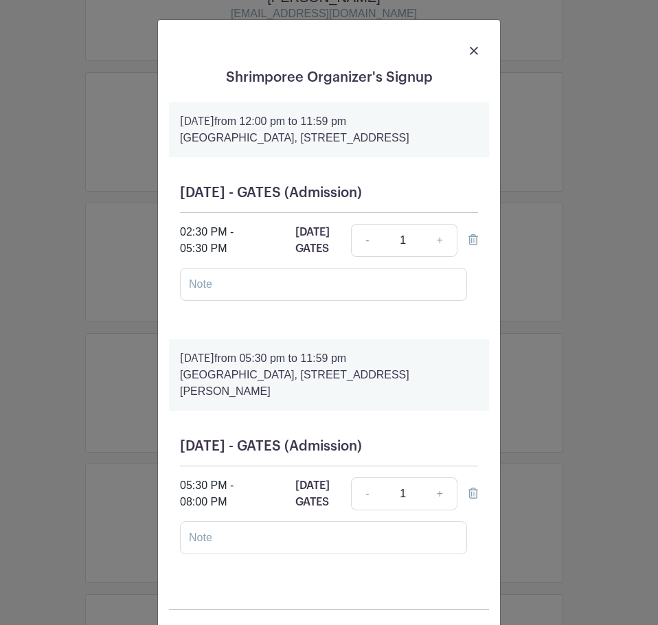
click at [121, 403] on div "Shrimporee Organizer's Signup Saturday, October 18, 2025 from 12:00 pm to 11:59…" at bounding box center [329, 312] width 658 height 625
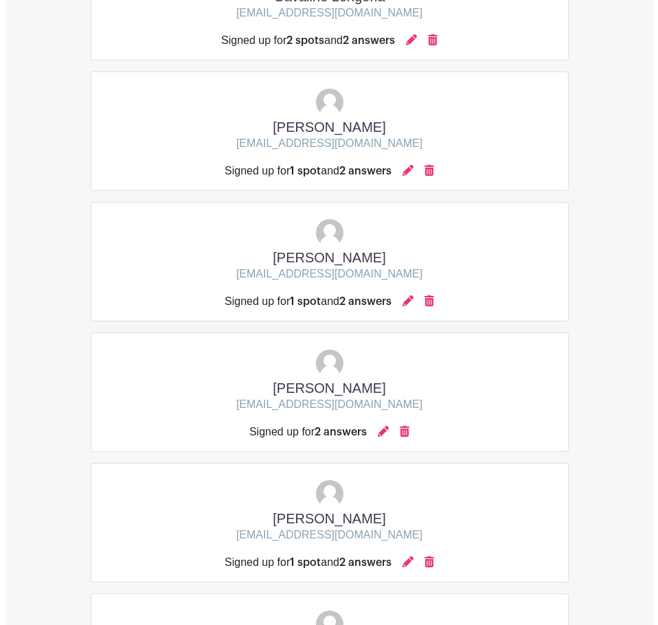
scroll to position [2334, 0]
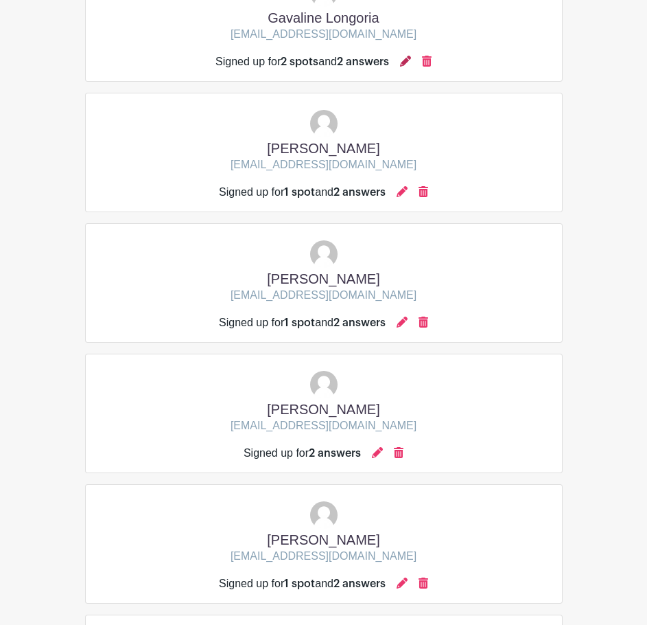
click at [407, 63] on icon at bounding box center [405, 61] width 11 height 11
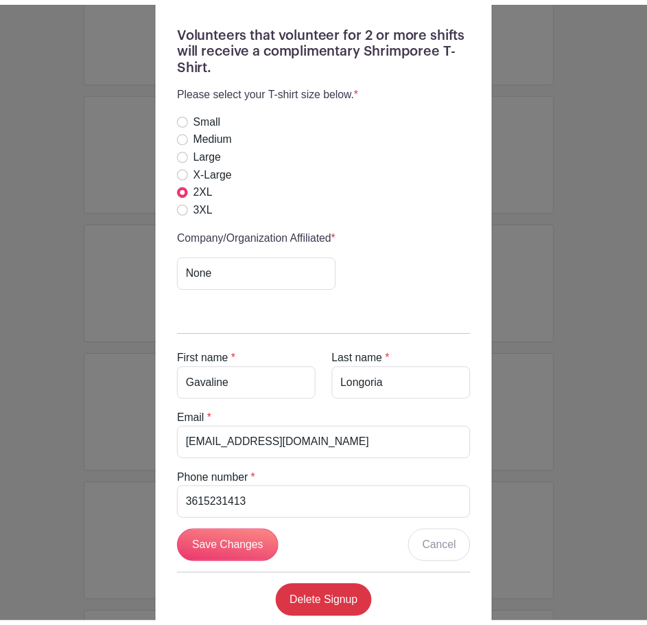
scroll to position [547, 0]
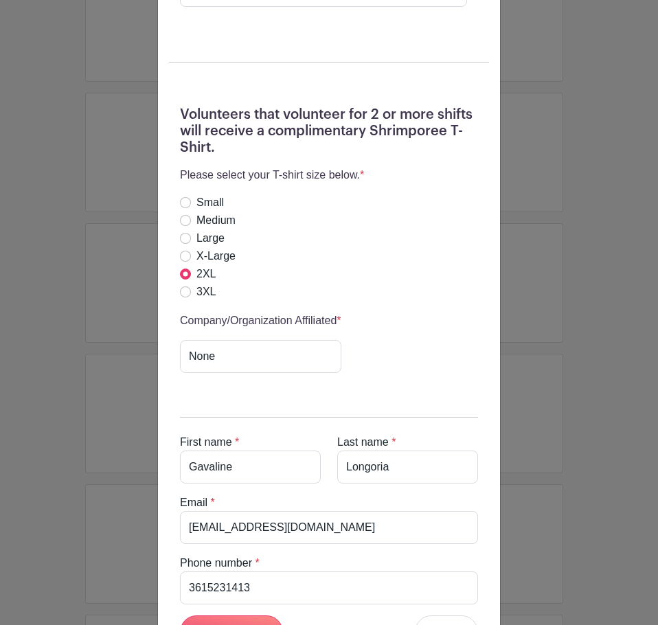
click at [82, 378] on div "Gavaline Longoria's Signup Saturday, October 18, 2025 from 12:00 pm to 11:59 pm…" at bounding box center [329, 312] width 658 height 625
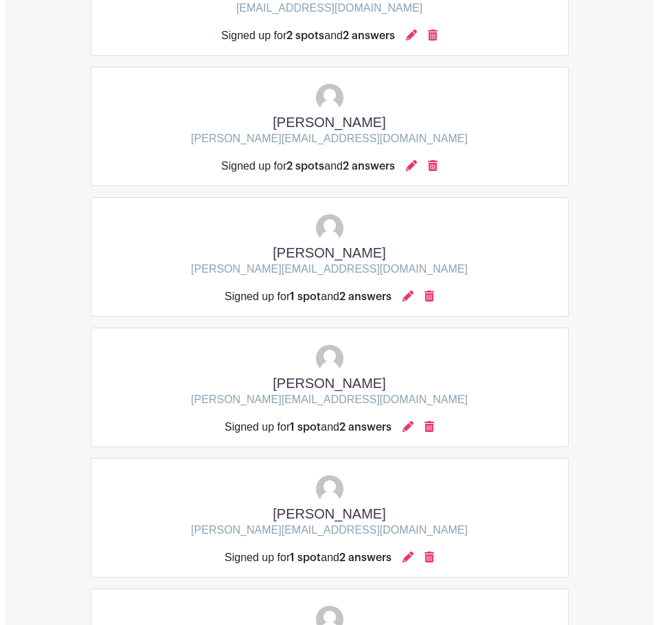
scroll to position [3020, 0]
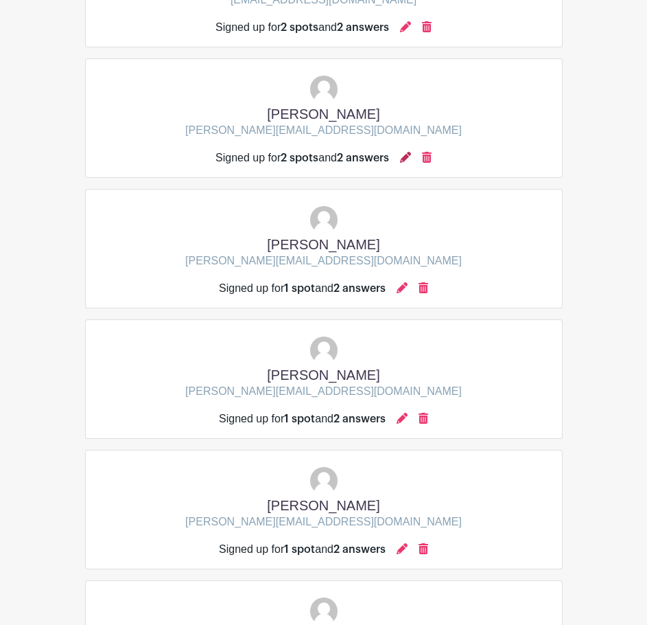
click at [408, 161] on icon at bounding box center [405, 157] width 11 height 11
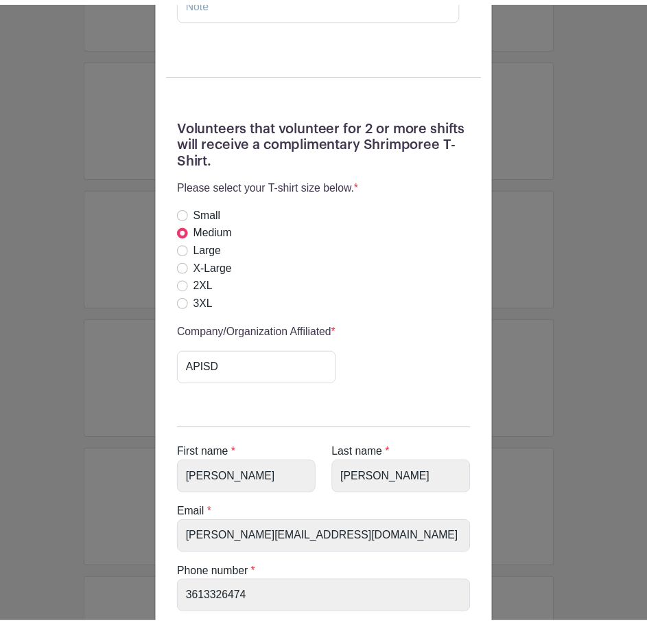
scroll to position [549, 0]
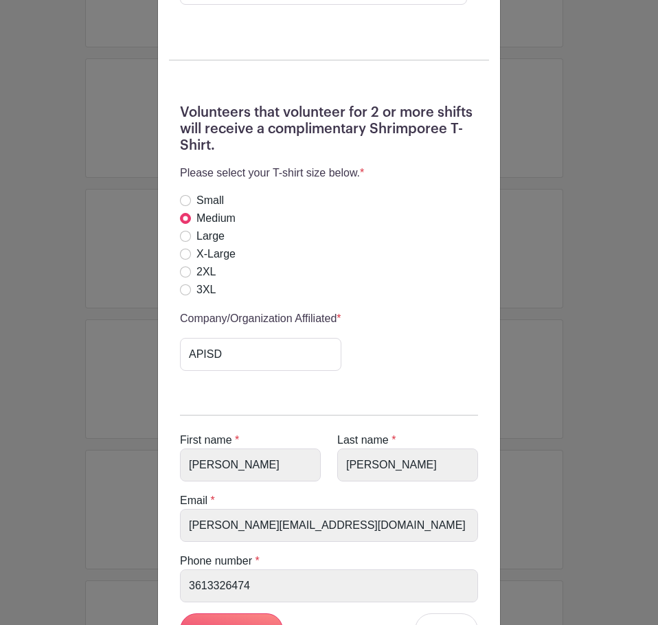
click at [19, 251] on div "Shrimporee Organizer's Signup Saturday, October 18, 2025 from 12:00 pm to 11:59…" at bounding box center [329, 312] width 658 height 625
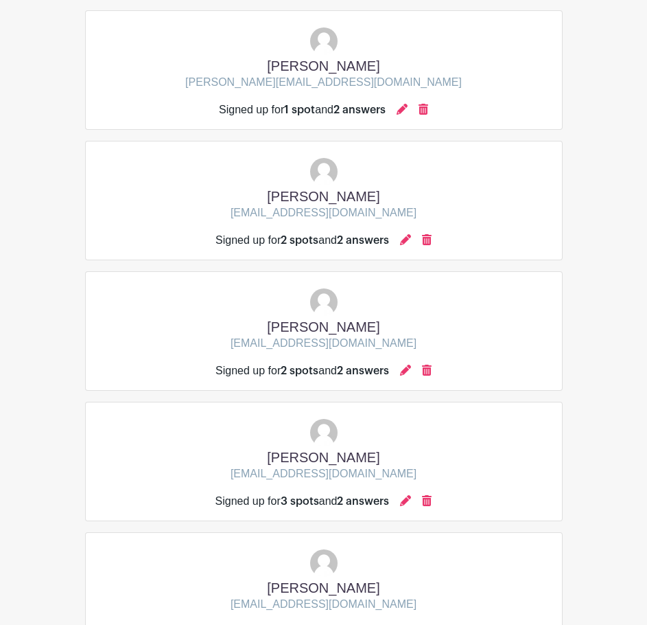
scroll to position [3739, 0]
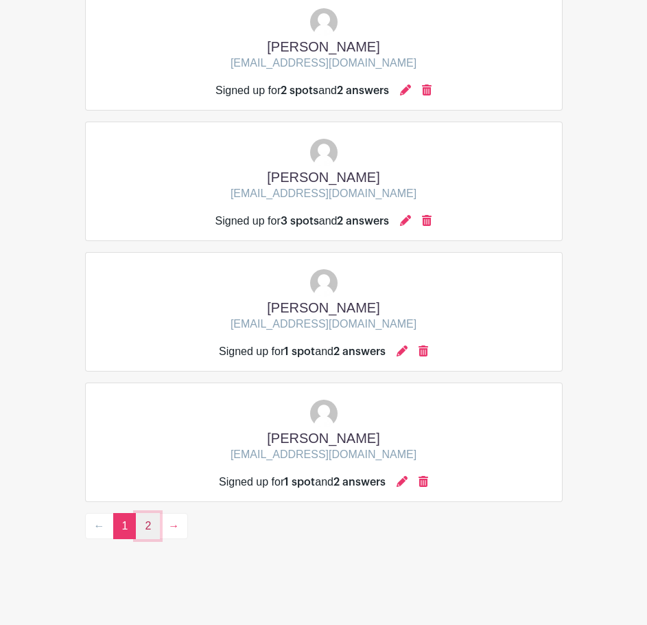
click at [144, 528] on link "2" at bounding box center [148, 526] width 24 height 26
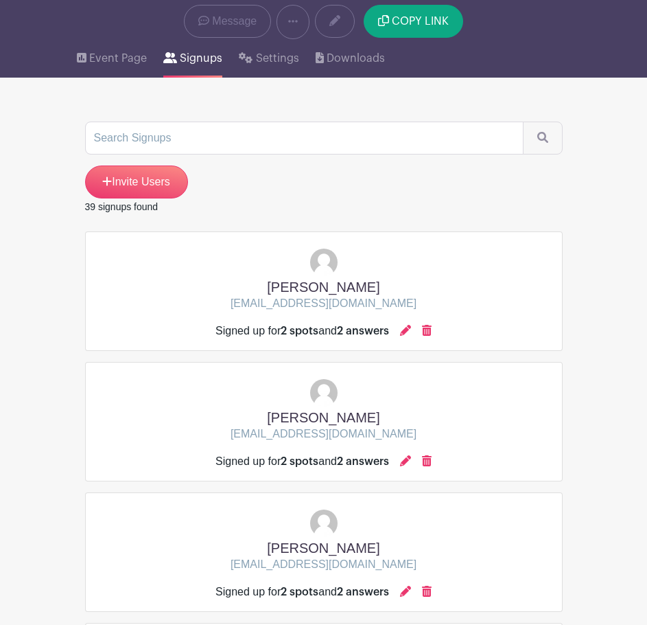
scroll to position [975, 0]
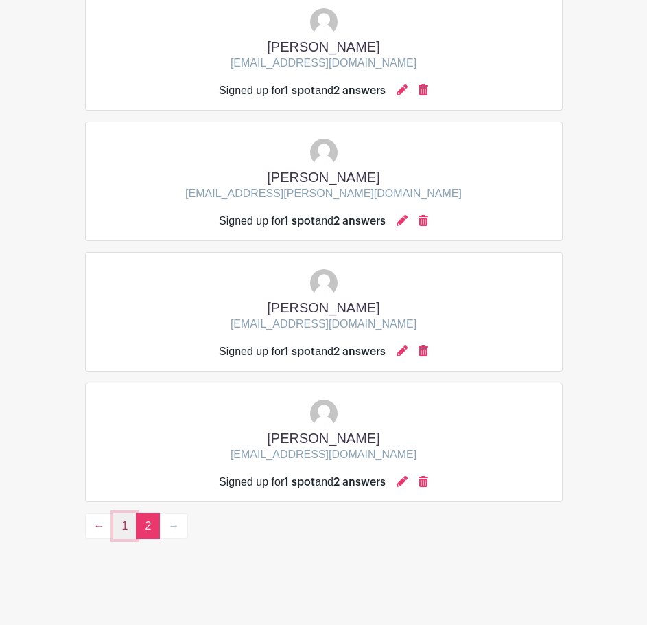
click at [128, 531] on link "1" at bounding box center [125, 526] width 24 height 26
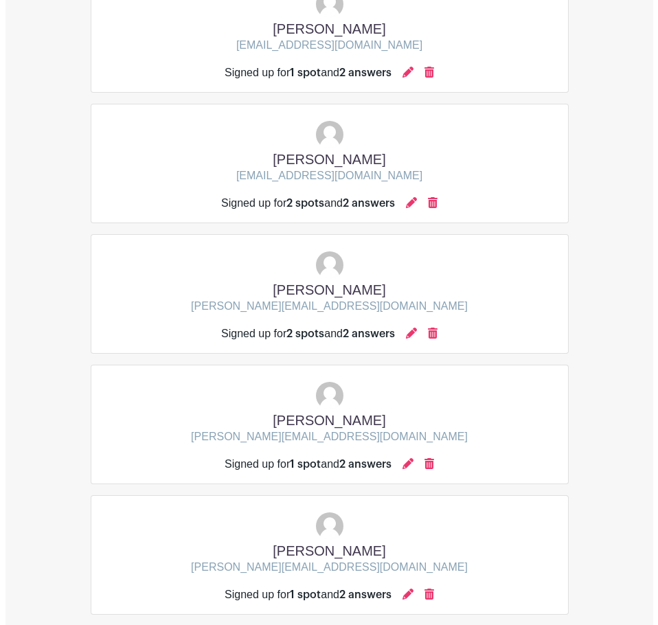
scroll to position [2952, 0]
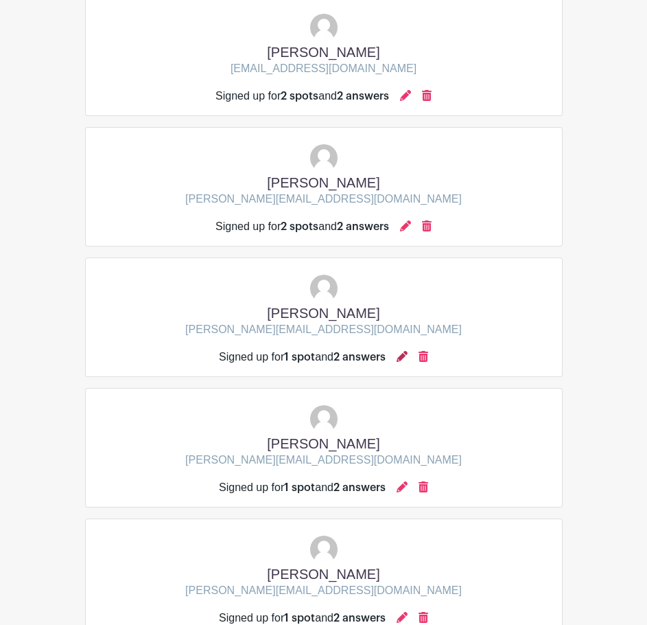
click at [402, 356] on icon at bounding box center [402, 356] width 11 height 11
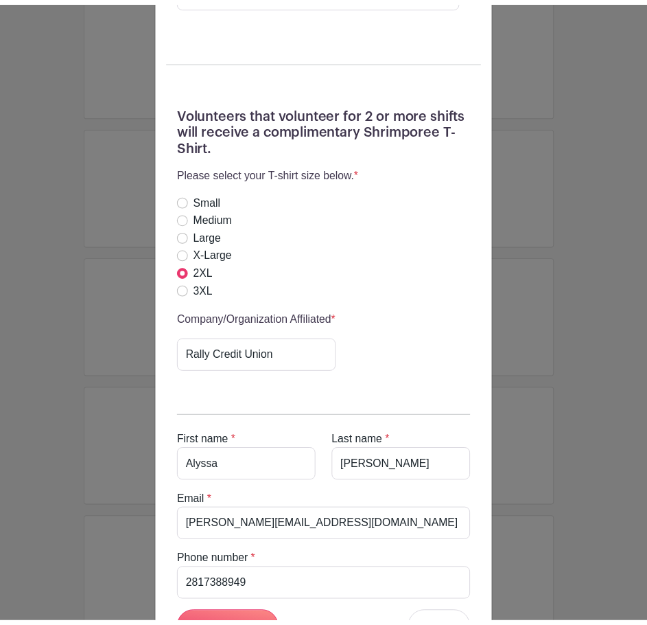
scroll to position [294, 0]
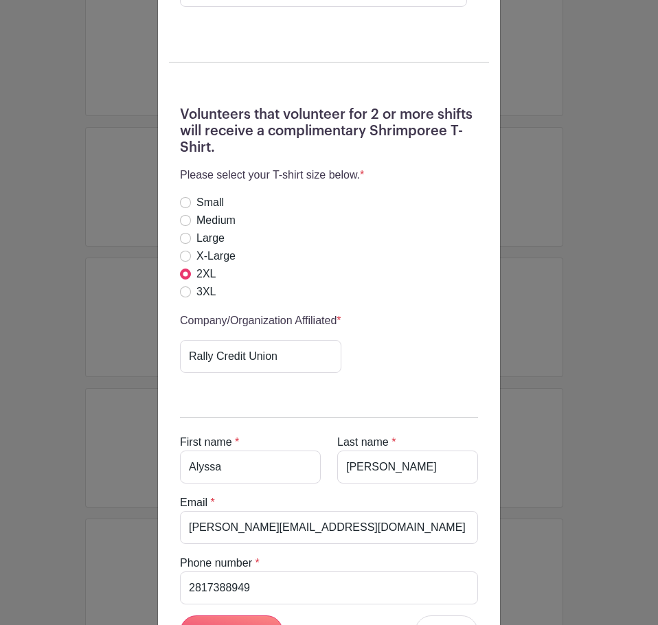
click at [127, 330] on div "Alyssa Molina's Signup Saturday, October 18, 2025 from 12:00 pm to 11:59 pm Shr…" at bounding box center [329, 312] width 658 height 625
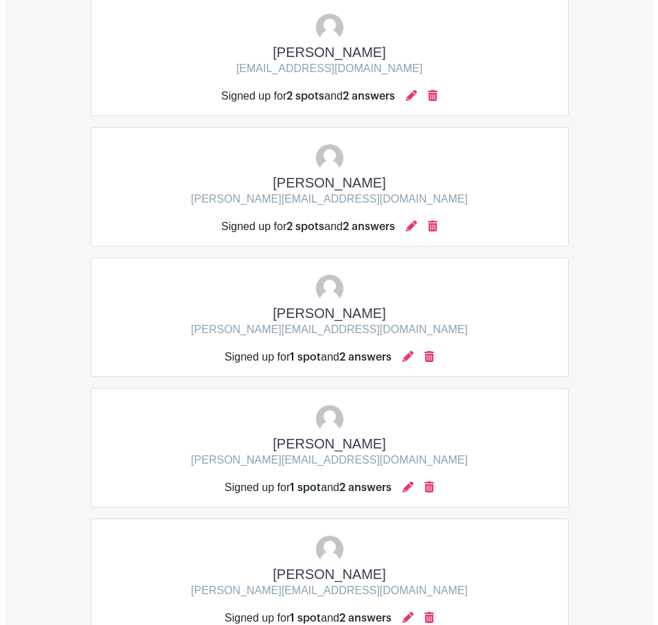
scroll to position [3739, 0]
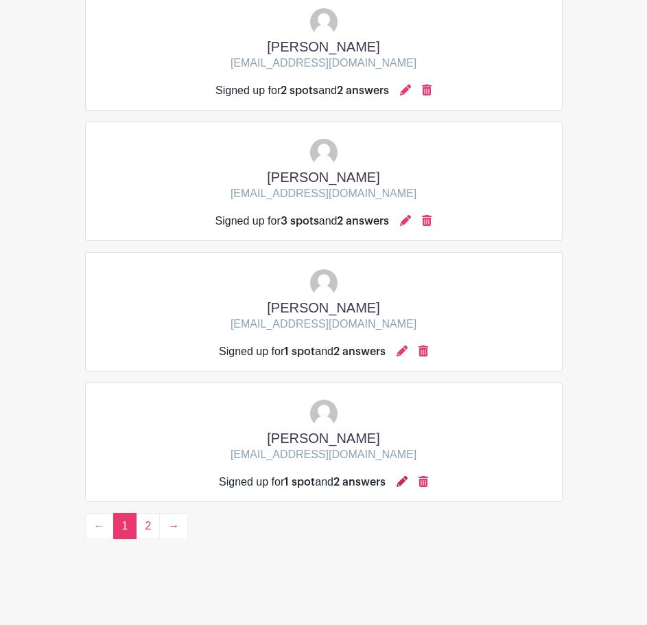
click at [401, 479] on icon at bounding box center [402, 481] width 11 height 11
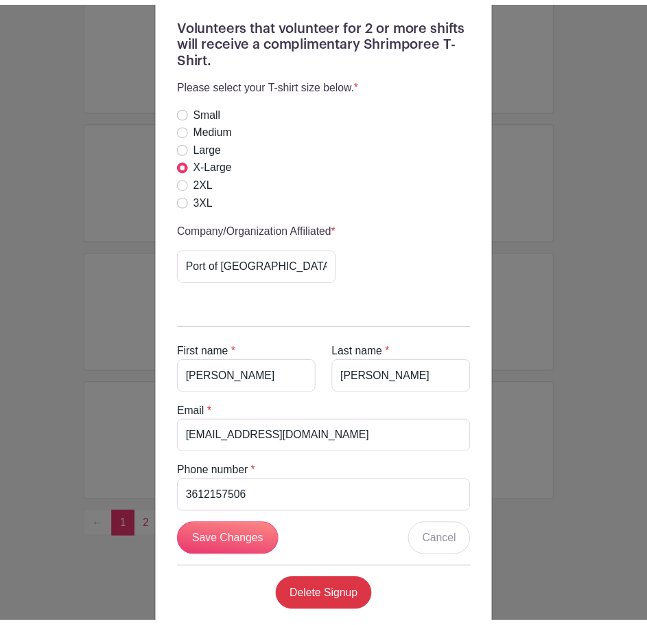
scroll to position [362, 0]
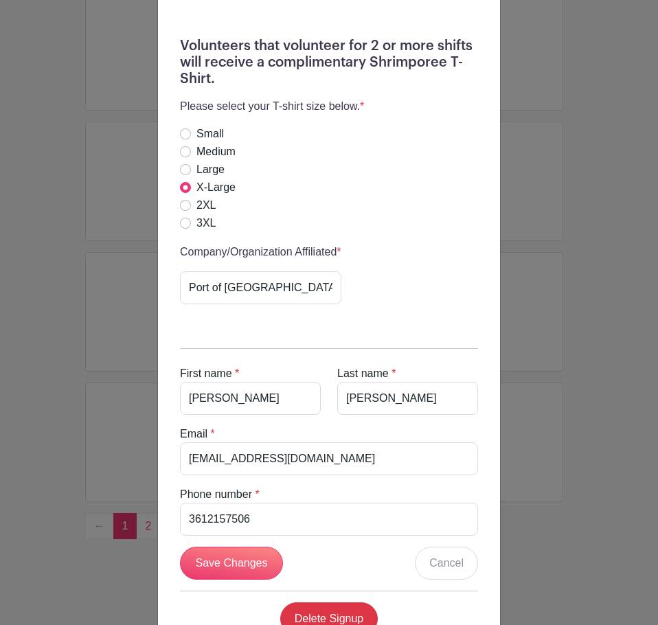
click at [65, 330] on div "Ernest Cortez's Signup Saturday, October 18, 2025 from 12:00 pm to 11:59 pm Shr…" at bounding box center [329, 312] width 658 height 625
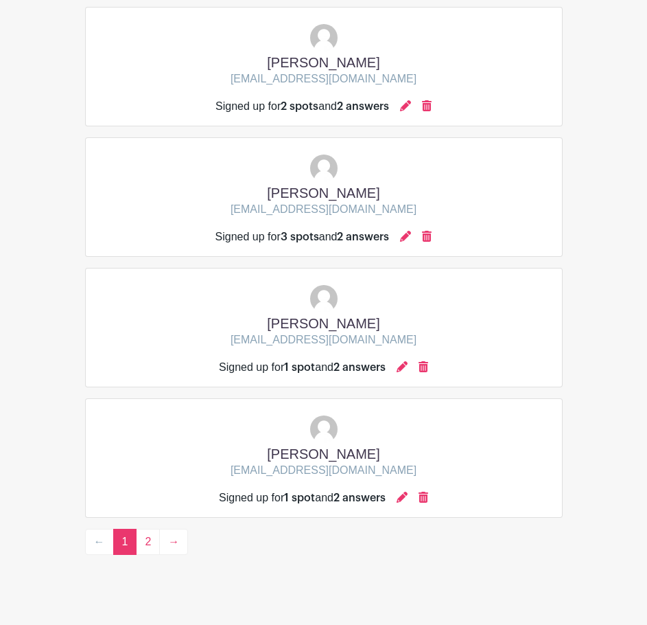
scroll to position [3739, 0]
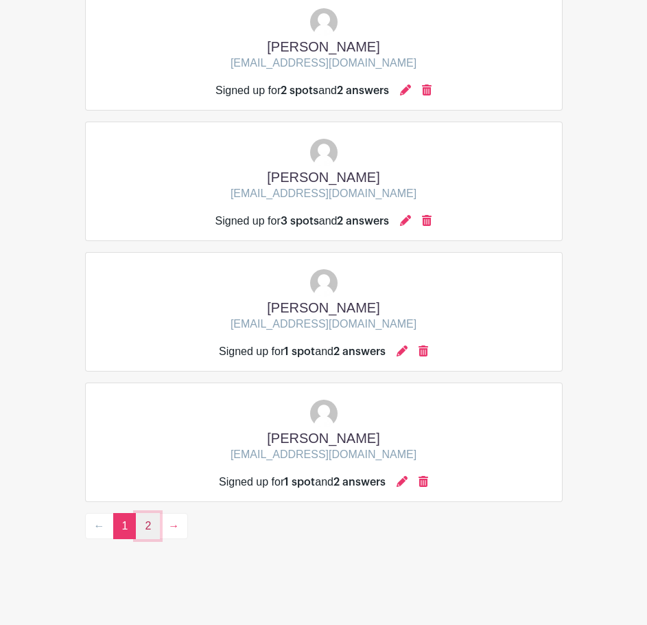
click at [152, 533] on link "2" at bounding box center [148, 526] width 24 height 26
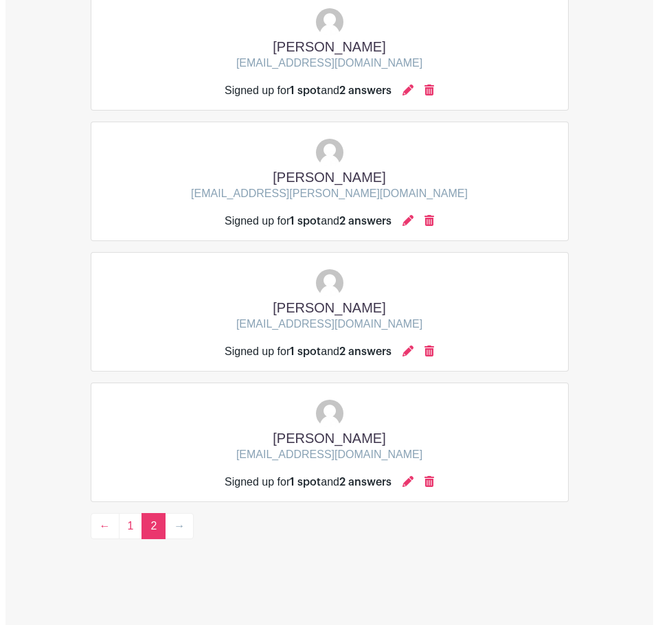
scroll to position [318, 0]
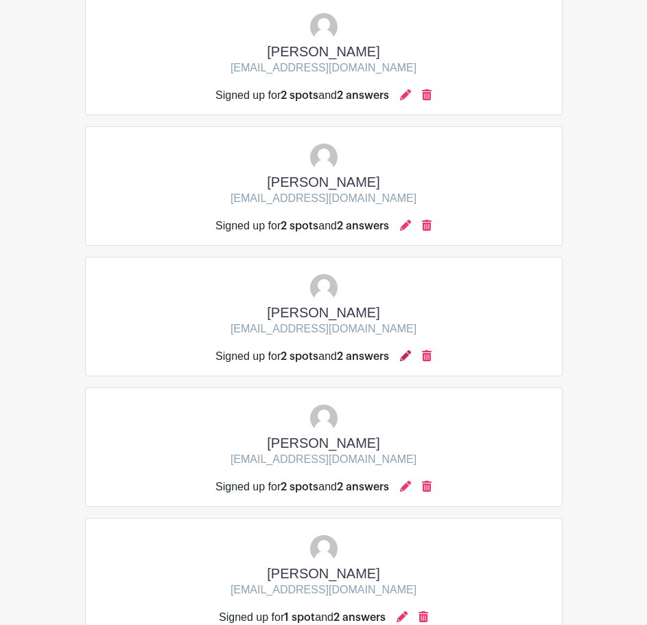
click at [411, 356] on icon at bounding box center [405, 355] width 11 height 11
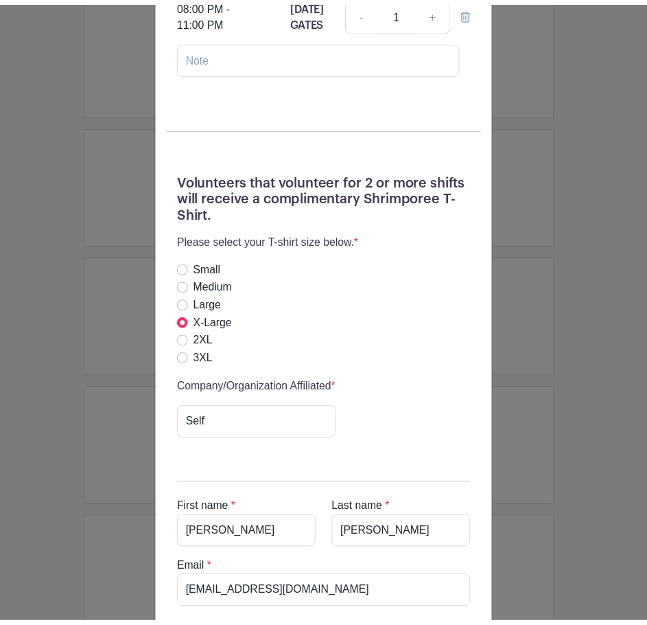
scroll to position [549, 0]
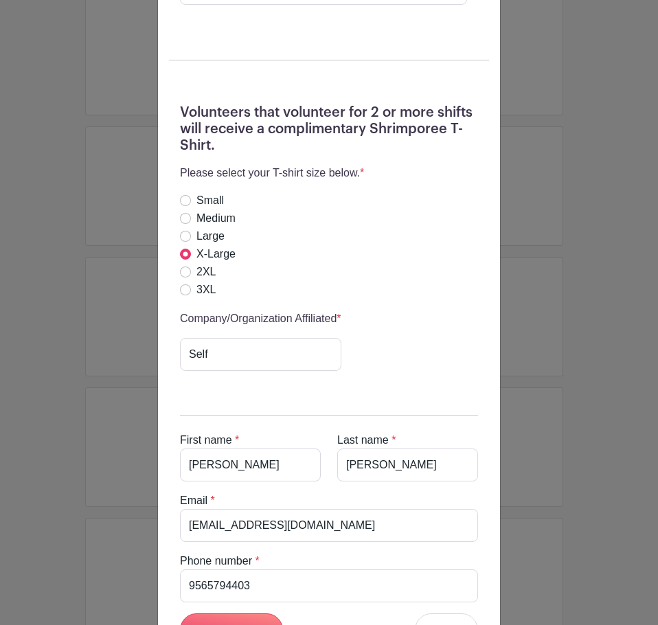
click at [17, 302] on div "Andrea Garcia's Signup Saturday, October 18, 2025 from 12:00 pm to 11:59 pm Shr…" at bounding box center [329, 312] width 658 height 625
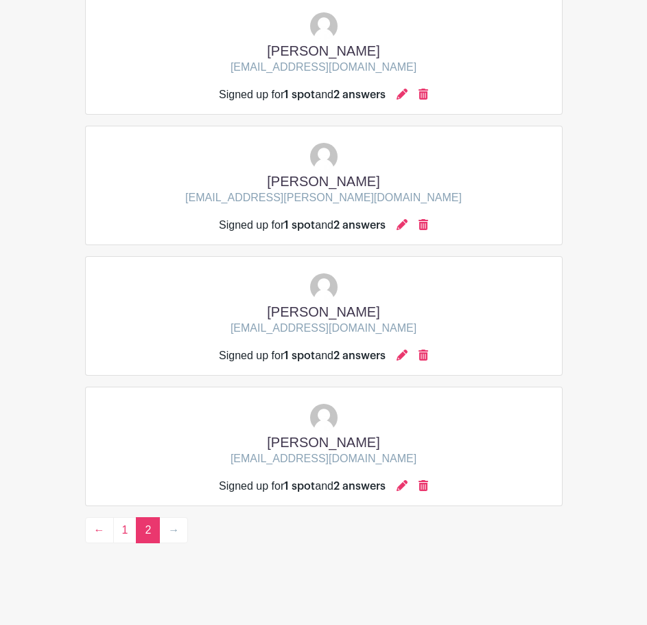
scroll to position [975, 0]
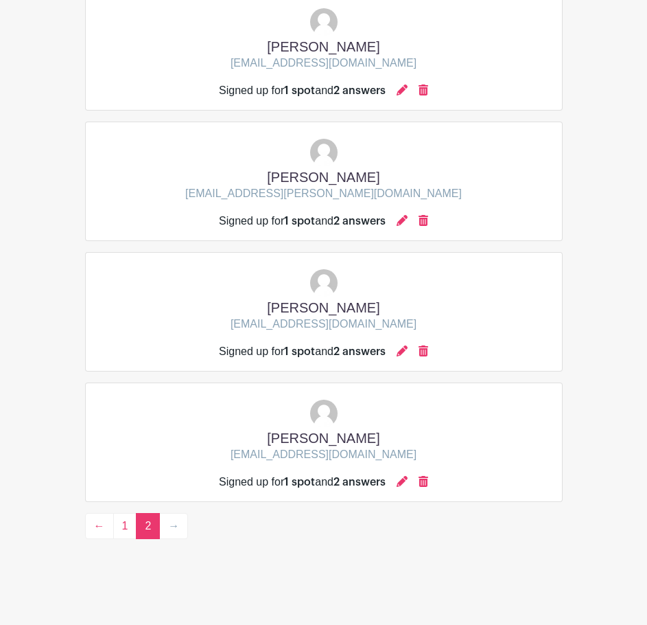
click at [505, 161] on div "Mailee Garcia mailee.a.garcia@gmail.com Signed up for 1 spot and 2 answers" at bounding box center [324, 181] width 454 height 96
click at [128, 526] on link "1" at bounding box center [125, 526] width 24 height 26
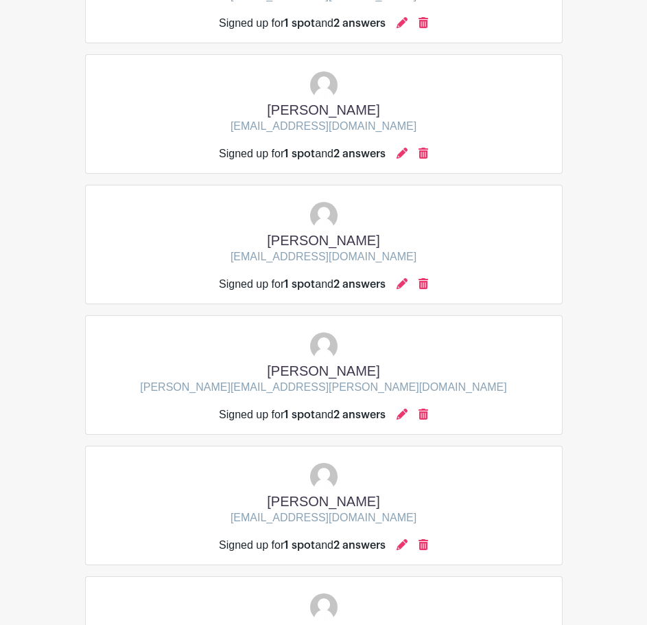
scroll to position [1524, 0]
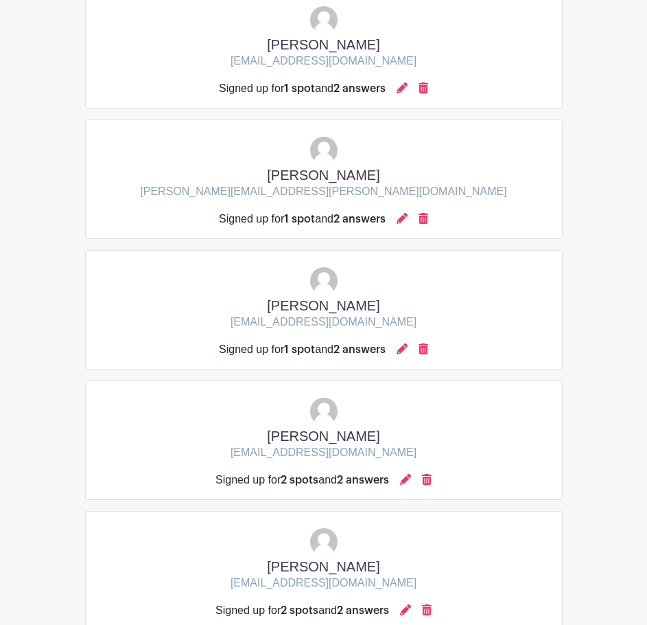
click at [506, 260] on div "Jennifer Risner ghynne25@yahoo.com Signed up for 1 spot and 2 answers" at bounding box center [324, 309] width 478 height 119
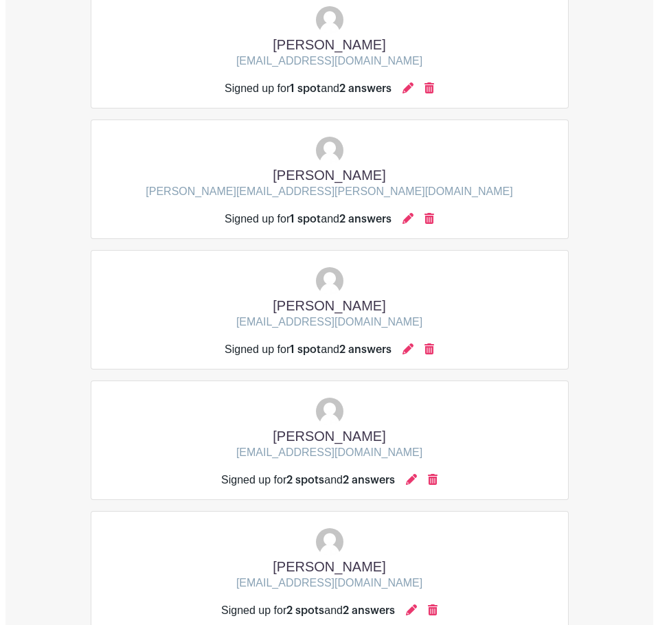
scroll to position [2170, 0]
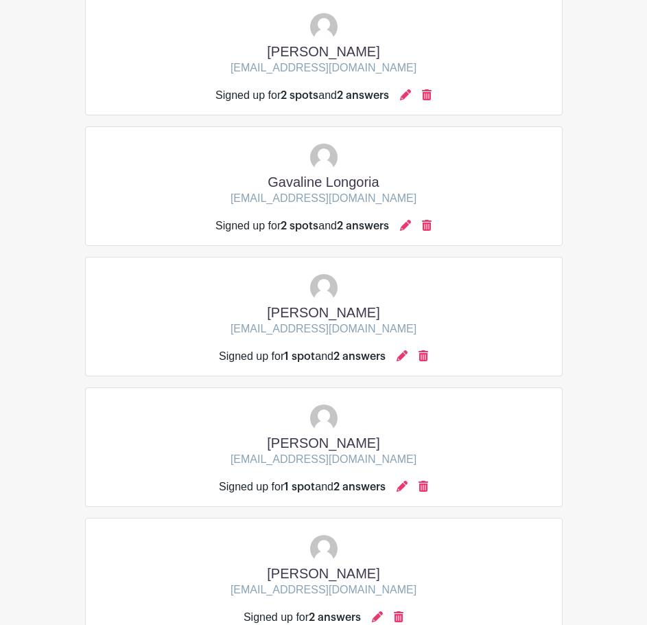
click at [396, 353] on div "Signed up for 1 spot and 2 answers" at bounding box center [323, 356] width 209 height 16
click at [401, 353] on icon at bounding box center [402, 355] width 11 height 11
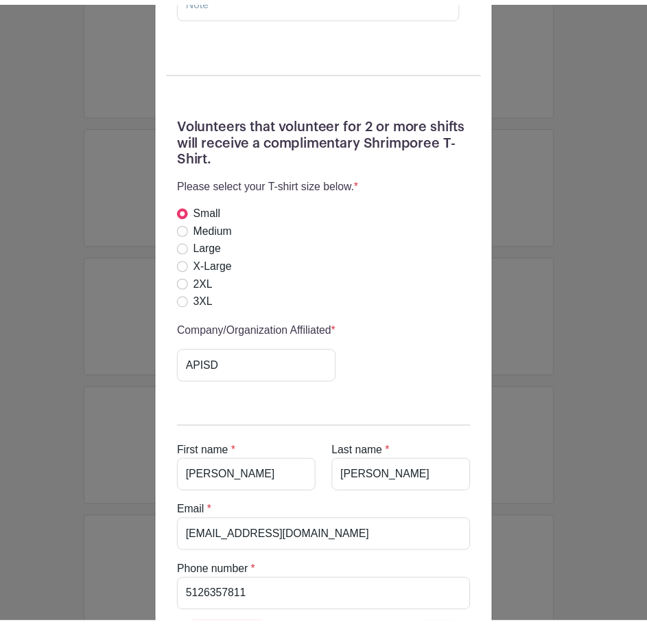
scroll to position [431, 0]
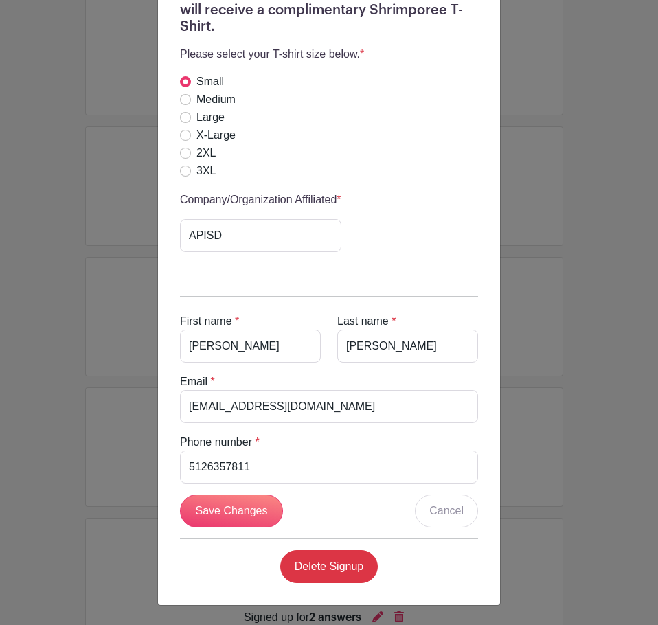
click at [562, 346] on div "Teresa Aziz's Signup Friday, October 17, 2025 from 05:30 pm to 11:59 pm Shrimpo…" at bounding box center [329, 312] width 658 height 625
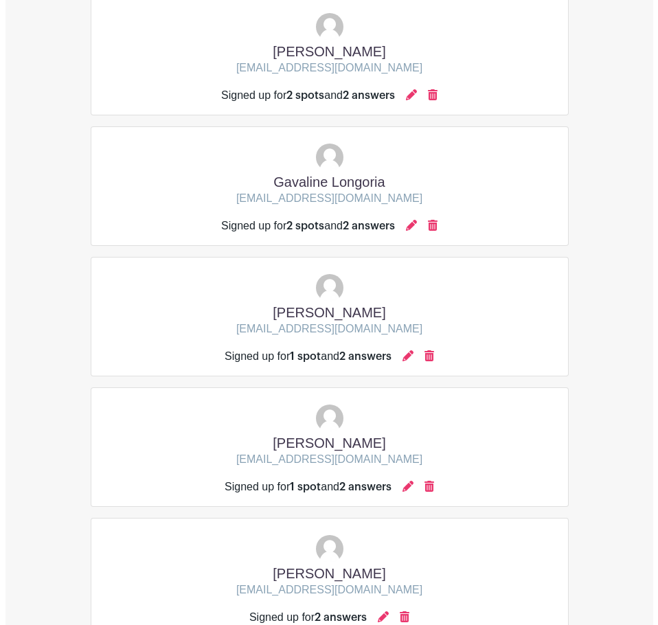
scroll to position [2822, 0]
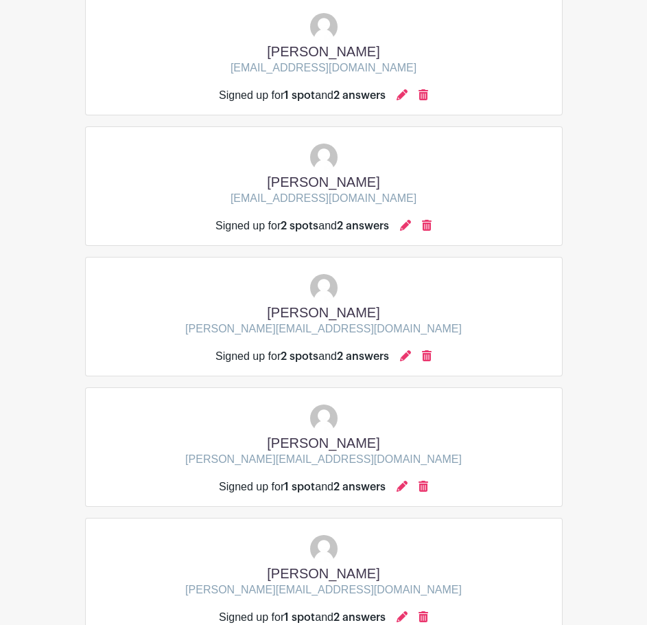
click at [407, 347] on div "Signed up for 2 spots and 2 answers" at bounding box center [324, 350] width 216 height 27
click at [408, 359] on icon at bounding box center [405, 355] width 11 height 11
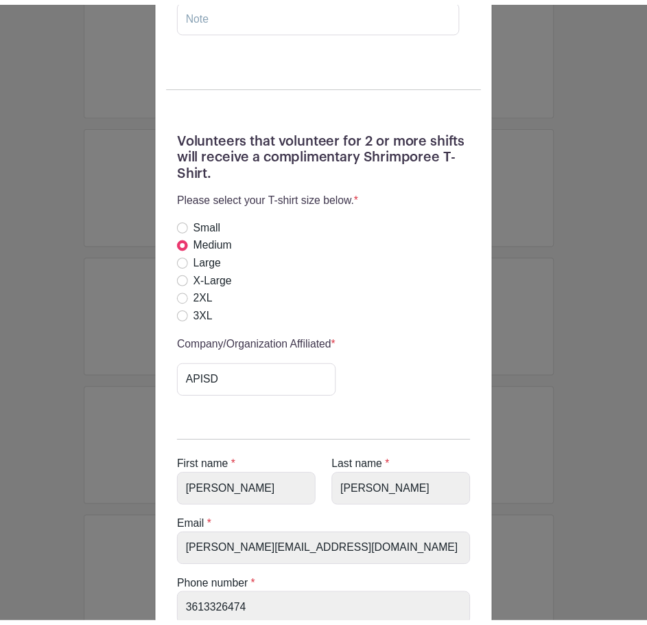
scroll to position [549, 0]
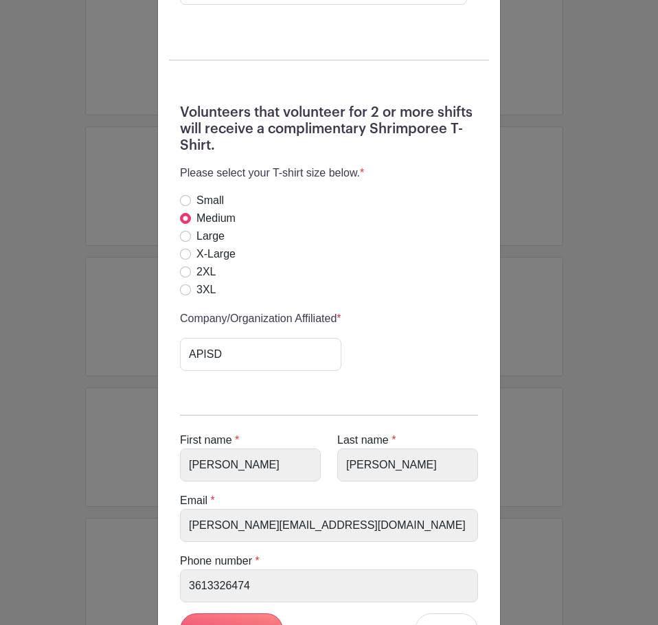
click at [589, 154] on div "Shrimporee Organizer's Signup Saturday, October 18, 2025 from 12:00 pm to 11:59…" at bounding box center [329, 312] width 658 height 625
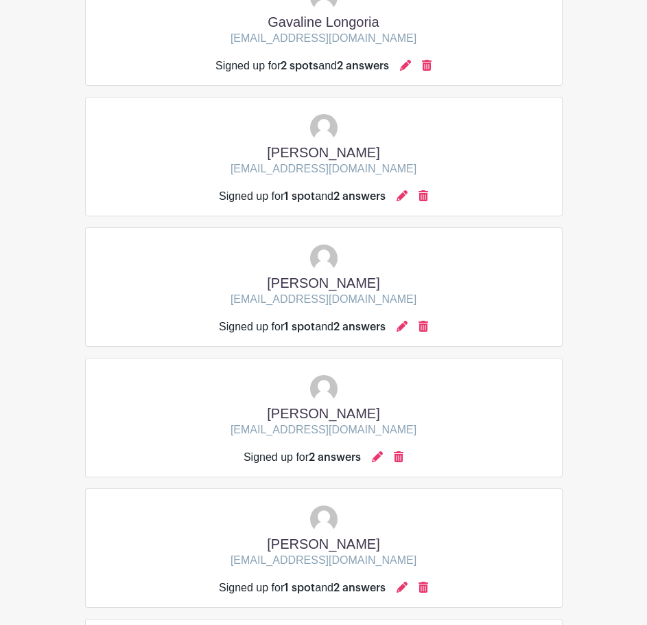
scroll to position [1861, 0]
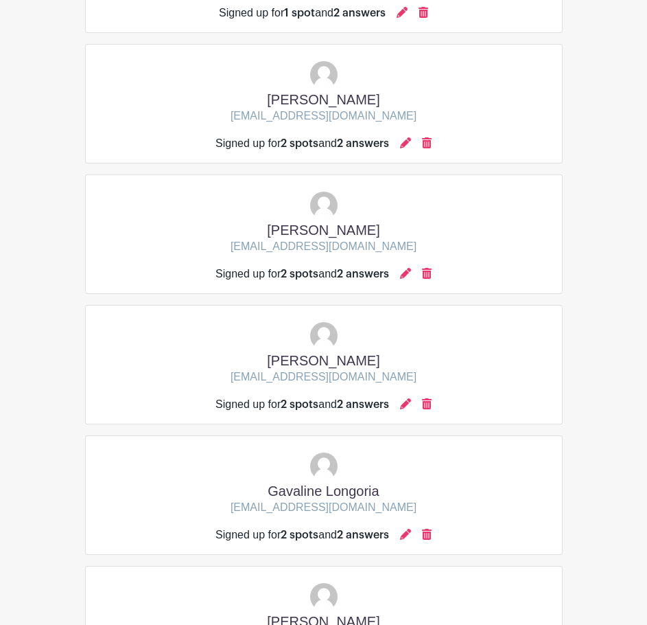
click at [405, 205] on div "julia jennings jjennings@rallycu.com Signed up for 2 spots and 2 answers" at bounding box center [324, 234] width 454 height 96
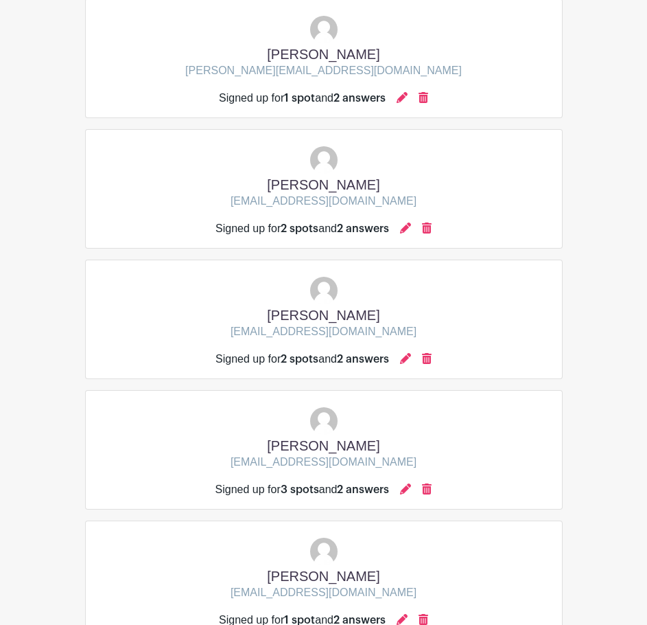
scroll to position [3739, 0]
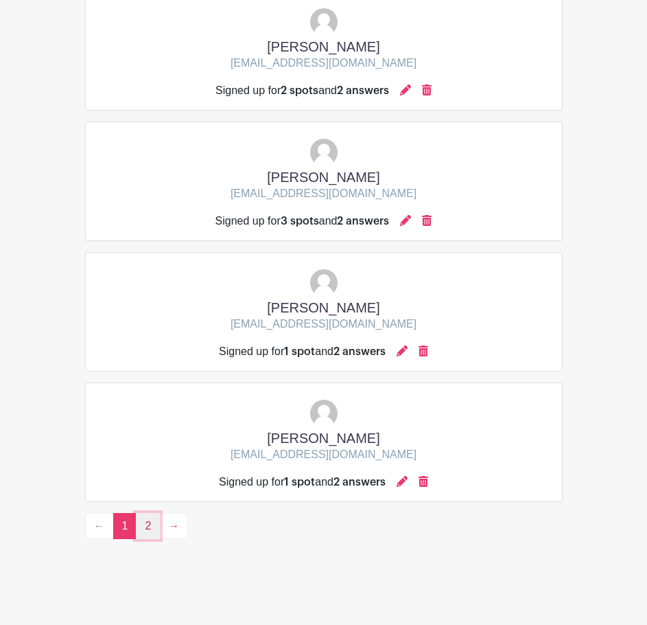
click at [141, 520] on link "2" at bounding box center [148, 526] width 24 height 26
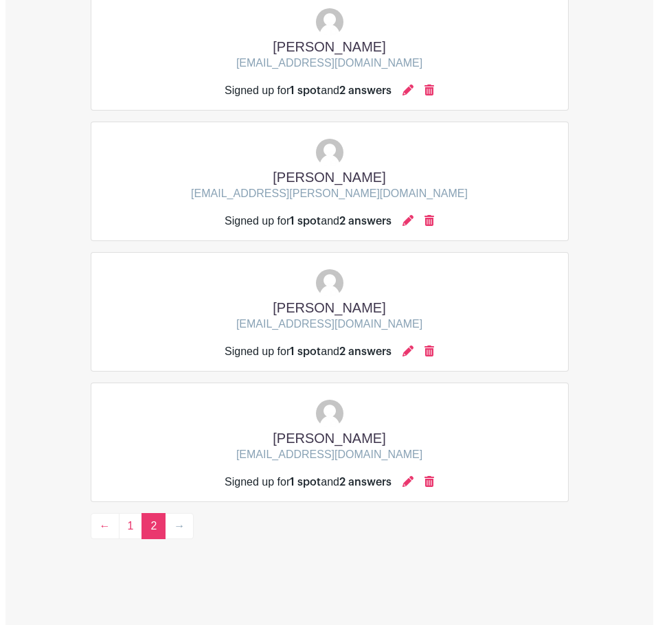
scroll to position [188, 0]
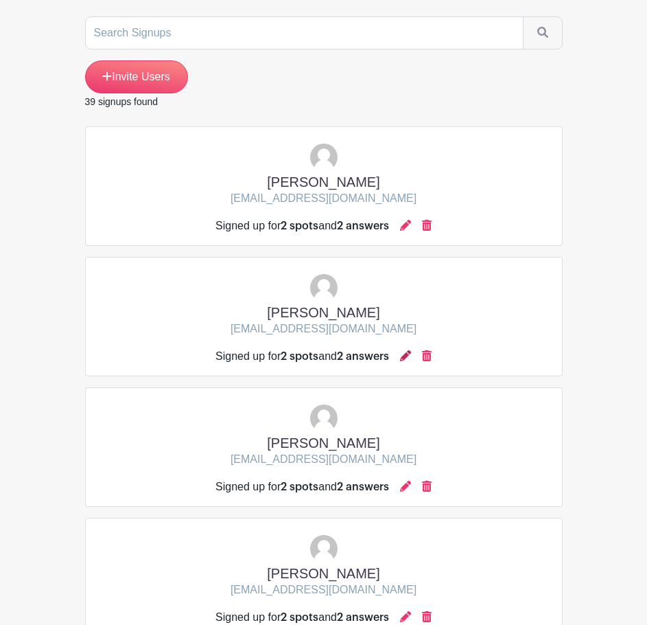
click at [411, 356] on icon at bounding box center [405, 355] width 11 height 11
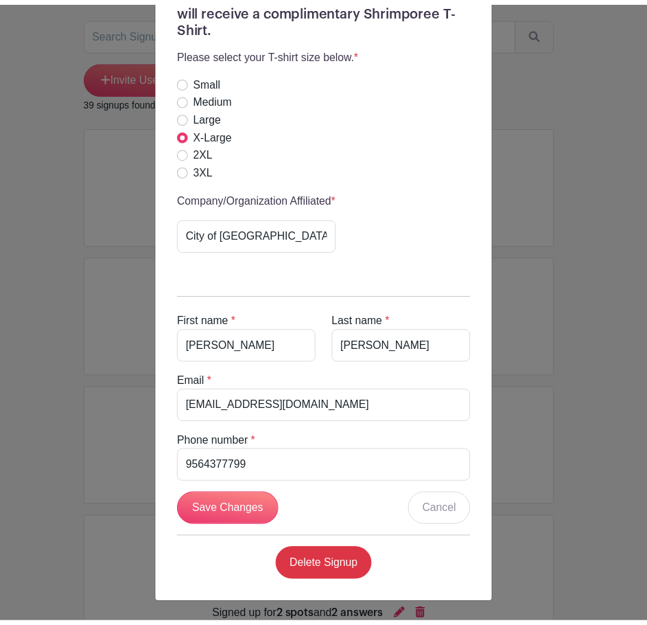
scroll to position [684, 0]
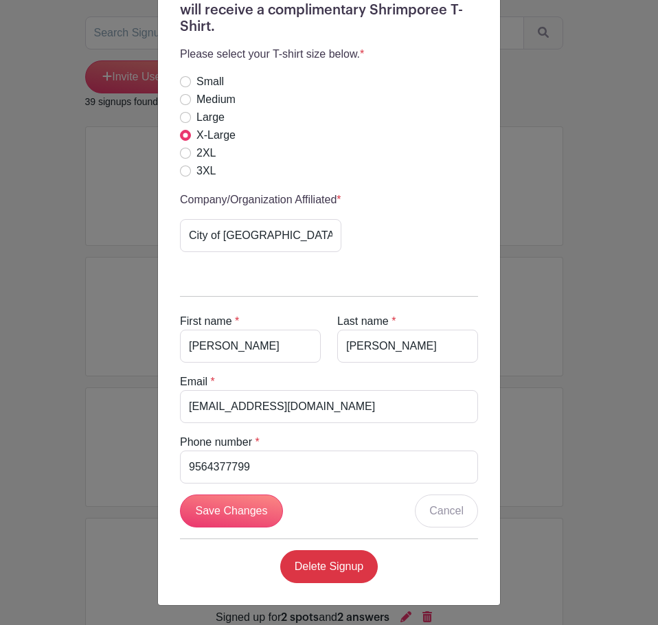
click at [608, 255] on div "Sandra Garcia's Signup Saturday, October 18, 2025 from 12:00 pm to 11:59 pm Shr…" at bounding box center [329, 312] width 658 height 625
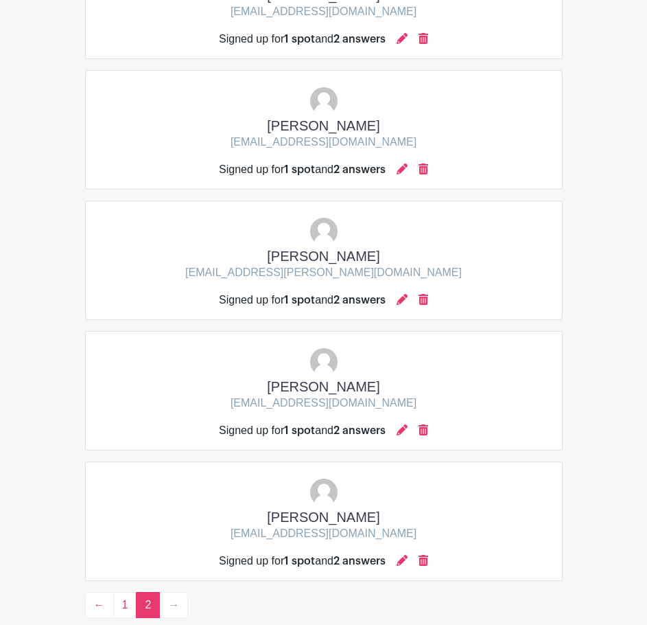
scroll to position [975, 0]
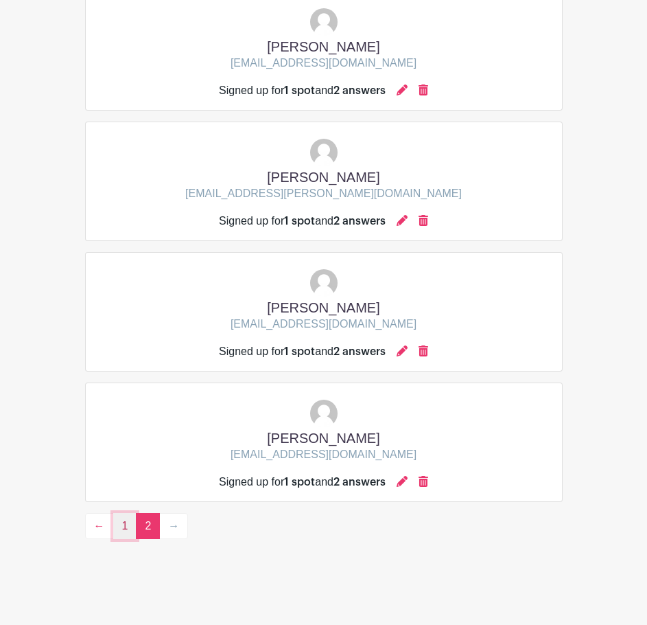
click at [117, 518] on link "1" at bounding box center [125, 526] width 24 height 26
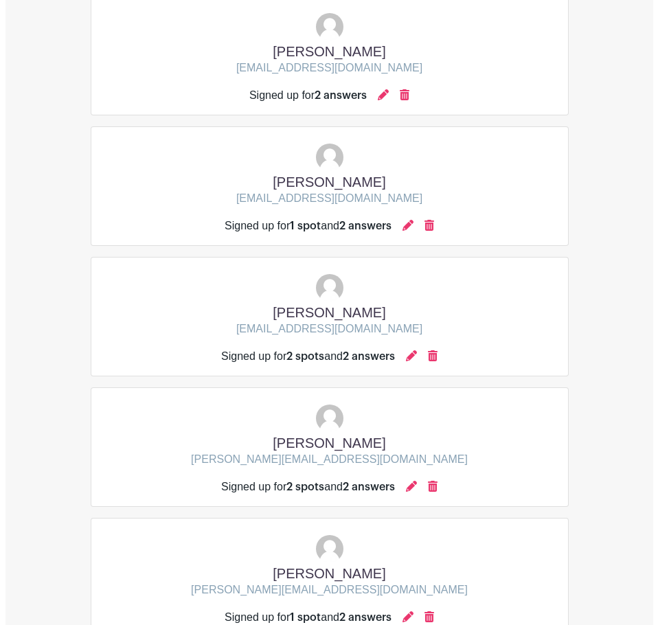
scroll to position [3083, 0]
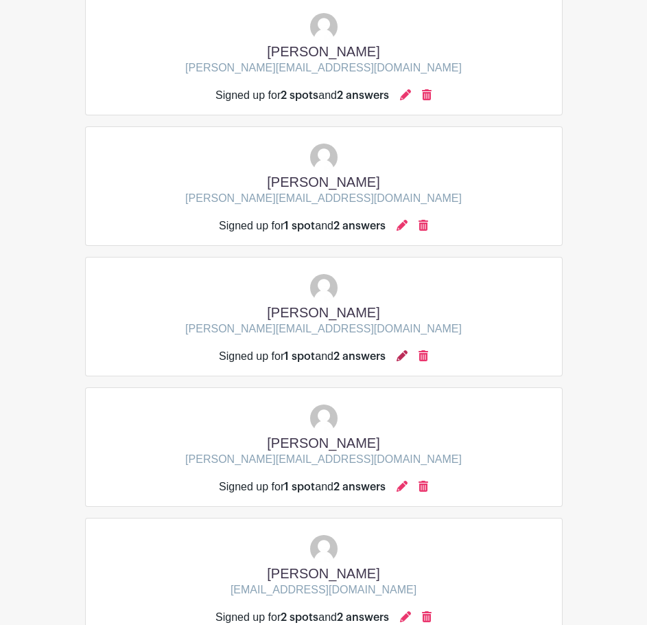
click at [404, 359] on icon at bounding box center [402, 355] width 11 height 11
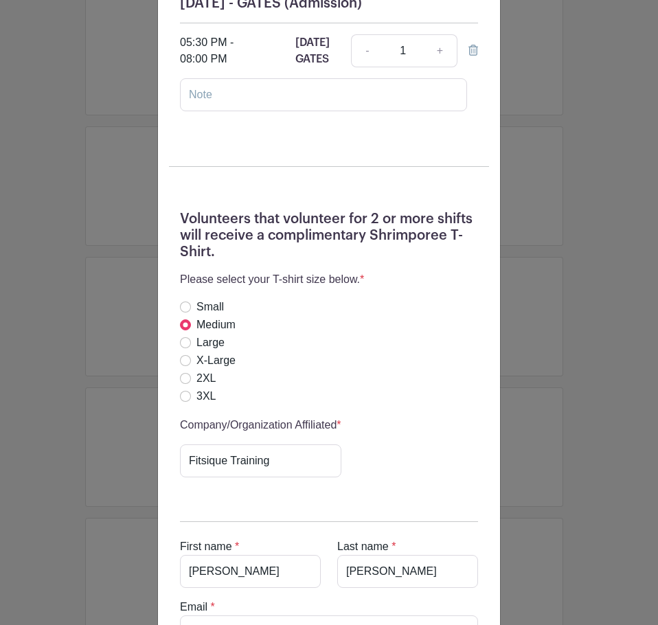
scroll to position [0, 0]
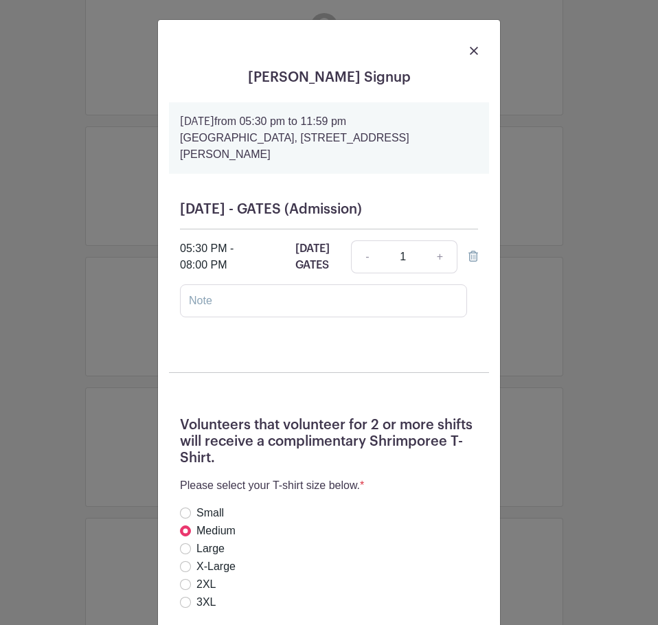
click at [590, 366] on div "Denise Lopez's Signup Friday, October 17, 2025 from 05:30 pm to 11:59 pm Shrimp…" at bounding box center [329, 312] width 658 height 625
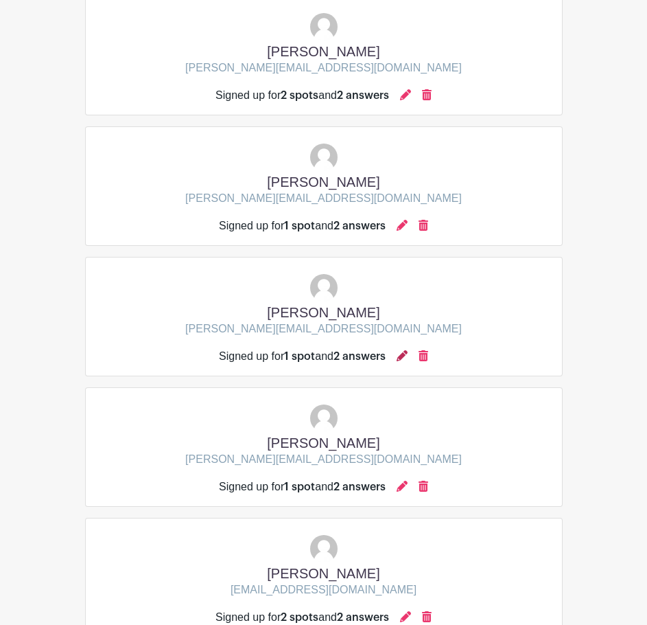
click at [408, 355] on icon at bounding box center [402, 355] width 11 height 11
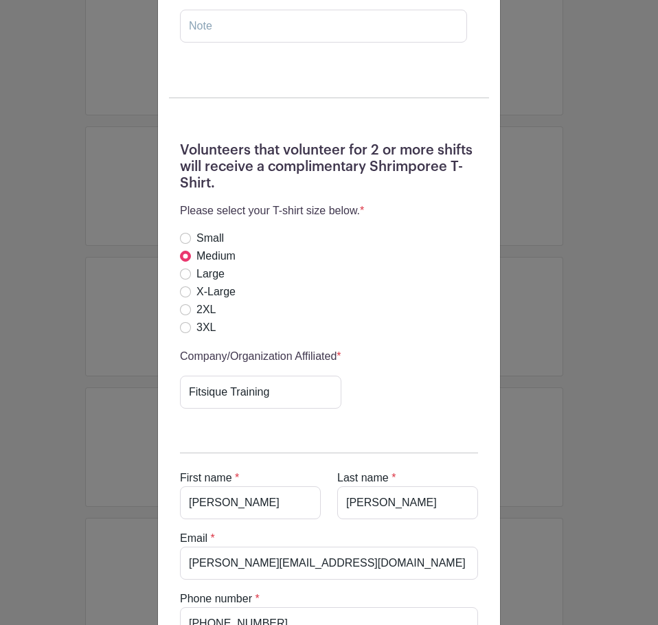
scroll to position [431, 0]
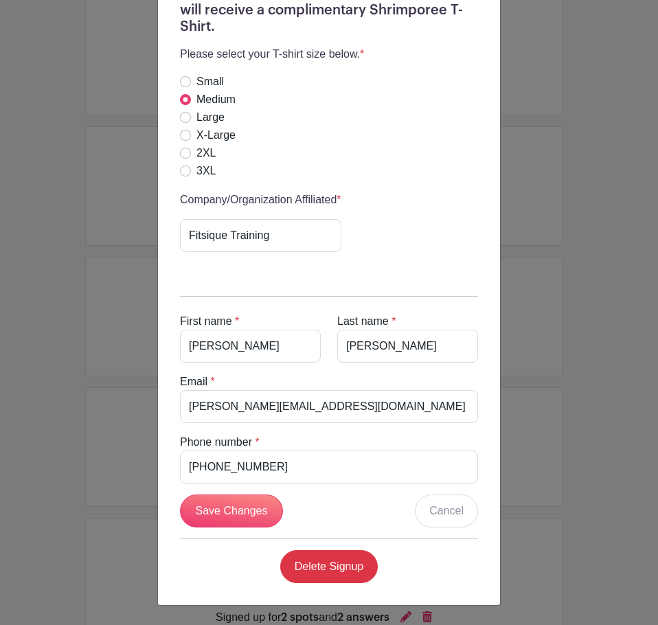
click at [575, 363] on div "Denise Lopez's Signup Friday, October 17, 2025 from 05:30 pm to 11:59 pm Shrimp…" at bounding box center [329, 312] width 658 height 625
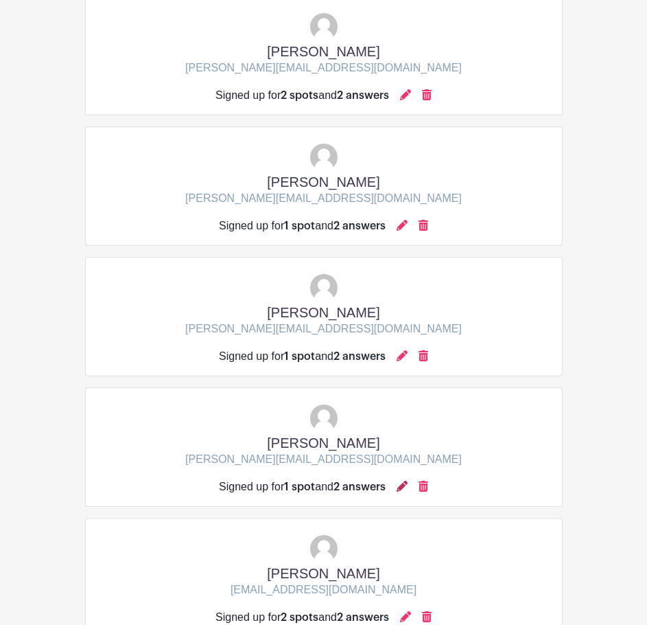
click at [408, 485] on icon at bounding box center [402, 485] width 11 height 11
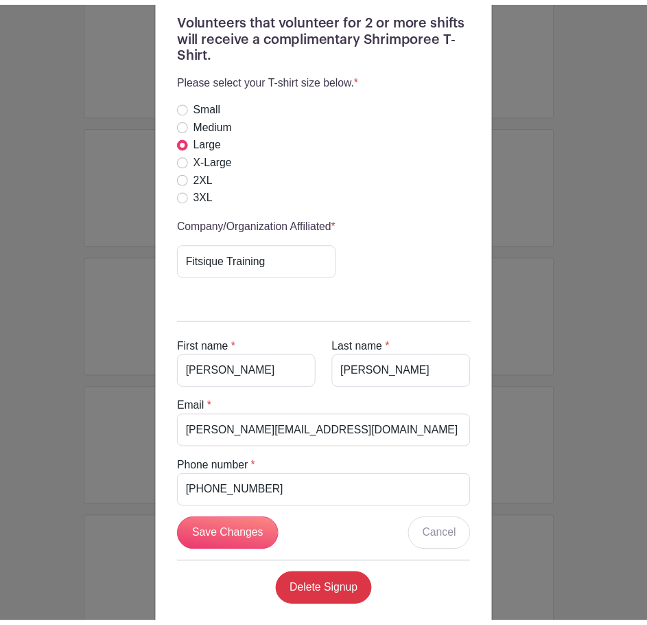
scroll to position [412, 0]
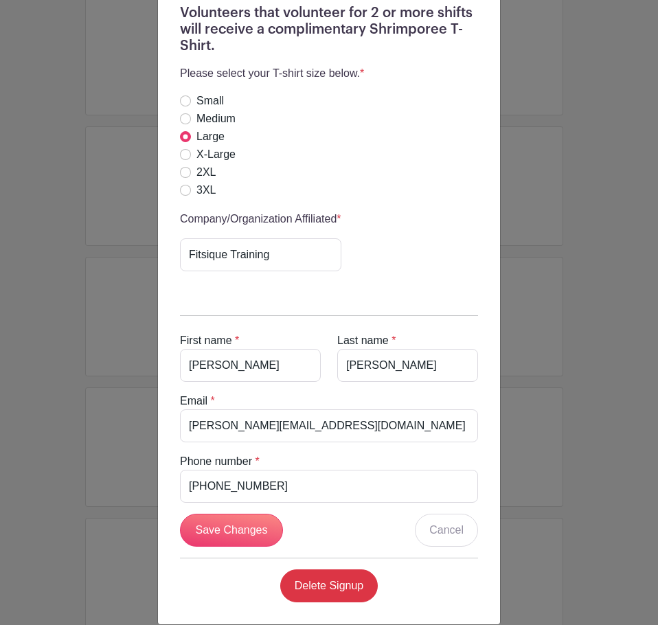
click at [579, 264] on div "Frankie Lopez's Signup Friday, October 17, 2025 from 05:30 pm to 11:59 pm Shrim…" at bounding box center [329, 312] width 658 height 625
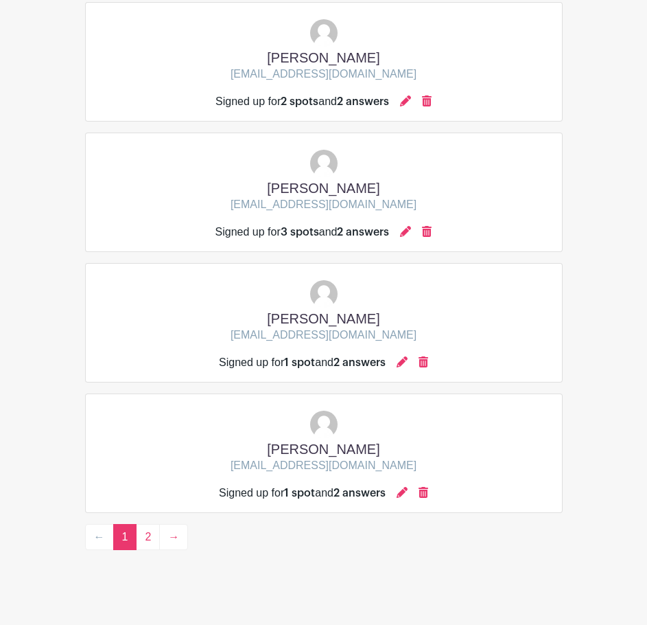
scroll to position [3739, 0]
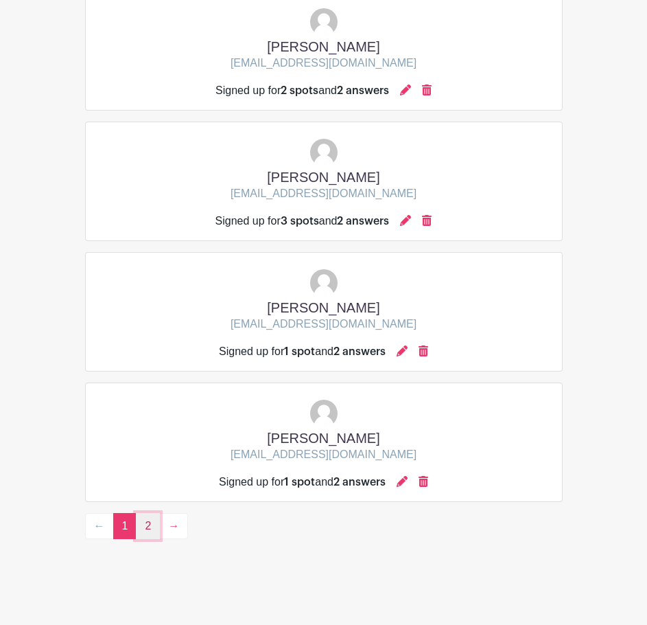
click at [155, 524] on link "2" at bounding box center [148, 526] width 24 height 26
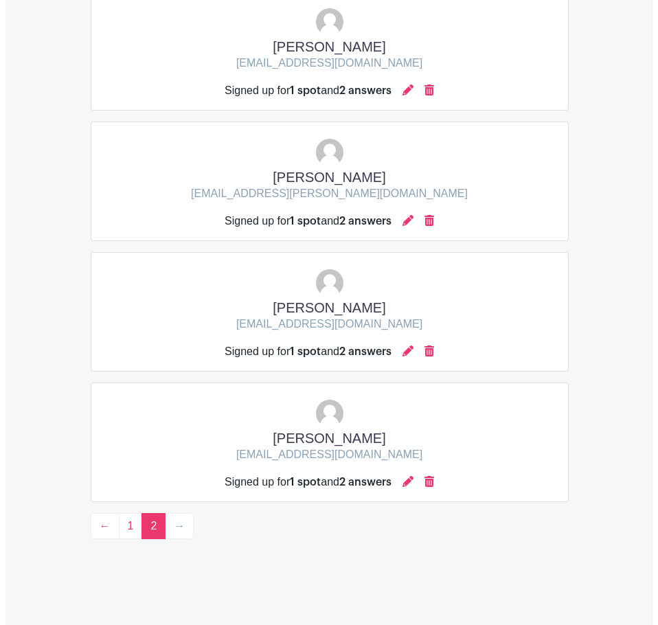
scroll to position [907, 0]
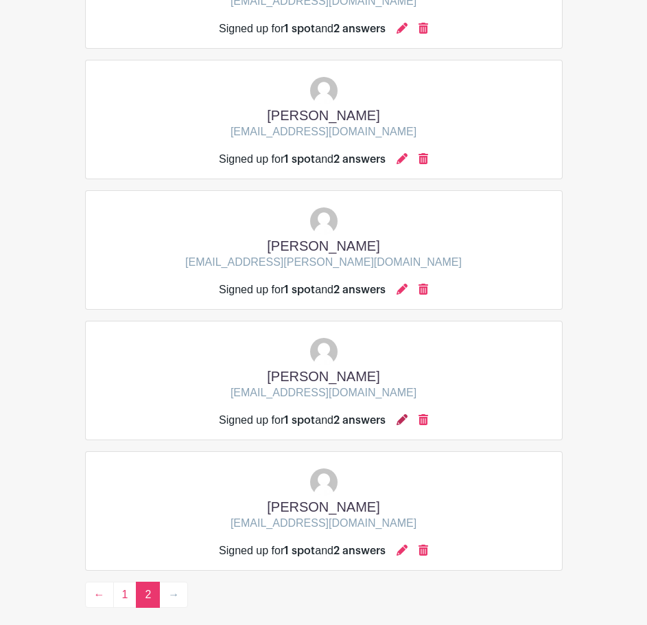
click at [402, 418] on icon at bounding box center [402, 419] width 11 height 11
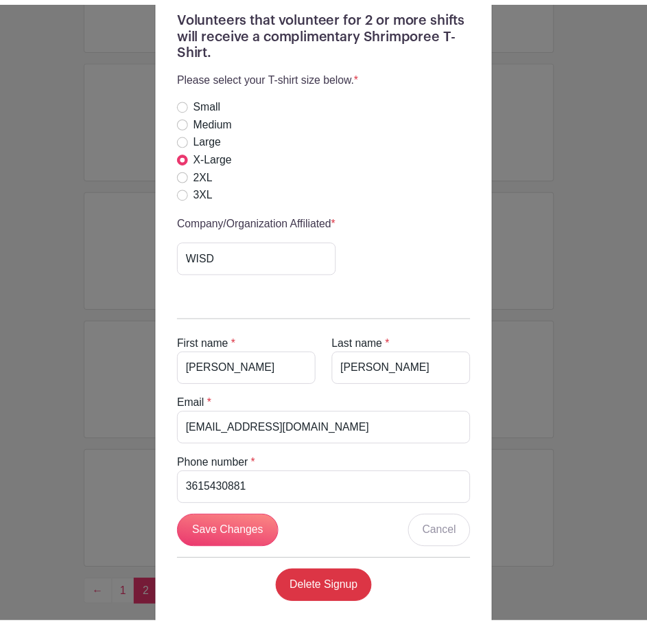
scroll to position [412, 0]
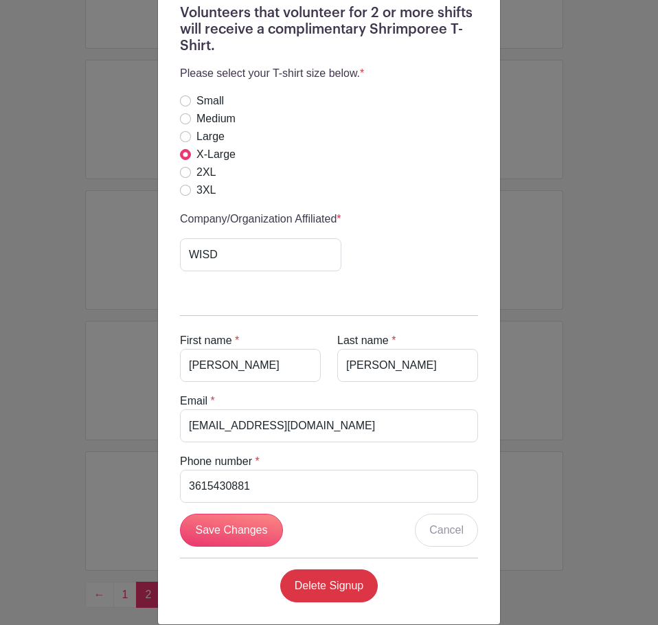
click at [550, 360] on div "MONICA VEGA's Signup Friday, October 17, 2025 from 05:30 pm to 11:59 pm Shrimpo…" at bounding box center [329, 312] width 658 height 625
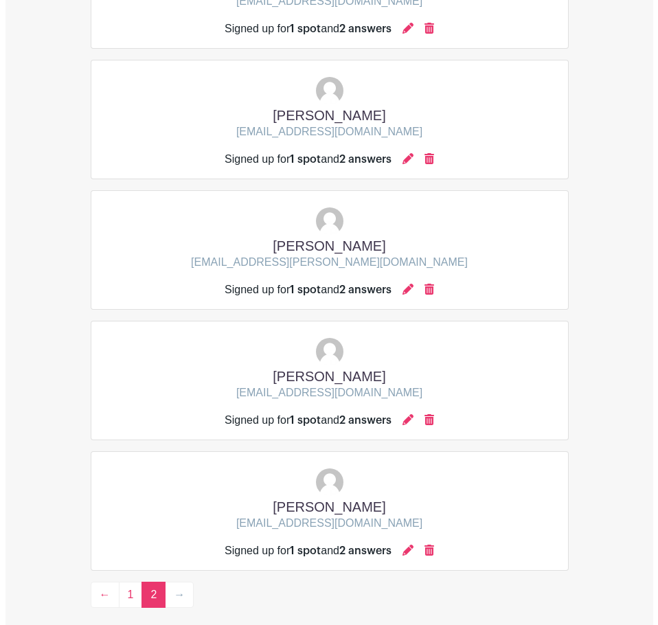
scroll to position [449, 0]
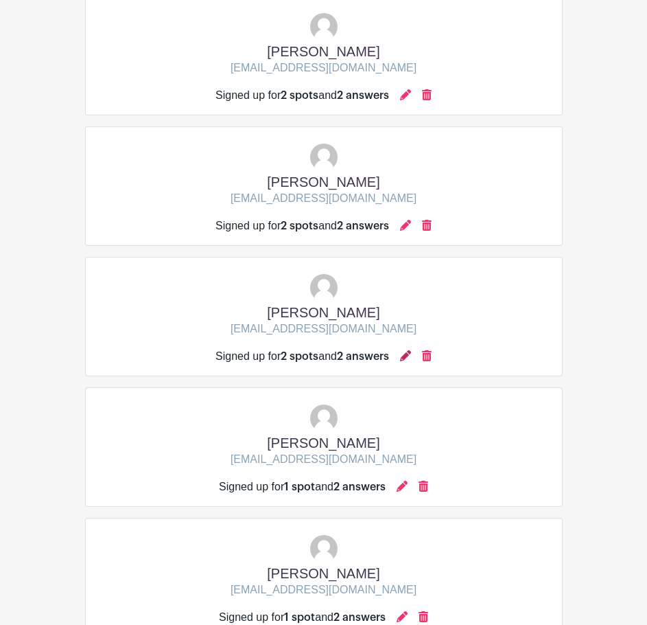
click at [411, 359] on icon at bounding box center [405, 355] width 11 height 11
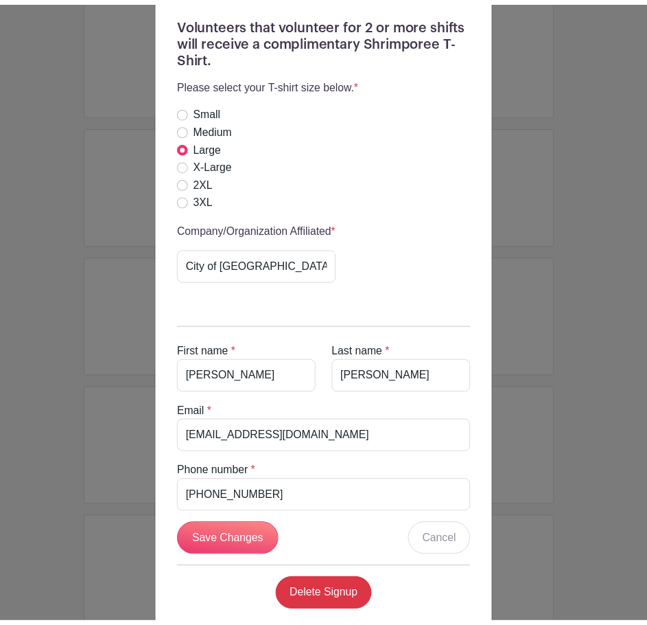
scroll to position [684, 0]
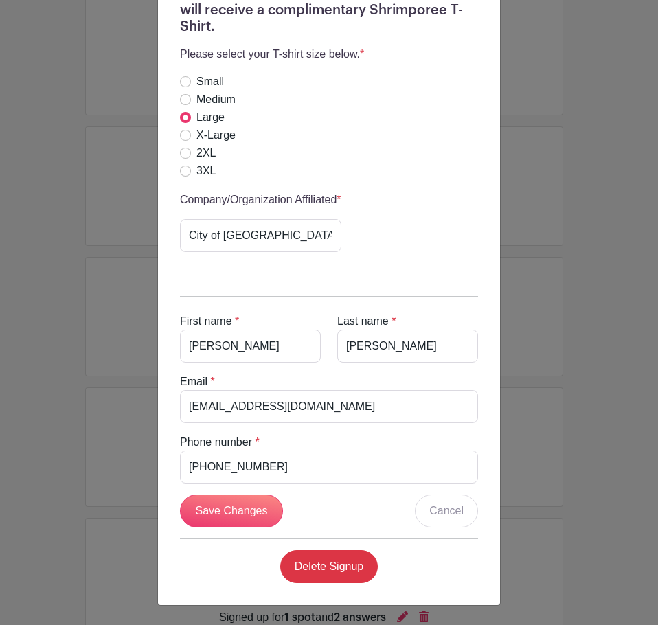
click at [559, 312] on div "Christina Zapata's Signup Sunday, October 19, 2025 from 12:00 pm to 06:00 pm Sh…" at bounding box center [329, 312] width 658 height 625
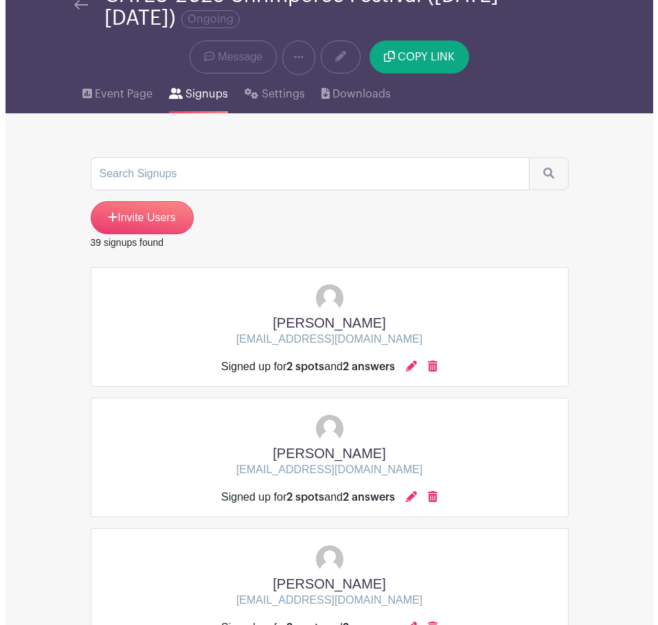
scroll to position [0, 0]
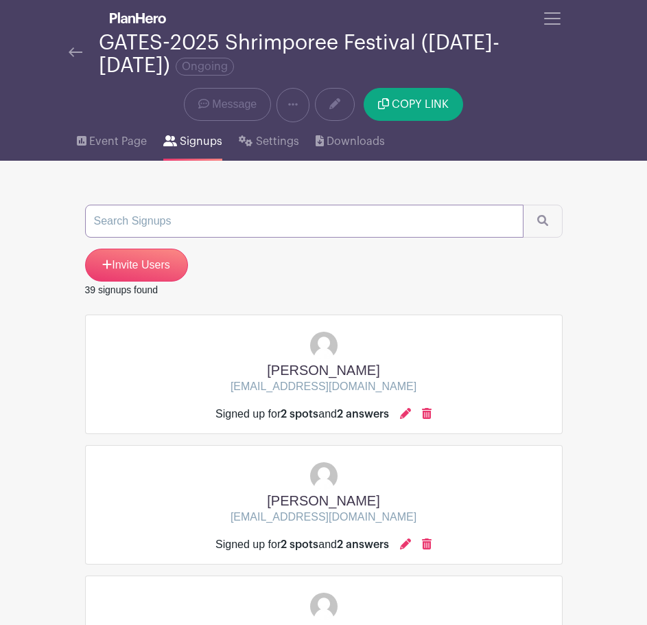
click at [337, 225] on input "search" at bounding box center [304, 221] width 439 height 33
type input "amy abrego"
click at [523, 205] on button "submit" at bounding box center [543, 221] width 40 height 33
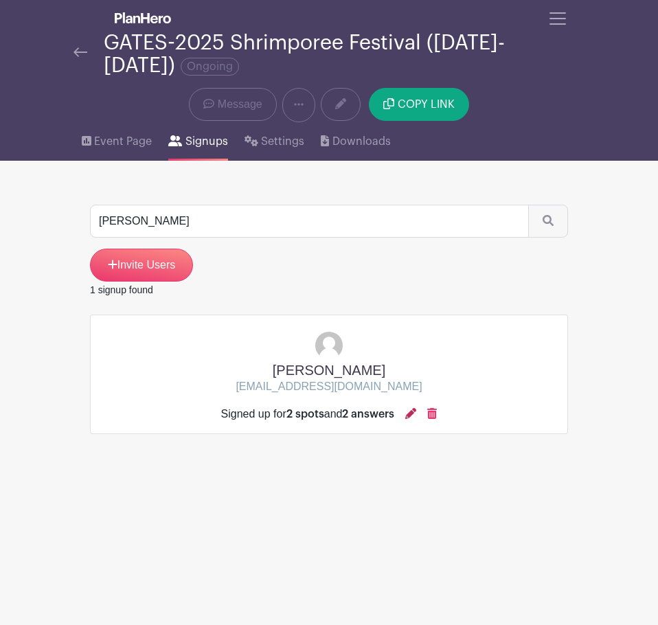
click at [410, 411] on icon at bounding box center [410, 413] width 11 height 11
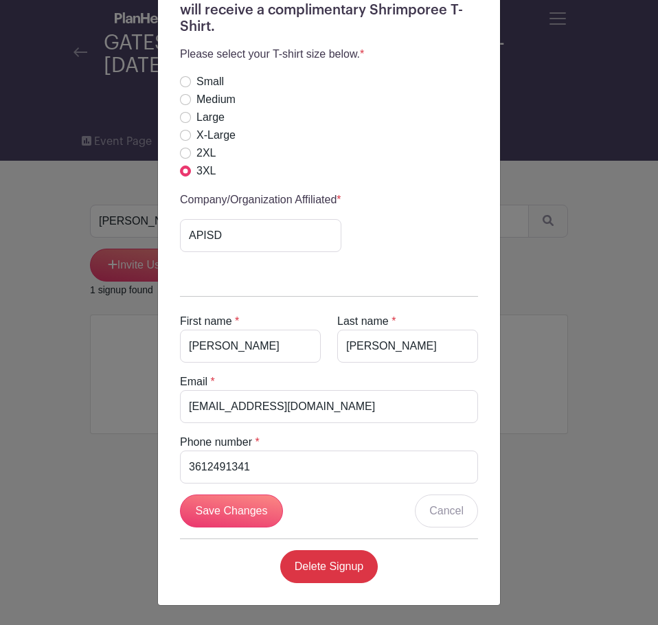
scroll to position [684, 0]
click at [520, 327] on div "amy abrego's Signup Saturday, October 18, 2025 from 12:00 pm to 11:59 pm Shrimp…" at bounding box center [329, 312] width 658 height 625
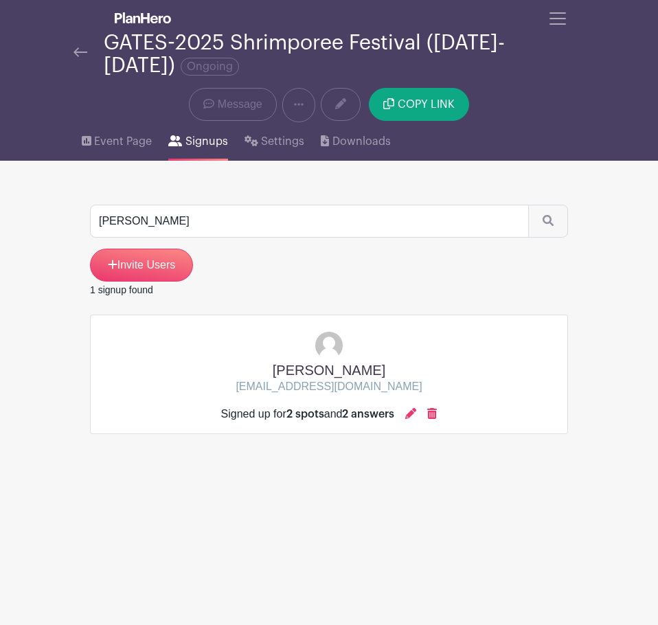
click at [235, 191] on div "amy abrego Invite Users 1 signup found amy abrego aabrego@apisd.org Signed up f…" at bounding box center [329, 297] width 478 height 273
click at [233, 214] on input "amy abrego" at bounding box center [309, 221] width 439 height 33
type input "longoria"
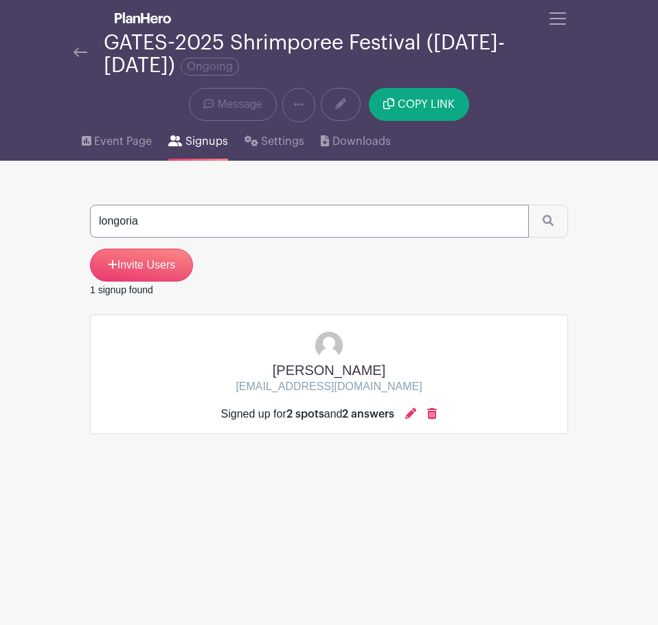
click at [528, 205] on button "submit" at bounding box center [548, 221] width 40 height 33
click at [415, 408] on icon at bounding box center [410, 413] width 11 height 11
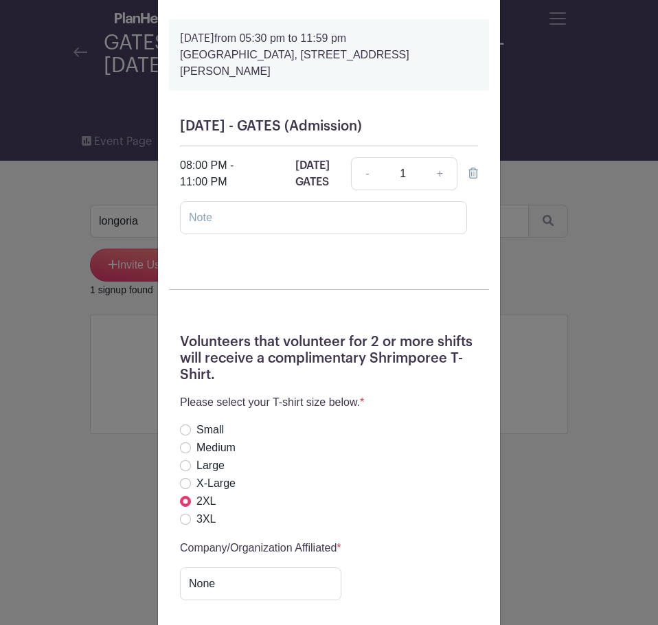
scroll to position [684, 0]
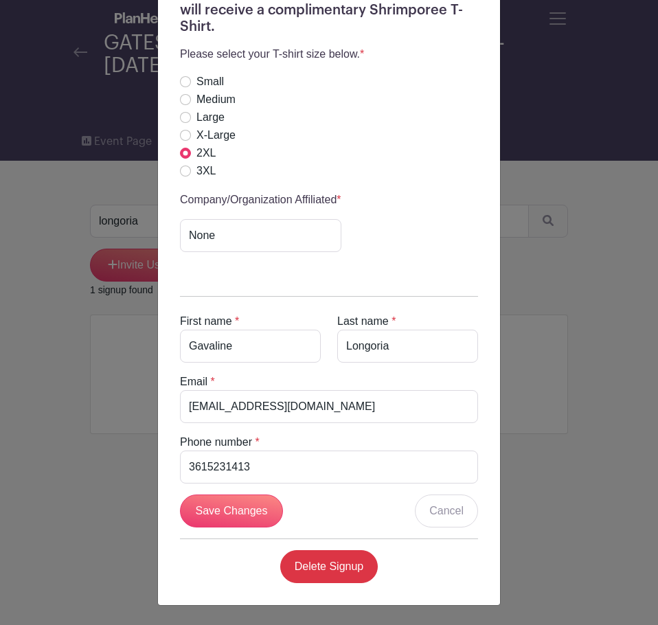
click at [548, 310] on div "Gavaline Longoria's Signup Saturday, October 18, 2025 from 12:00 pm to 11:59 pm…" at bounding box center [329, 312] width 658 height 625
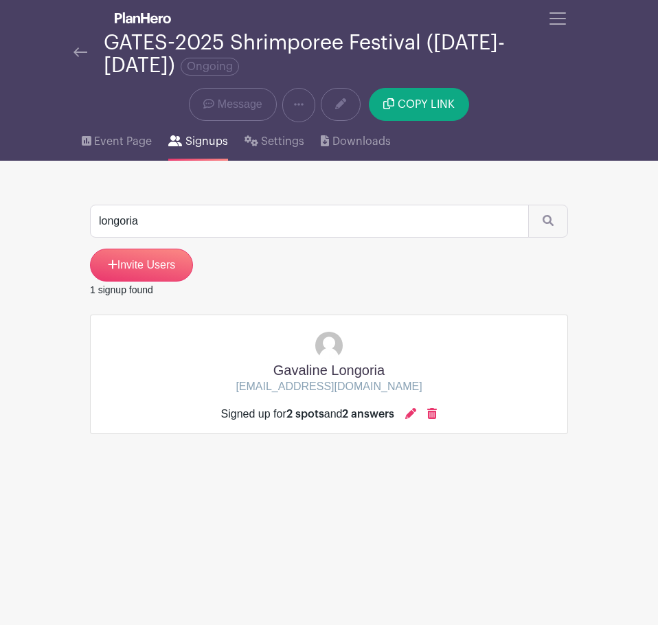
click at [407, 411] on div "Signed up for 2 spots and 2 answers" at bounding box center [329, 414] width 216 height 16
click at [412, 410] on icon at bounding box center [410, 413] width 11 height 11
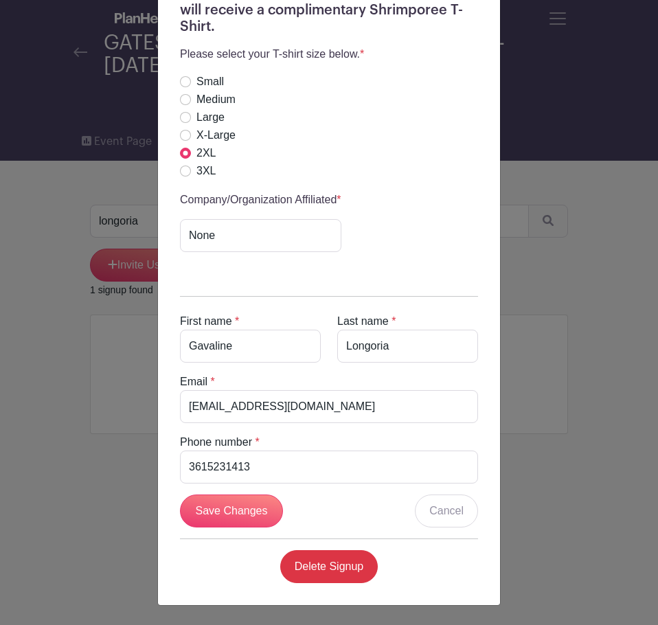
click at [563, 259] on div "Gavaline Longoria's Signup Saturday, October 18, 2025 from 12:00 pm to 11:59 pm…" at bounding box center [329, 312] width 658 height 625
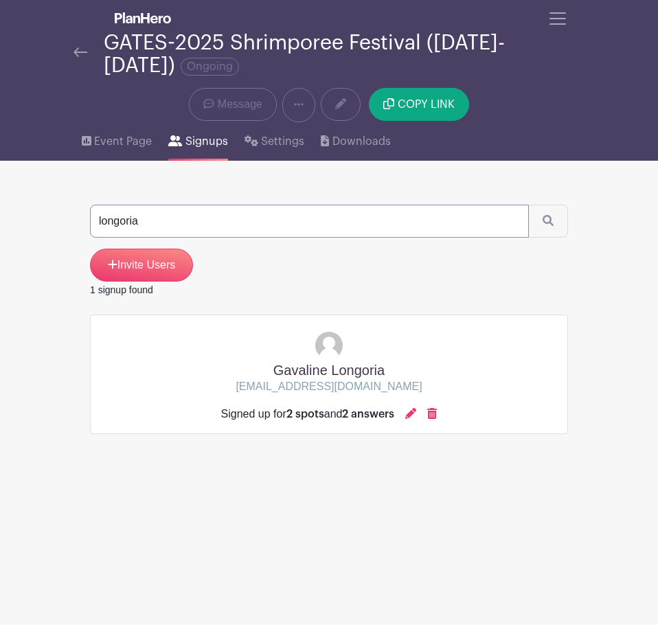
click at [286, 223] on input "longoria" at bounding box center [309, 221] width 439 height 33
type input "mailee"
click at [528, 205] on button "submit" at bounding box center [548, 221] width 40 height 33
click at [418, 423] on div "Mailee Garcia mailee.a.garcia@gmail.com Signed up for 1 spot and 2 answers" at bounding box center [329, 373] width 478 height 119
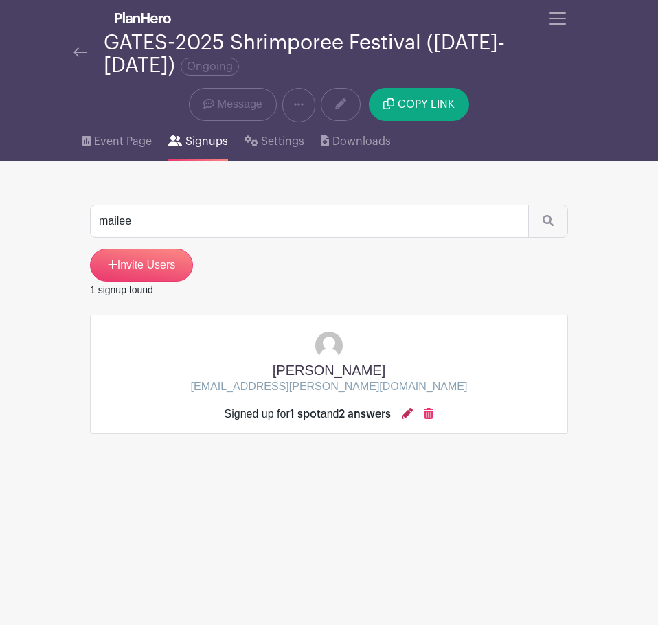
click at [413, 416] on icon at bounding box center [407, 413] width 11 height 11
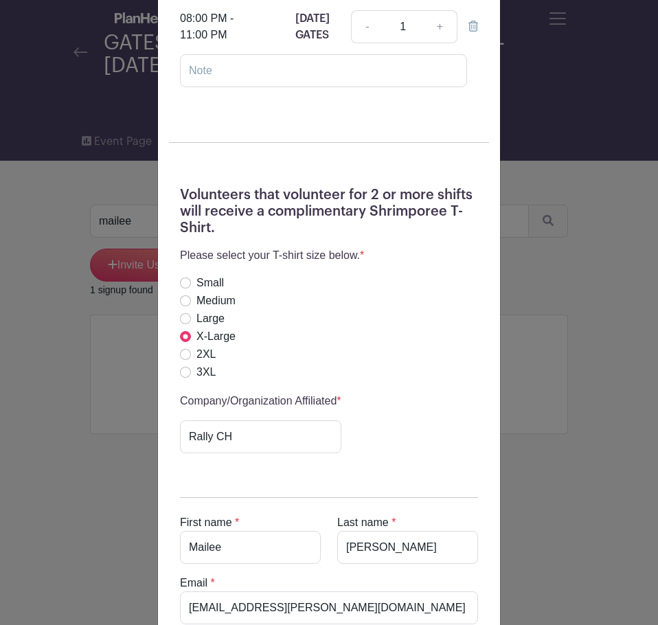
scroll to position [412, 0]
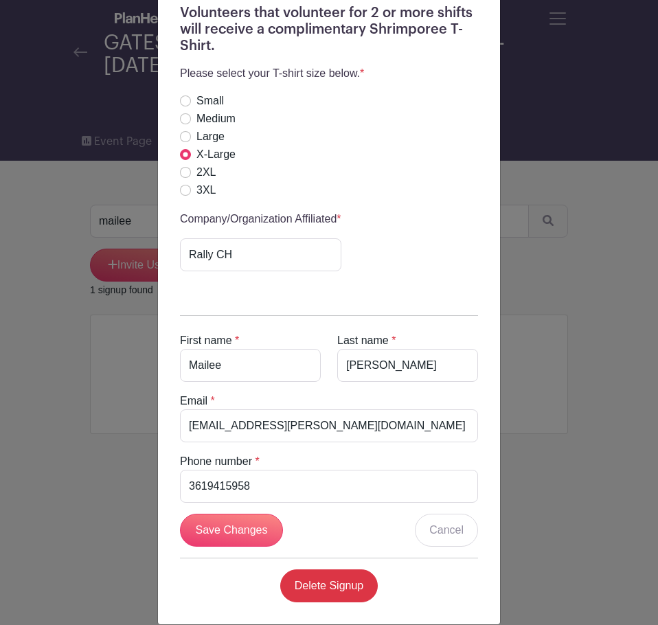
click at [563, 350] on div "Mailee Garcia's Signup Friday, October 17, 2025 from 05:30 pm to 11:59 pm Shrim…" at bounding box center [329, 312] width 658 height 625
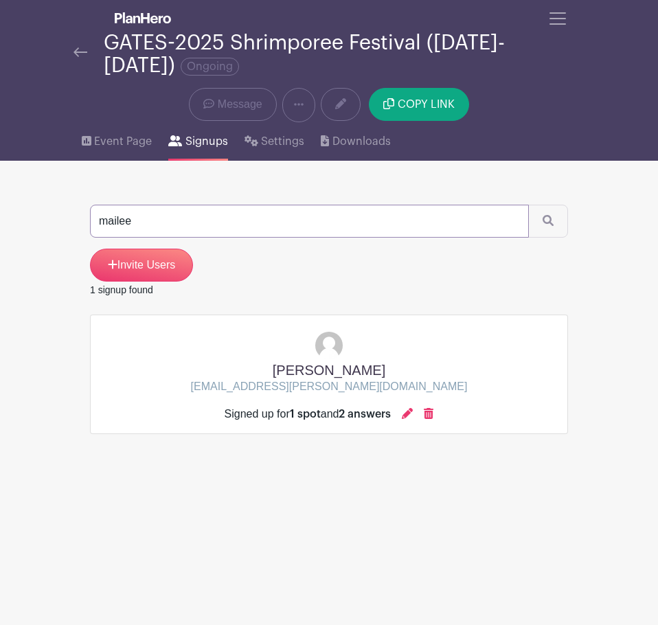
click at [172, 229] on input "mailee" at bounding box center [309, 221] width 439 height 33
type input "dominque"
click at [528, 205] on button "submit" at bounding box center [548, 221] width 40 height 33
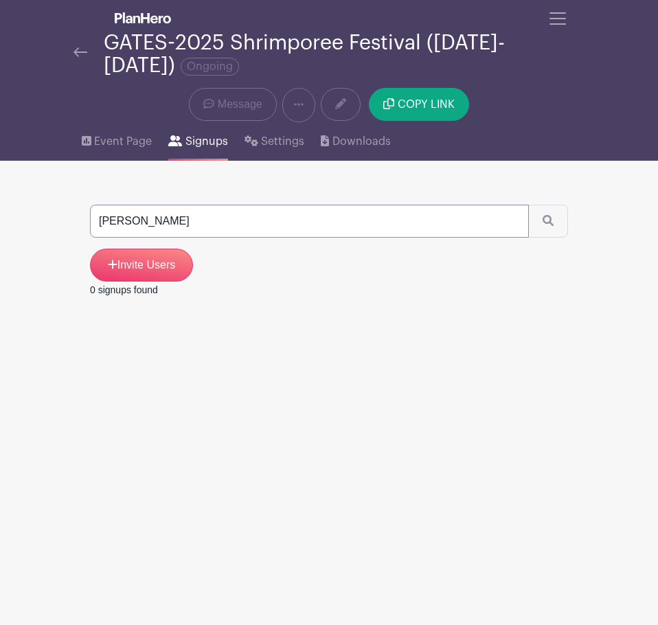
click at [172, 229] on input "dominque" at bounding box center [309, 221] width 439 height 33
type input "dominique"
click at [528, 205] on button "submit" at bounding box center [548, 221] width 40 height 33
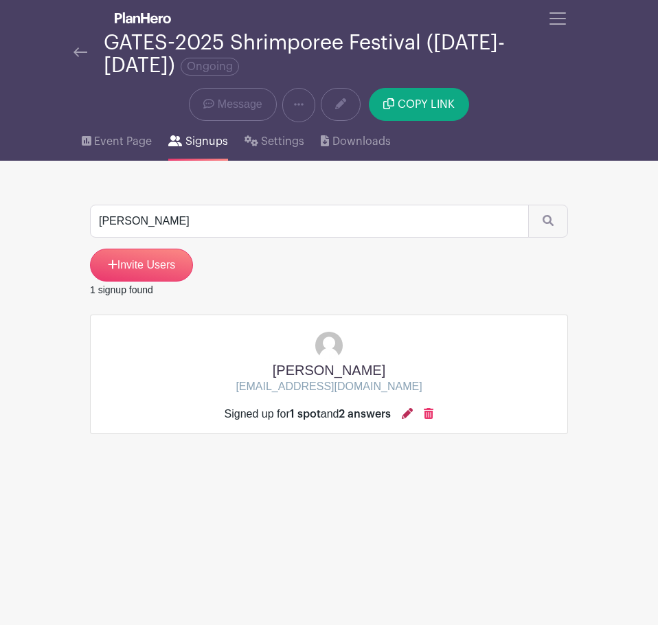
click at [413, 415] on icon at bounding box center [407, 413] width 11 height 11
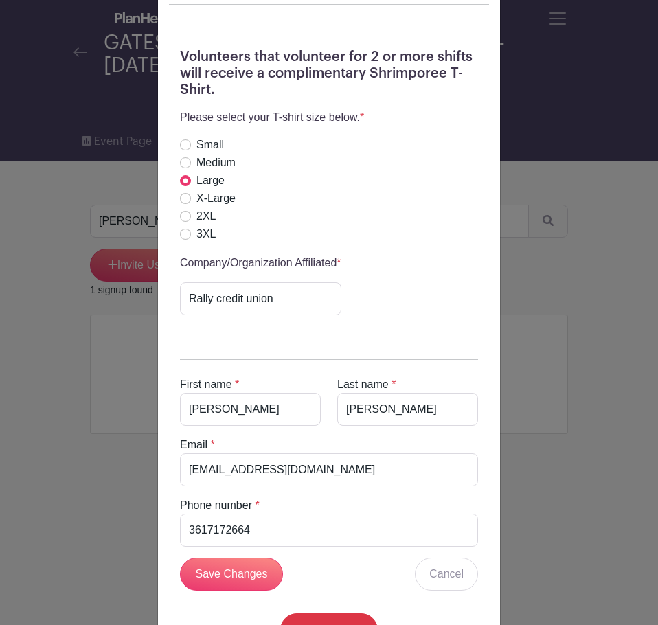
scroll to position [431, 0]
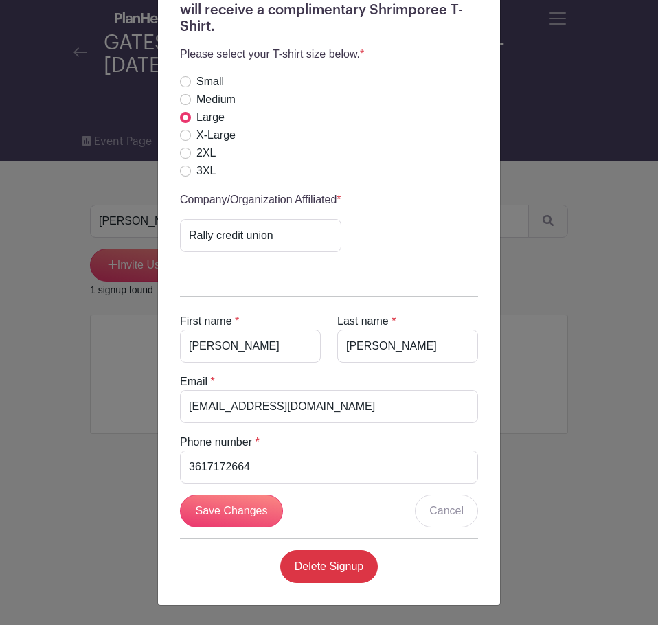
click at [581, 255] on div "Dominique Aldape's Signup Friday, October 17, 2025 from 05:30 pm to 11:59 pm Sh…" at bounding box center [329, 312] width 658 height 625
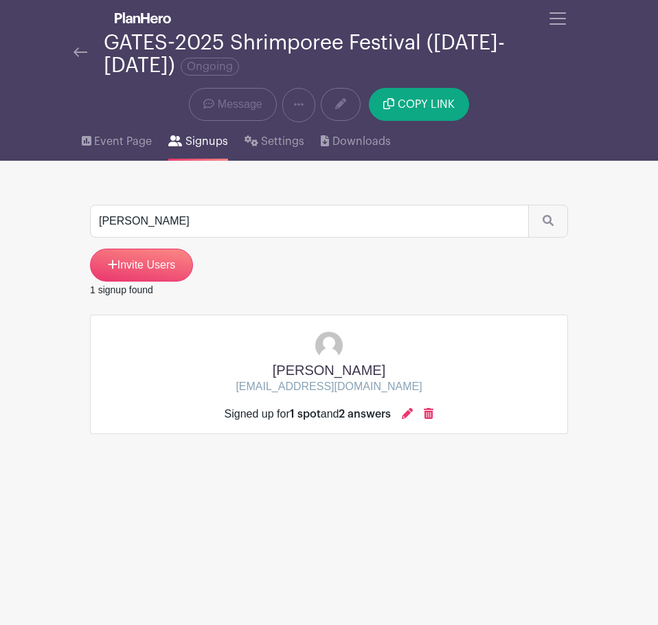
click at [180, 239] on div "dominique Invite Users" at bounding box center [329, 243] width 478 height 77
click at [179, 233] on input "dominique" at bounding box center [309, 221] width 439 height 33
type input "andreas"
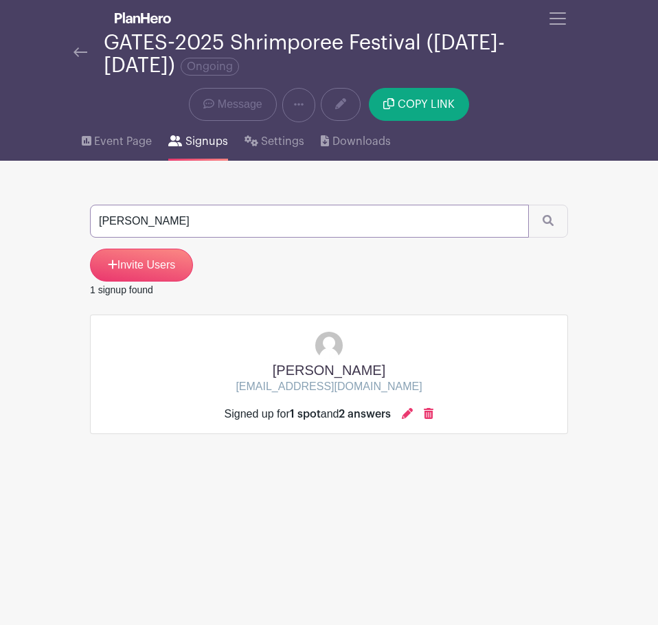
click at [528, 205] on button "submit" at bounding box center [548, 221] width 40 height 33
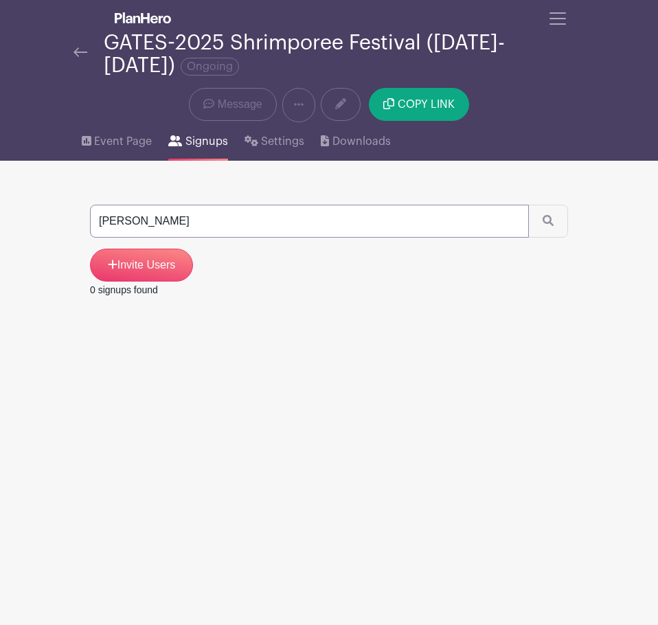
click at [174, 225] on input "andreas" at bounding box center [309, 221] width 439 height 33
type input "andrea"
click at [528, 205] on button "submit" at bounding box center [548, 221] width 40 height 33
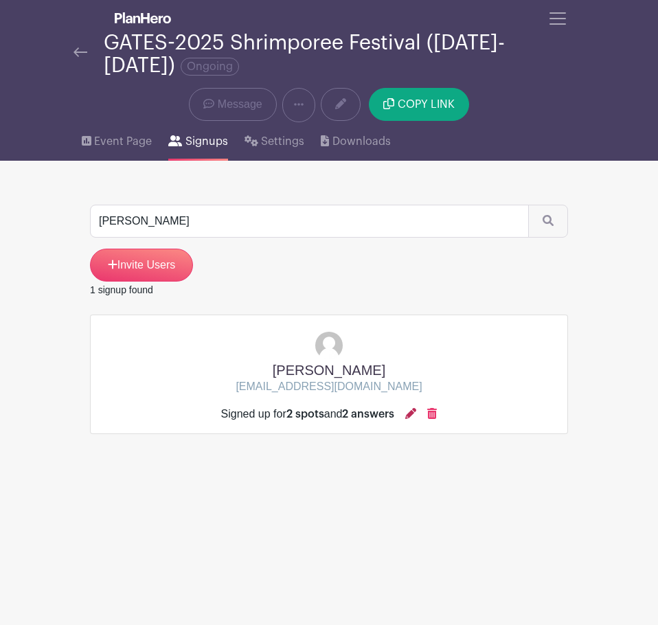
click at [412, 409] on icon at bounding box center [410, 413] width 11 height 11
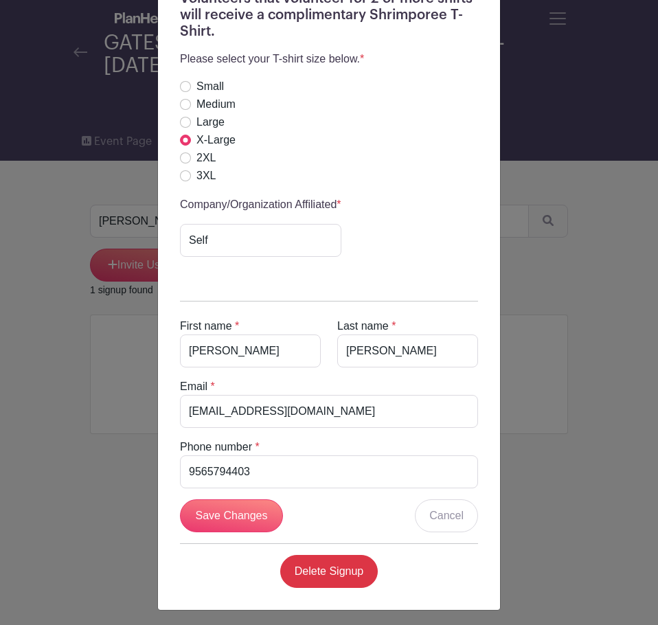
scroll to position [684, 0]
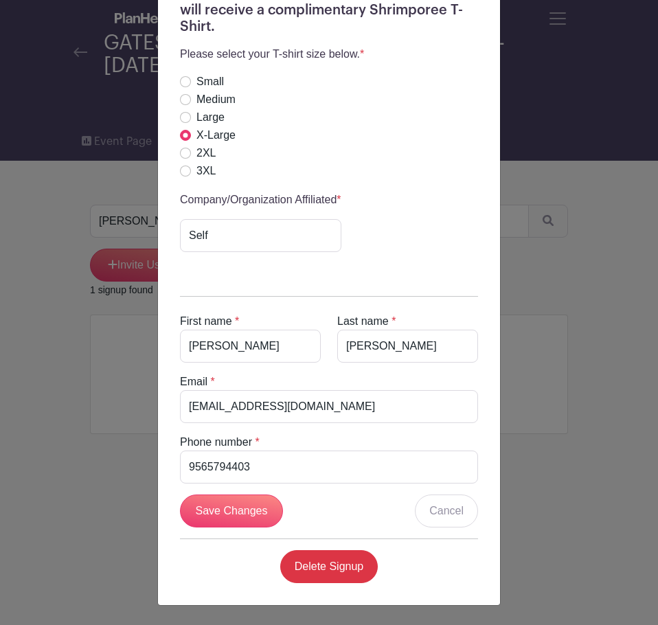
click at [513, 148] on div "Andrea Garcia's Signup Saturday, October 18, 2025 from 12:00 pm to 11:59 pm Shr…" at bounding box center [329, 312] width 658 height 625
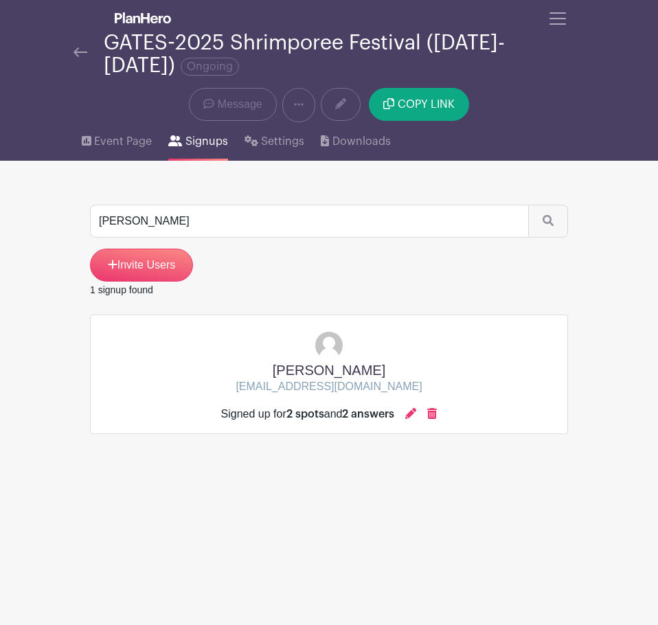
click at [338, 239] on div "andrea Invite Users" at bounding box center [329, 243] width 478 height 77
click at [330, 218] on input "andrea" at bounding box center [309, 221] width 439 height 33
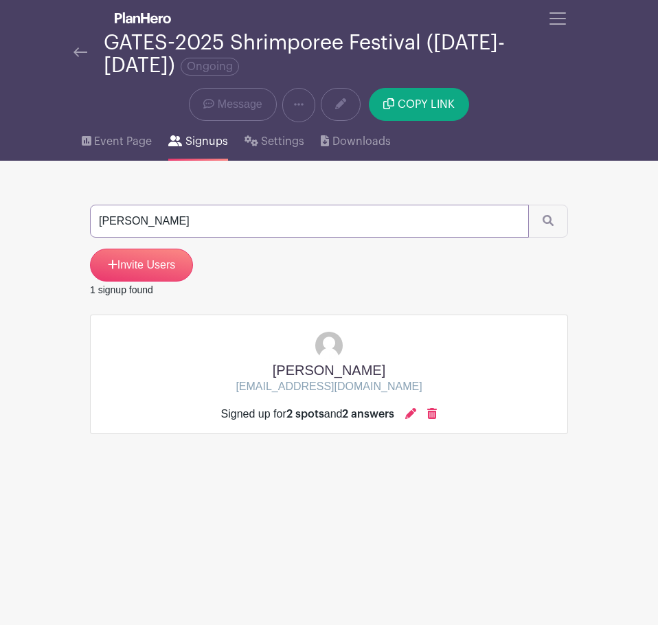
click at [330, 218] on input "andrea" at bounding box center [309, 221] width 439 height 33
type input "trujill"
click at [528, 205] on button "submit" at bounding box center [548, 221] width 40 height 33
click at [408, 410] on icon at bounding box center [407, 413] width 11 height 11
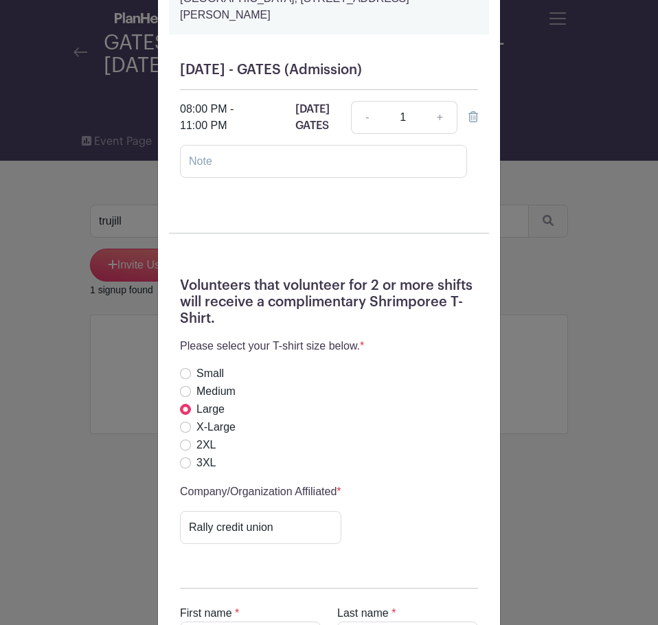
scroll to position [412, 0]
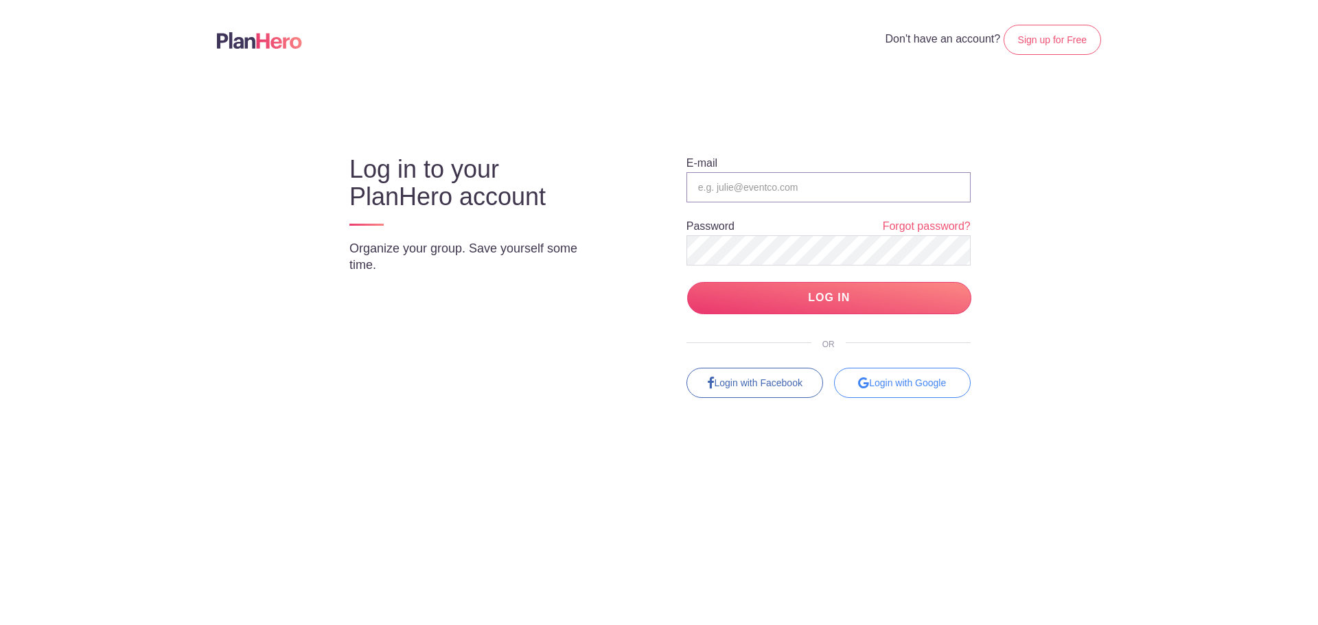
click at [837, 181] on input "email" at bounding box center [828, 187] width 284 height 30
type input "[EMAIL_ADDRESS][DOMAIN_NAME]"
click at [787, 287] on input "LOG IN" at bounding box center [829, 298] width 284 height 32
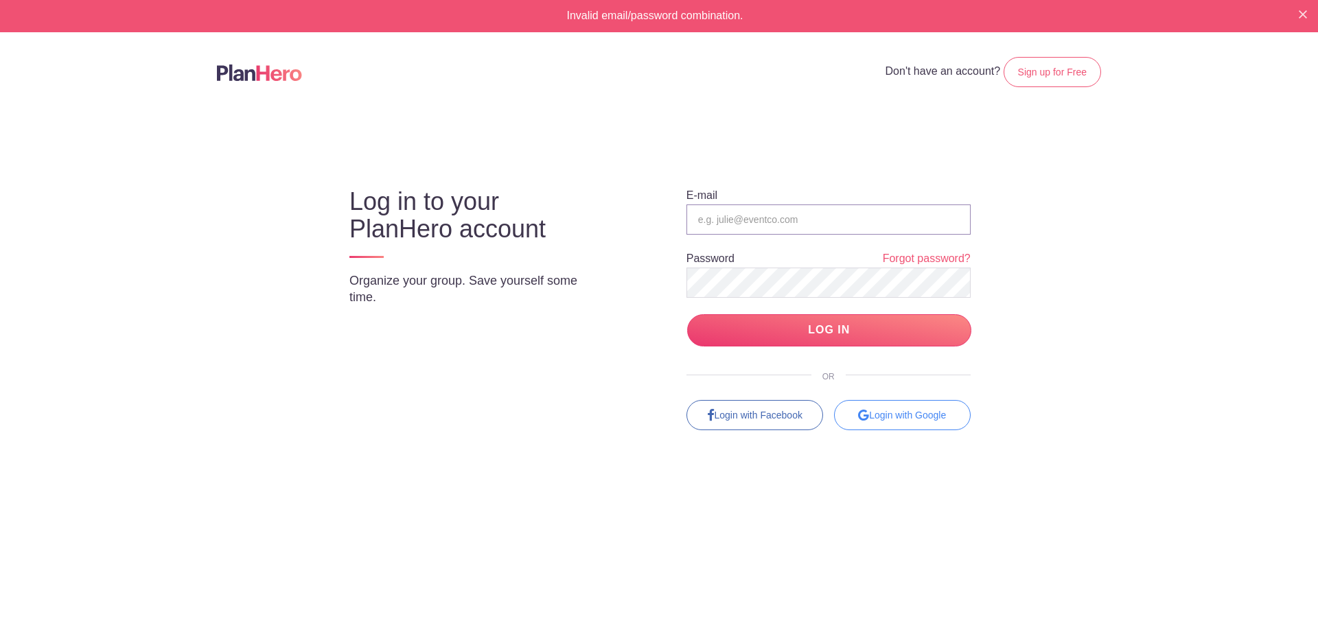
click at [793, 220] on input "email" at bounding box center [828, 220] width 284 height 30
type input "[EMAIL_ADDRESS][DOMAIN_NAME]"
click at [687, 314] on input "LOG IN" at bounding box center [829, 330] width 284 height 32
click at [804, 229] on input "email" at bounding box center [828, 220] width 284 height 30
type input "[EMAIL_ADDRESS][DOMAIN_NAME]"
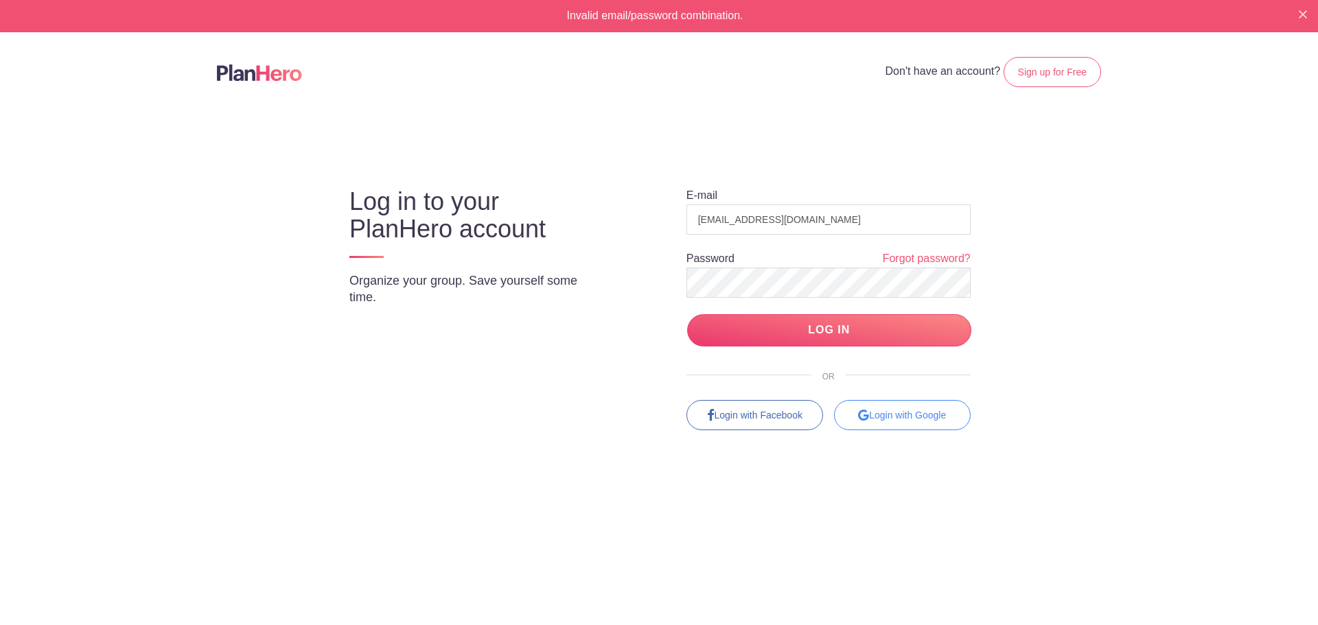
drag, startPoint x: 615, startPoint y: 318, endPoint x: 633, endPoint y: 310, distance: 19.4
click at [615, 318] on div "Log in to your PlanHero account Organize your group. Save yourself some time." at bounding box center [483, 242] width 303 height 159
click at [753, 321] on input "LOG IN" at bounding box center [829, 330] width 284 height 32
click at [953, 255] on link "Forgot password?" at bounding box center [927, 259] width 88 height 16
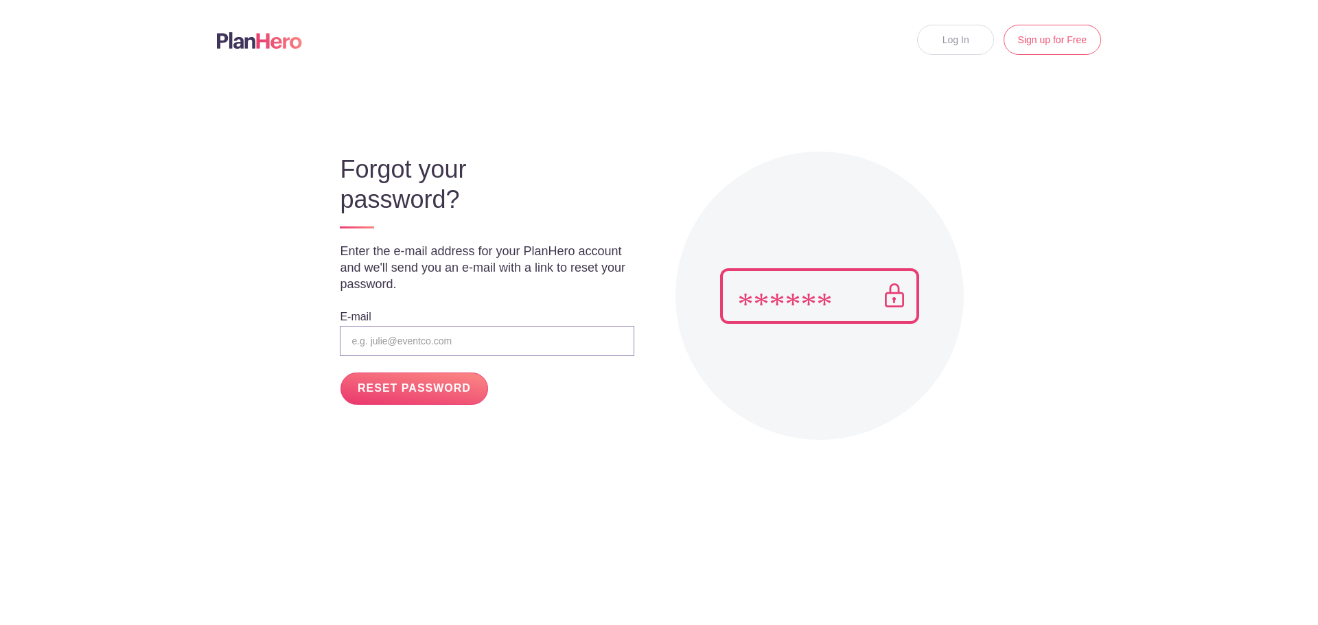
click at [429, 339] on input "email" at bounding box center [487, 341] width 294 height 30
type input "[EMAIL_ADDRESS]"
click at [340, 373] on input "RESET PASSWORD" at bounding box center [413, 389] width 147 height 32
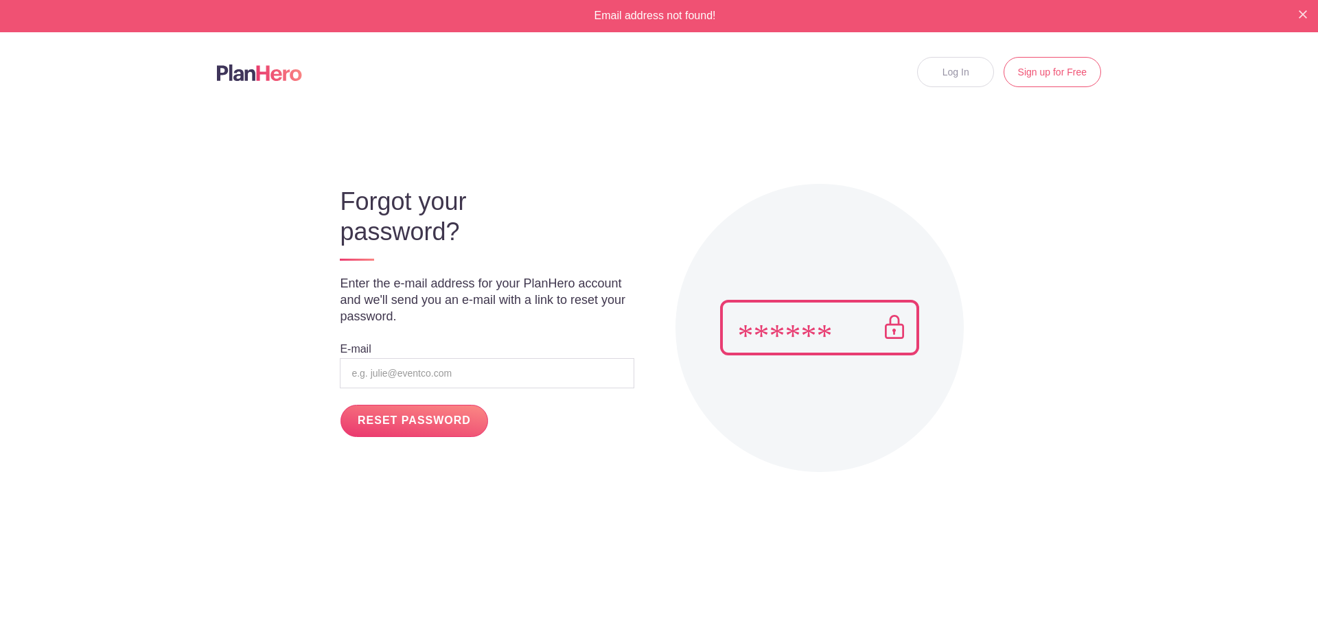
click at [463, 402] on div "Forgot your password? Enter the e-mail address for your PlanHero account and we…" at bounding box center [478, 300] width 311 height 274
click at [540, 387] on input "email" at bounding box center [487, 373] width 294 height 30
click at [540, 380] on input "email" at bounding box center [487, 373] width 294 height 30
type input "[EMAIL_ADDRESS][DOMAIN_NAME]"
click at [340, 405] on input "RESET PASSWORD" at bounding box center [413, 421] width 147 height 32
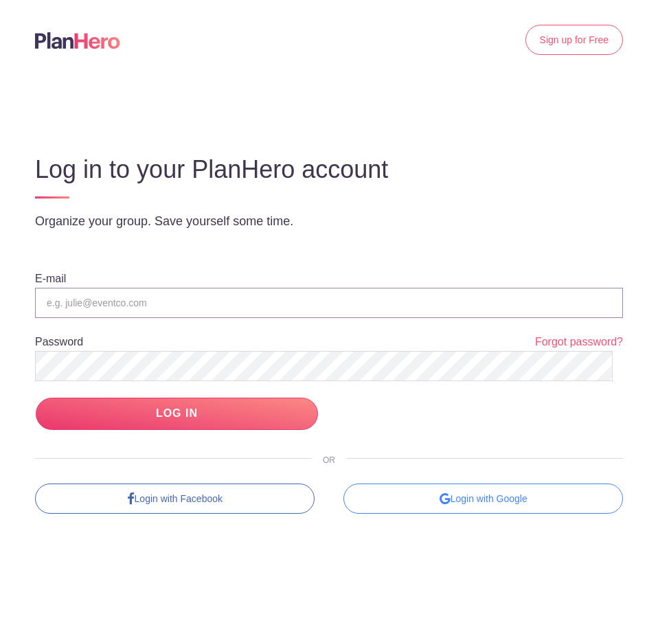
click at [137, 299] on input "email" at bounding box center [329, 303] width 588 height 30
click at [283, 314] on input "[EMAIL_ADDRESS][DOMAIN_NAME]" at bounding box center [329, 303] width 588 height 30
type input "m"
type input "[EMAIL_ADDRESS][DOMAIN_NAME]"
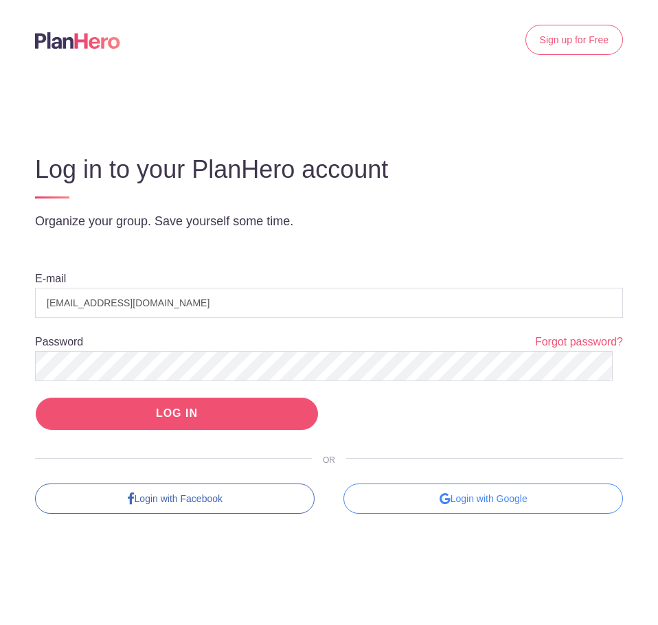
click at [52, 404] on input "LOG IN" at bounding box center [177, 413] width 282 height 32
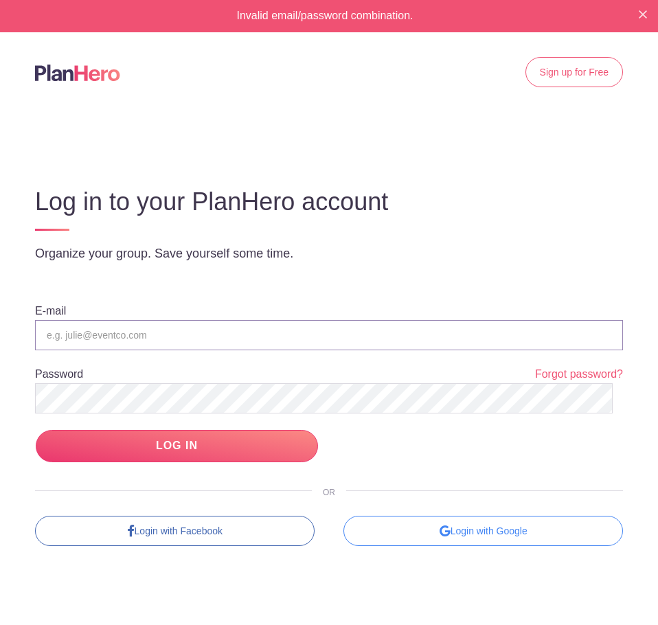
click at [165, 338] on input "email" at bounding box center [329, 335] width 588 height 30
click at [576, 373] on link "Forgot password?" at bounding box center [579, 375] width 88 height 16
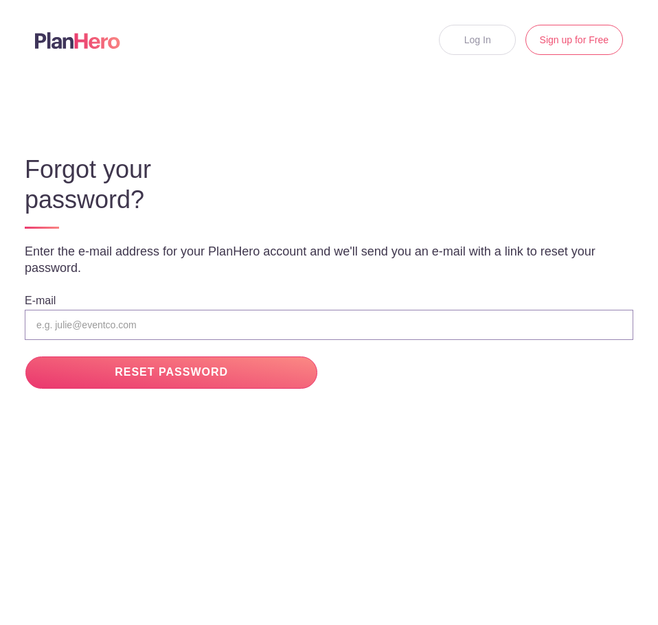
click at [251, 335] on input "email" at bounding box center [329, 325] width 608 height 30
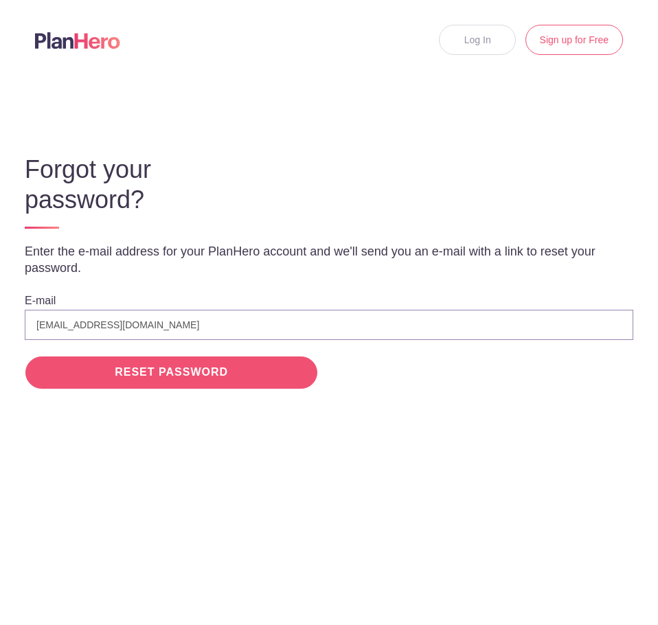
type input "[EMAIL_ADDRESS][DOMAIN_NAME]"
click at [218, 360] on input "RESET PASSWORD" at bounding box center [171, 372] width 292 height 32
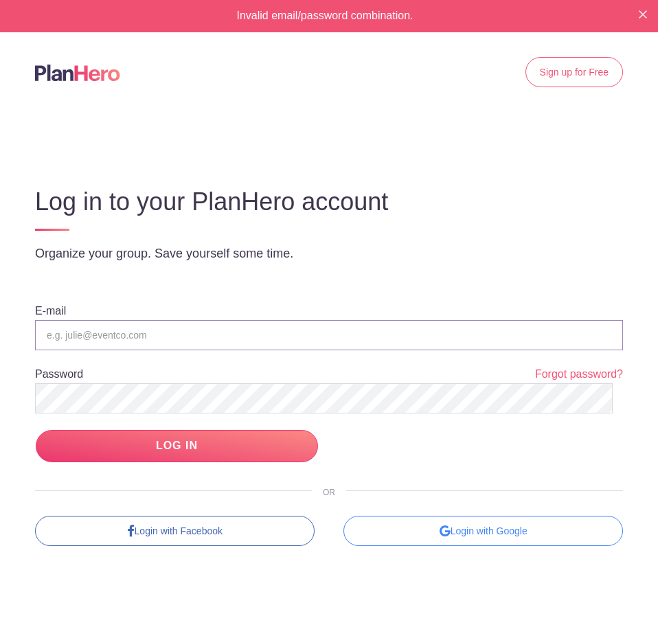
click at [89, 339] on input "email" at bounding box center [329, 335] width 588 height 30
click at [391, 338] on input "email" at bounding box center [329, 335] width 588 height 30
click at [510, 334] on input "email" at bounding box center [329, 335] width 588 height 30
type input "apc"
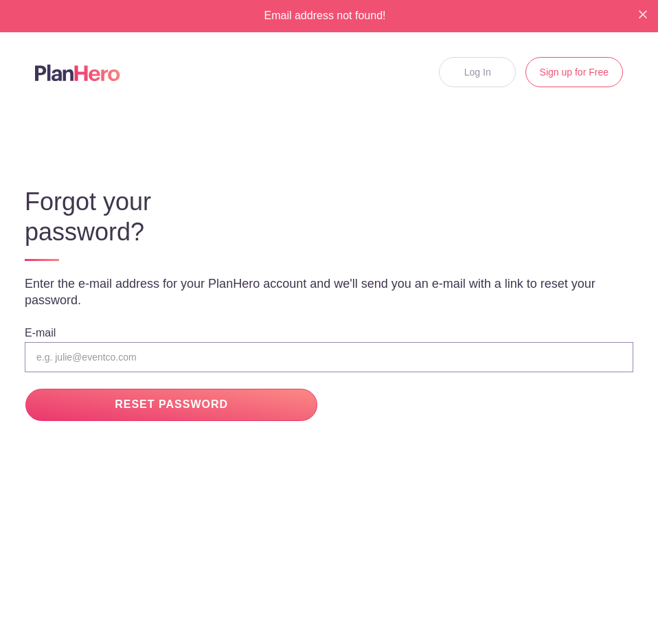
click at [203, 364] on input "email" at bounding box center [329, 357] width 608 height 30
click at [192, 349] on input "email" at bounding box center [329, 357] width 608 height 30
click at [192, 364] on input "email" at bounding box center [329, 357] width 608 height 30
type input "a"
